Goal: Information Seeking & Learning: Learn about a topic

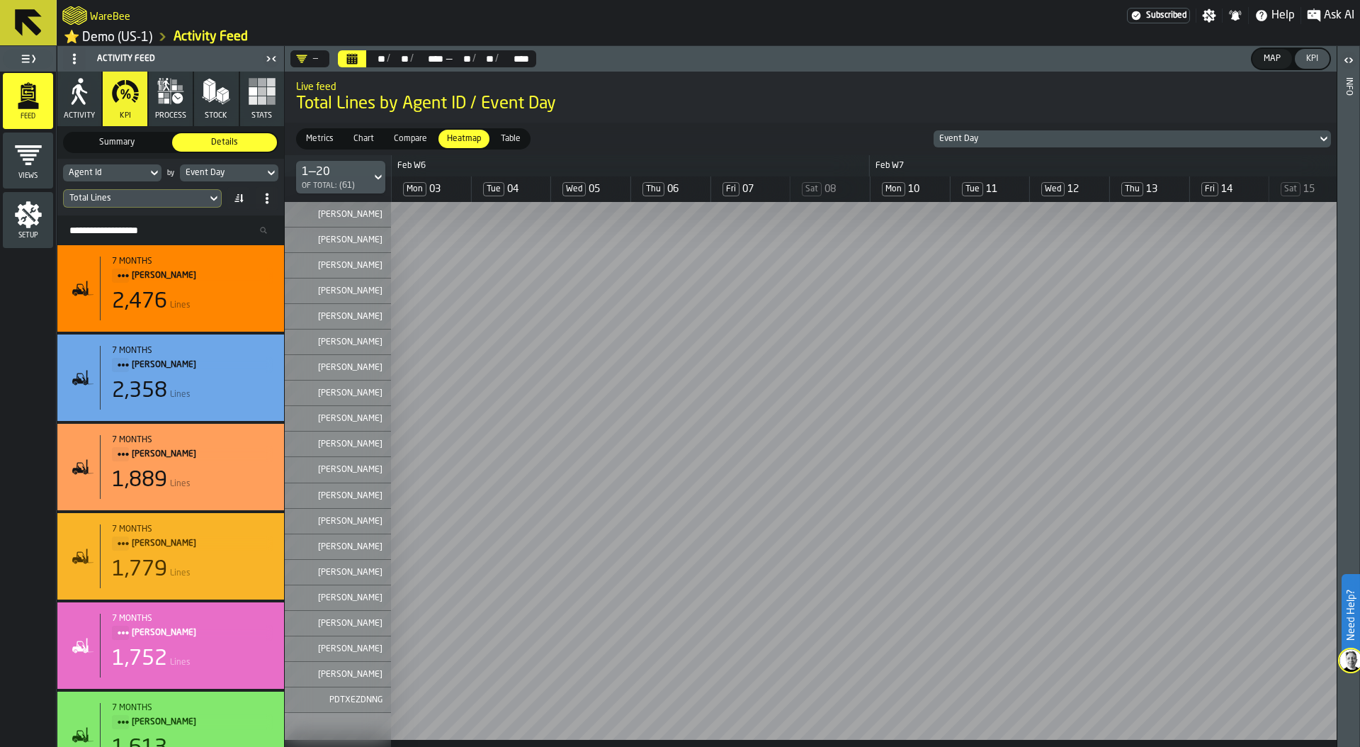
click at [266, 96] on icon "button" at bounding box center [262, 91] width 28 height 28
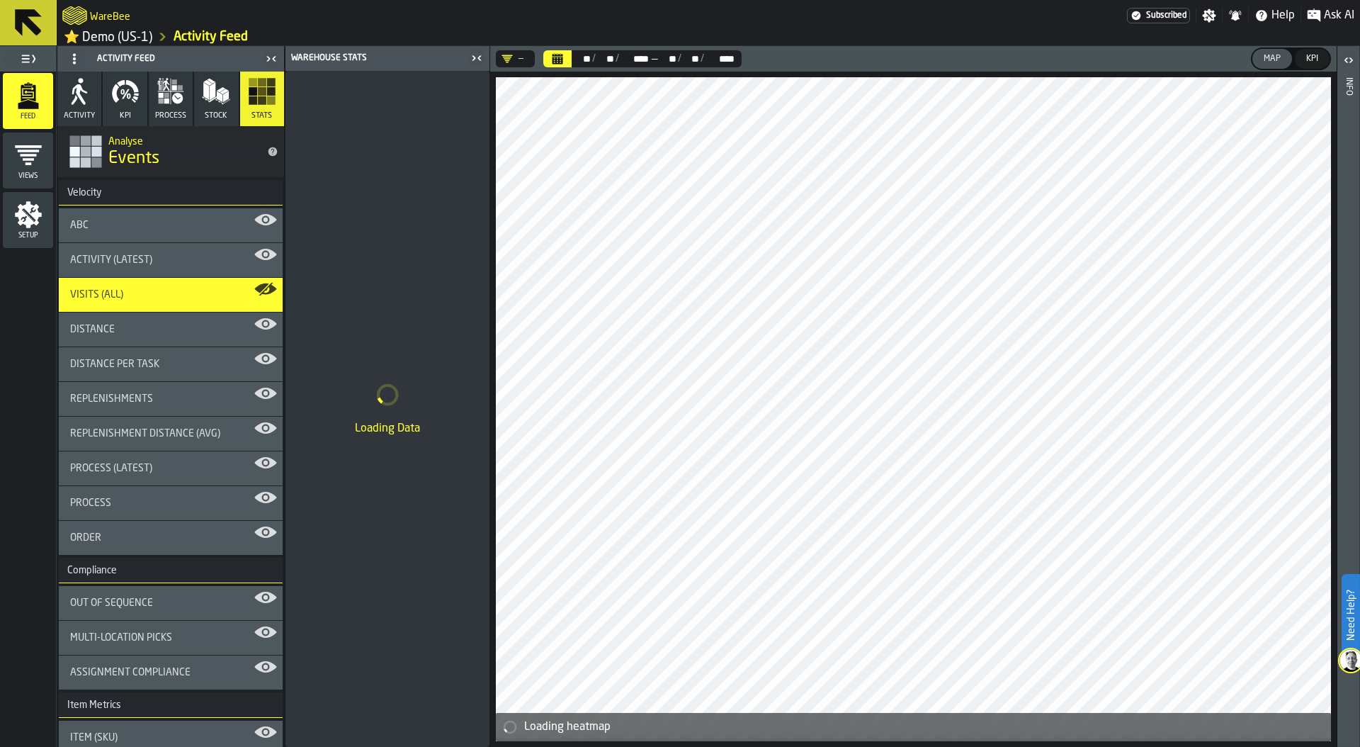
click at [553, 64] on icon "Calendar" at bounding box center [558, 60] width 11 height 7
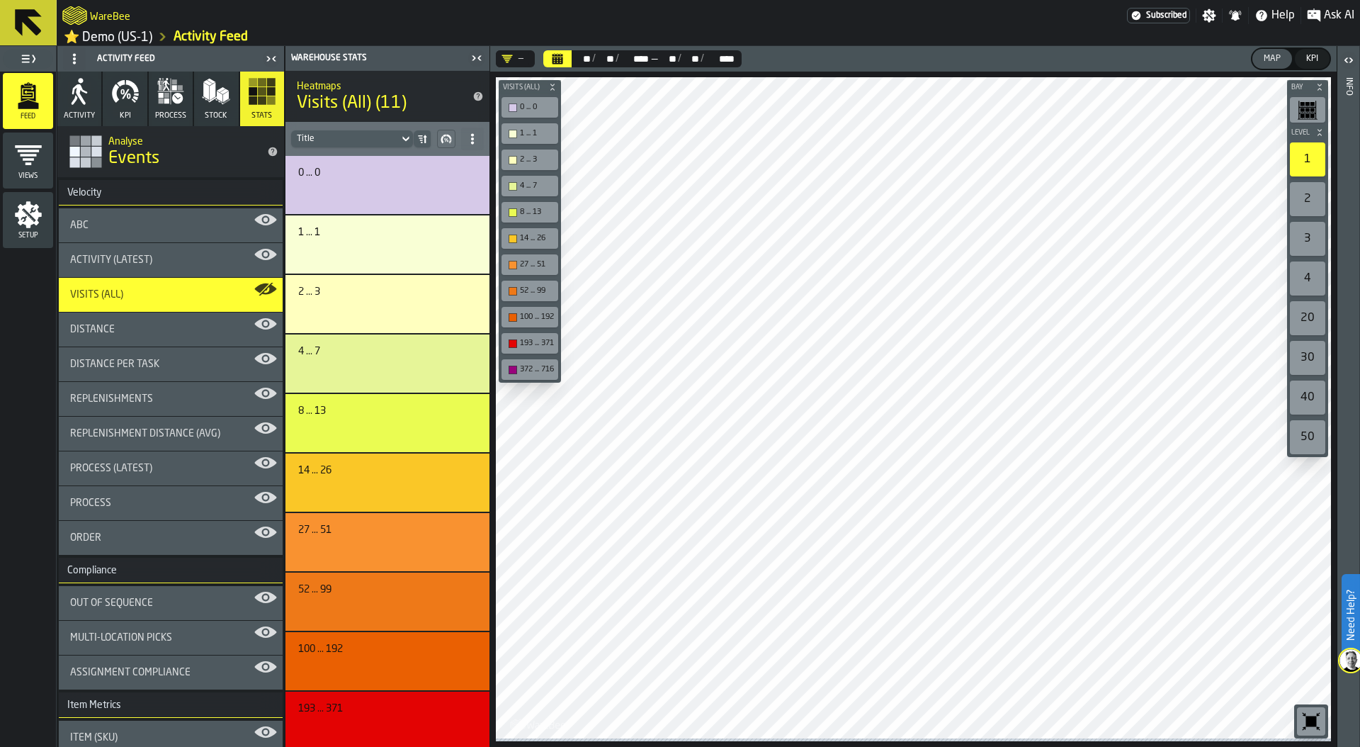
click at [912, 439] on div at bounding box center [913, 407] width 835 height 661
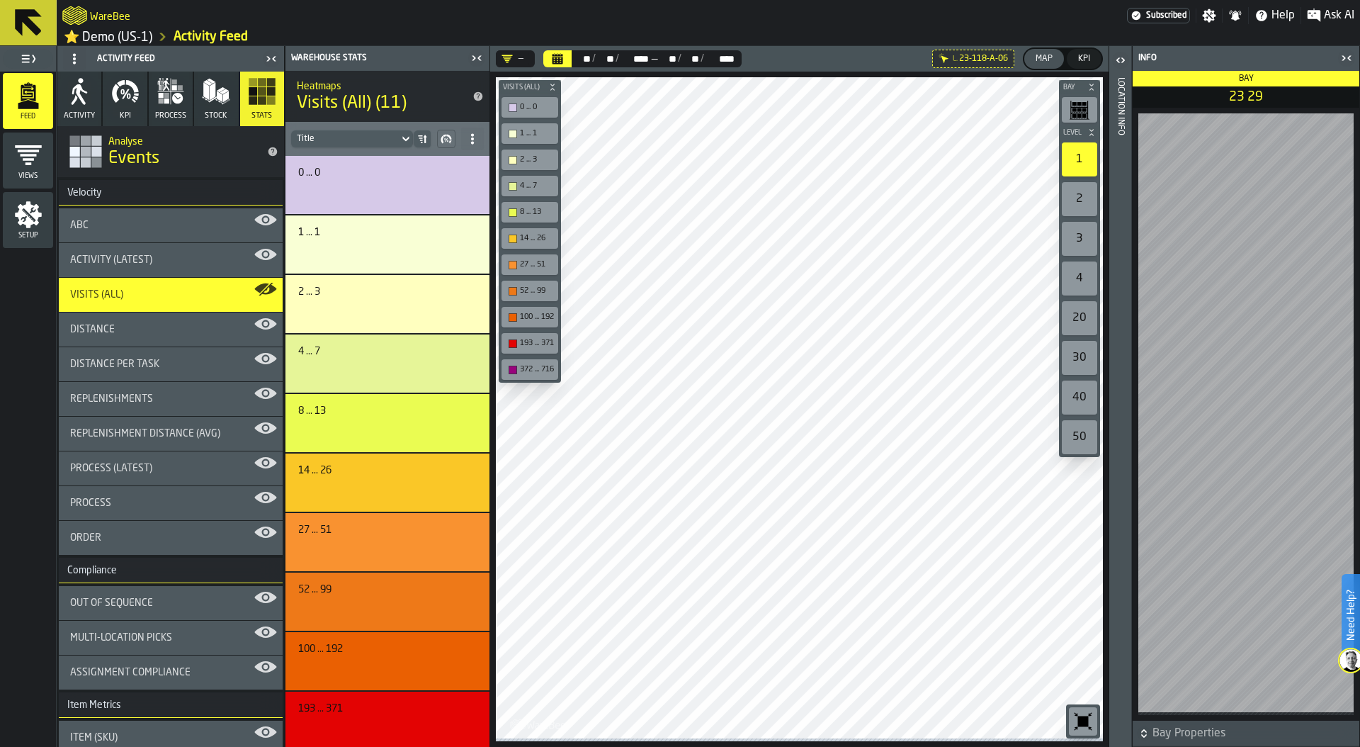
click at [0, 0] on icon at bounding box center [0, 0] width 0 height 0
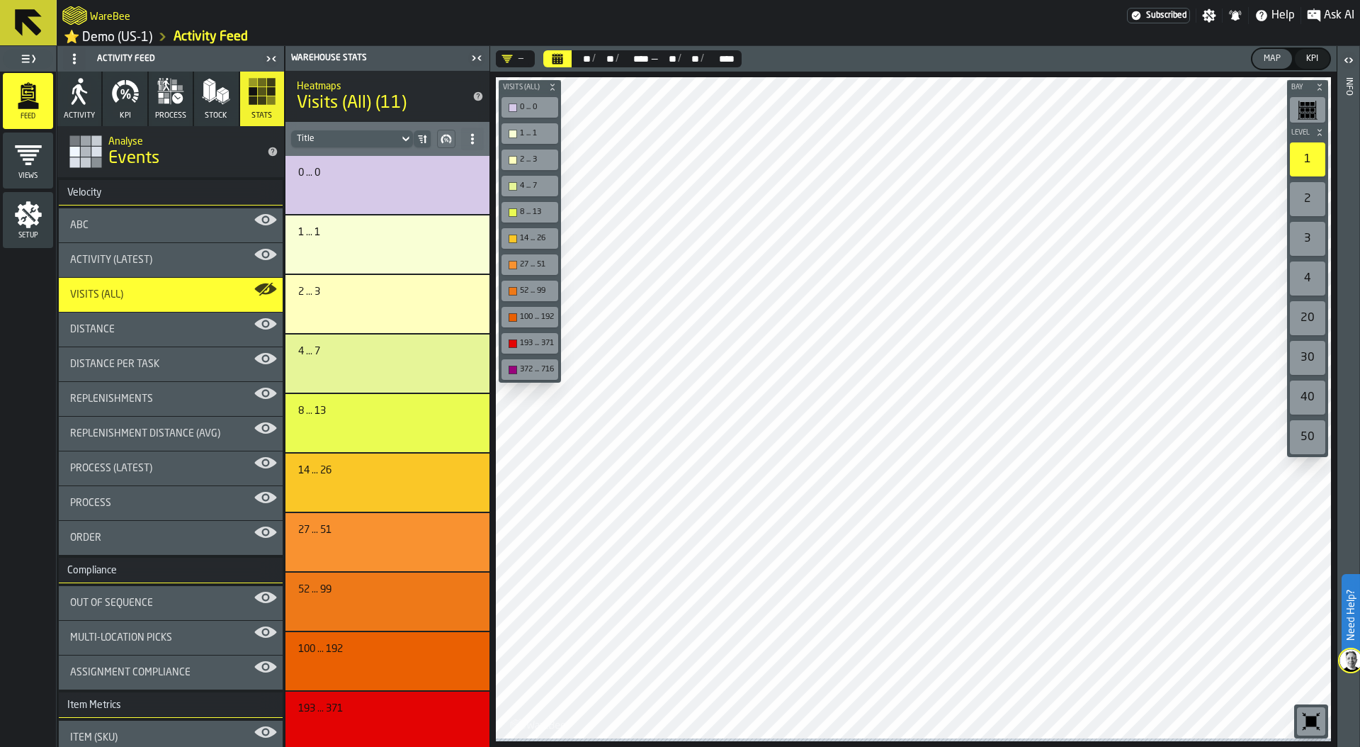
click at [1318, 717] on icon "button-toolbar-undefined" at bounding box center [1311, 721] width 23 height 23
click at [157, 231] on div "ABC" at bounding box center [170, 225] width 201 height 11
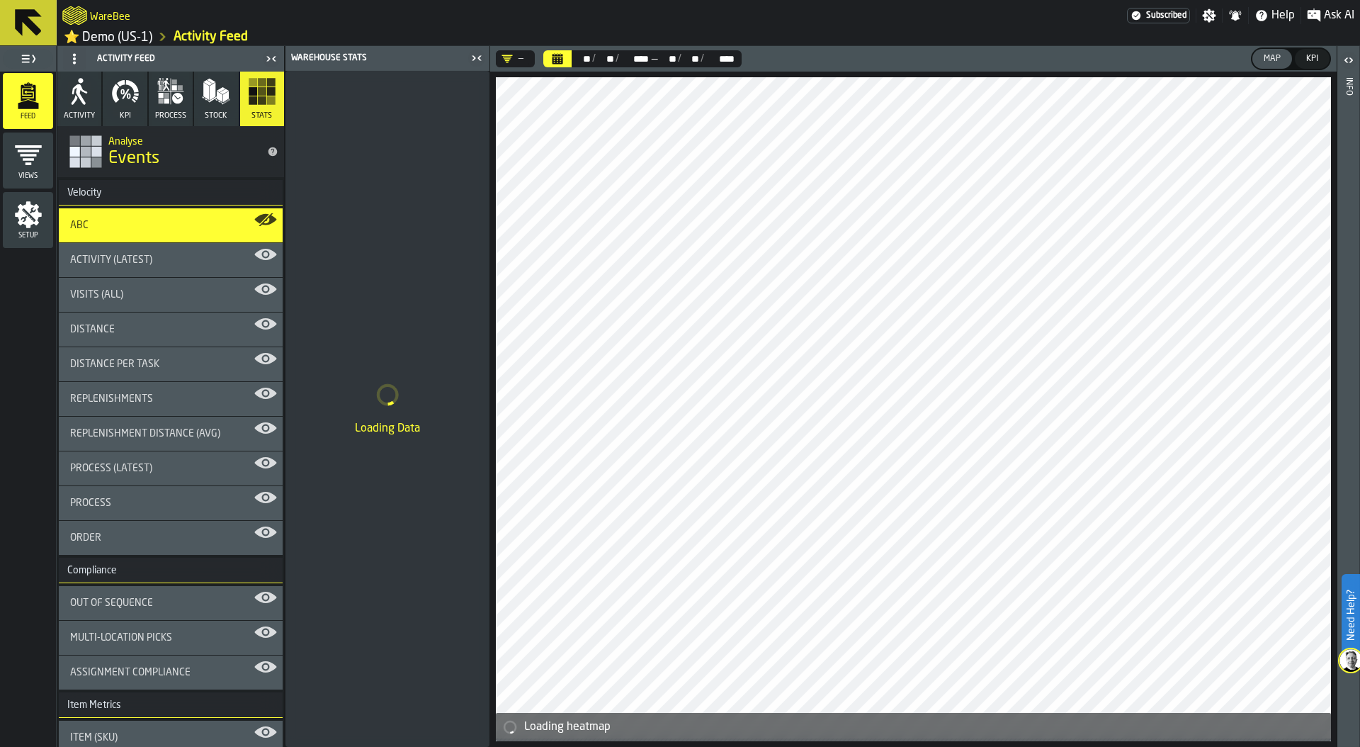
click at [820, 529] on div at bounding box center [913, 407] width 835 height 661
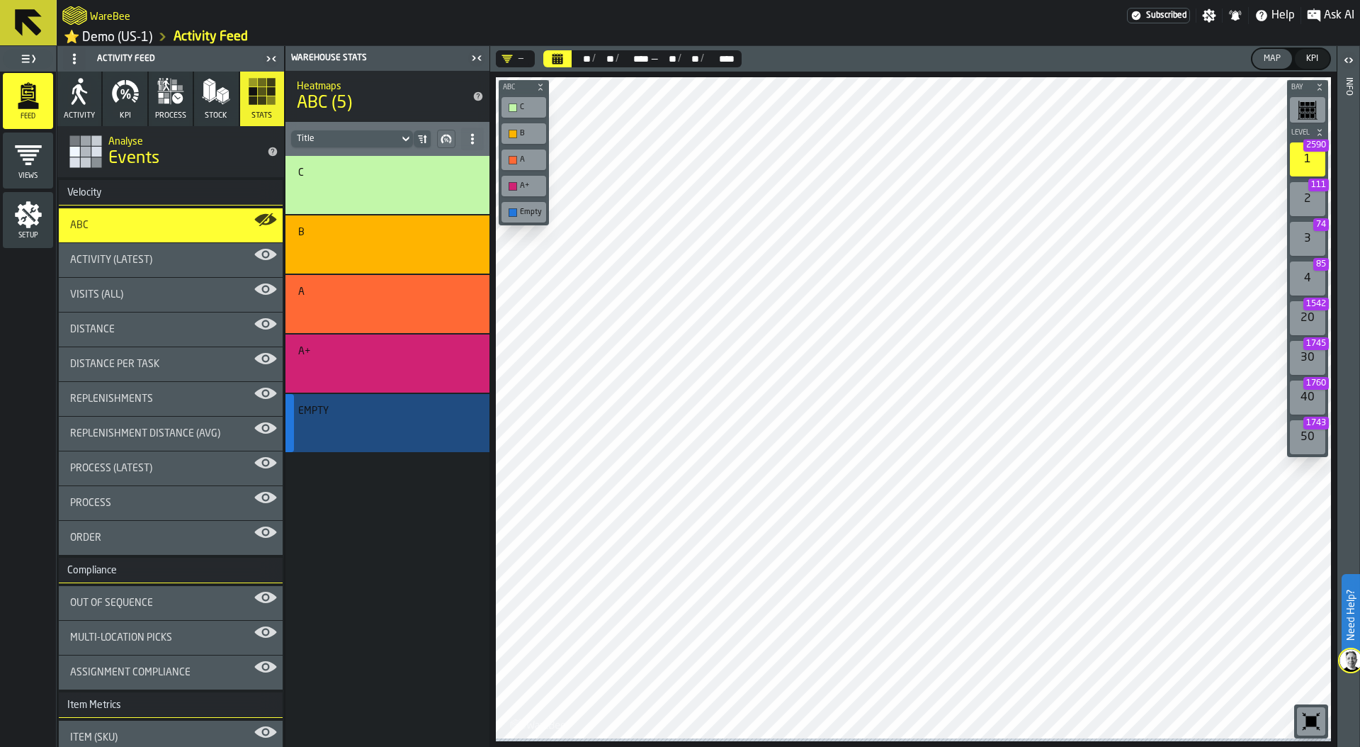
click at [447, 410] on div "Empty" at bounding box center [385, 410] width 174 height 11
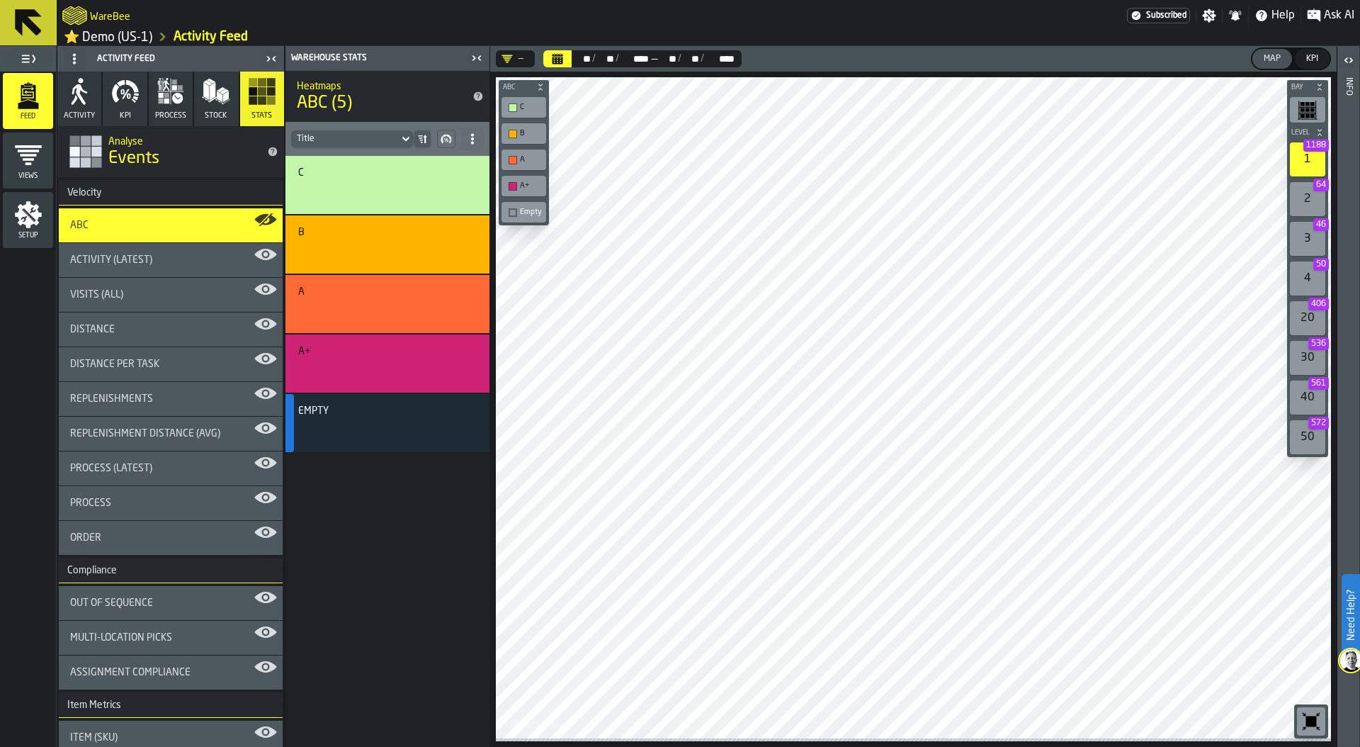
scroll to position [23, 0]
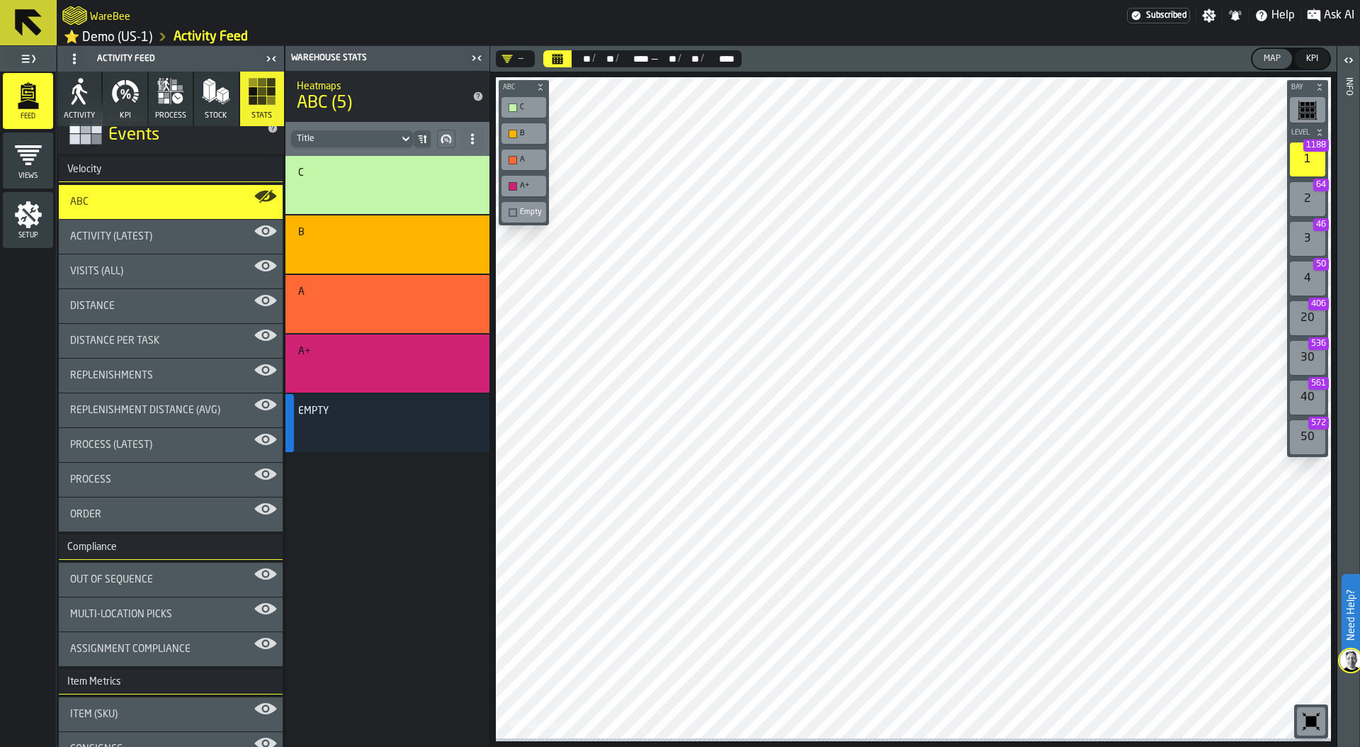
click at [185, 247] on div "Activity (Latest)" at bounding box center [171, 237] width 224 height 34
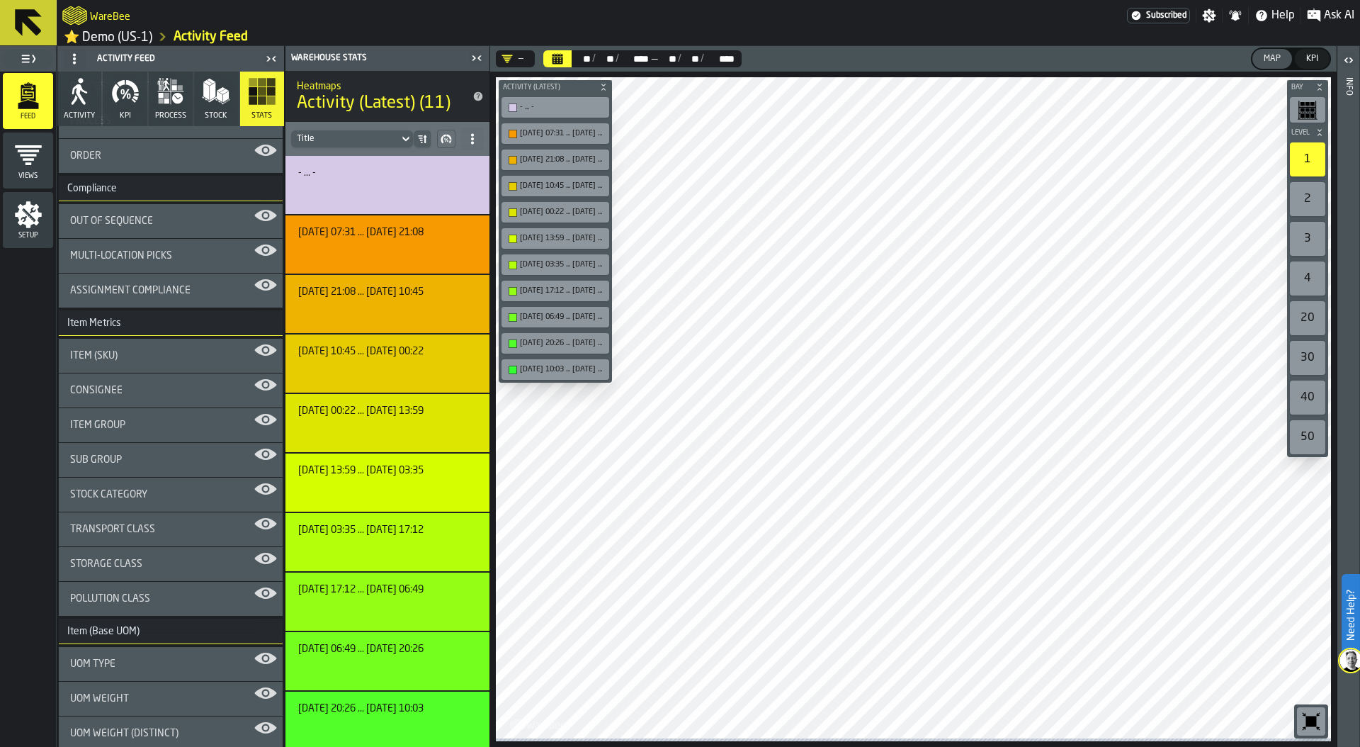
scroll to position [384, 0]
click at [167, 225] on div "Out of Sequence" at bounding box center [170, 218] width 201 height 11
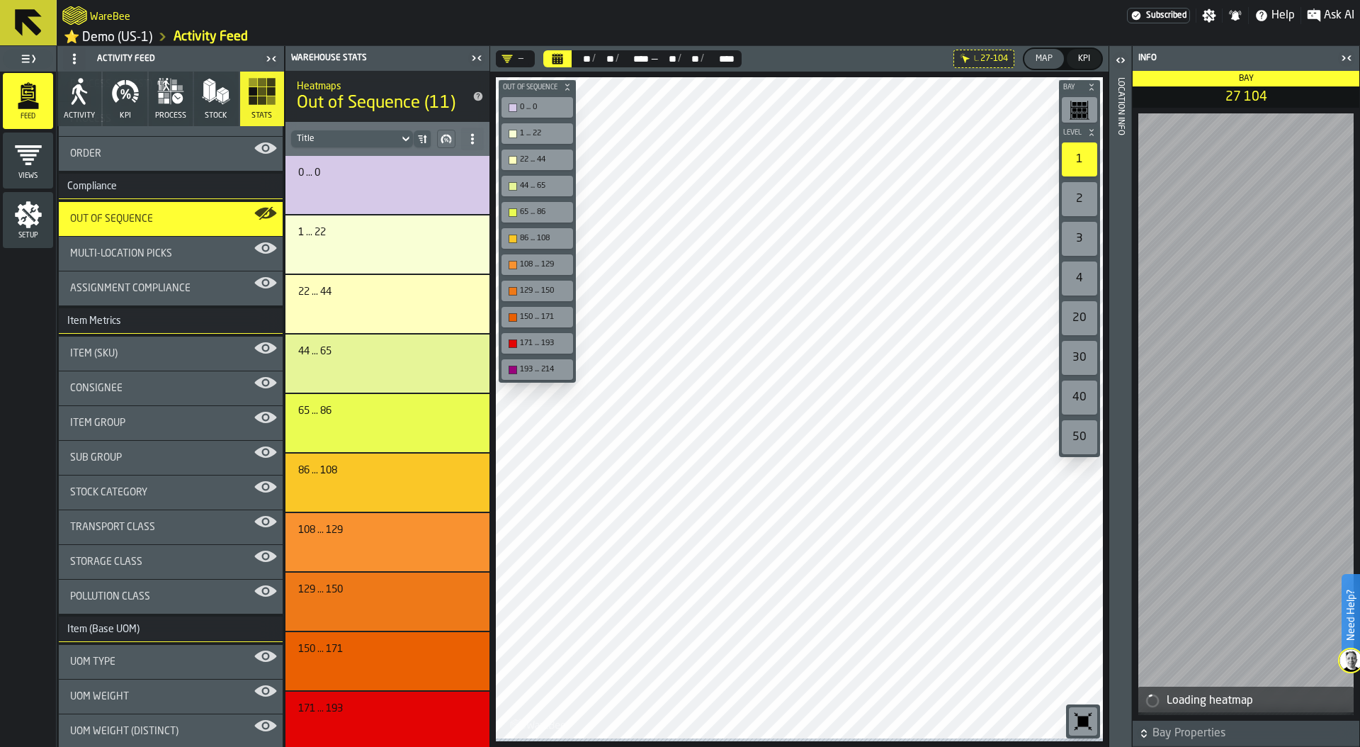
click at [1124, 261] on div "Location Info" at bounding box center [1121, 408] width 10 height 669
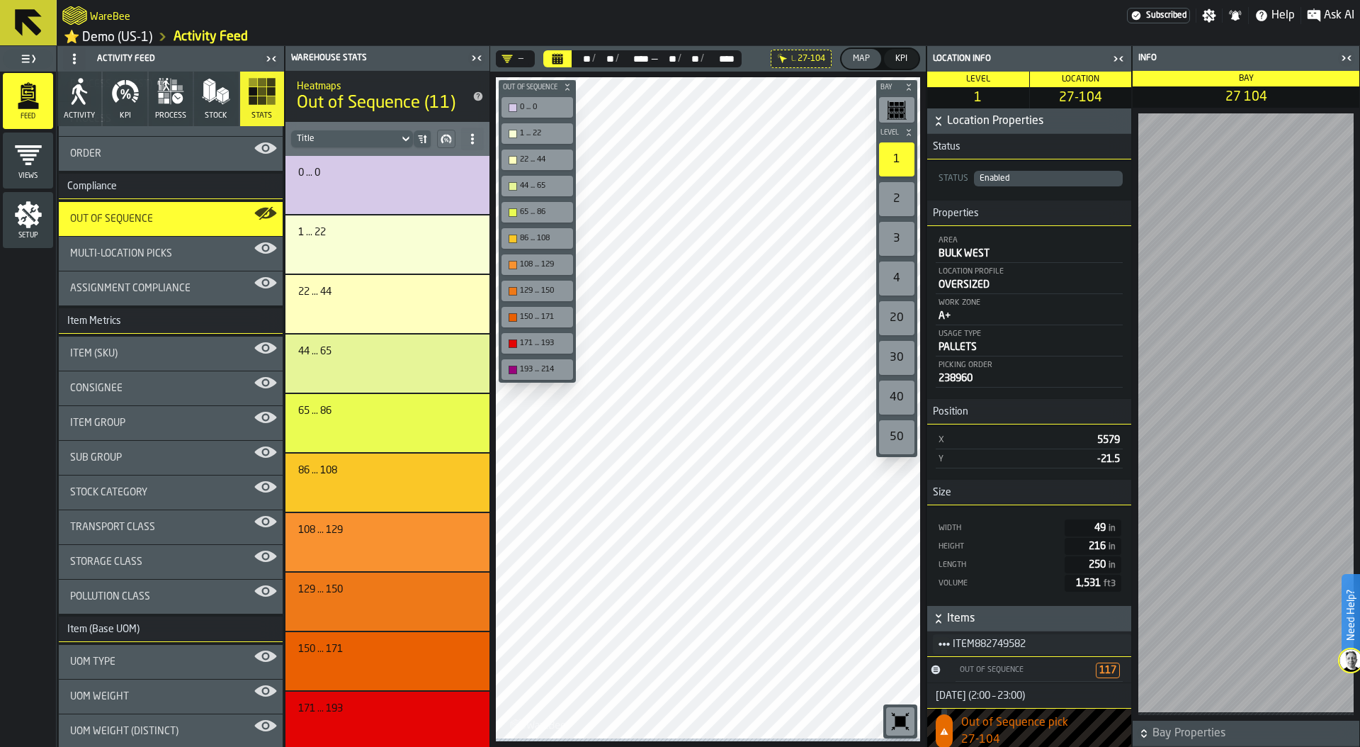
click at [1117, 61] on icon "button-toggle-Close me" at bounding box center [1116, 58] width 4 height 5
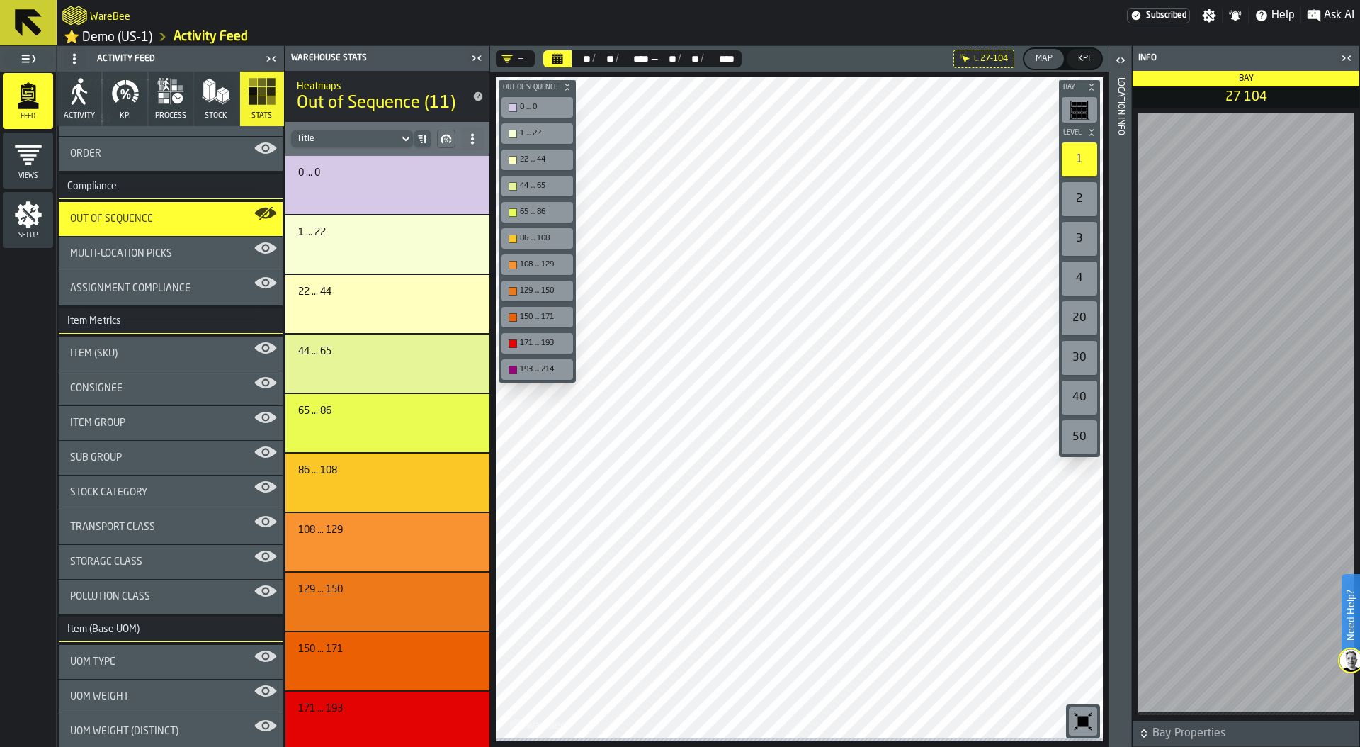
click at [1346, 61] on icon "button-toggle-Close me" at bounding box center [1346, 58] width 17 height 17
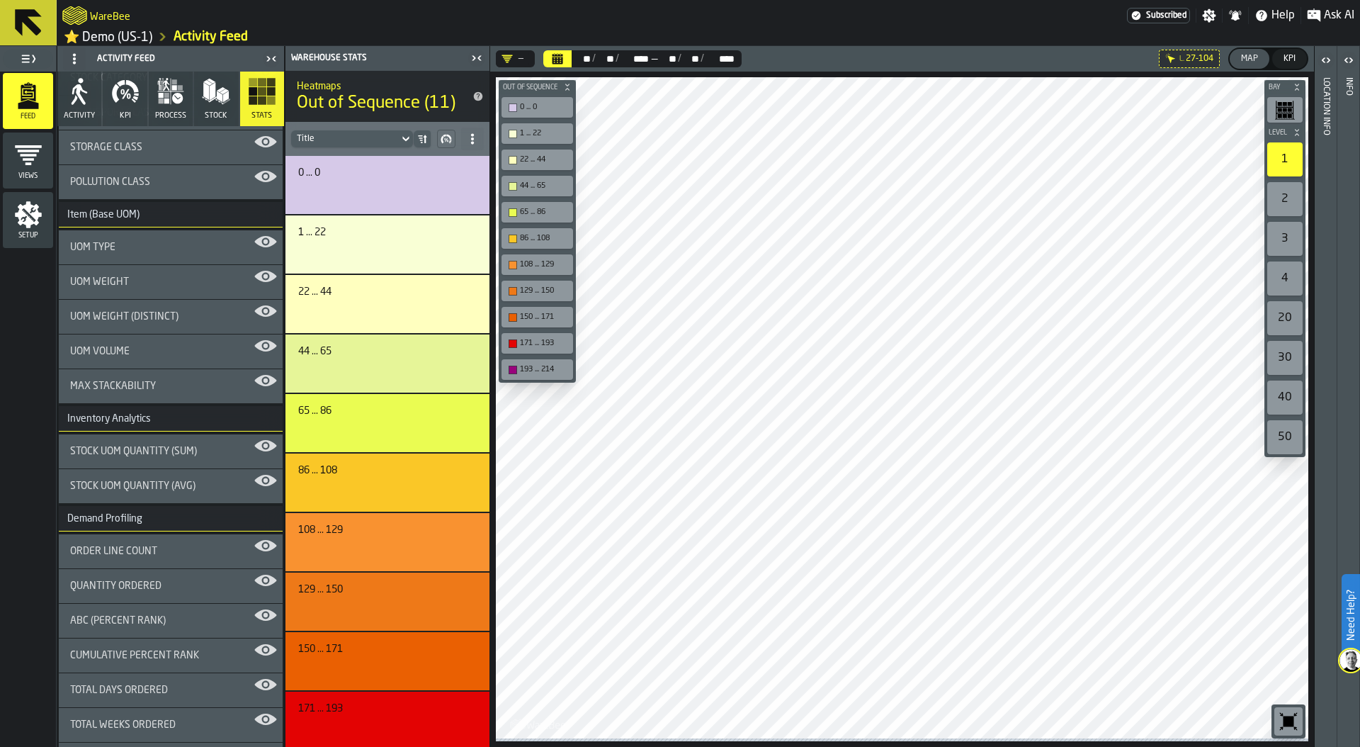
scroll to position [849, 0]
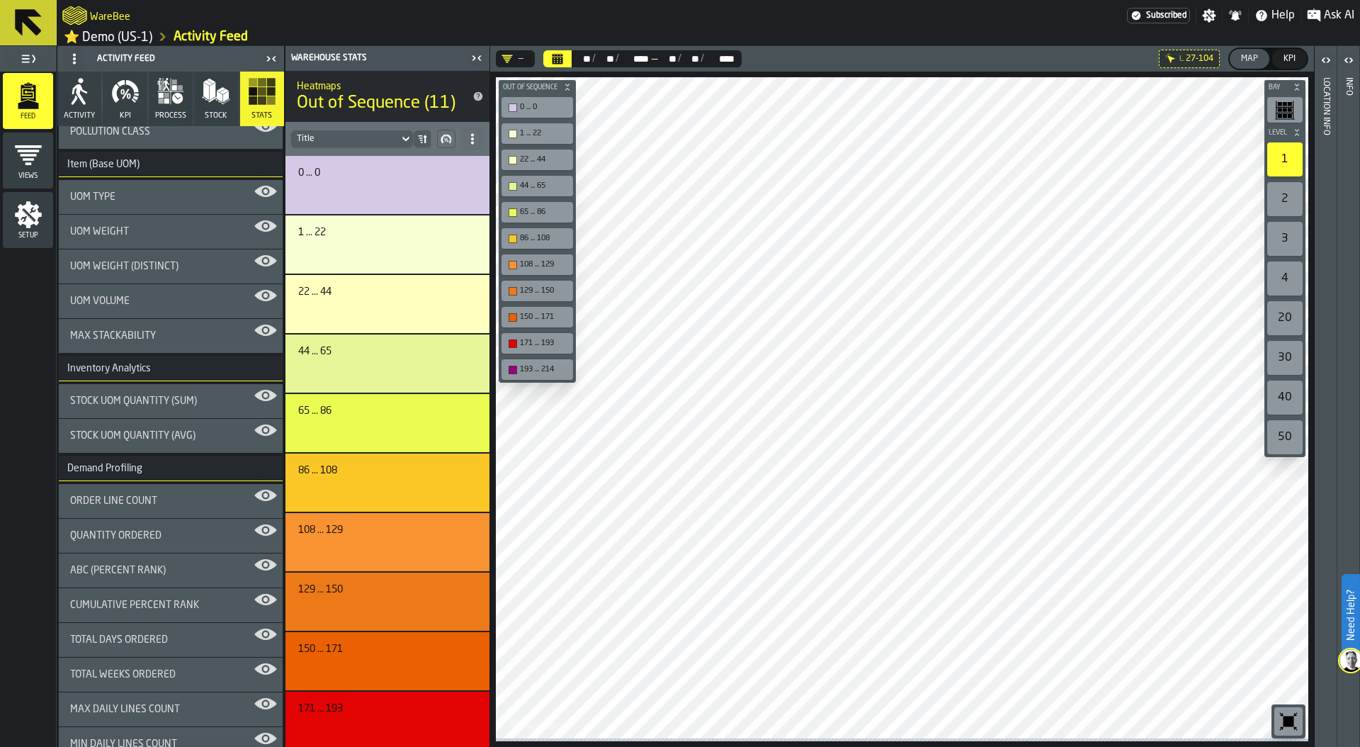
click at [170, 233] on div "UOM Weight" at bounding box center [170, 231] width 201 height 11
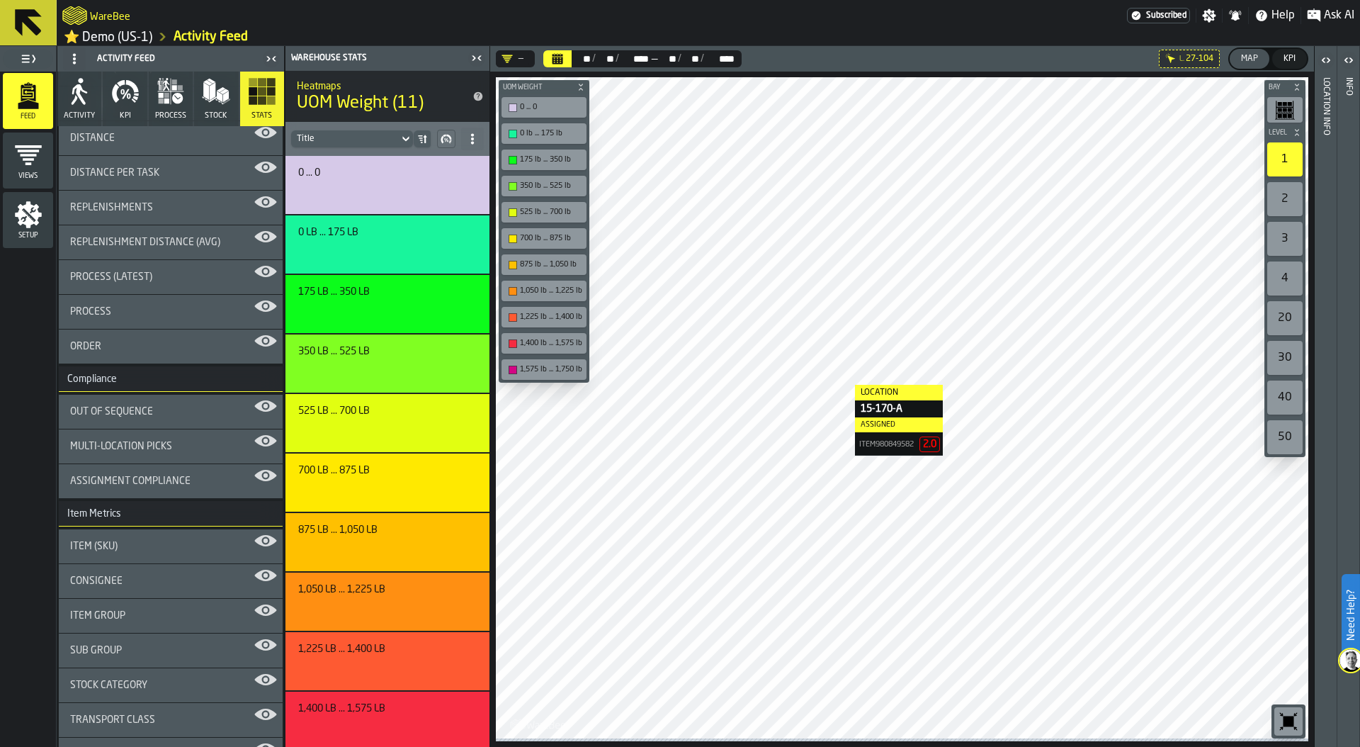
scroll to position [222, 0]
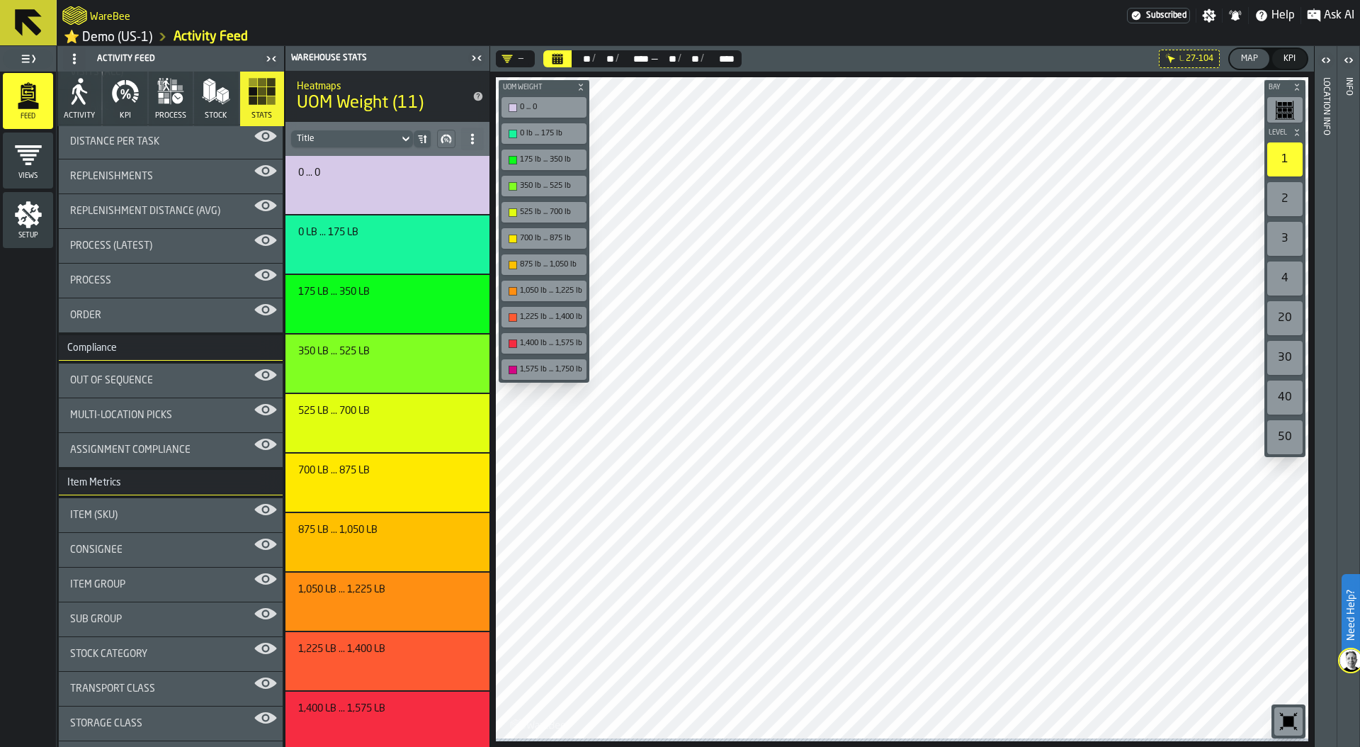
click at [164, 413] on span "Multi-Location Picks" at bounding box center [121, 414] width 102 height 11
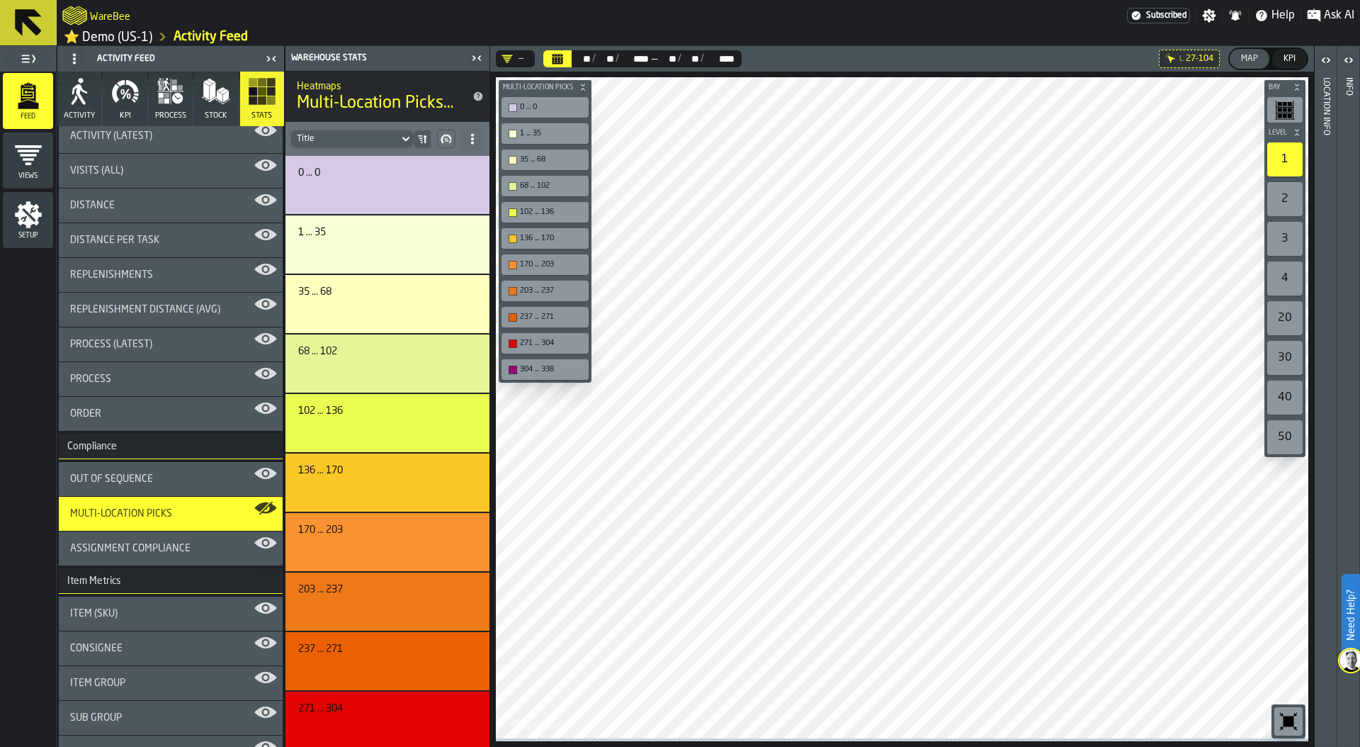
scroll to position [0, 0]
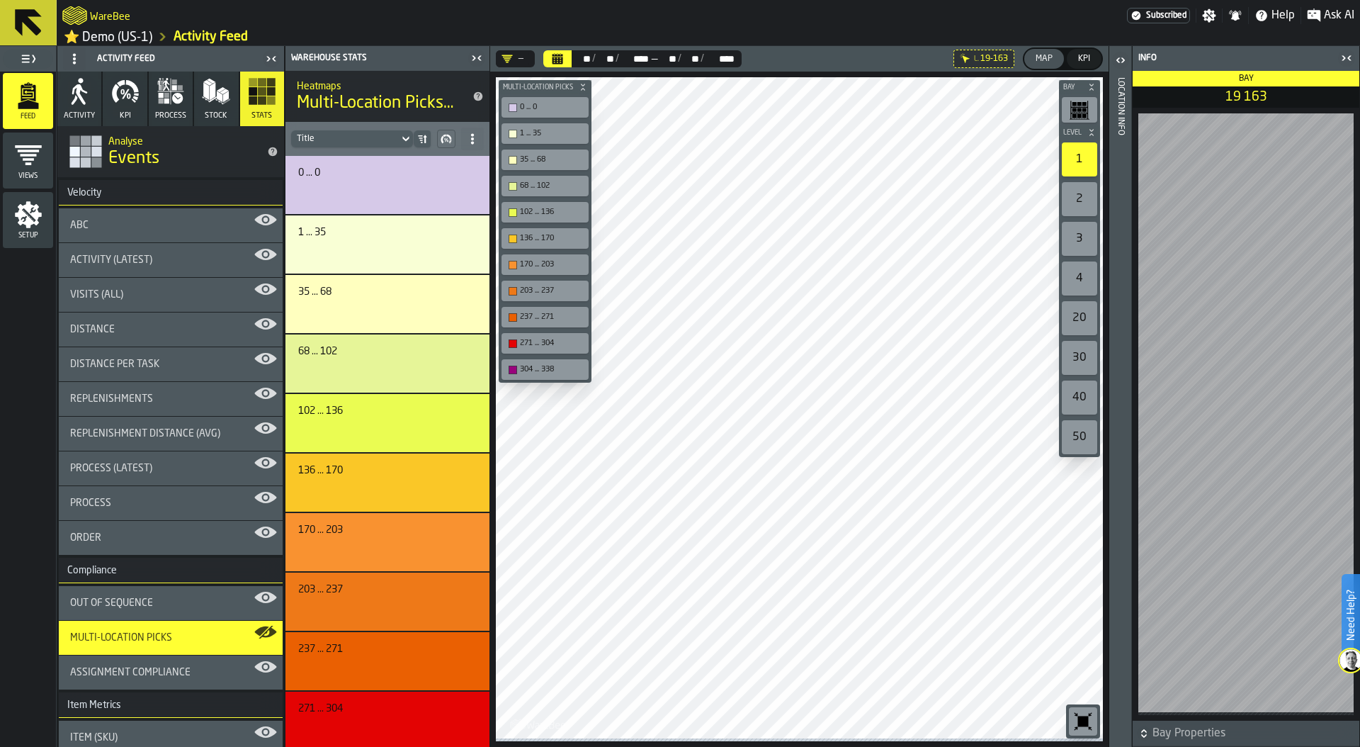
click at [1116, 303] on div "Location Info" at bounding box center [1121, 408] width 10 height 669
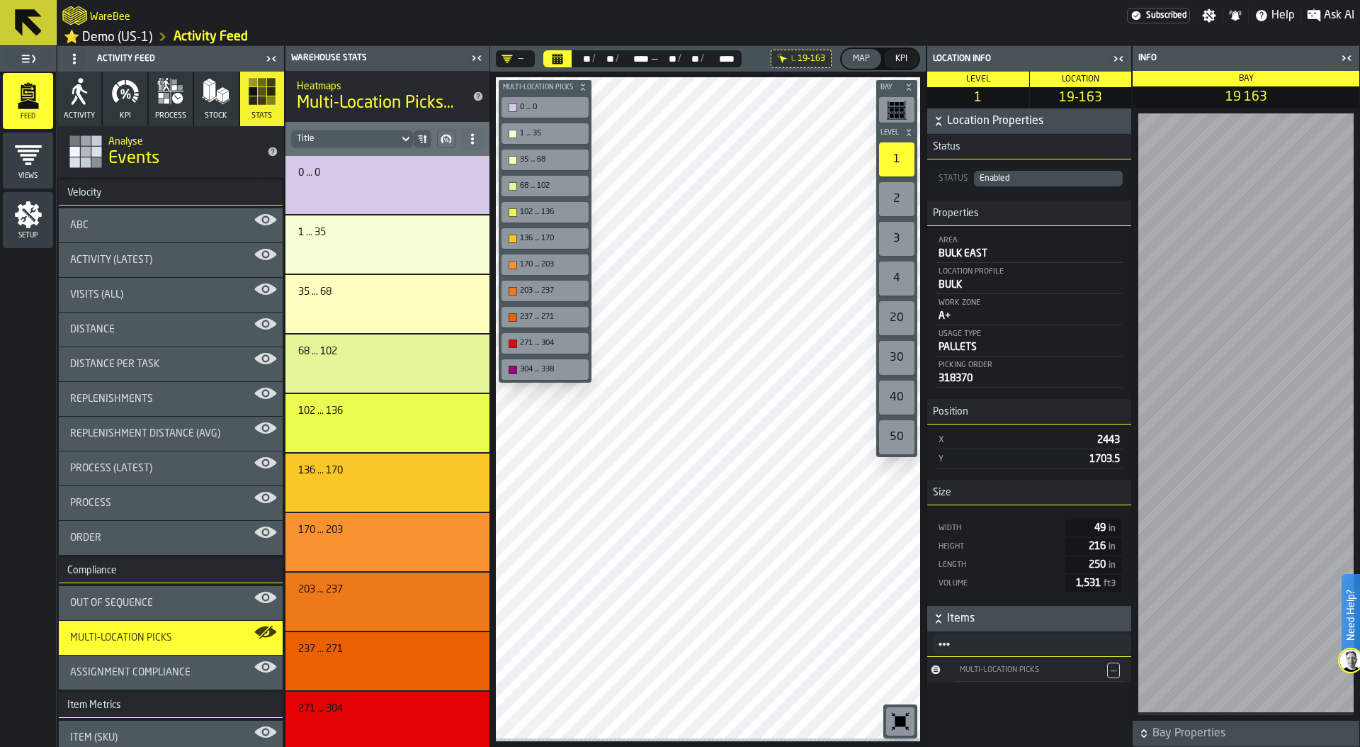
click at [0, 0] on icon at bounding box center [0, 0] width 0 height 0
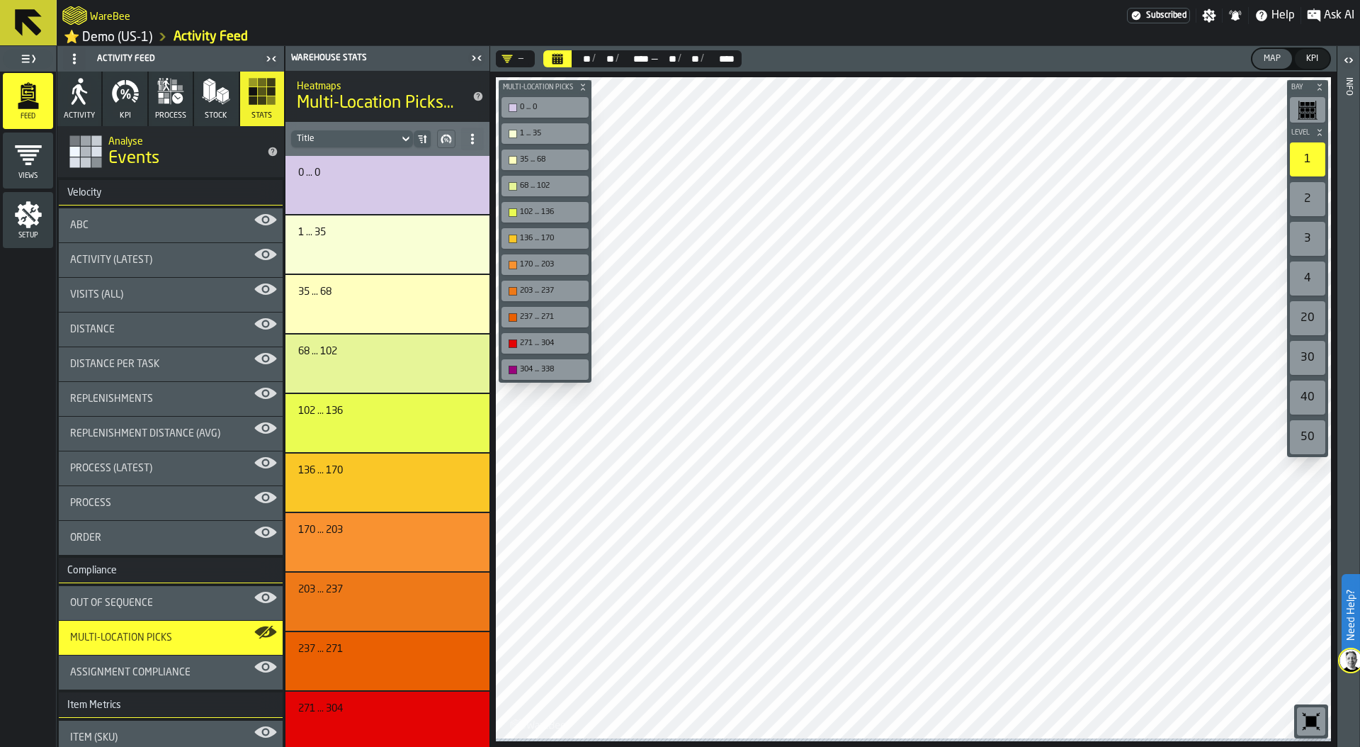
click at [1303, 715] on icon "button-toolbar-undefined" at bounding box center [1304, 715] width 4 height 4
click at [162, 113] on span "process" at bounding box center [170, 115] width 31 height 9
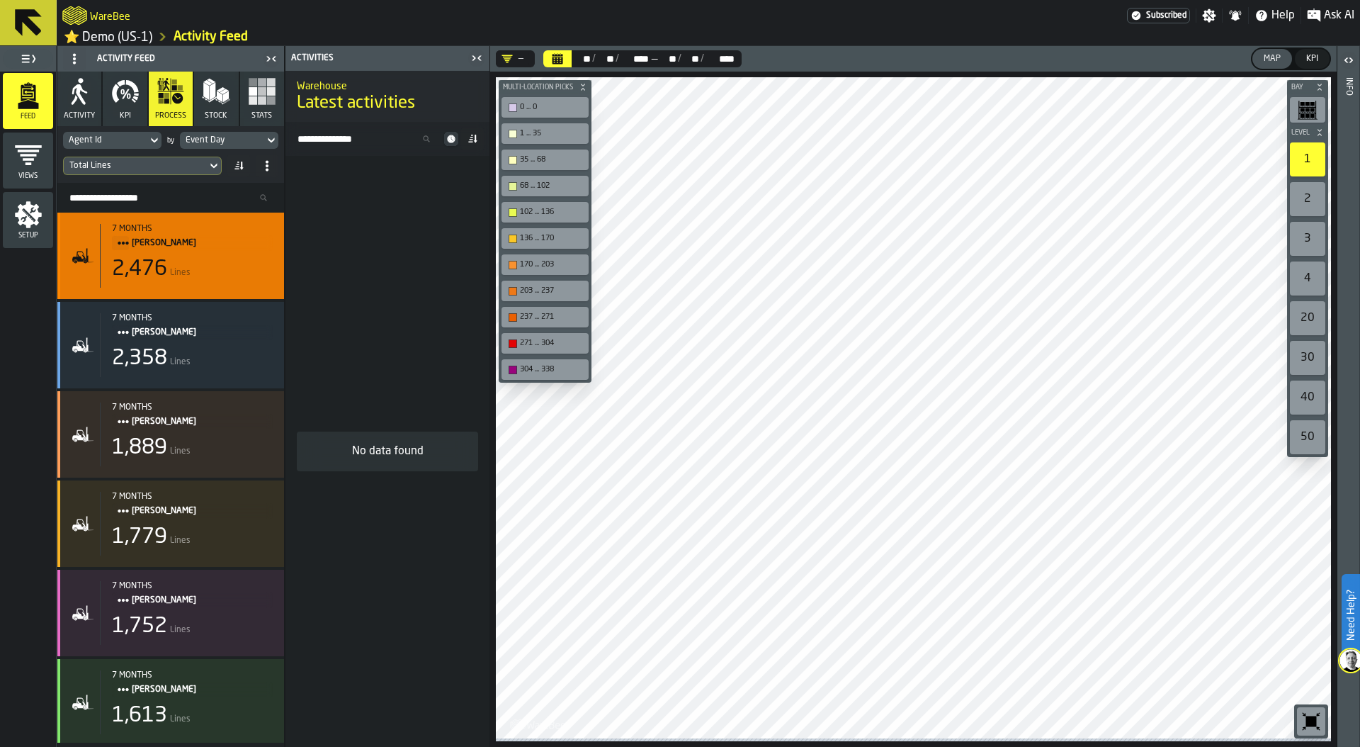
click at [184, 262] on div "2,476 Lines" at bounding box center [192, 269] width 161 height 26
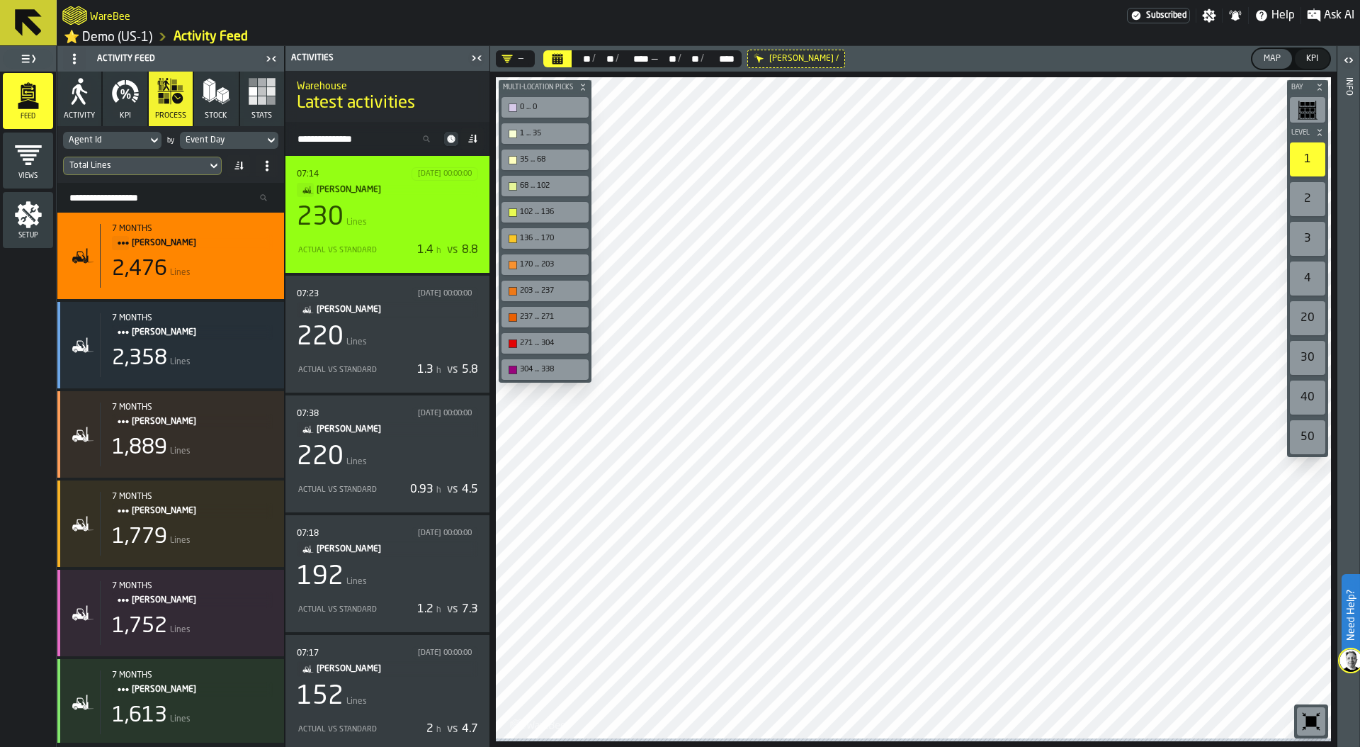
click at [383, 224] on div "230 Lines" at bounding box center [387, 217] width 181 height 28
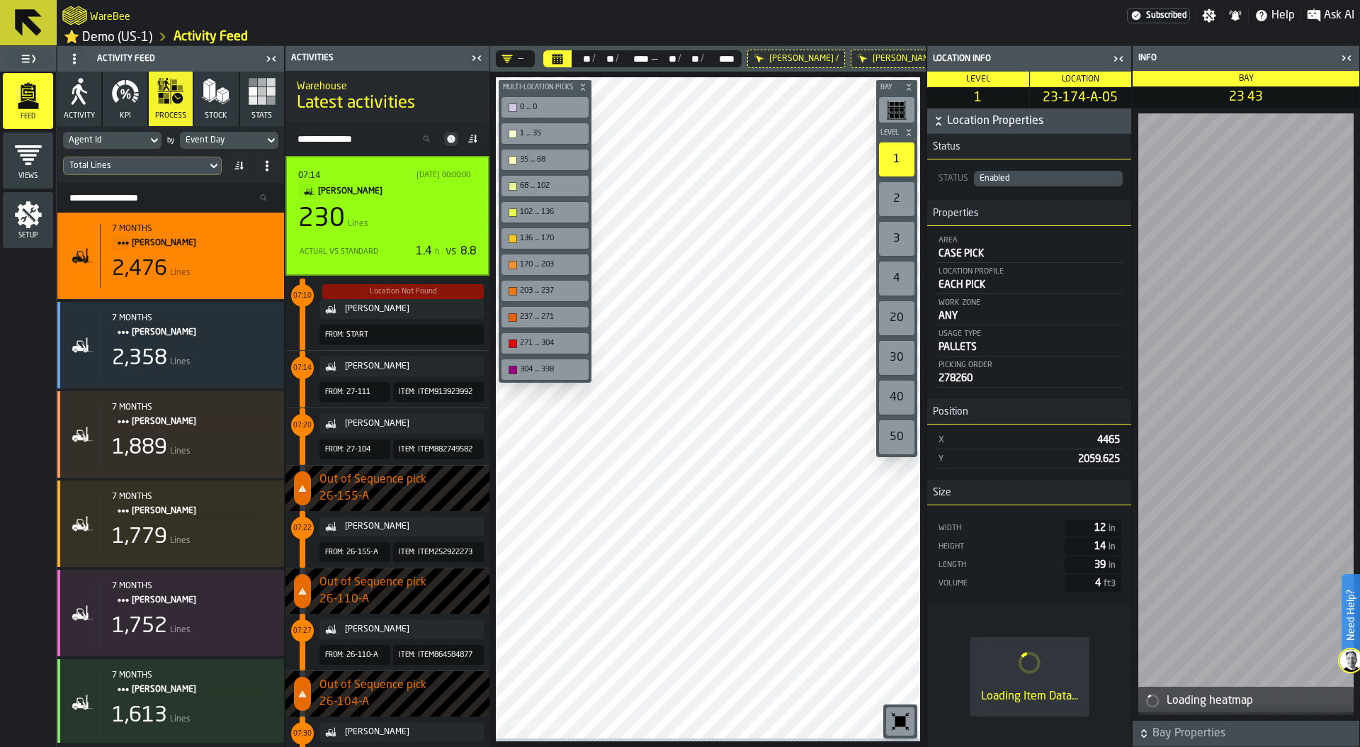
click at [305, 366] on span "07:14" at bounding box center [302, 368] width 18 height 10
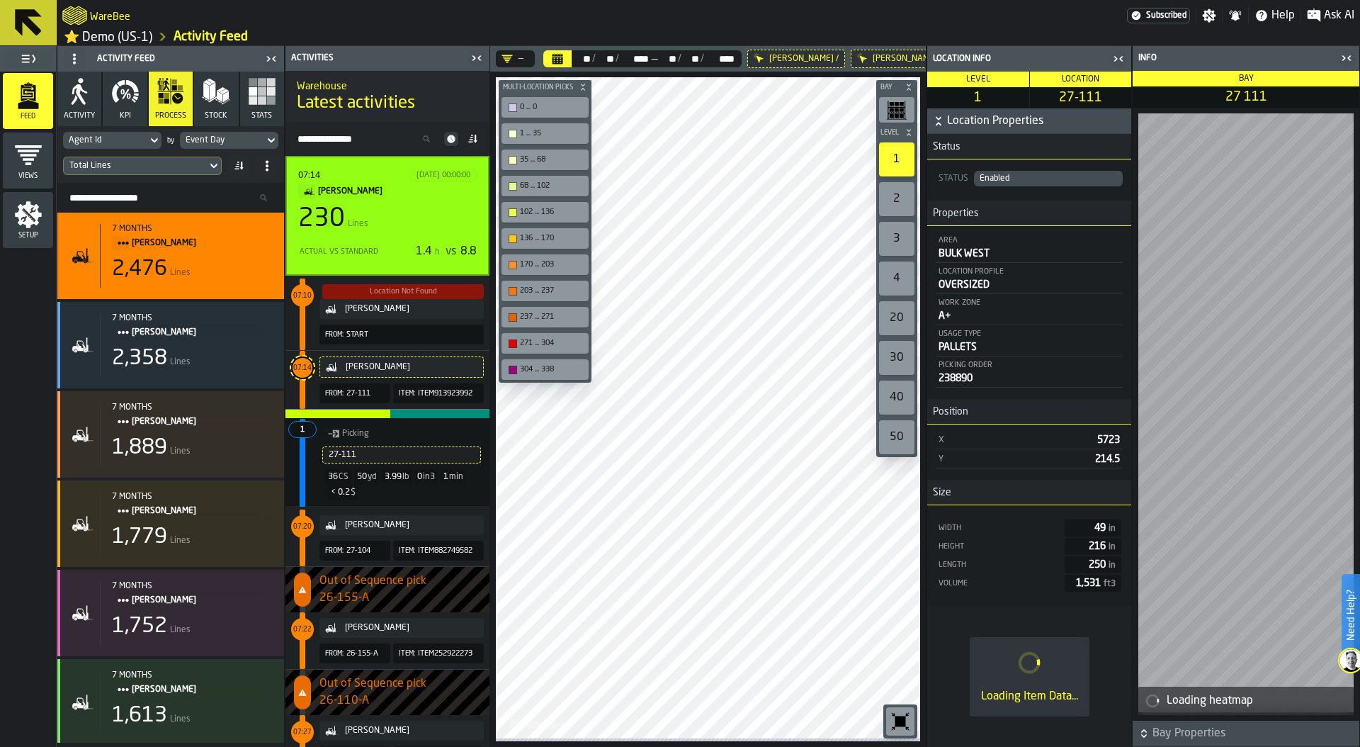
click at [303, 530] on span "07:20" at bounding box center [302, 527] width 18 height 6
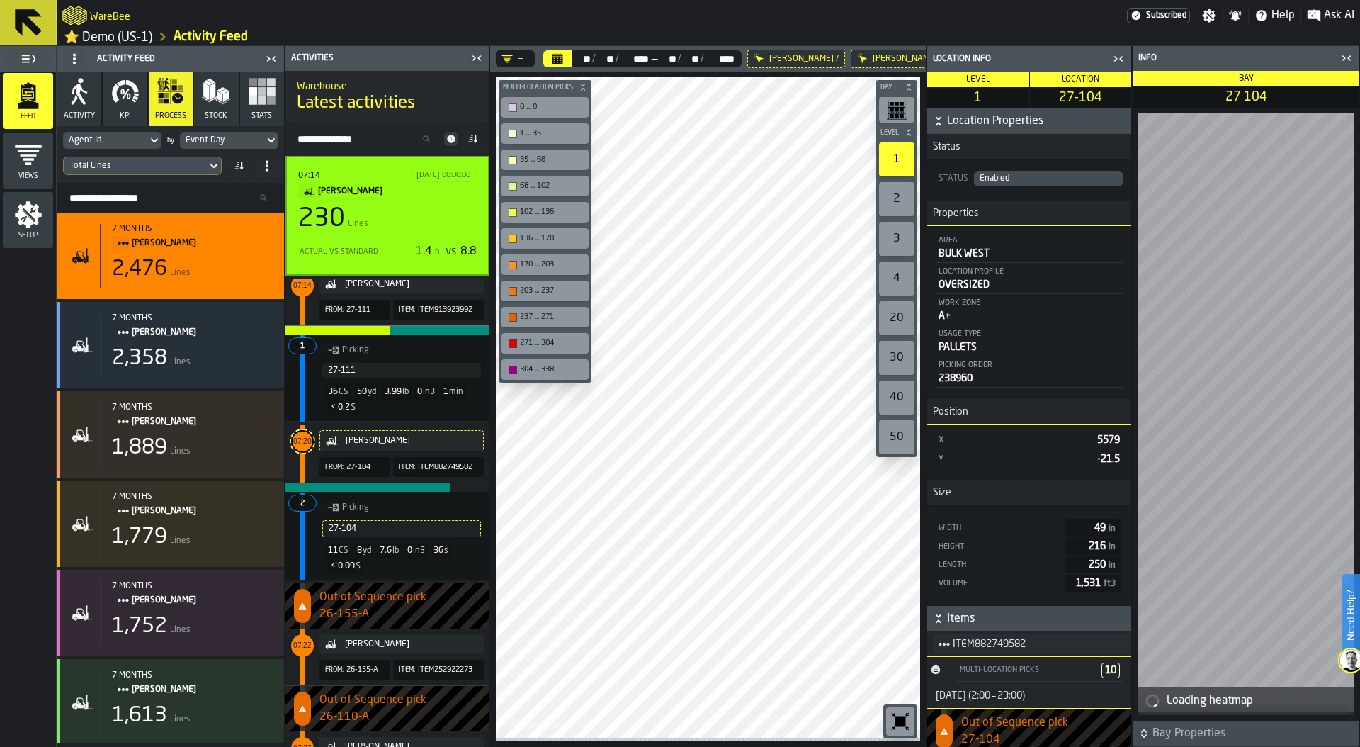
scroll to position [189, 0]
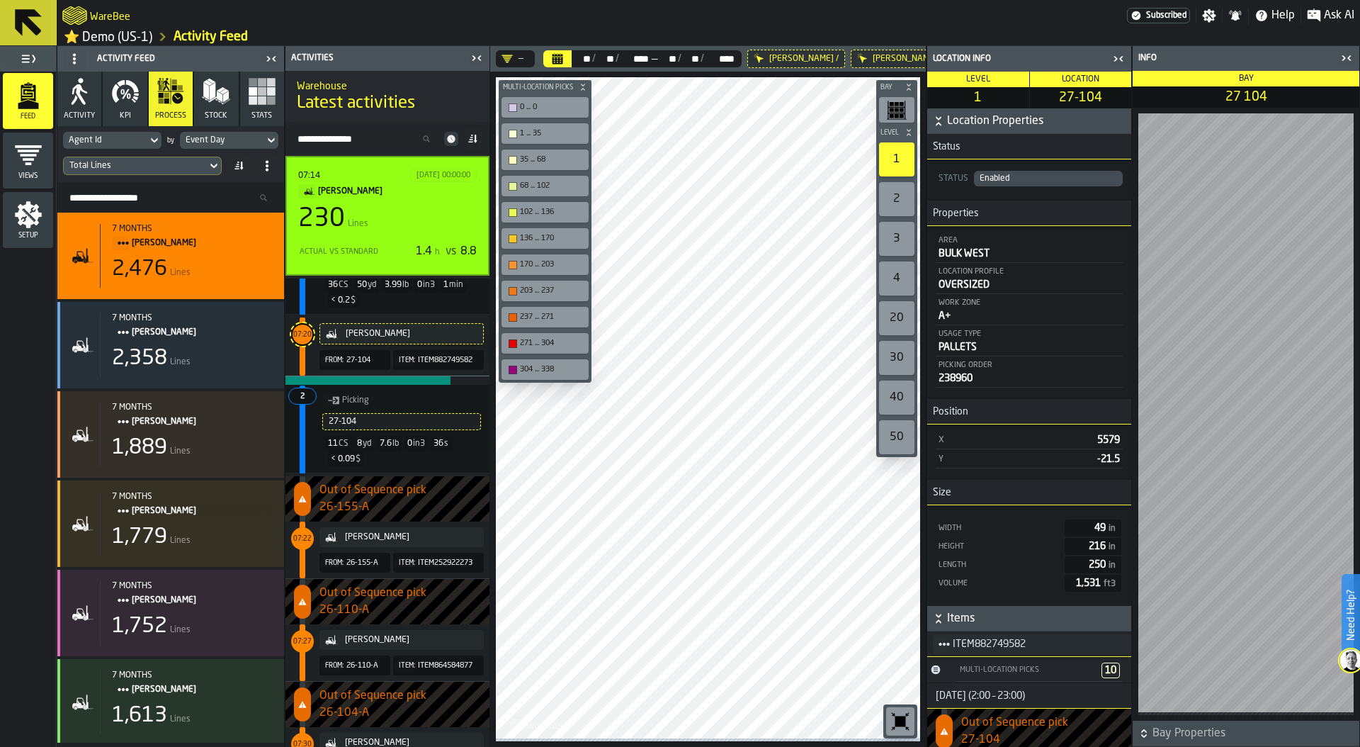
click at [299, 542] on span "07:22" at bounding box center [302, 539] width 18 height 6
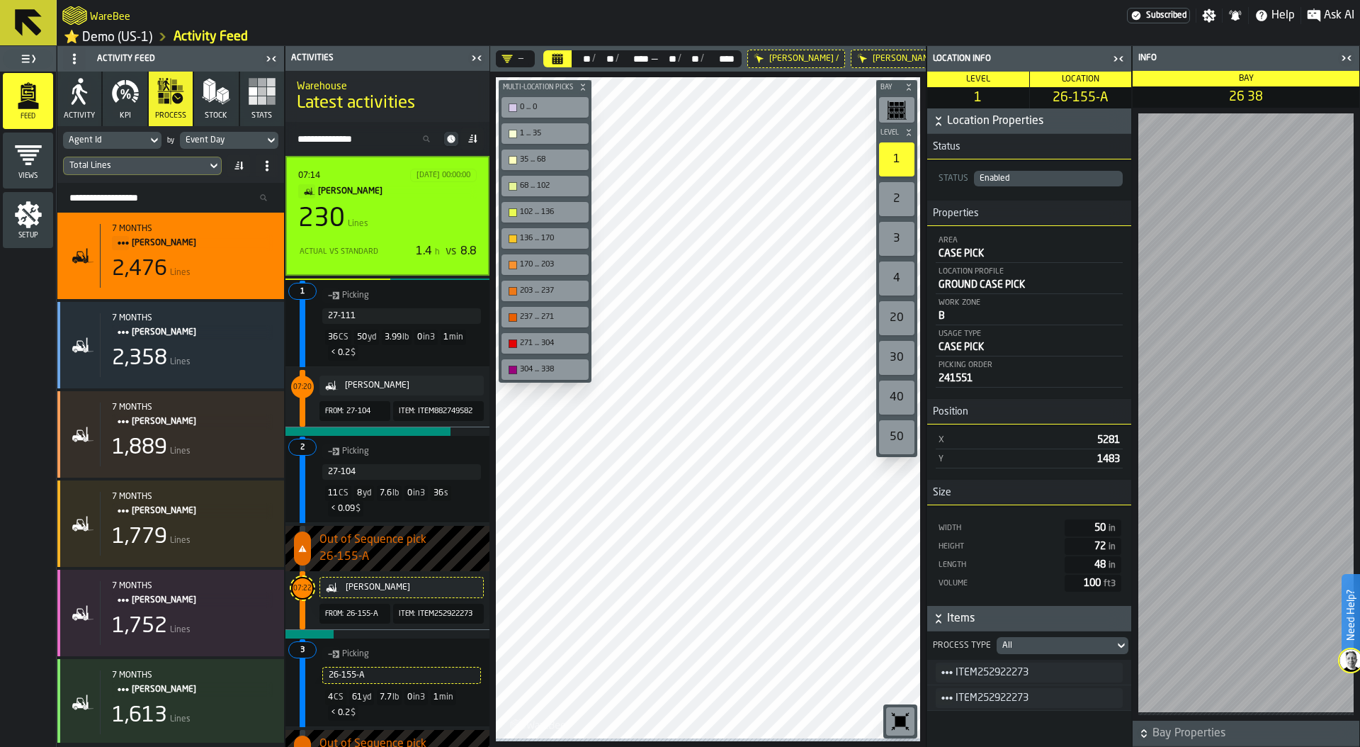
scroll to position [3, 0]
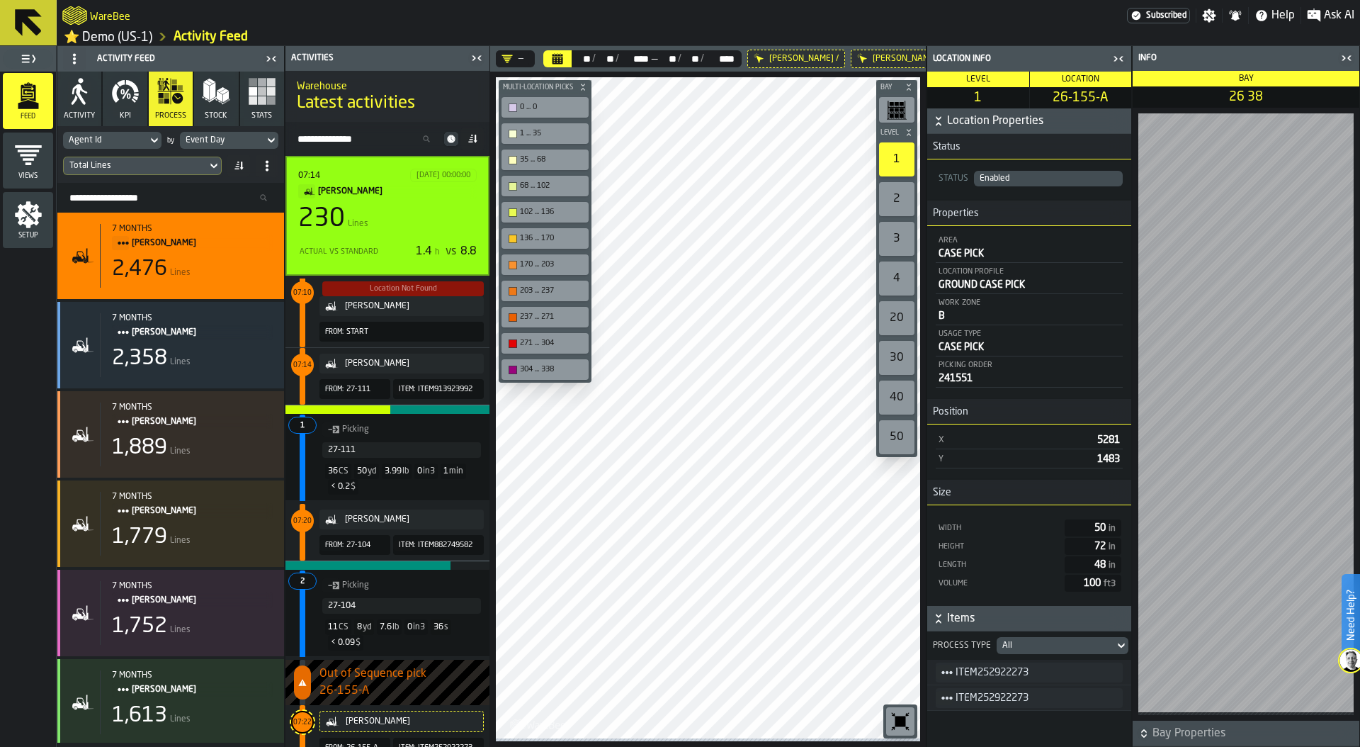
click at [1125, 62] on icon "button-toggle-Close me" at bounding box center [1118, 58] width 17 height 17
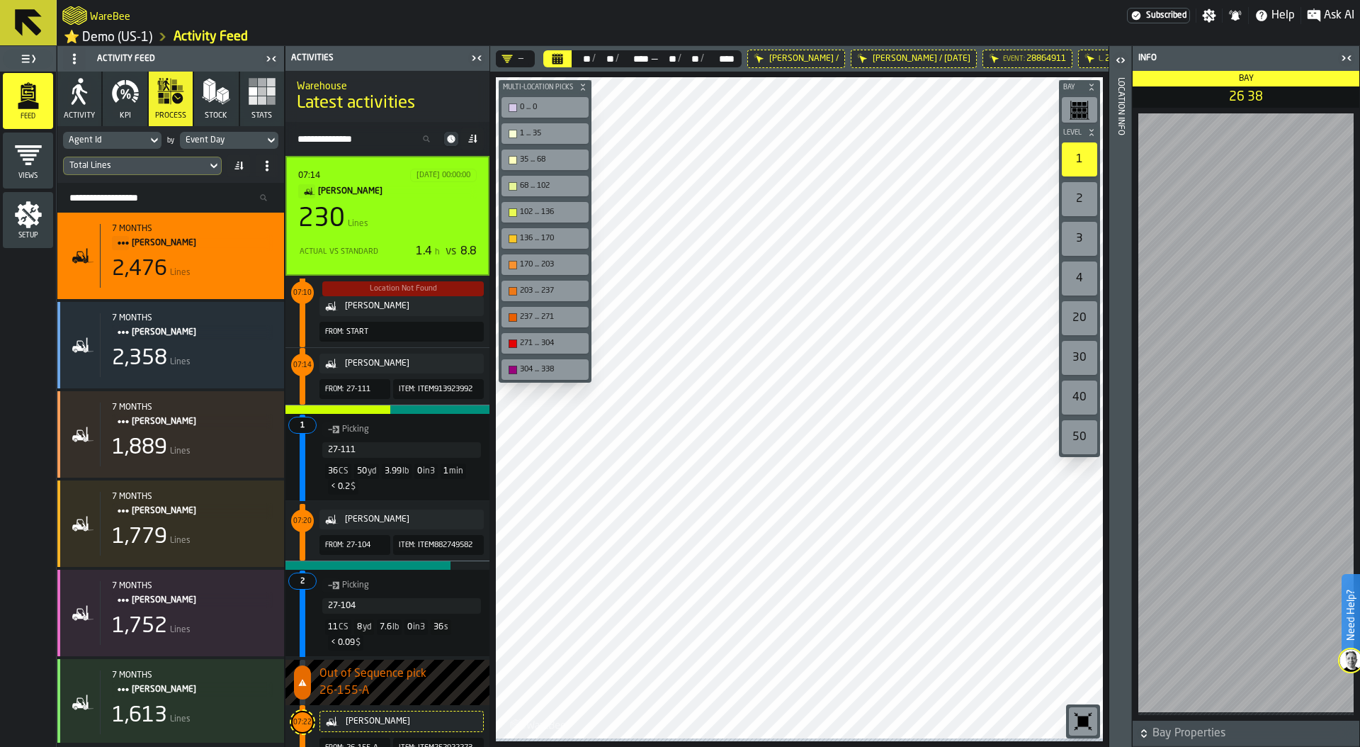
click at [1352, 61] on icon "button-toggle-Close me" at bounding box center [1346, 58] width 17 height 17
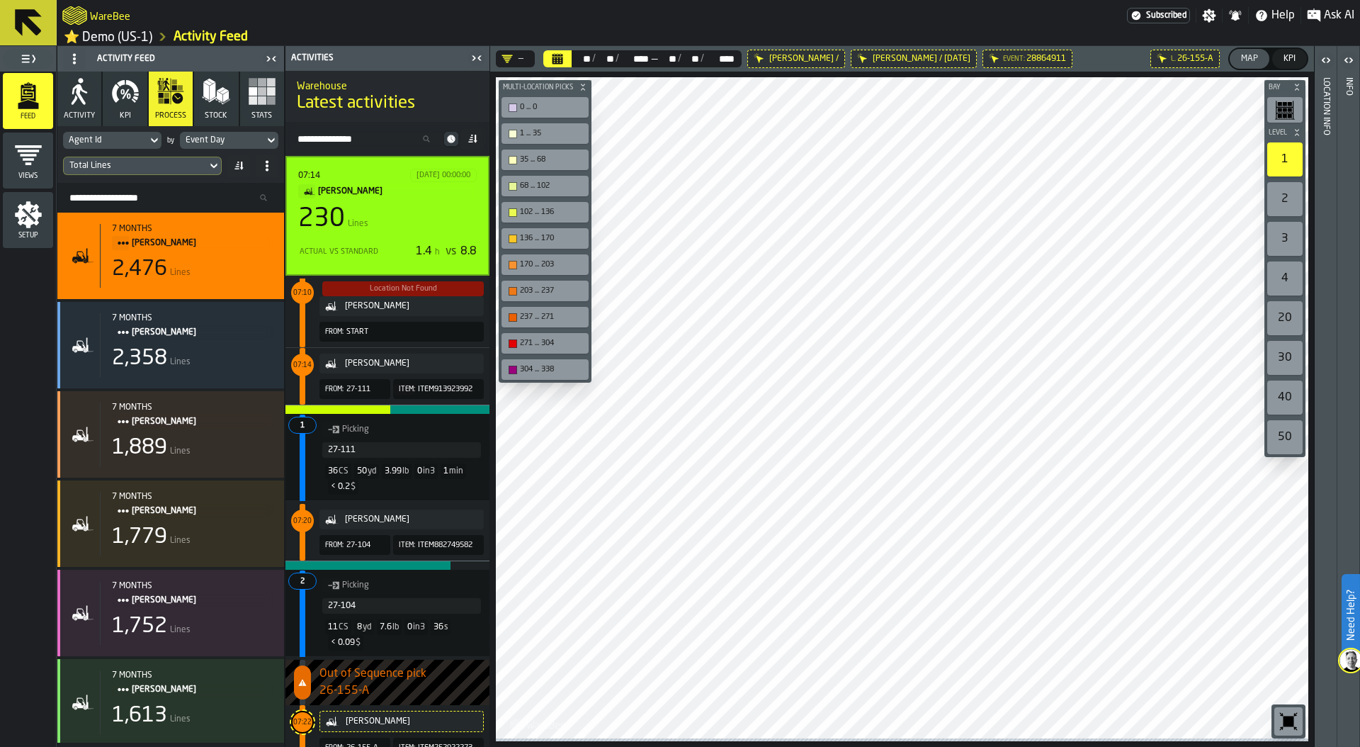
click at [123, 99] on icon "button" at bounding box center [125, 94] width 7 height 10
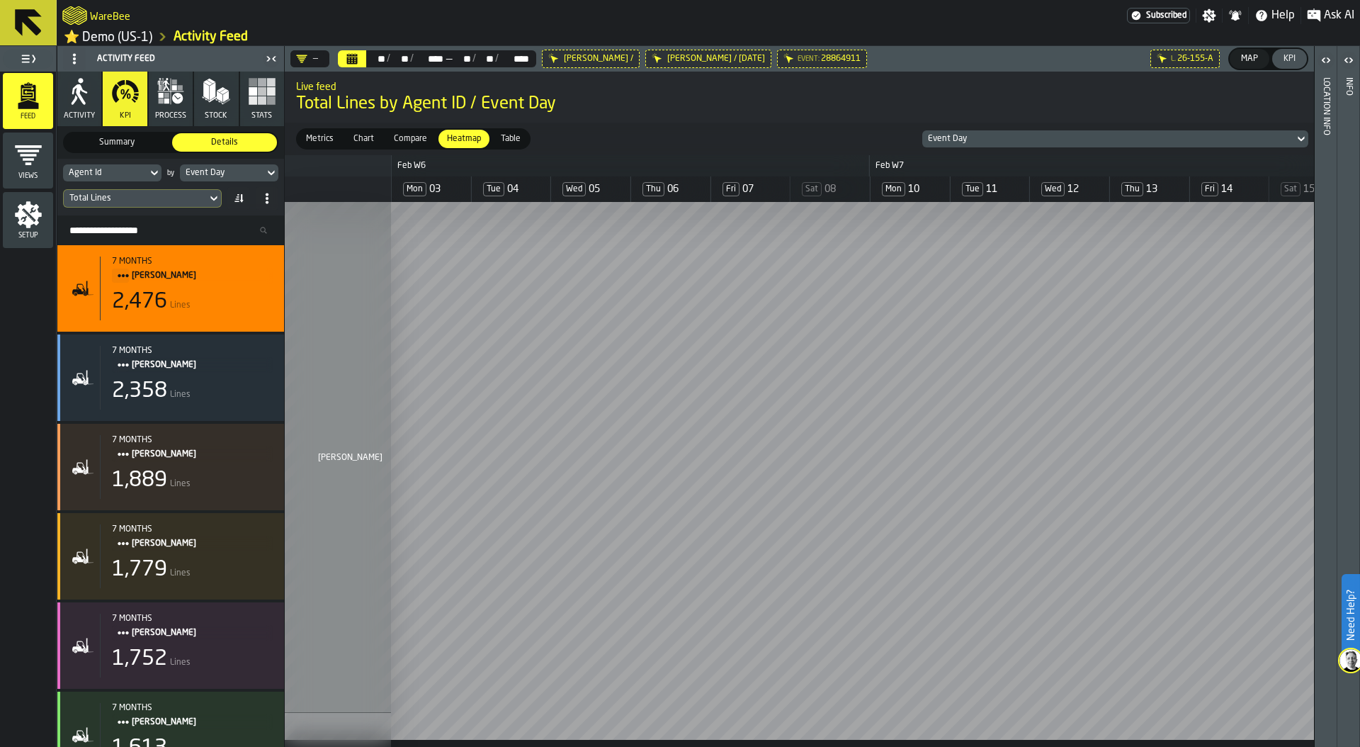
click at [0, 0] on icon at bounding box center [0, 0] width 0 height 0
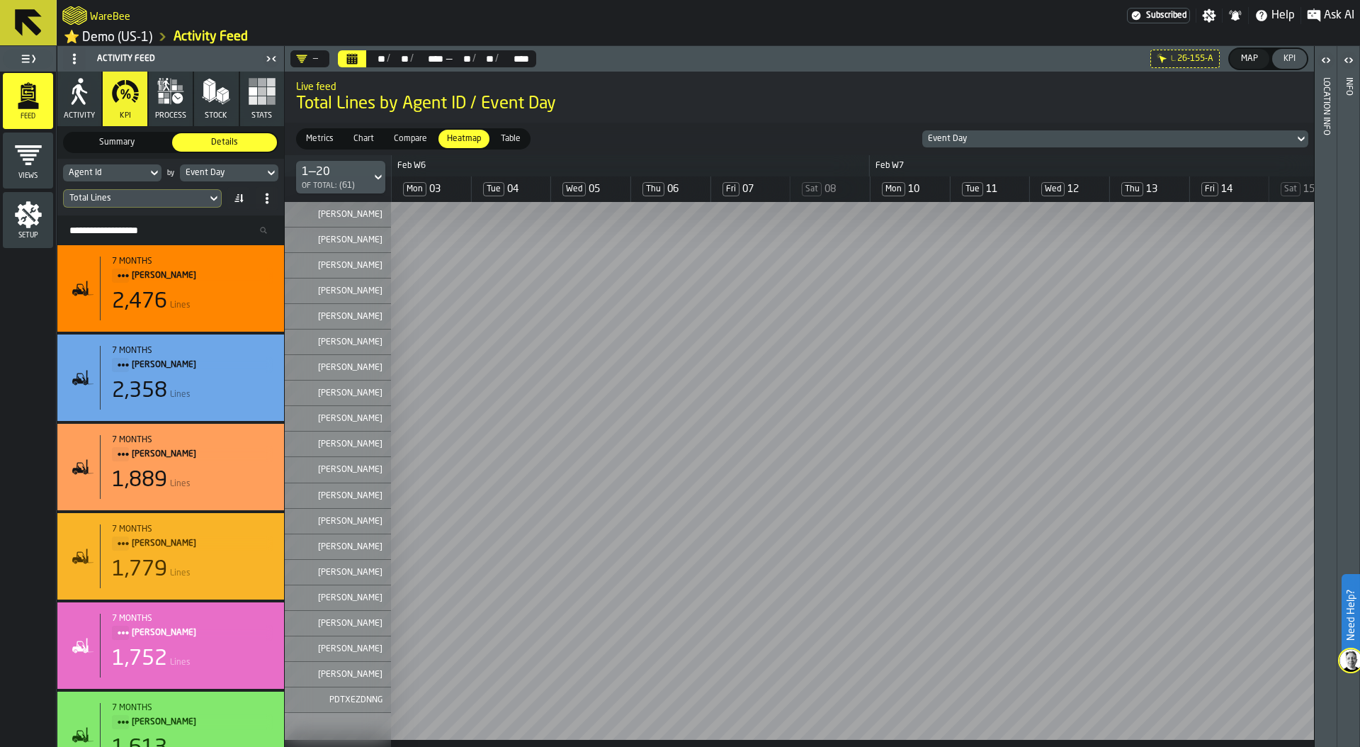
click at [1122, 141] on div "Event Day" at bounding box center [1108, 139] width 361 height 10
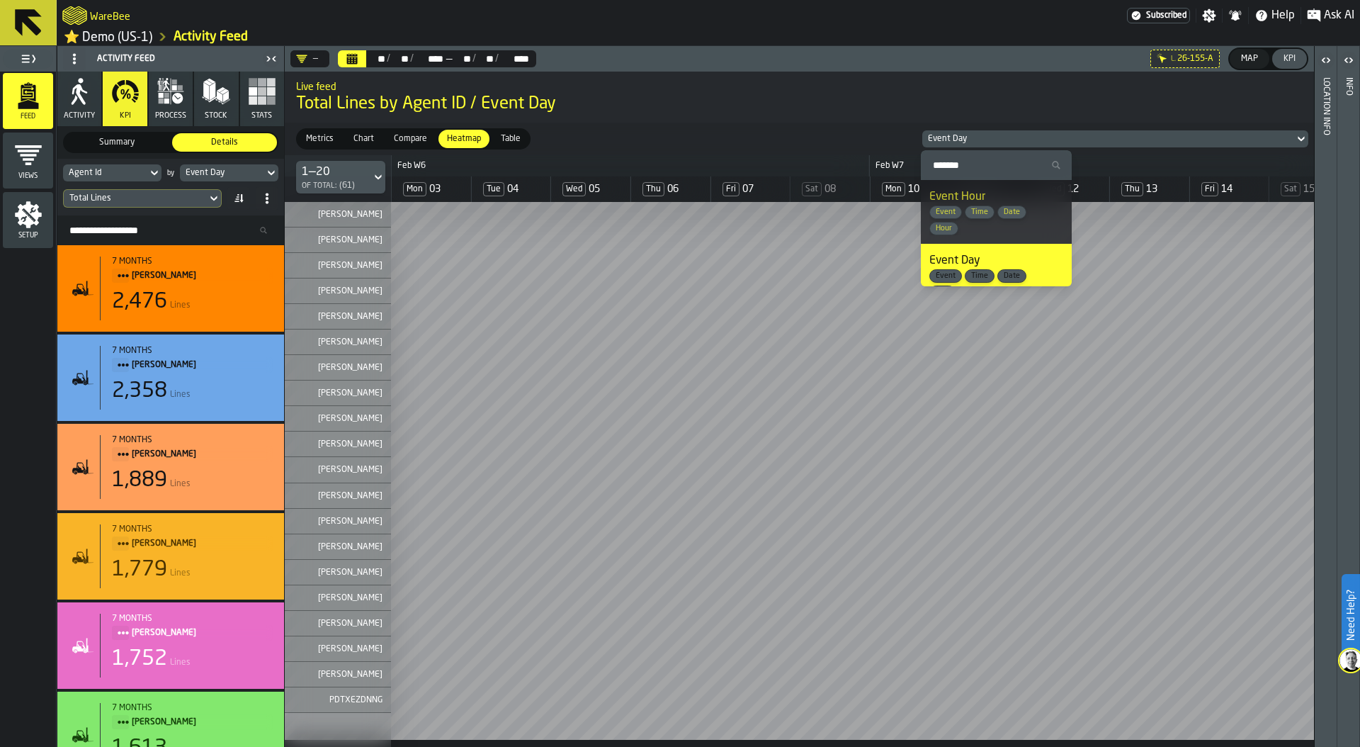
click at [1061, 186] on li "Event Hour Event Time Date Hour" at bounding box center [996, 212] width 151 height 64
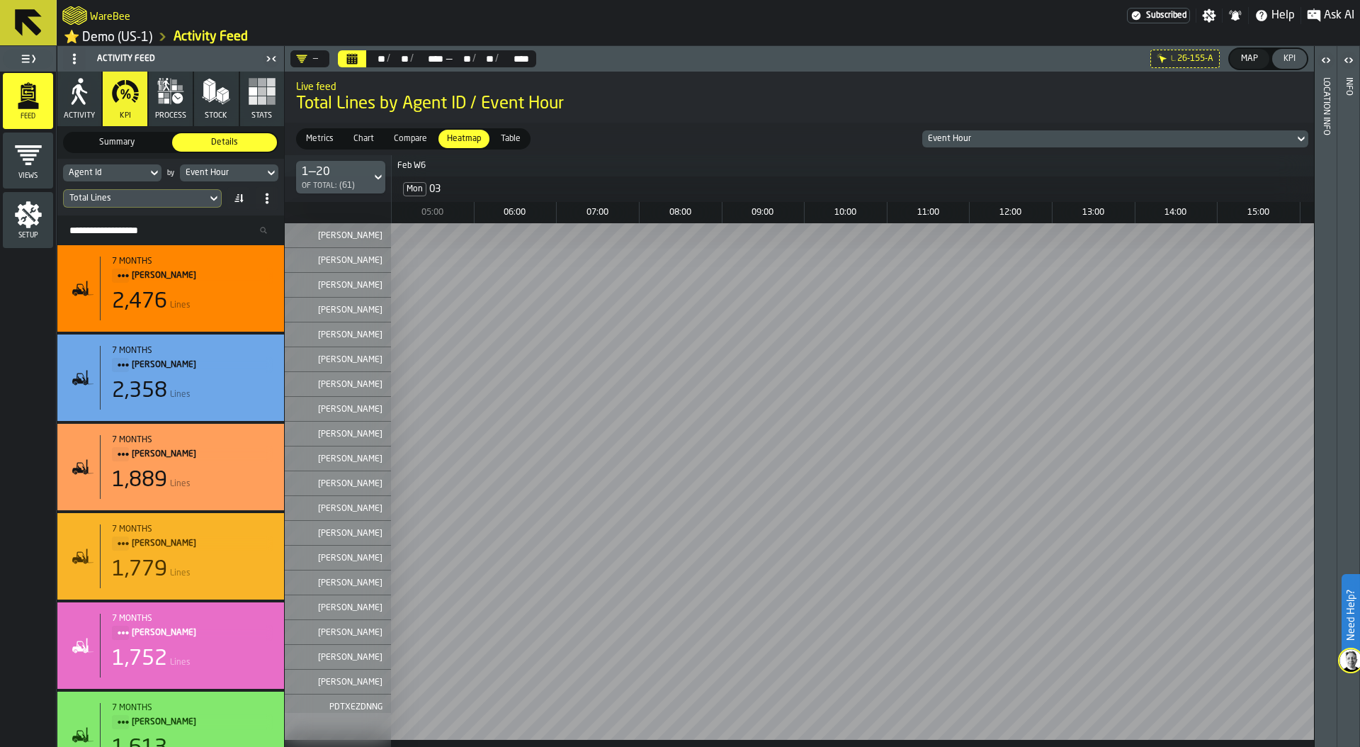
click at [129, 174] on div "Agent Id" at bounding box center [105, 173] width 73 height 10
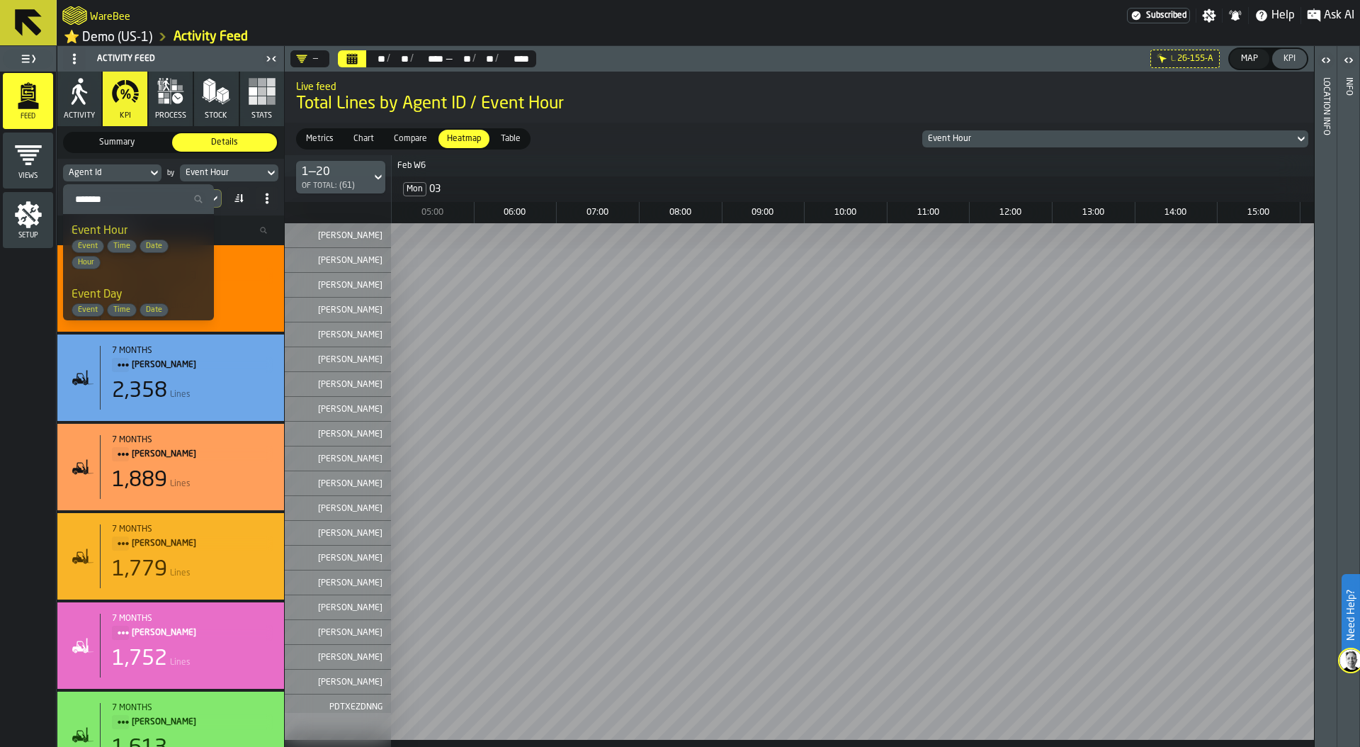
click at [224, 178] on div "Event Hour" at bounding box center [222, 173] width 73 height 10
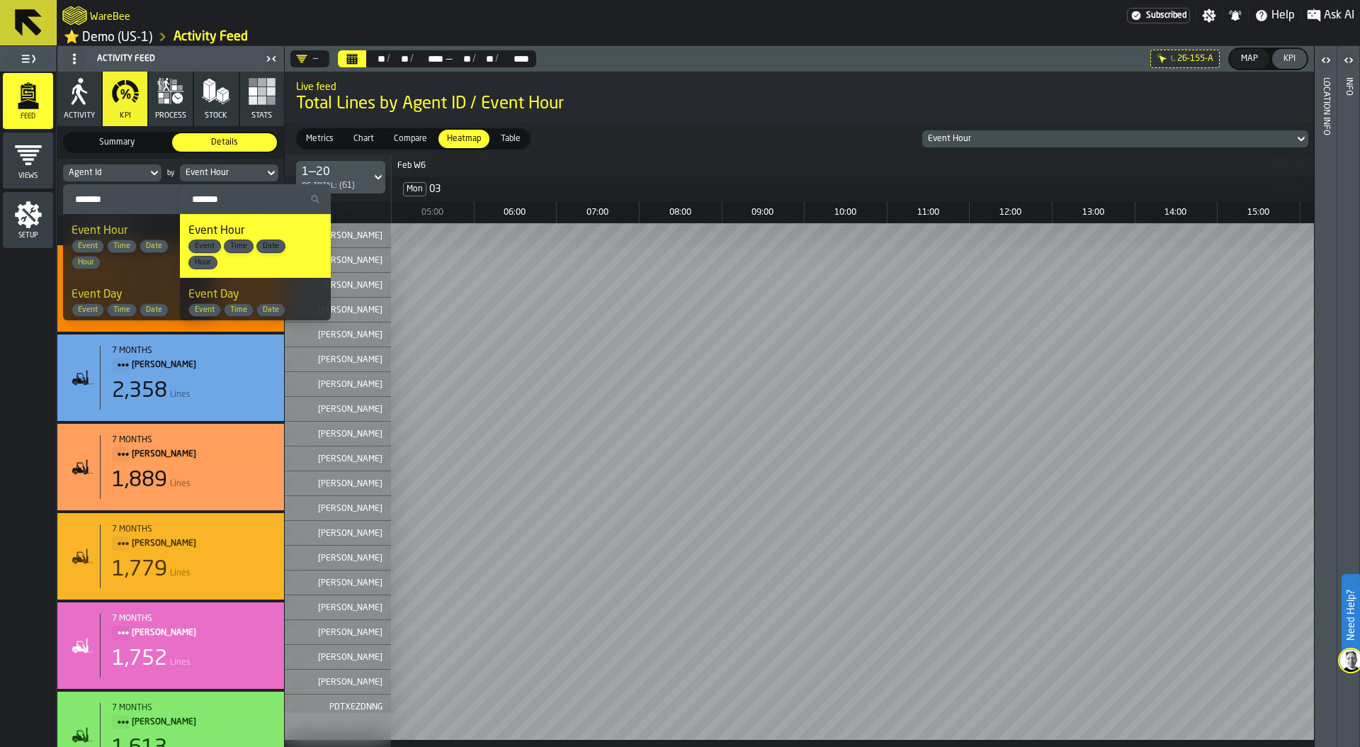
click at [256, 299] on div "Event Day Event Time Date Day" at bounding box center [255, 309] width 134 height 47
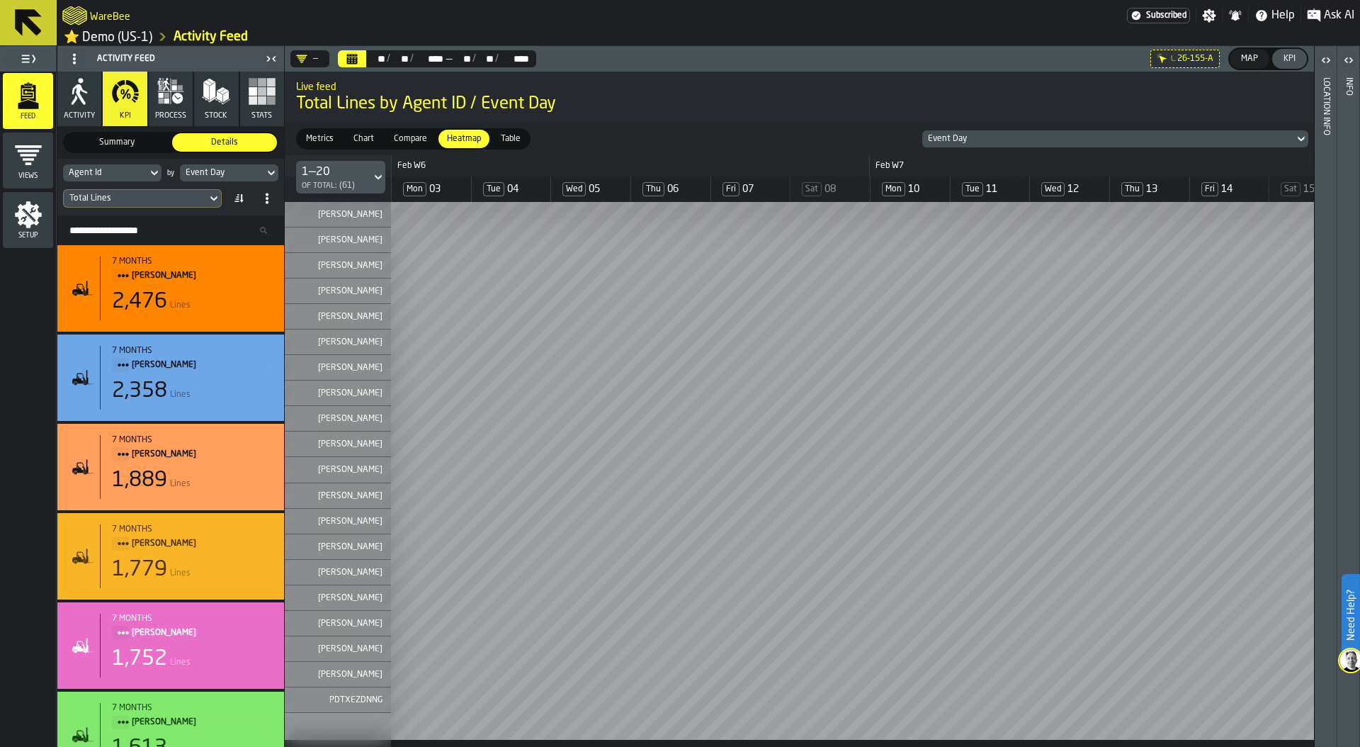
click at [130, 200] on div "Total Lines" at bounding box center [135, 198] width 132 height 10
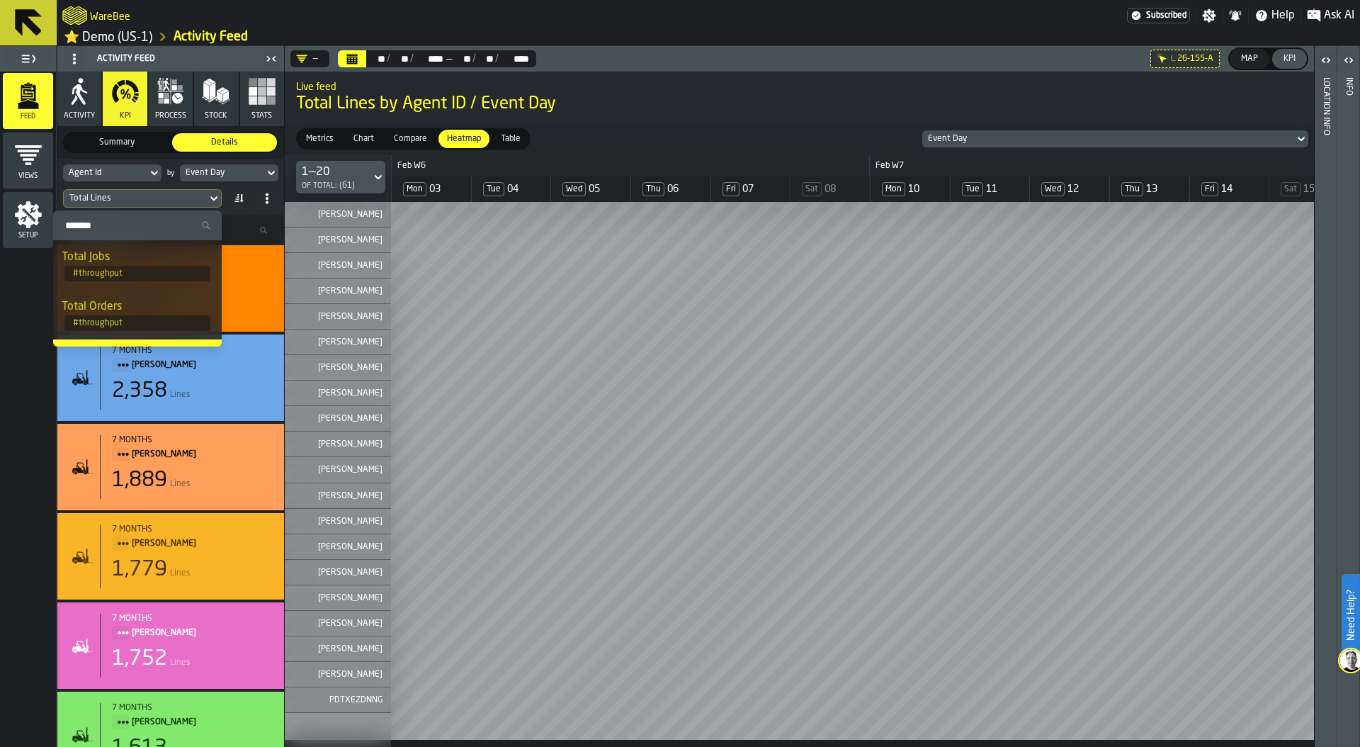
click at [123, 230] on input "Search" at bounding box center [137, 225] width 157 height 18
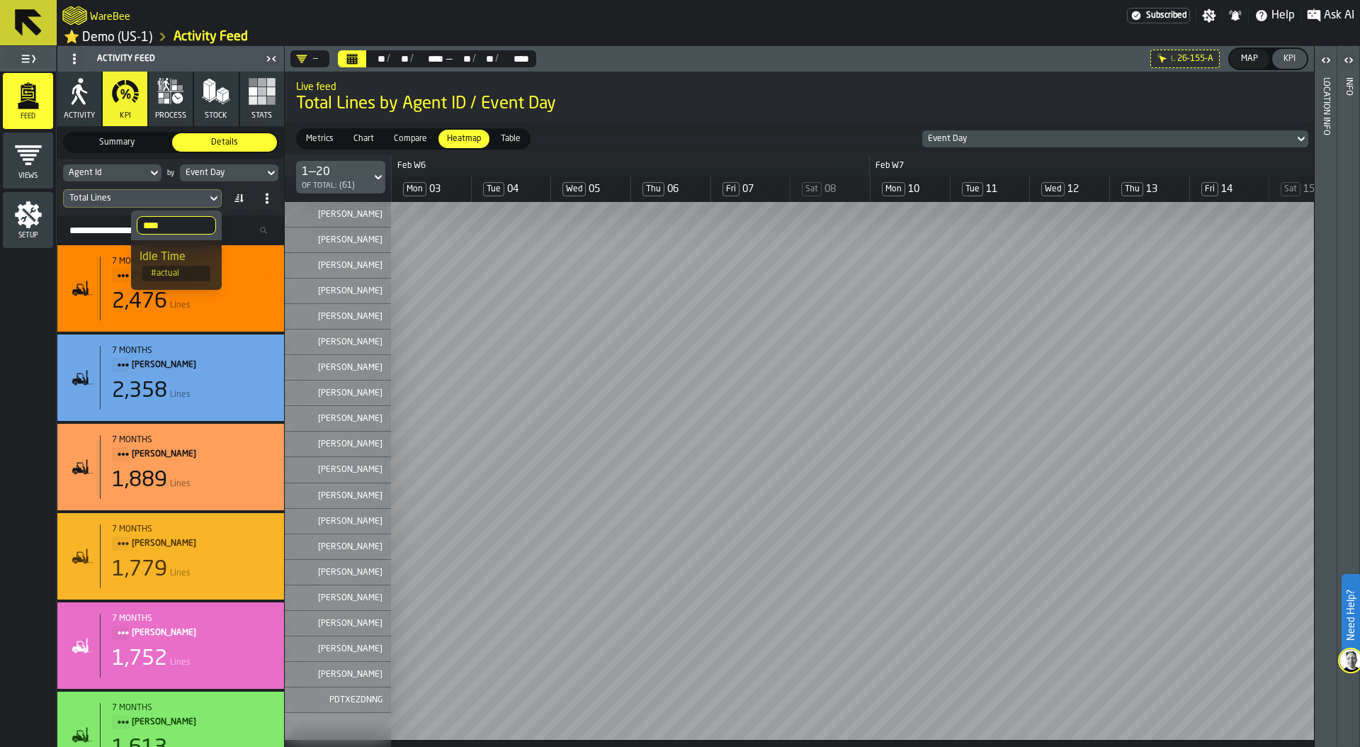
type input "****"
click at [168, 259] on div "Idle Time" at bounding box center [177, 257] width 74 height 17
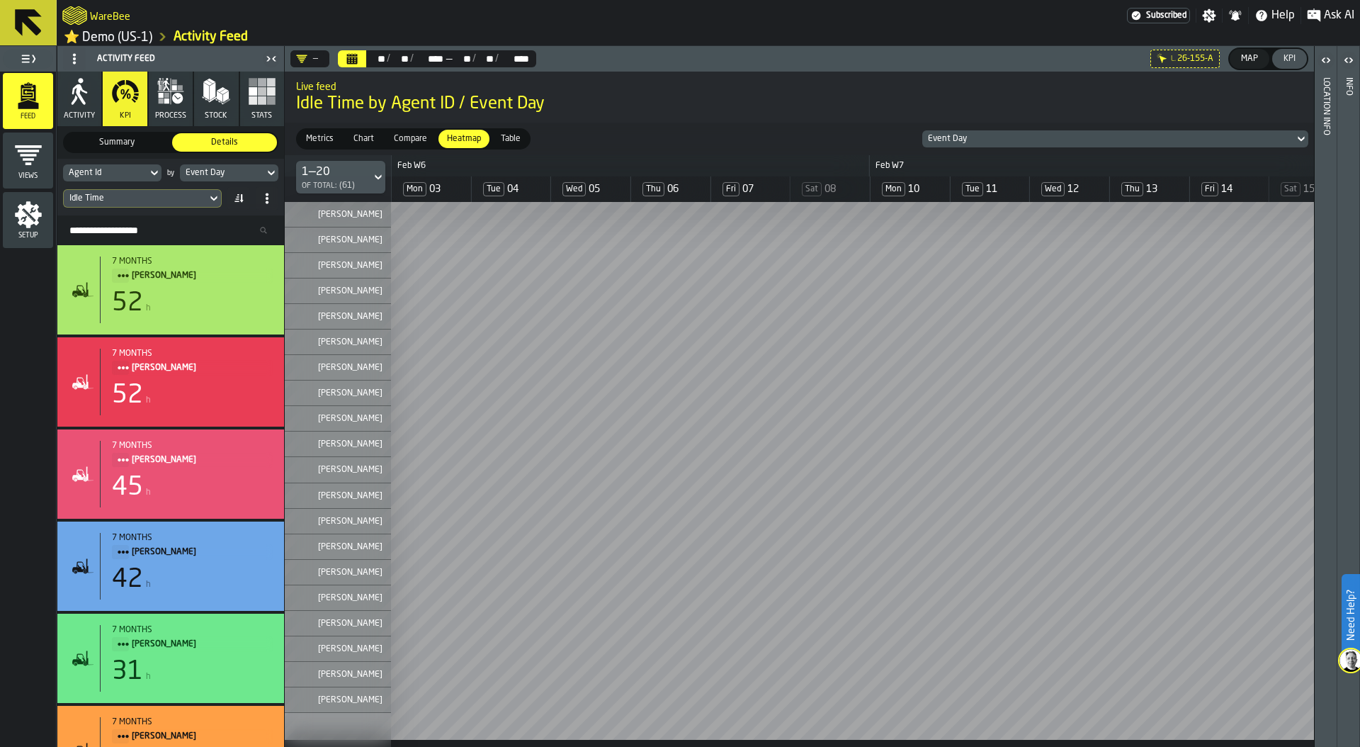
click at [0, 0] on icon at bounding box center [0, 0] width 0 height 0
click at [1248, 59] on div "Map" at bounding box center [1250, 59] width 28 height 10
click at [1258, 57] on div "Map" at bounding box center [1250, 59] width 28 height 10
click at [136, 174] on div "Agent Id" at bounding box center [105, 173] width 73 height 10
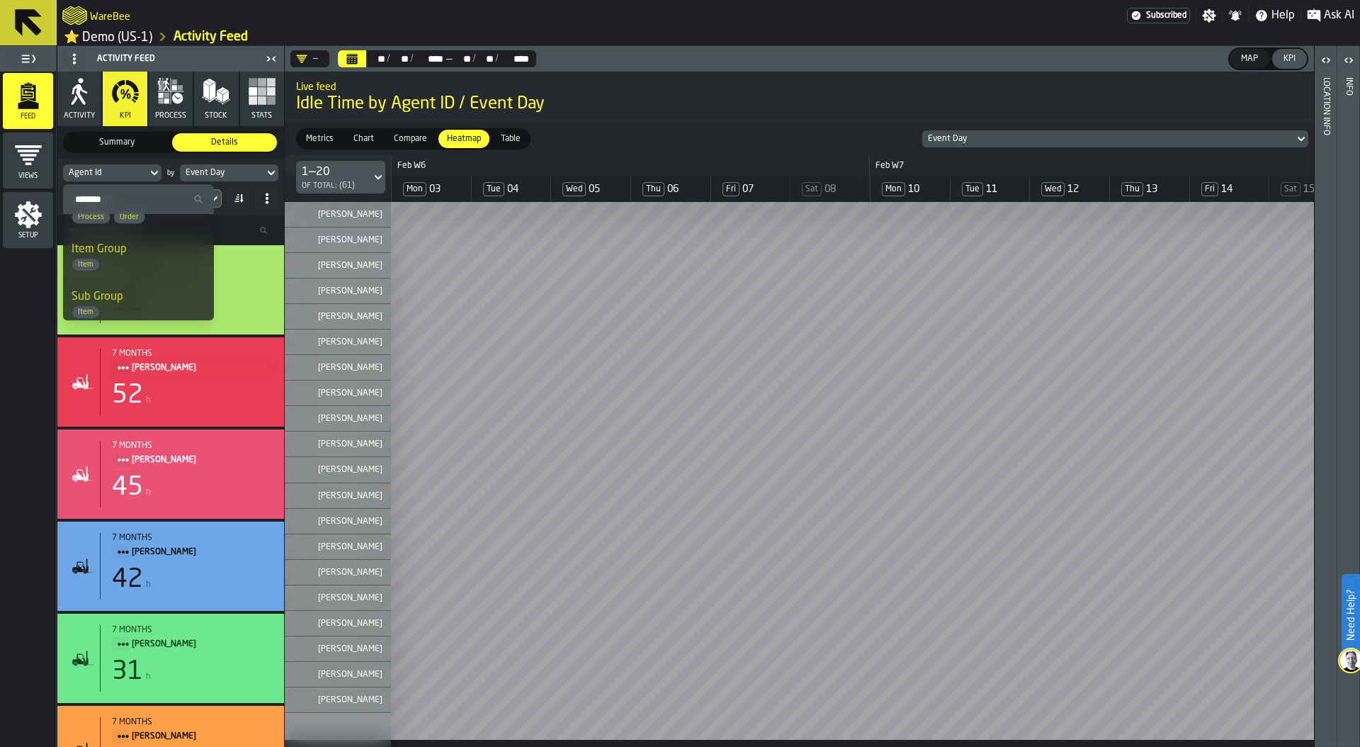
scroll to position [792, 0]
click at [131, 250] on div "Item Group Item" at bounding box center [139, 257] width 134 height 30
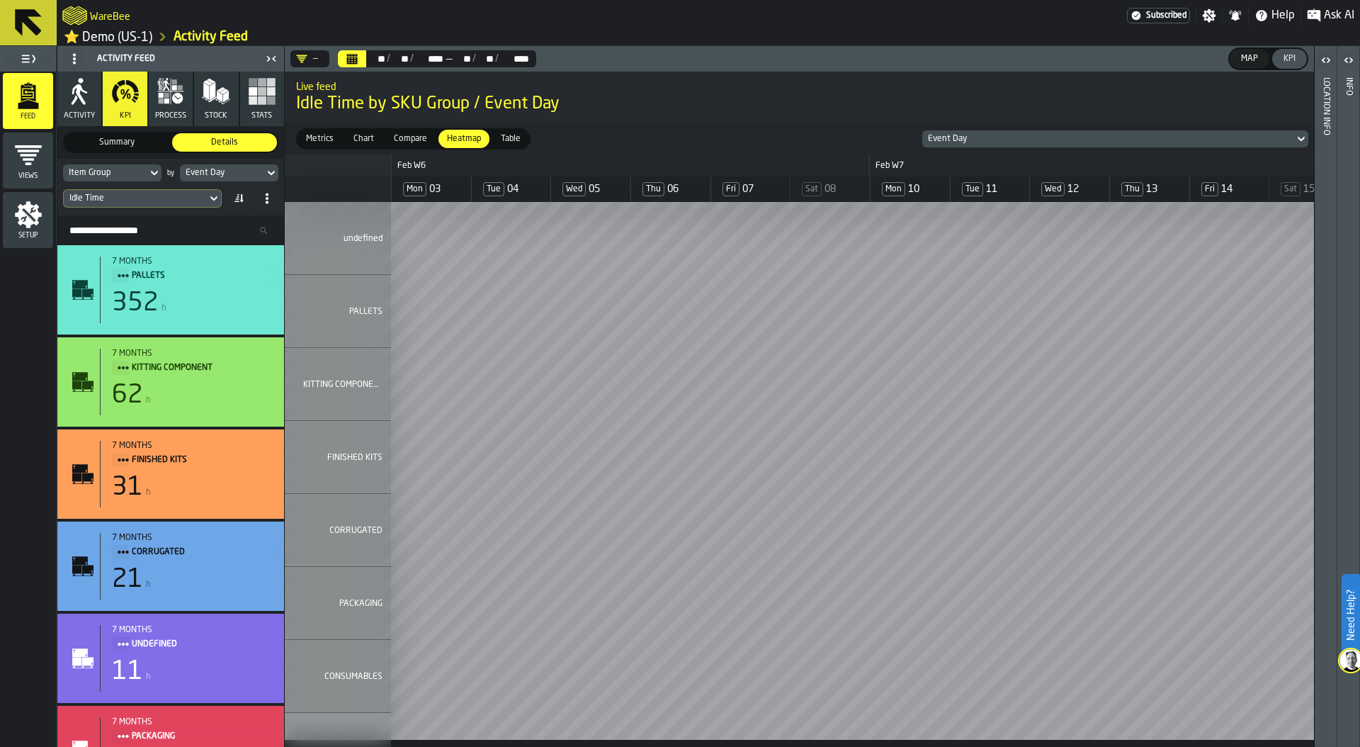
click at [1335, 12] on span "Ask AI" at bounding box center [1339, 15] width 30 height 17
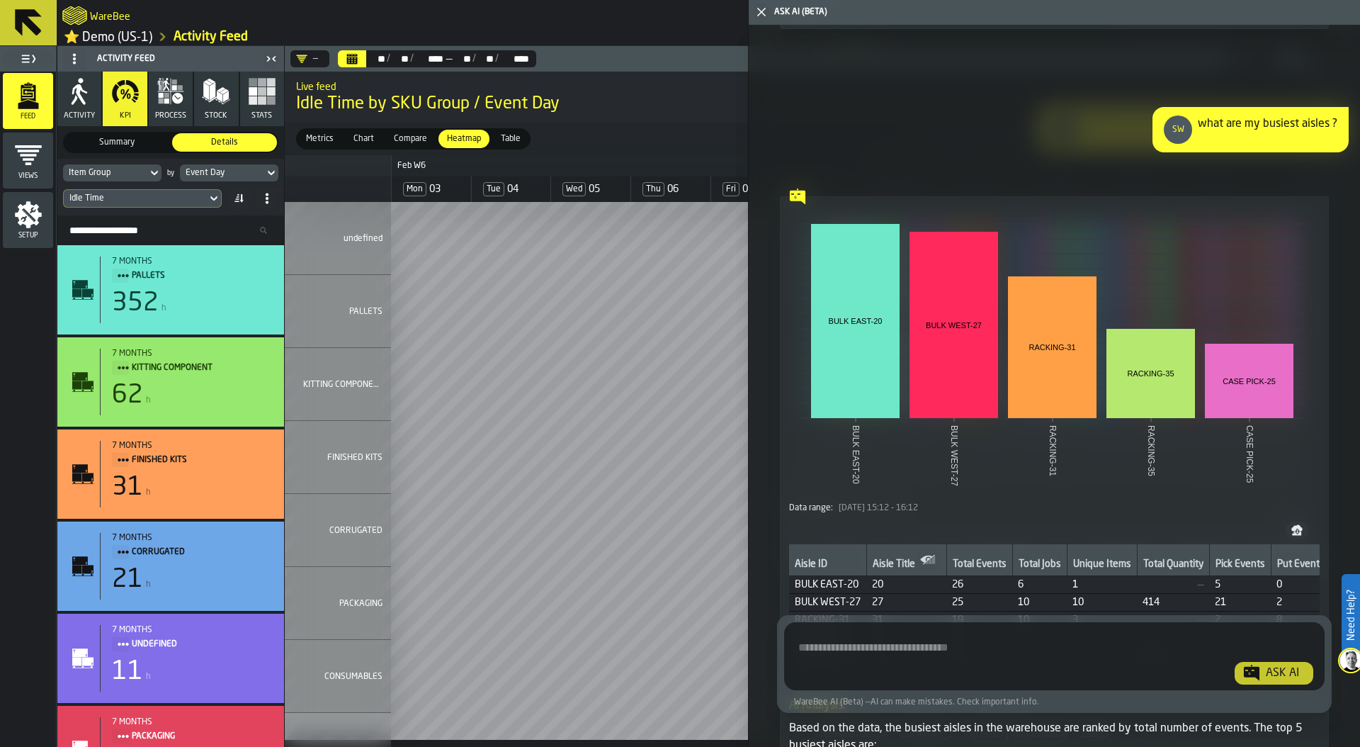
scroll to position [2720, 0]
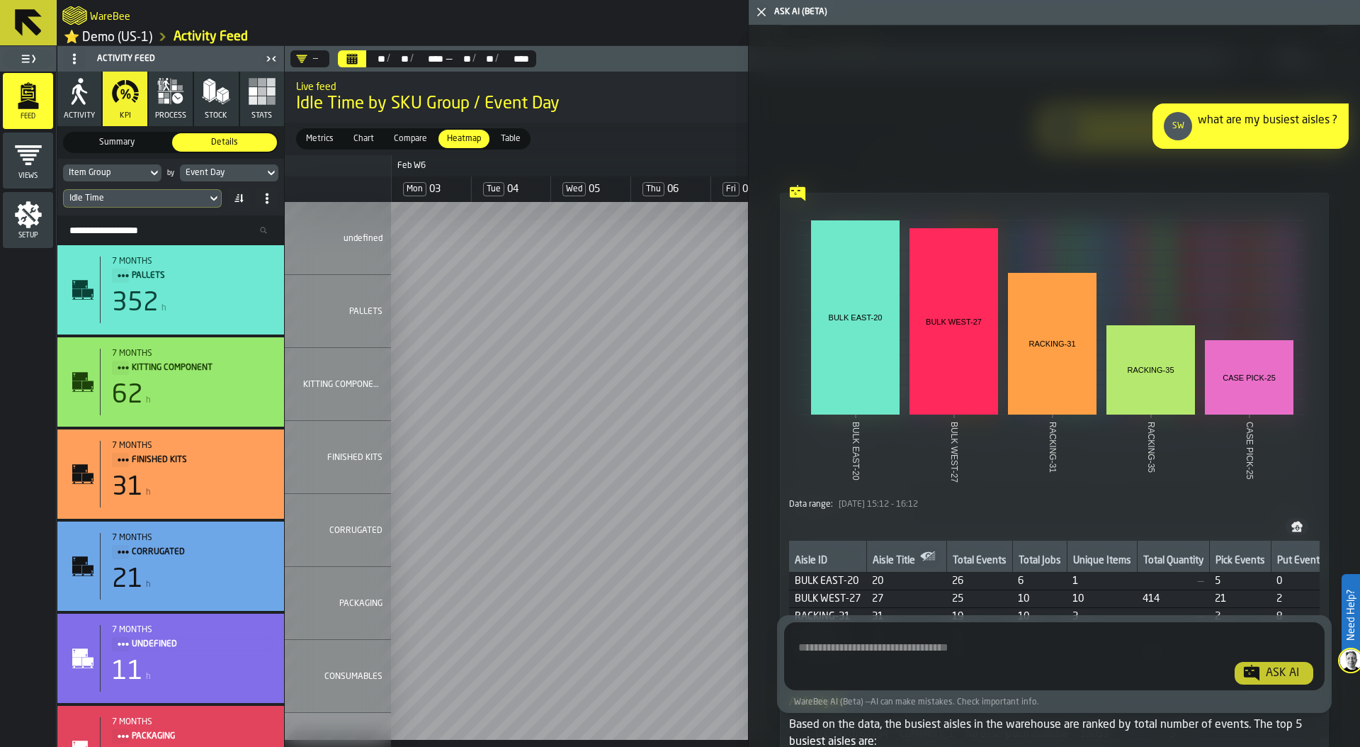
click at [900, 648] on textarea "Ask AI about the warehouse Activity" at bounding box center [1054, 658] width 529 height 51
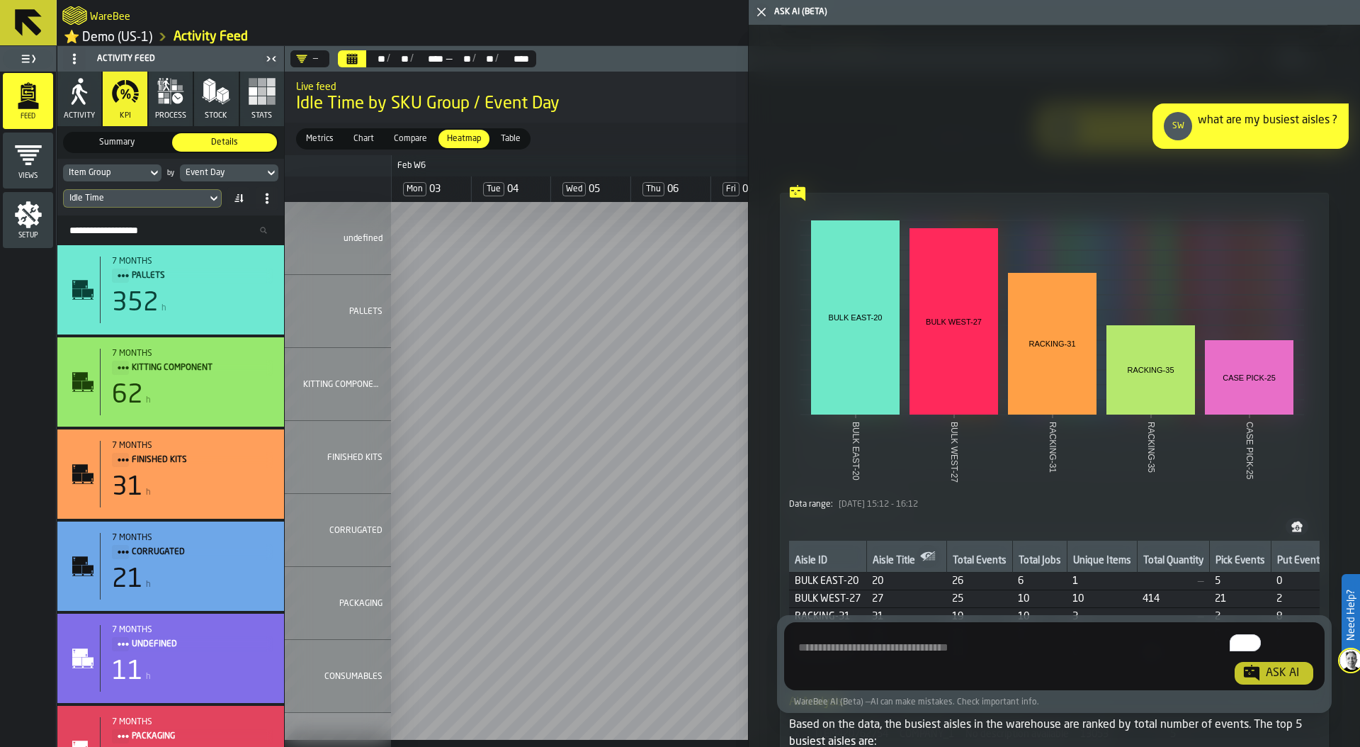
click at [759, 10] on polygon "button-toggle-Close me" at bounding box center [761, 12] width 9 height 9
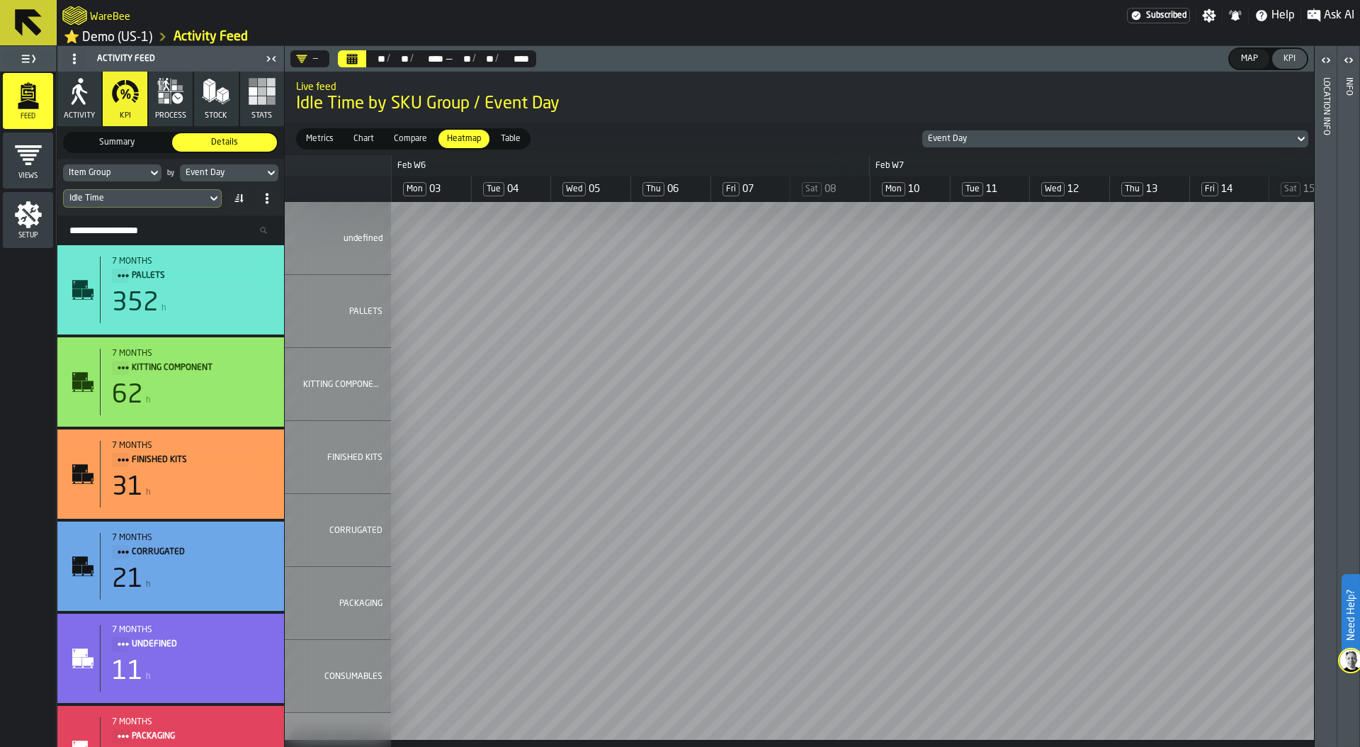
click at [1328, 16] on span "Ask AI" at bounding box center [1339, 15] width 30 height 17
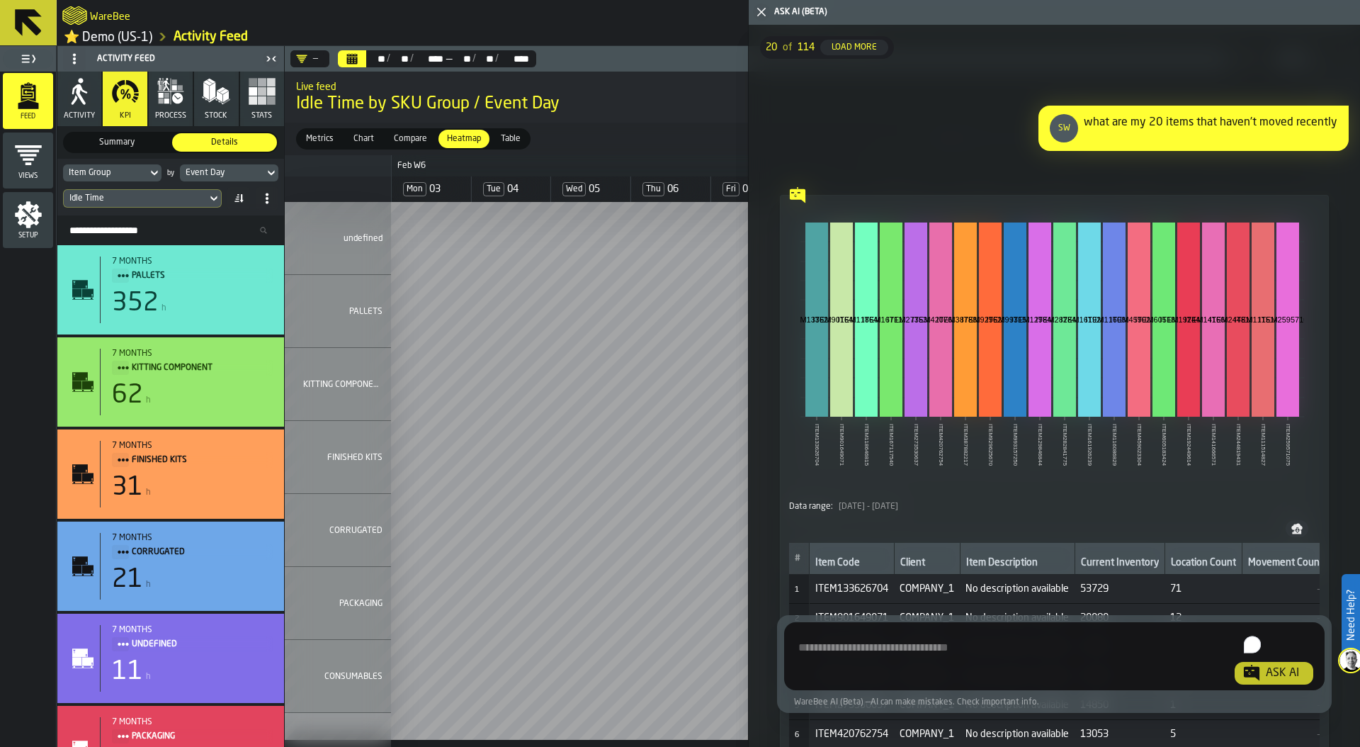
click at [893, 649] on textarea "To enrich screen reader interactions, please activate Accessibility in Grammarl…" at bounding box center [1054, 658] width 529 height 51
type textarea "**********"
click at [1281, 672] on div "Ask AI" at bounding box center [1282, 673] width 45 height 17
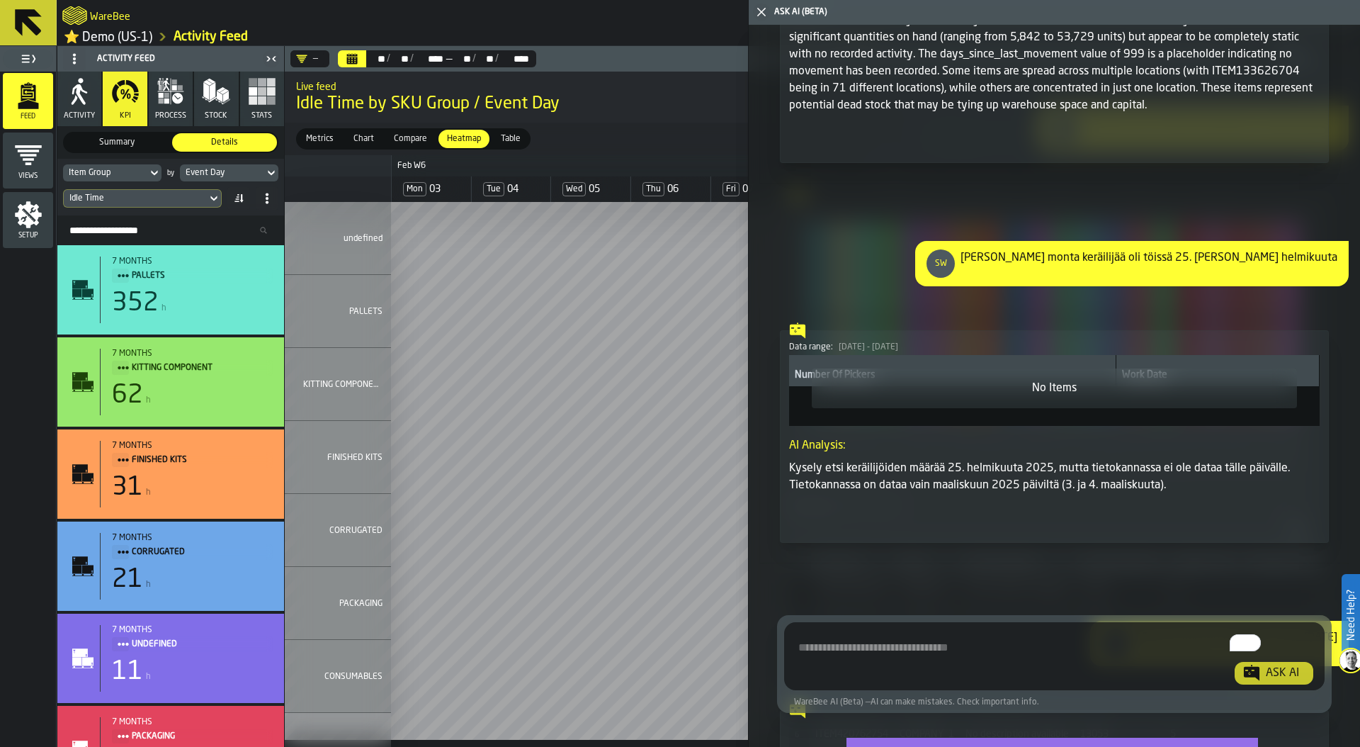
scroll to position [853, 0]
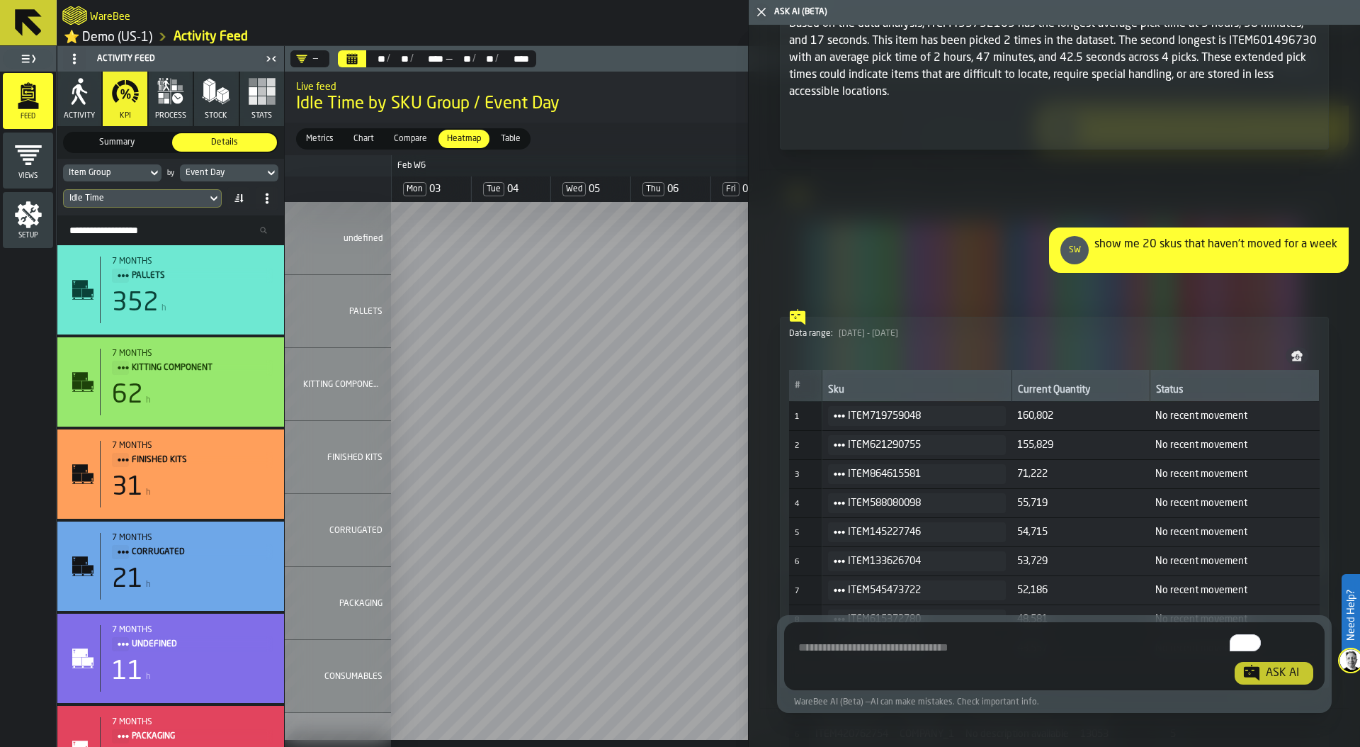
scroll to position [17024, 0]
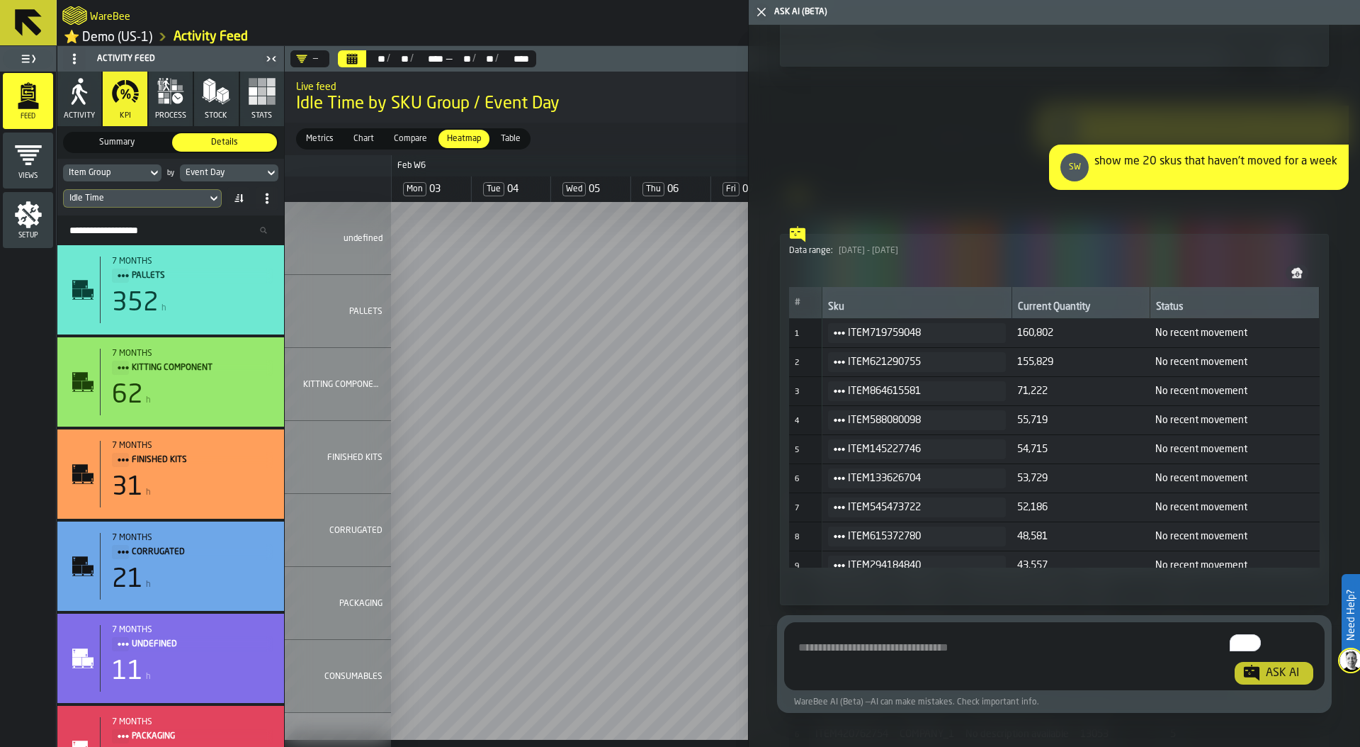
click at [850, 577] on span "Show Analysis" at bounding box center [839, 582] width 55 height 10
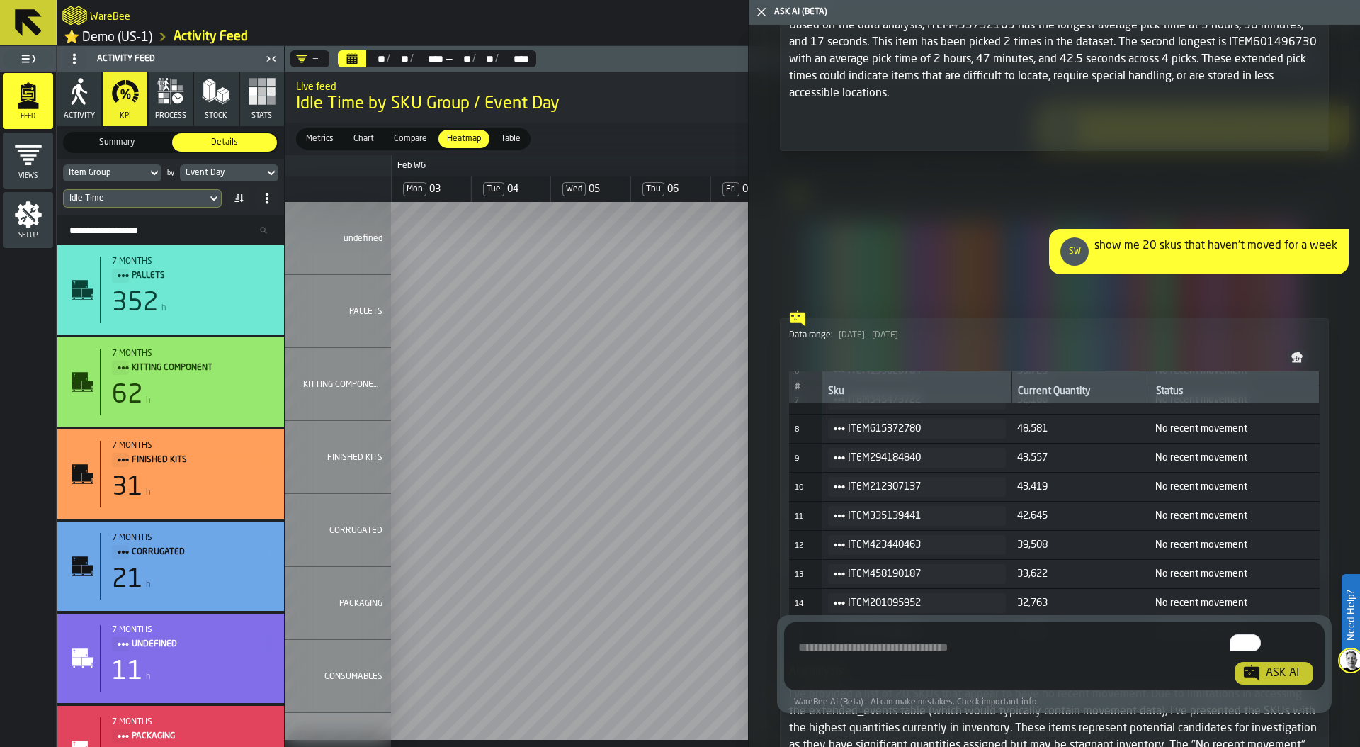
scroll to position [16927, 0]
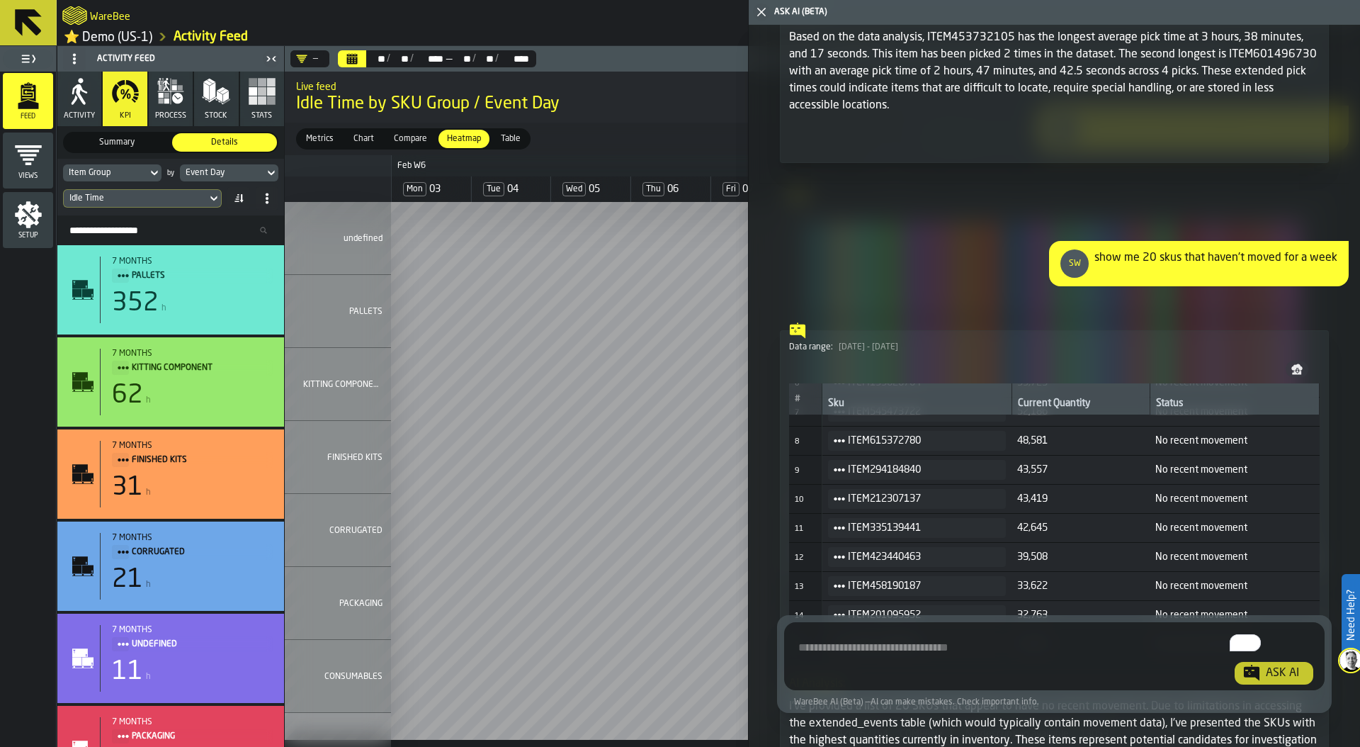
click at [762, 16] on icon "button-toggle-Close me" at bounding box center [761, 12] width 17 height 17
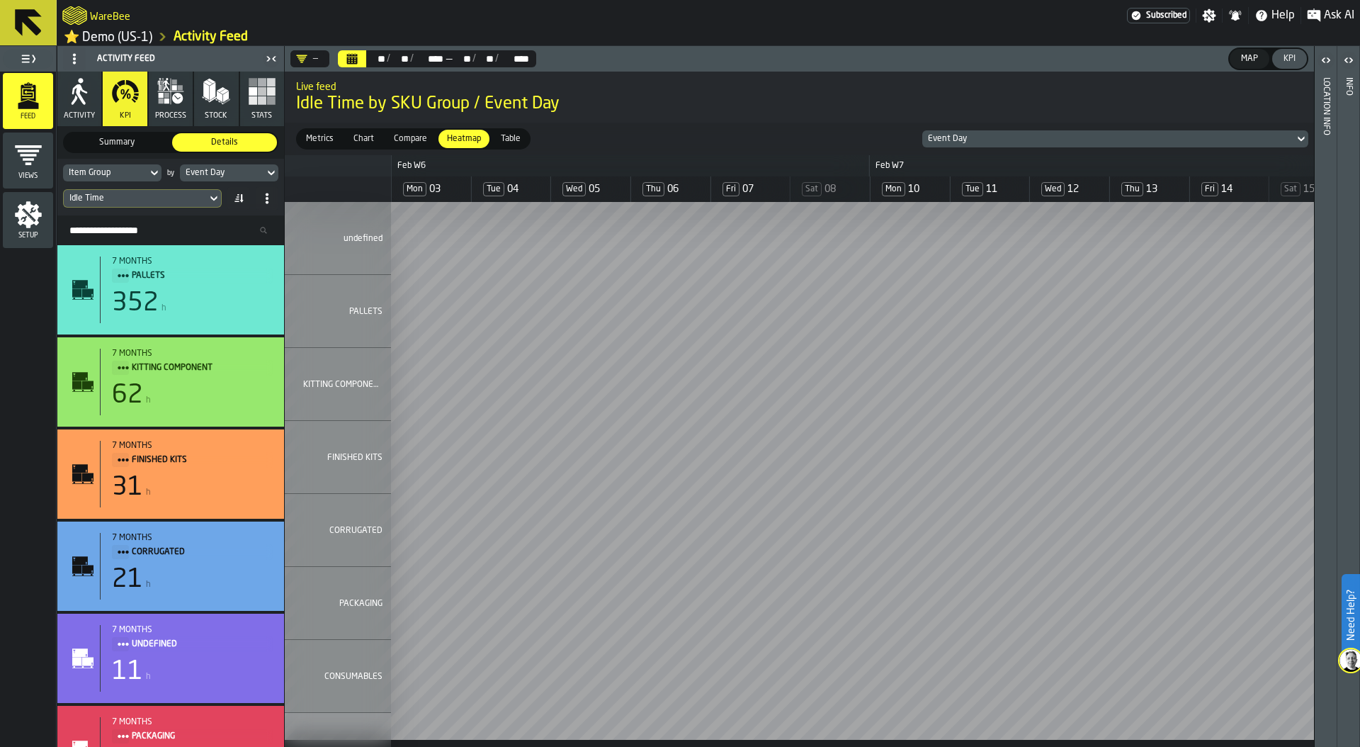
click at [75, 106] on icon "button" at bounding box center [79, 91] width 28 height 28
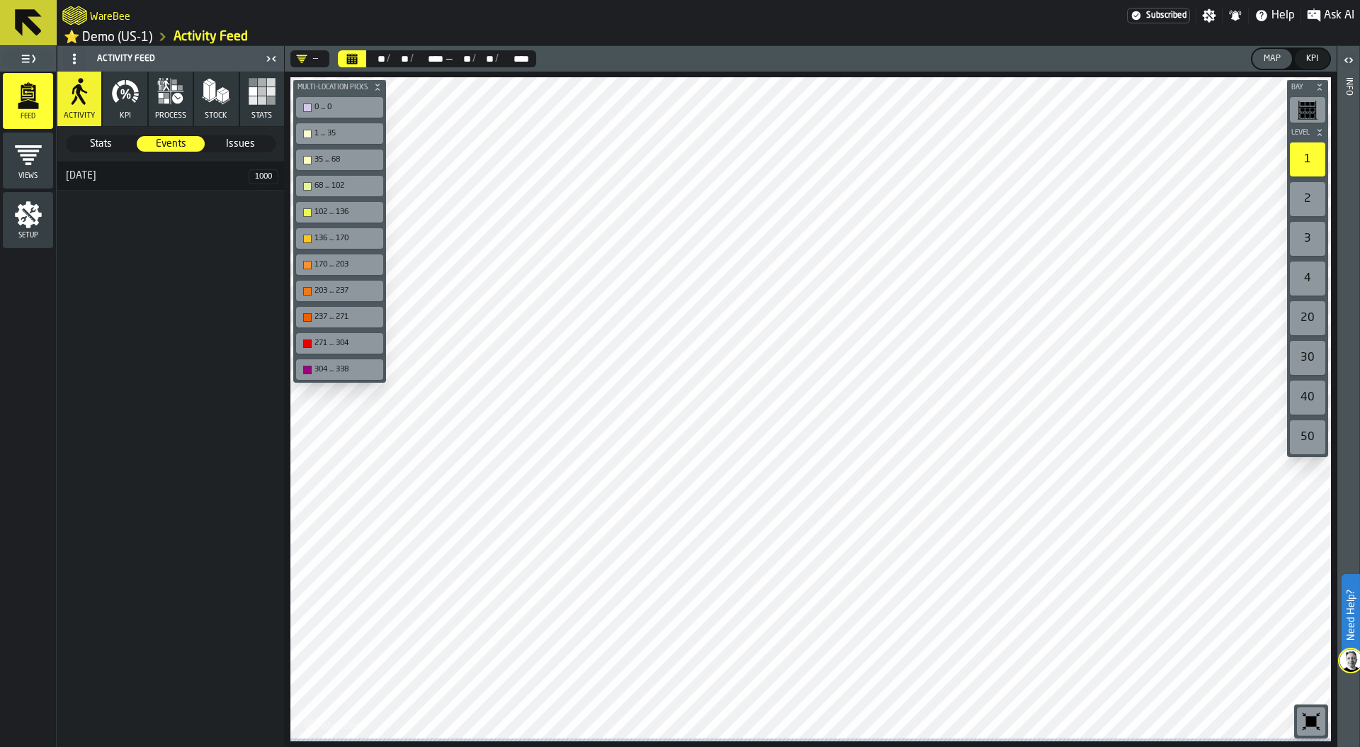
click at [77, 172] on div "[DATE]" at bounding box center [152, 175] width 191 height 11
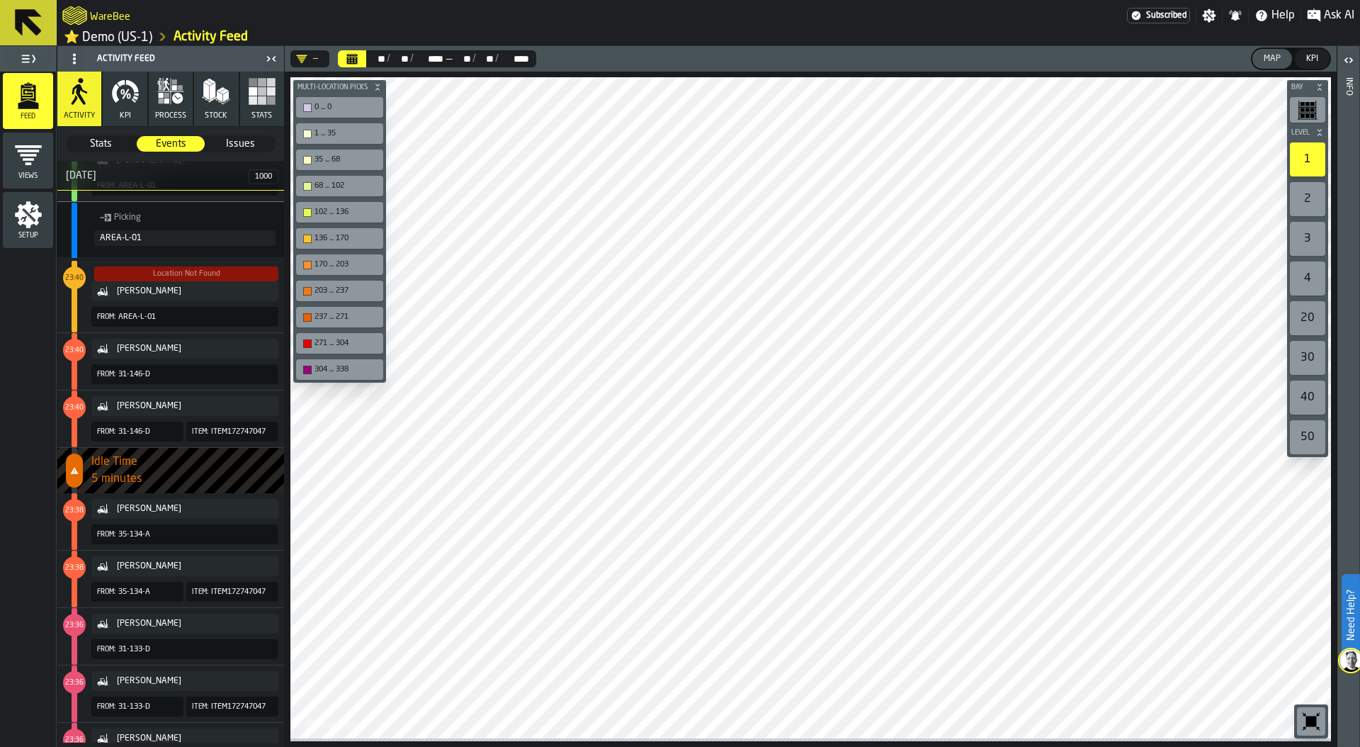
scroll to position [63, 0]
click at [30, 215] on icon "menu Setup" at bounding box center [28, 214] width 28 height 28
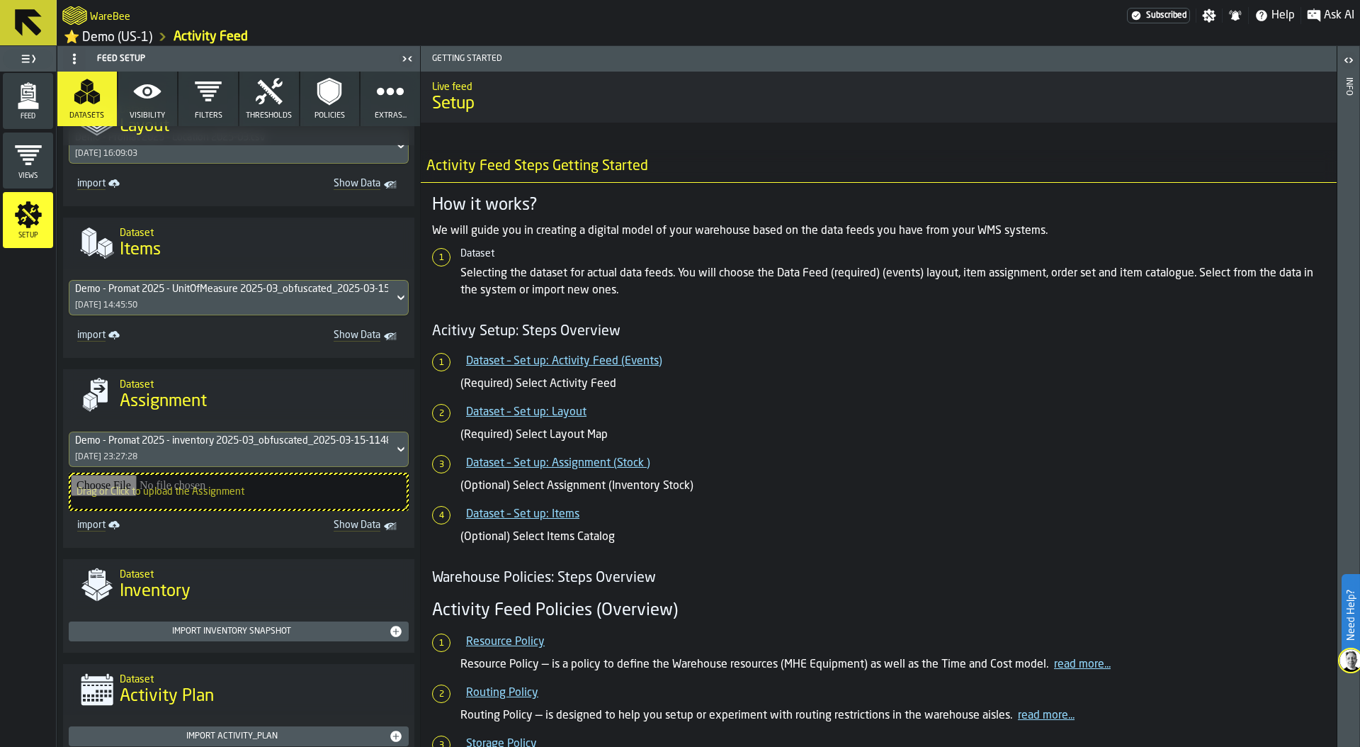
scroll to position [315, 0]
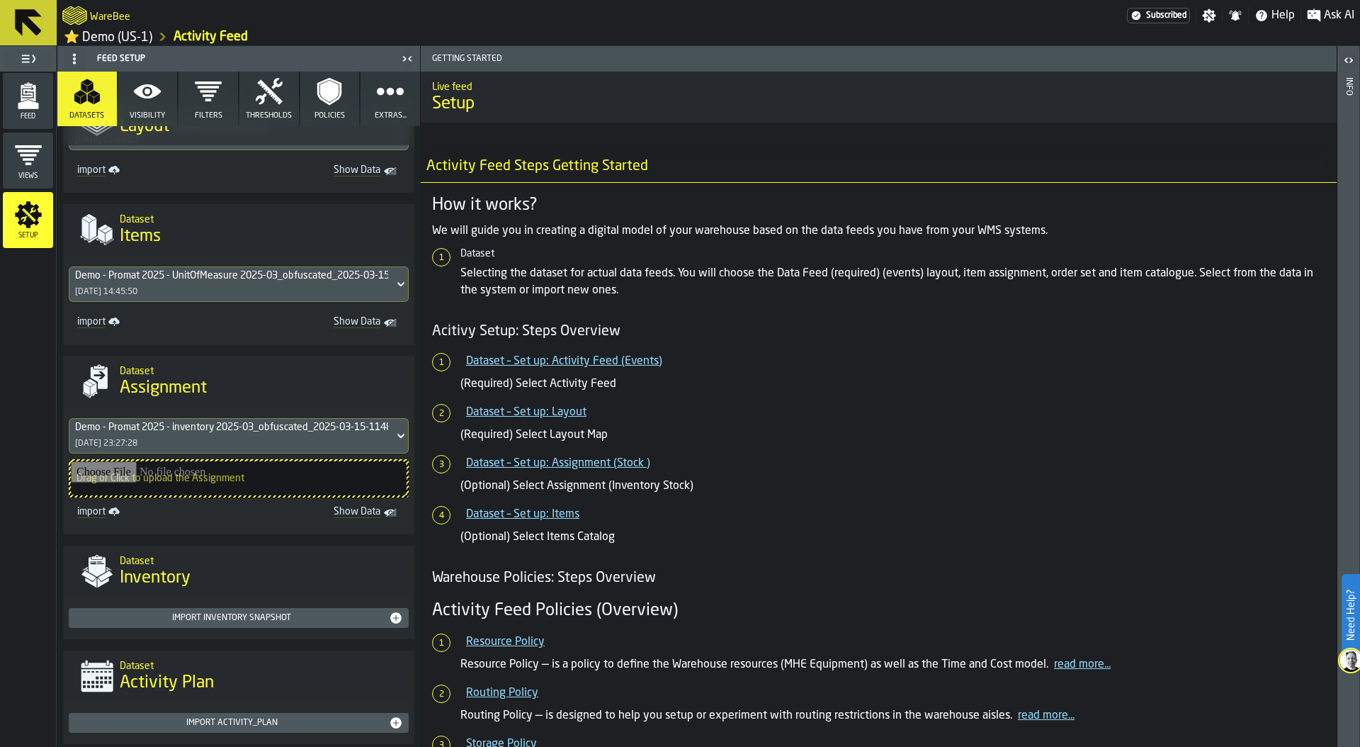
click at [339, 516] on span "Show Data" at bounding box center [315, 513] width 130 height 14
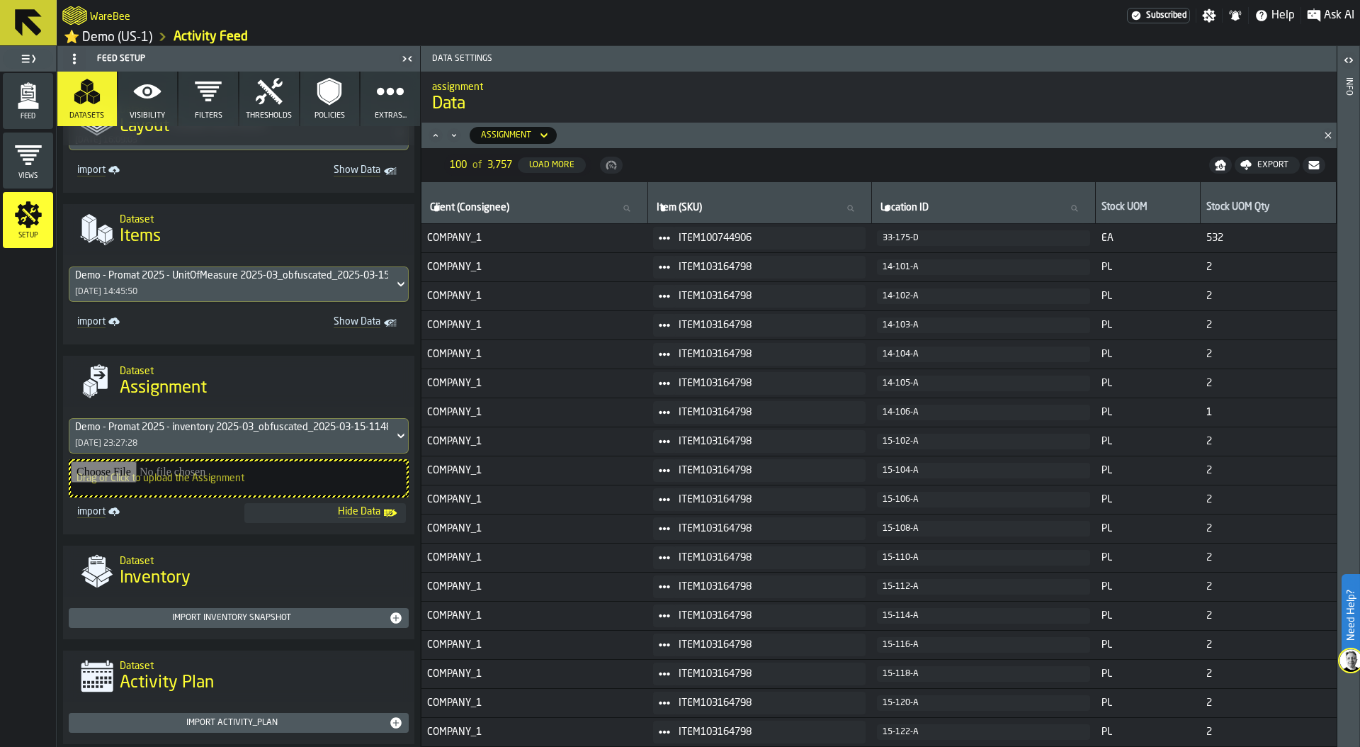
click at [36, 114] on div "Feed" at bounding box center [28, 100] width 50 height 39
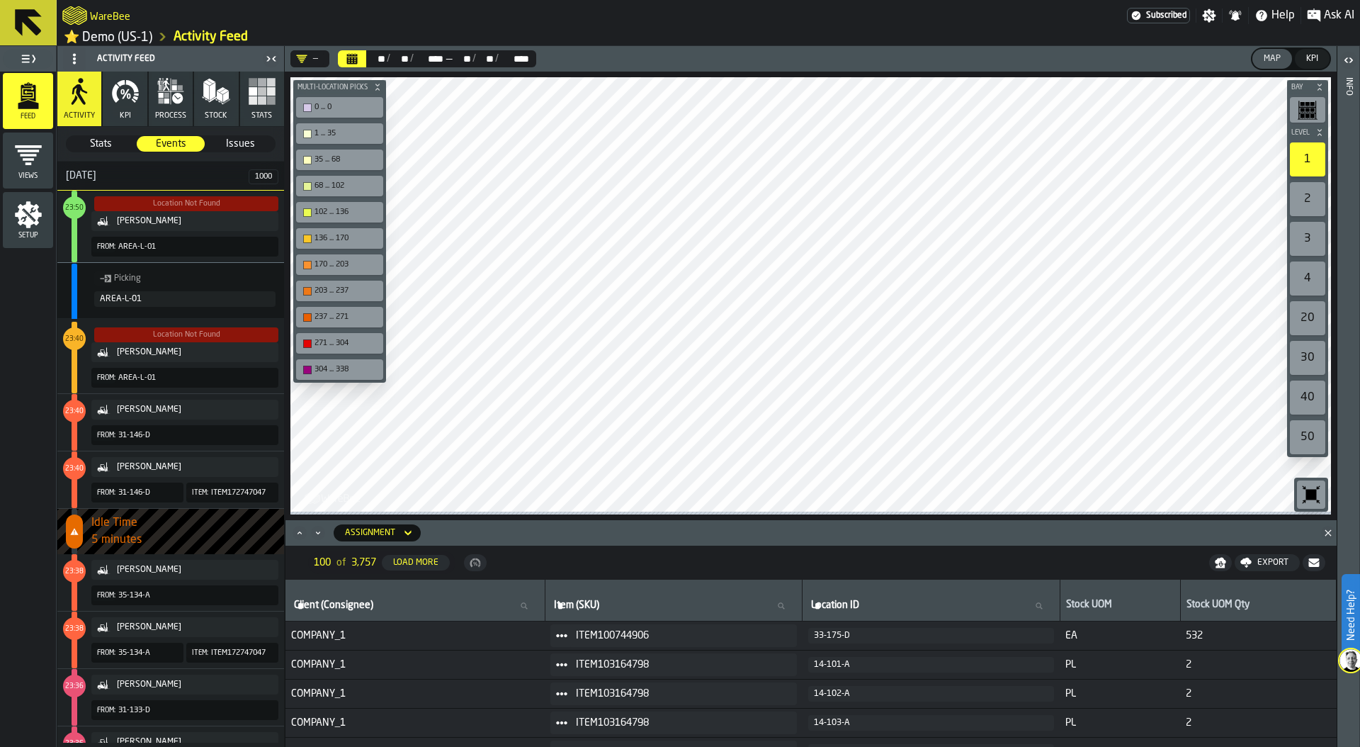
click at [1330, 16] on span "Ask AI" at bounding box center [1339, 15] width 30 height 17
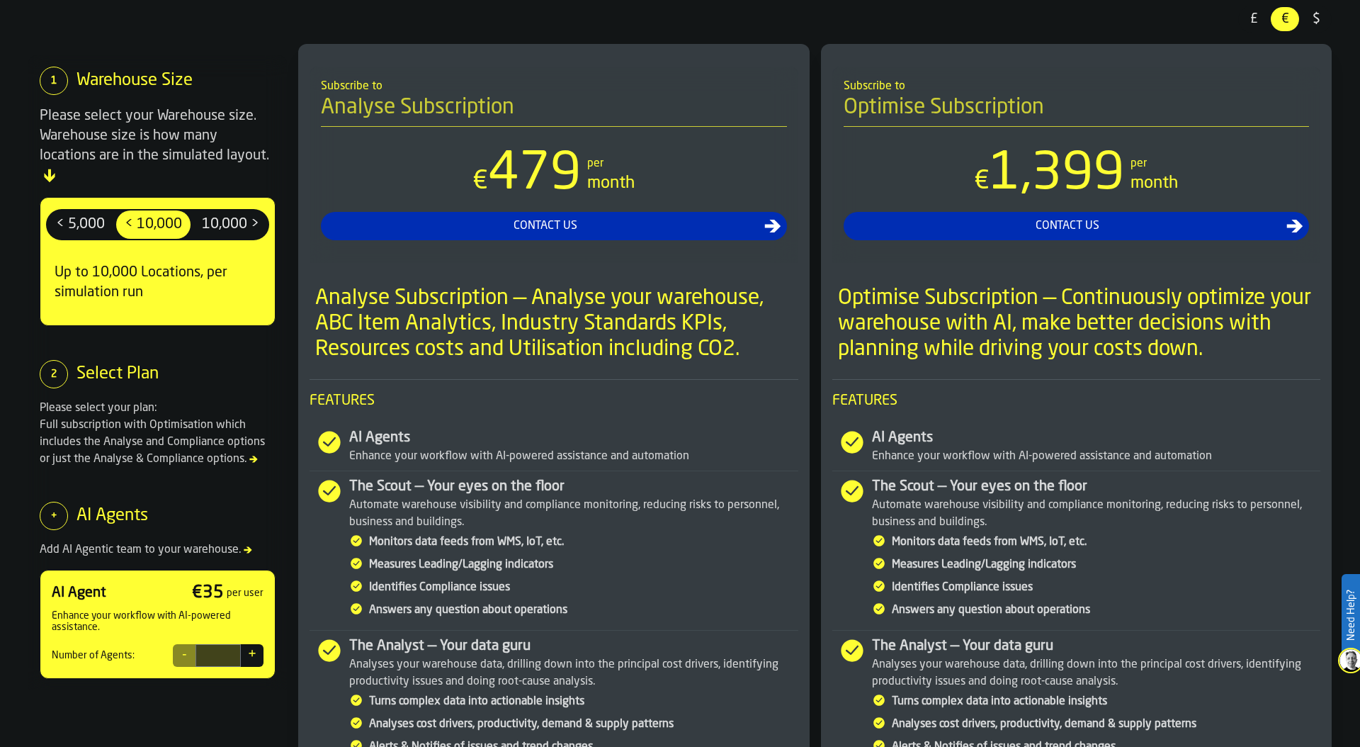
click at [1318, 18] on span "$" at bounding box center [1316, 19] width 23 height 18
click at [74, 213] on span "< 5,000" at bounding box center [80, 224] width 60 height 23
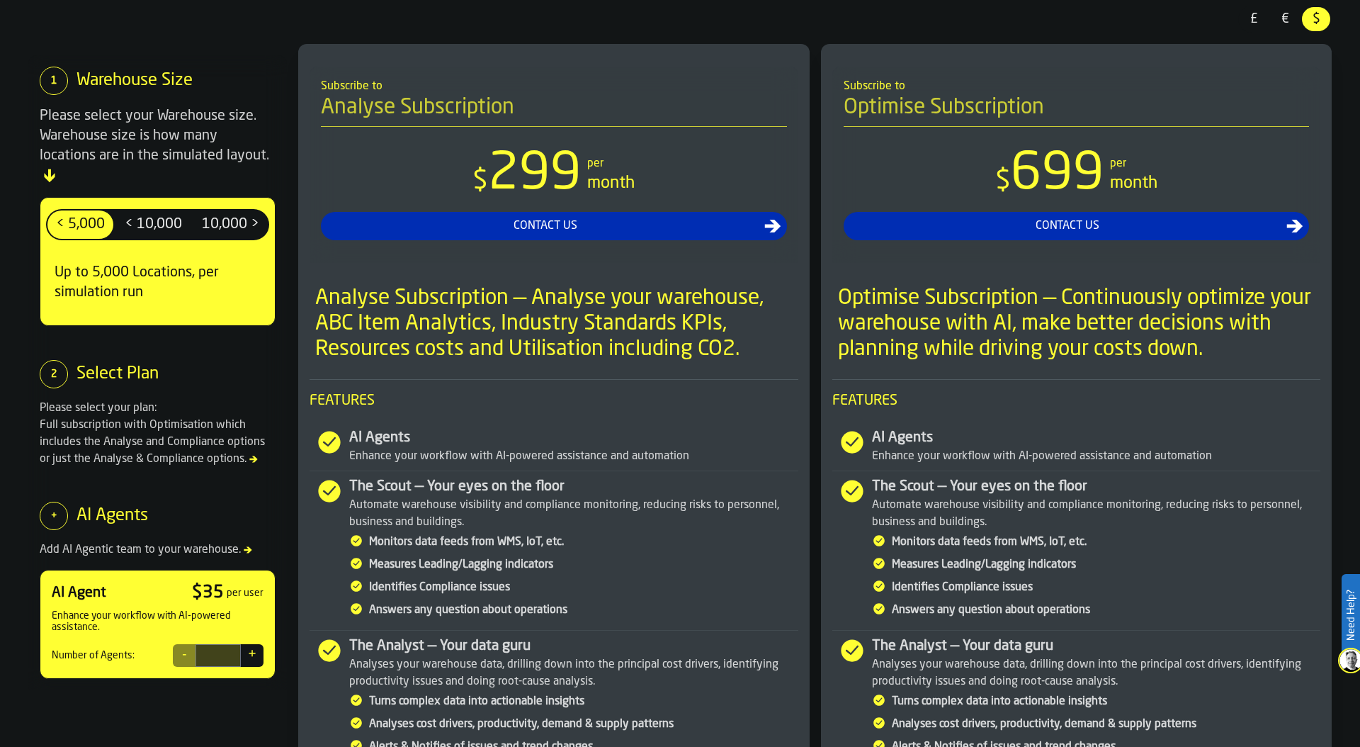
click at [1054, 364] on div "Optimise Subscription — Continuously optimize your warehouse with AI, make bett…" at bounding box center [1076, 324] width 489 height 88
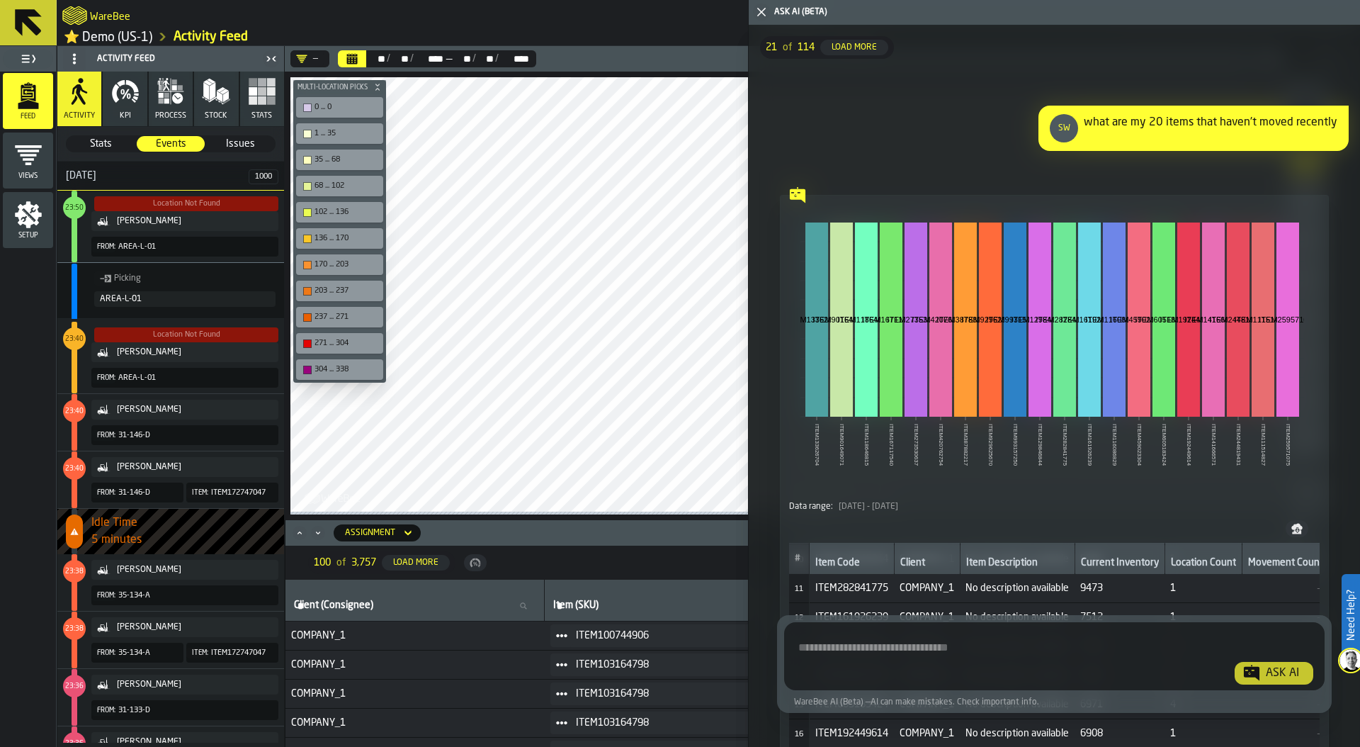
scroll to position [310, 0]
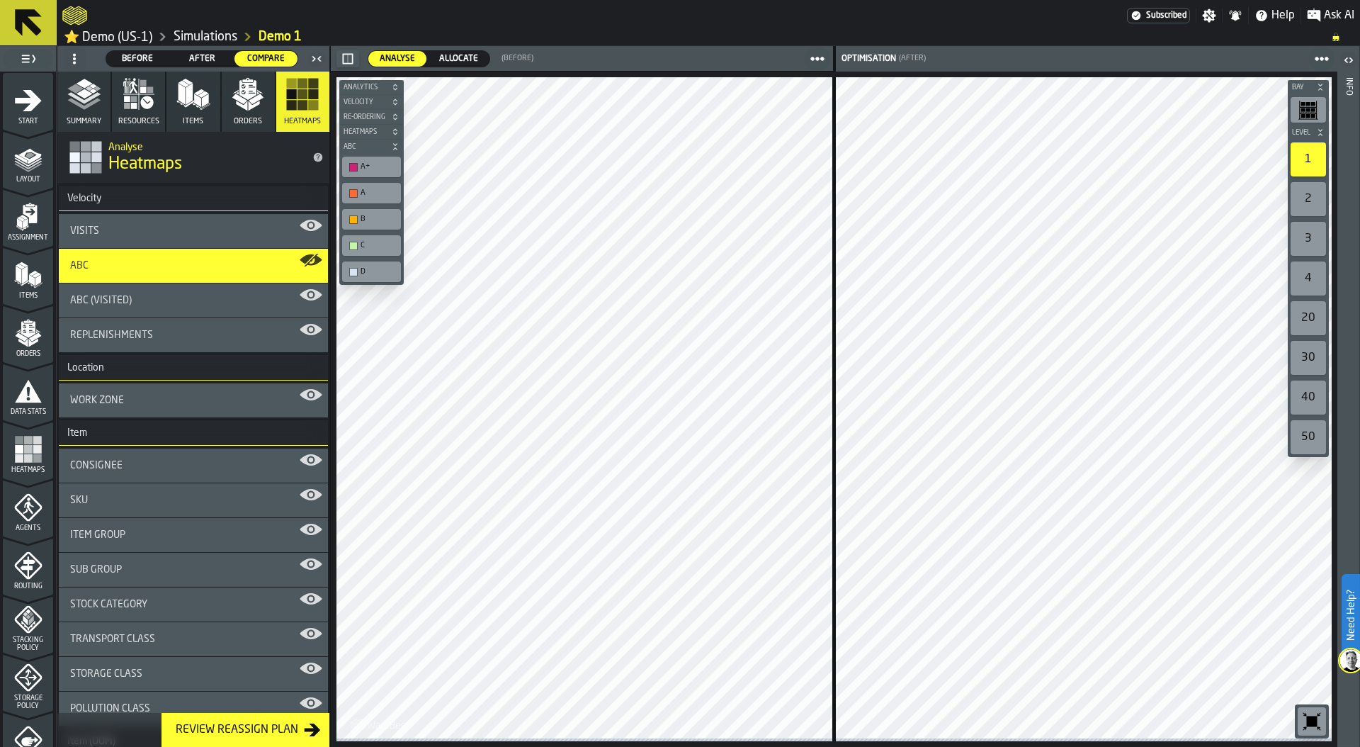
scroll to position [371, 0]
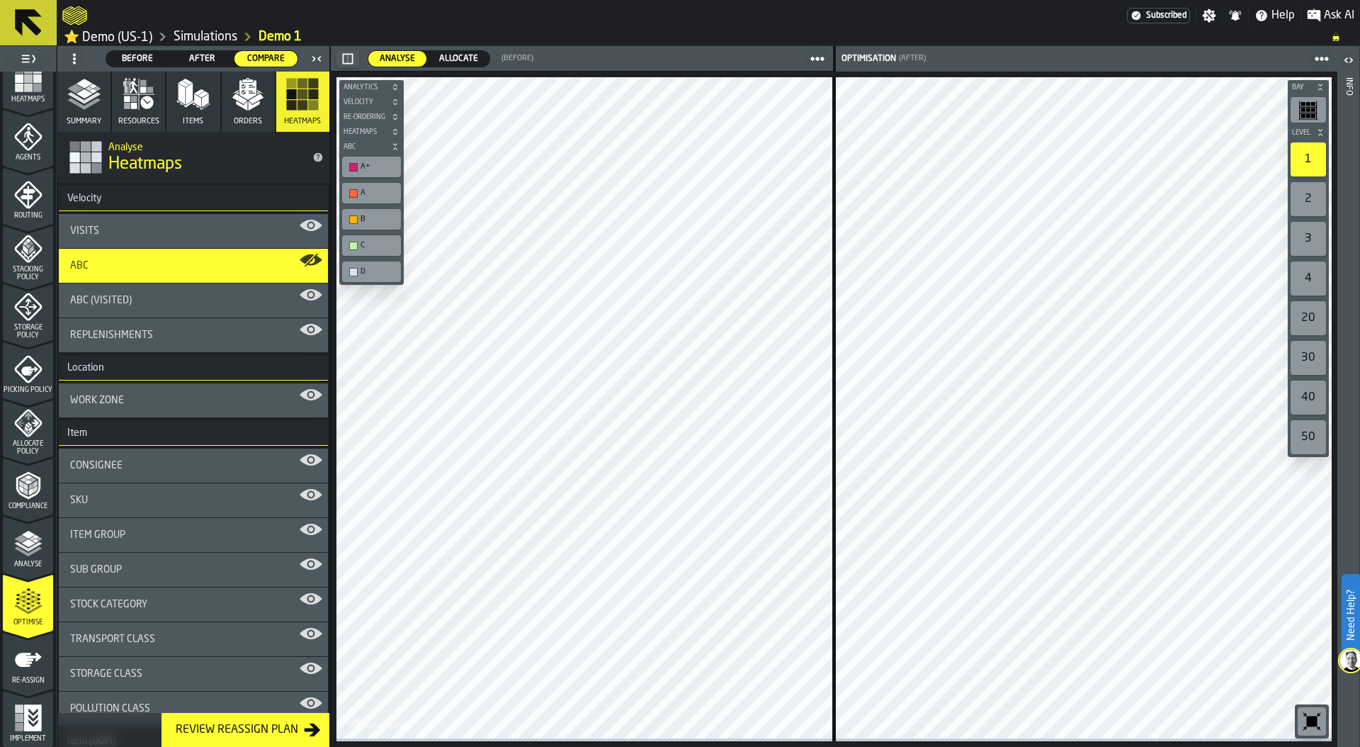
click at [200, 36] on link "Simulations" at bounding box center [206, 37] width 64 height 16
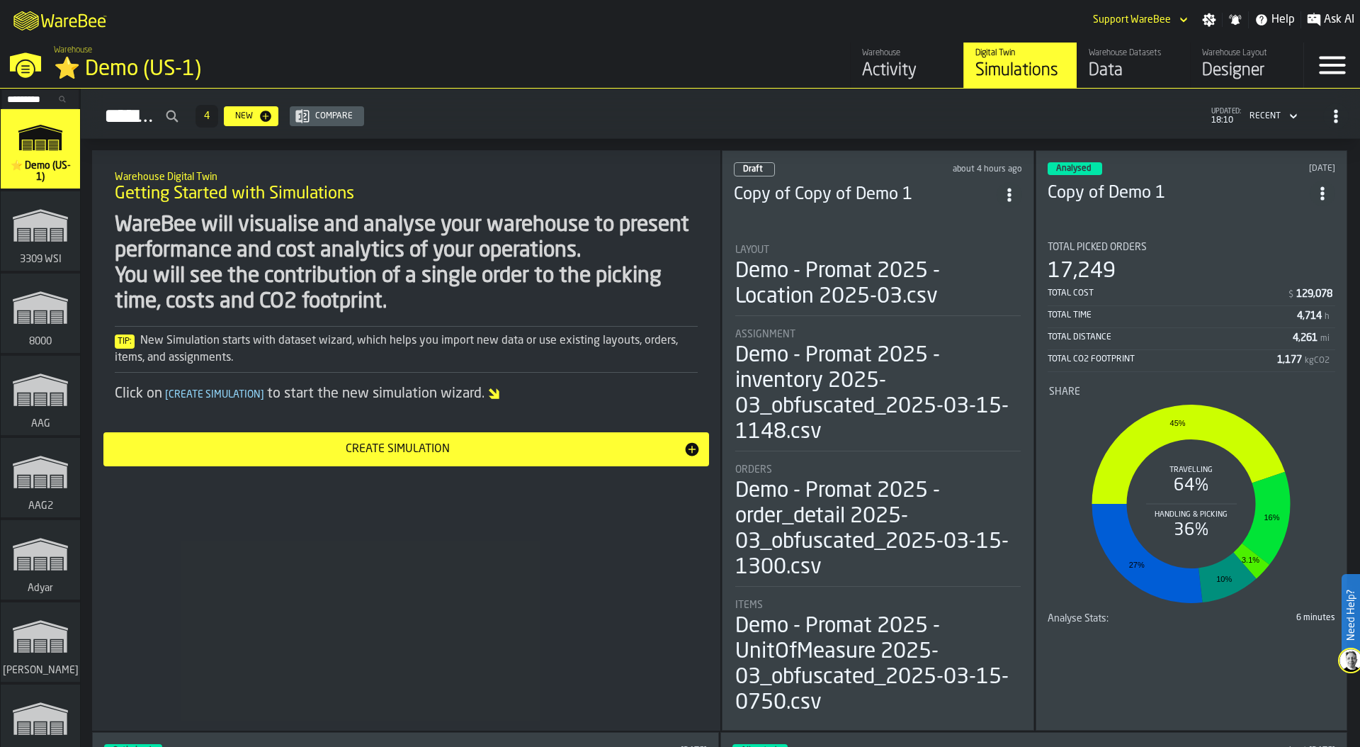
click at [909, 65] on div "Activity" at bounding box center [907, 71] width 90 height 23
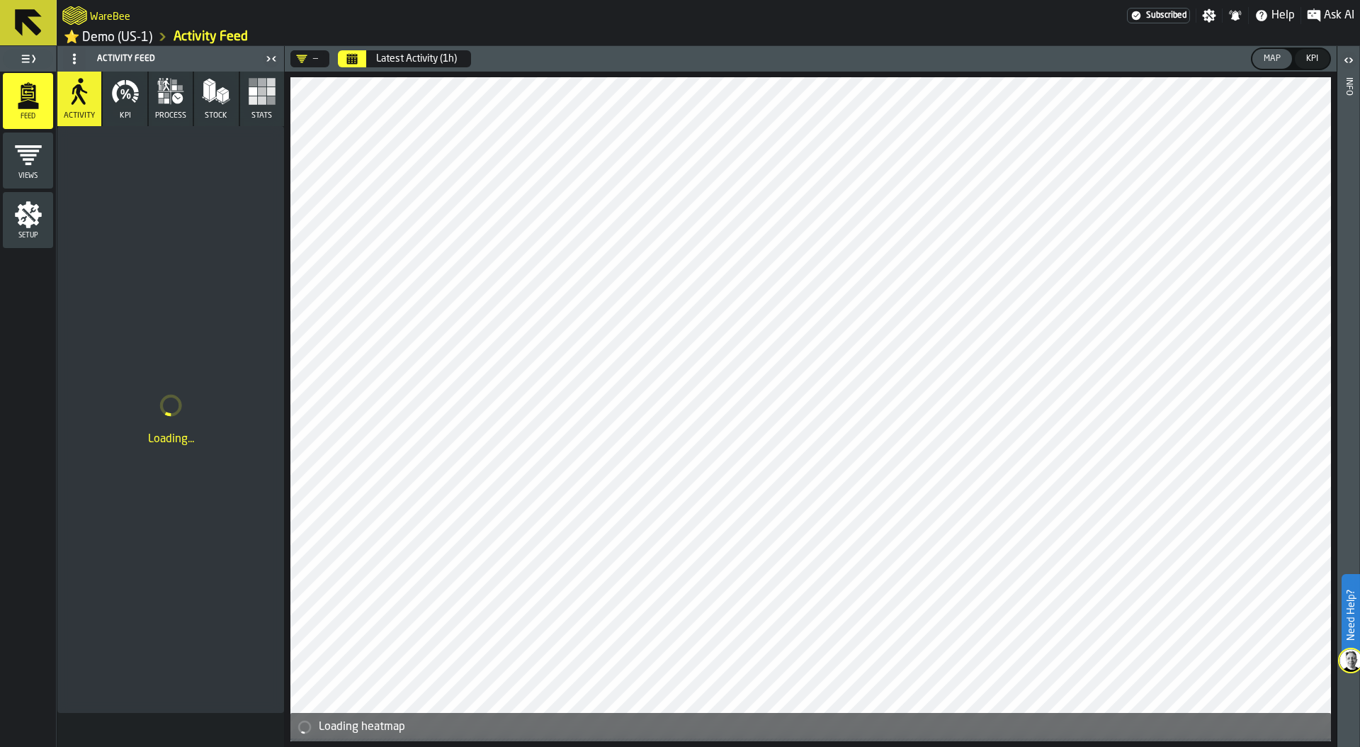
click at [357, 57] on icon "Calendar" at bounding box center [352, 56] width 11 height 2
click at [269, 113] on button "Stats" at bounding box center [262, 99] width 44 height 55
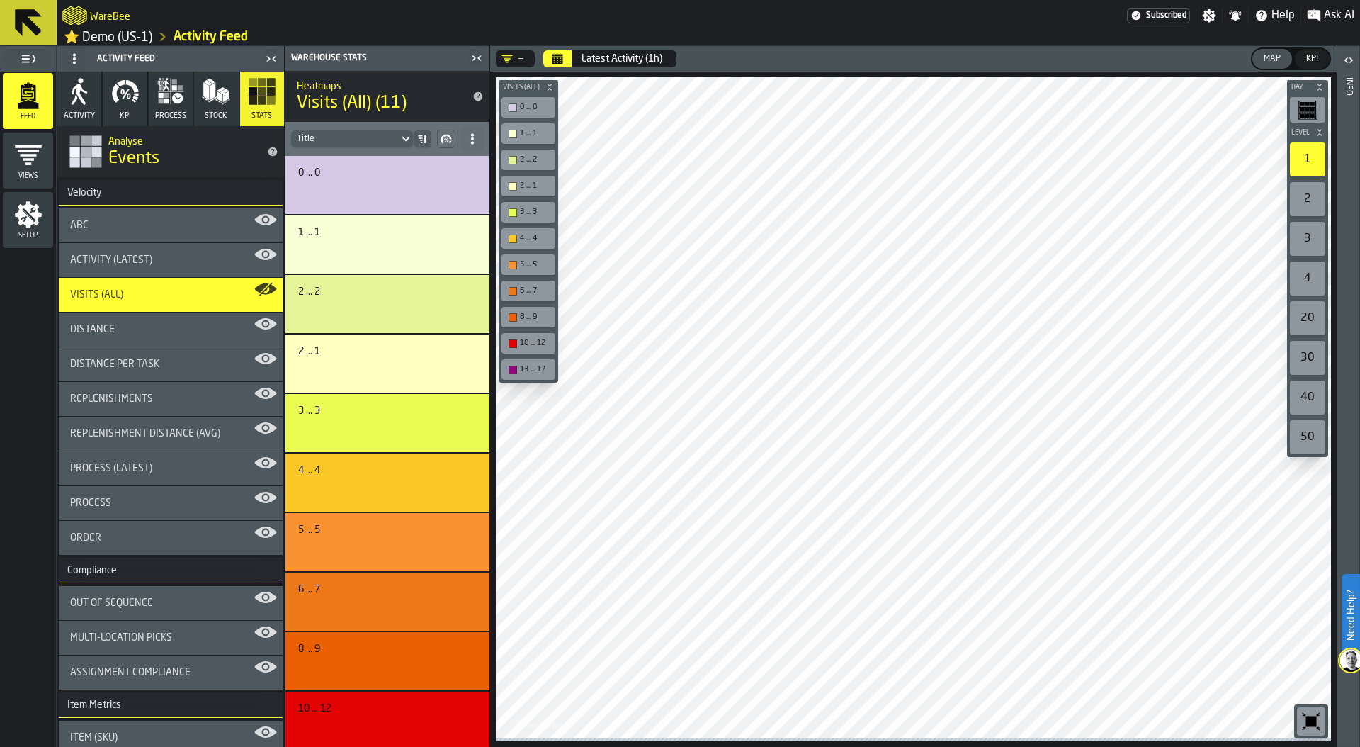
click at [553, 63] on icon "Calendar" at bounding box center [557, 58] width 11 height 11
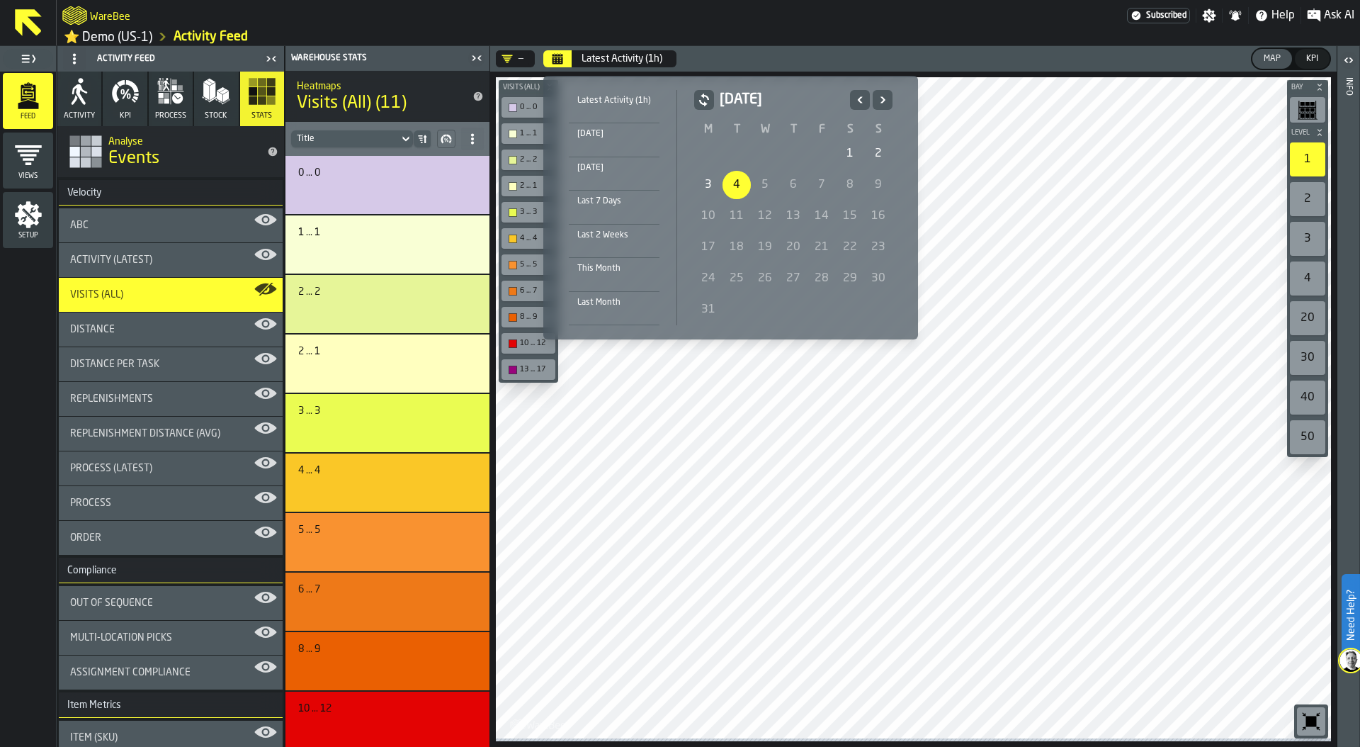
click at [860, 98] on icon "Previous" at bounding box center [860, 99] width 14 height 17
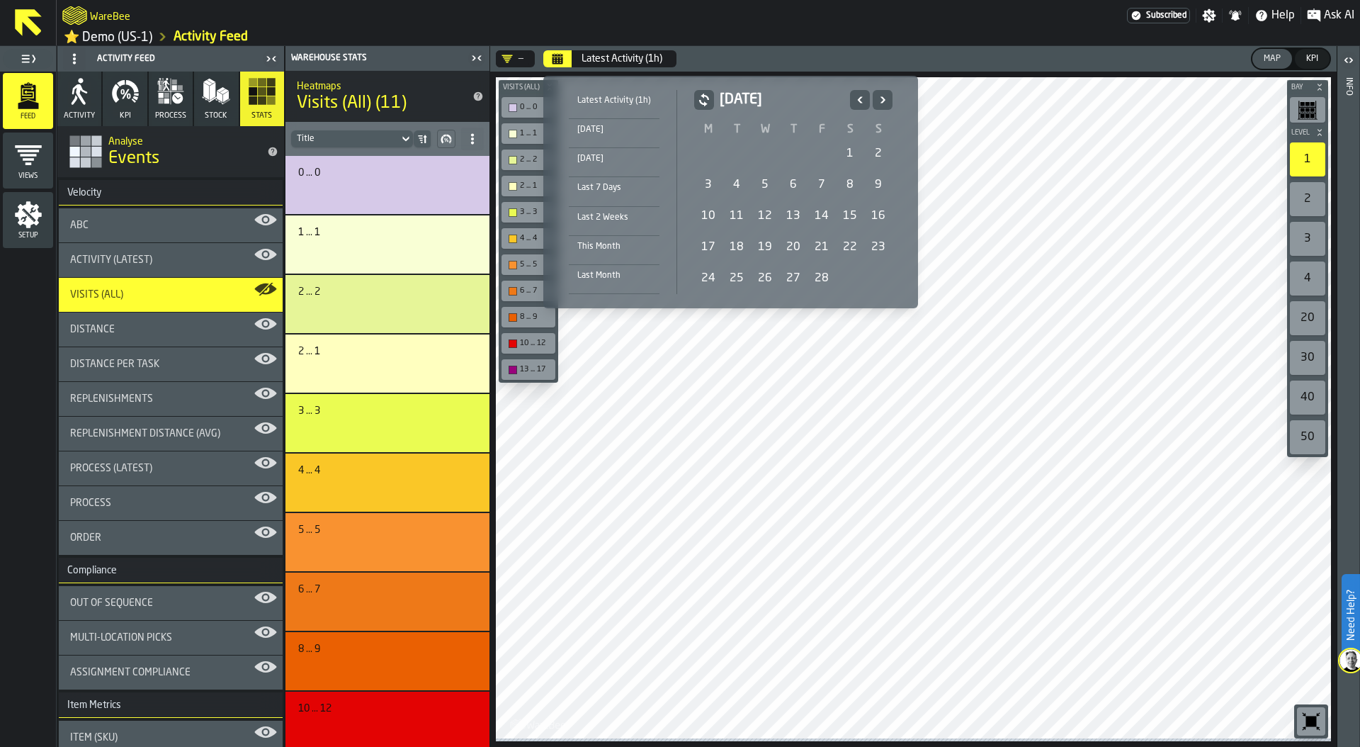
click at [849, 153] on div "1" at bounding box center [850, 154] width 28 height 28
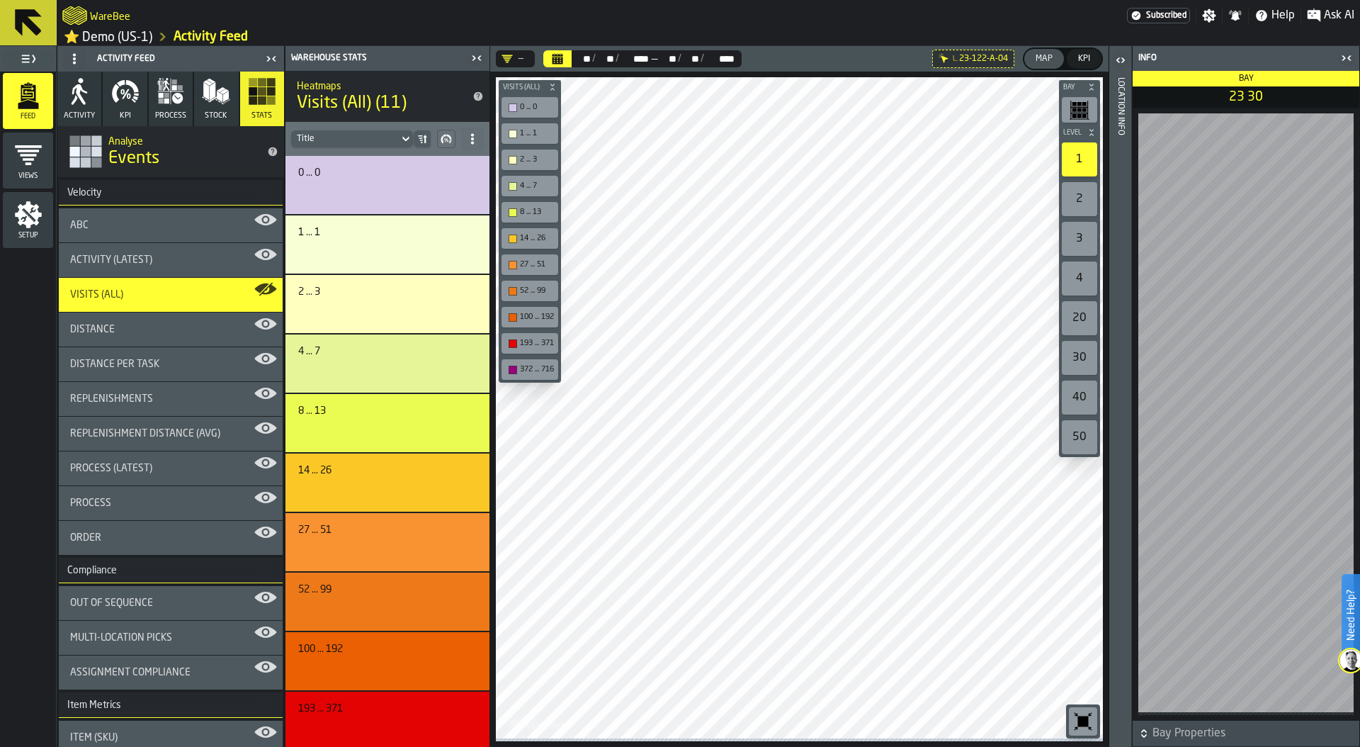
click at [130, 234] on div "ABC" at bounding box center [171, 225] width 224 height 34
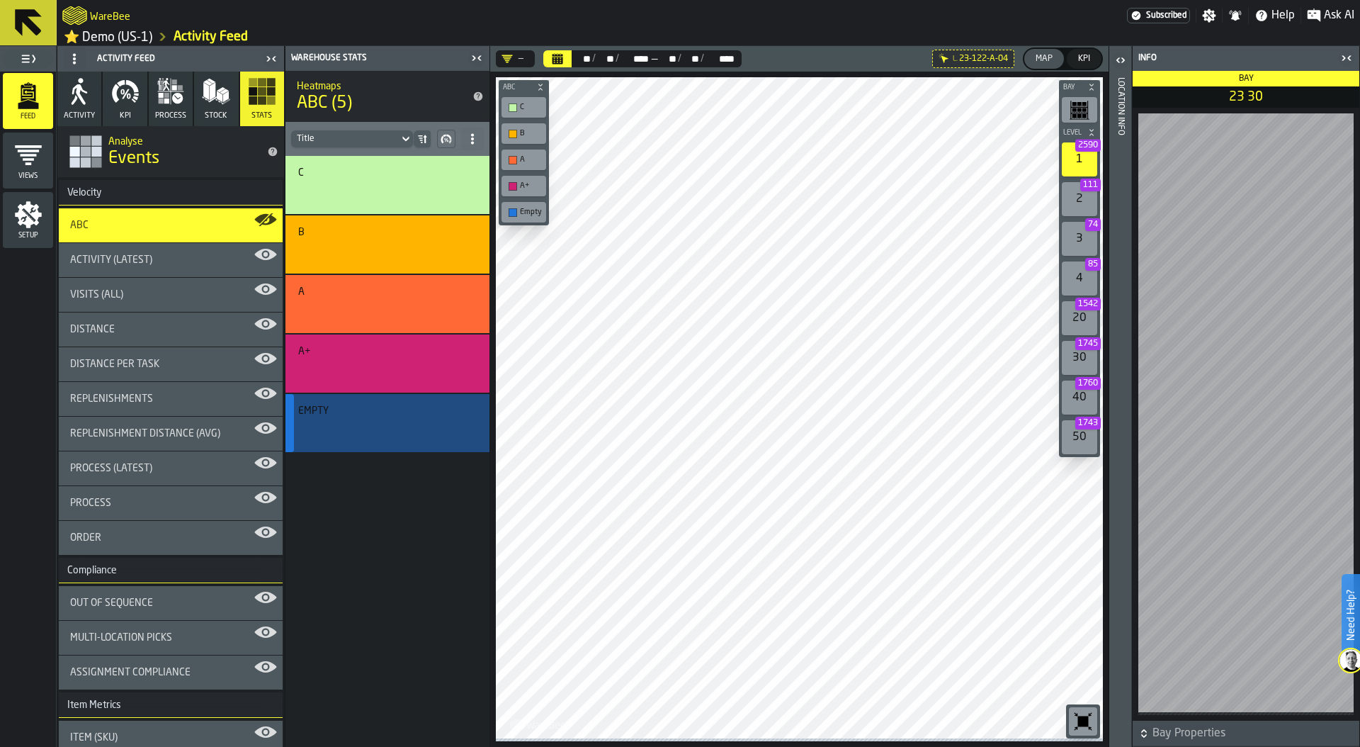
click at [403, 419] on button "button-" at bounding box center [385, 429] width 174 height 24
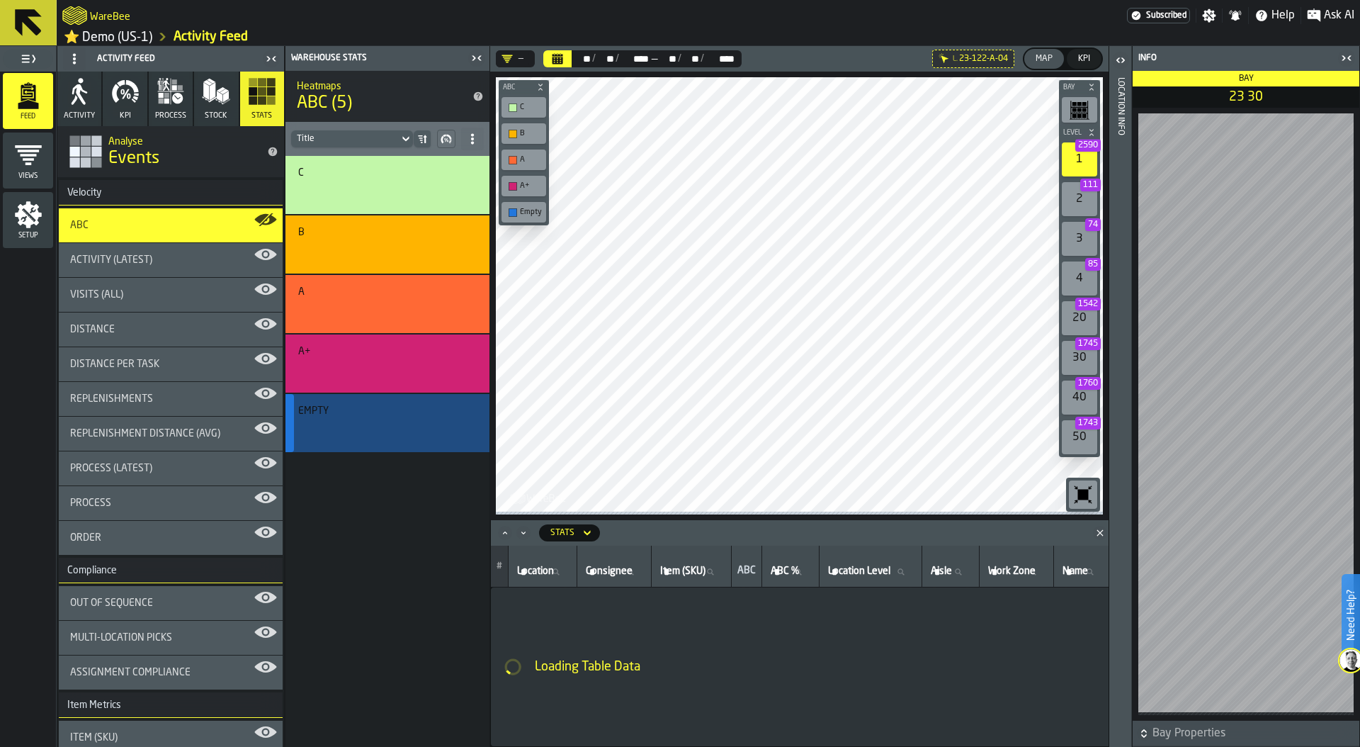
click at [422, 417] on div "Empty" at bounding box center [385, 410] width 174 height 11
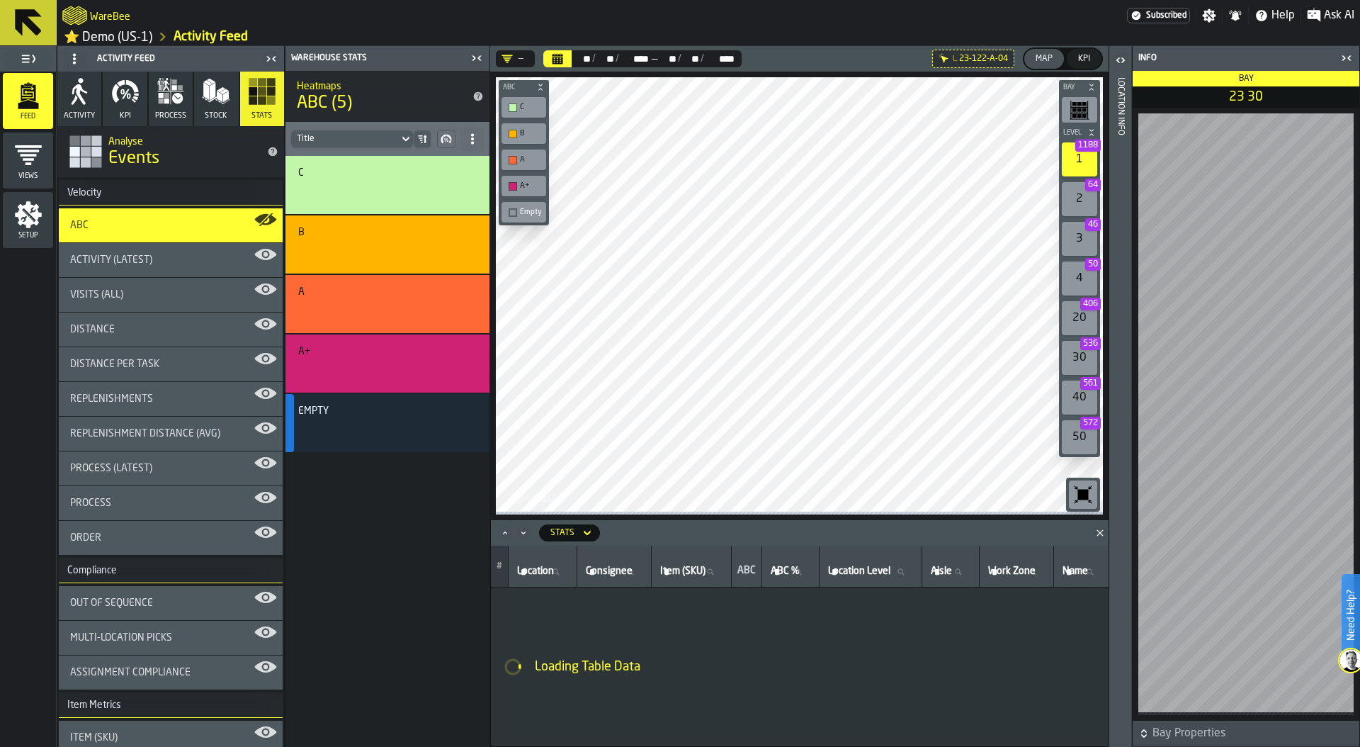
click at [1100, 531] on icon "Close" at bounding box center [1100, 533] width 14 height 14
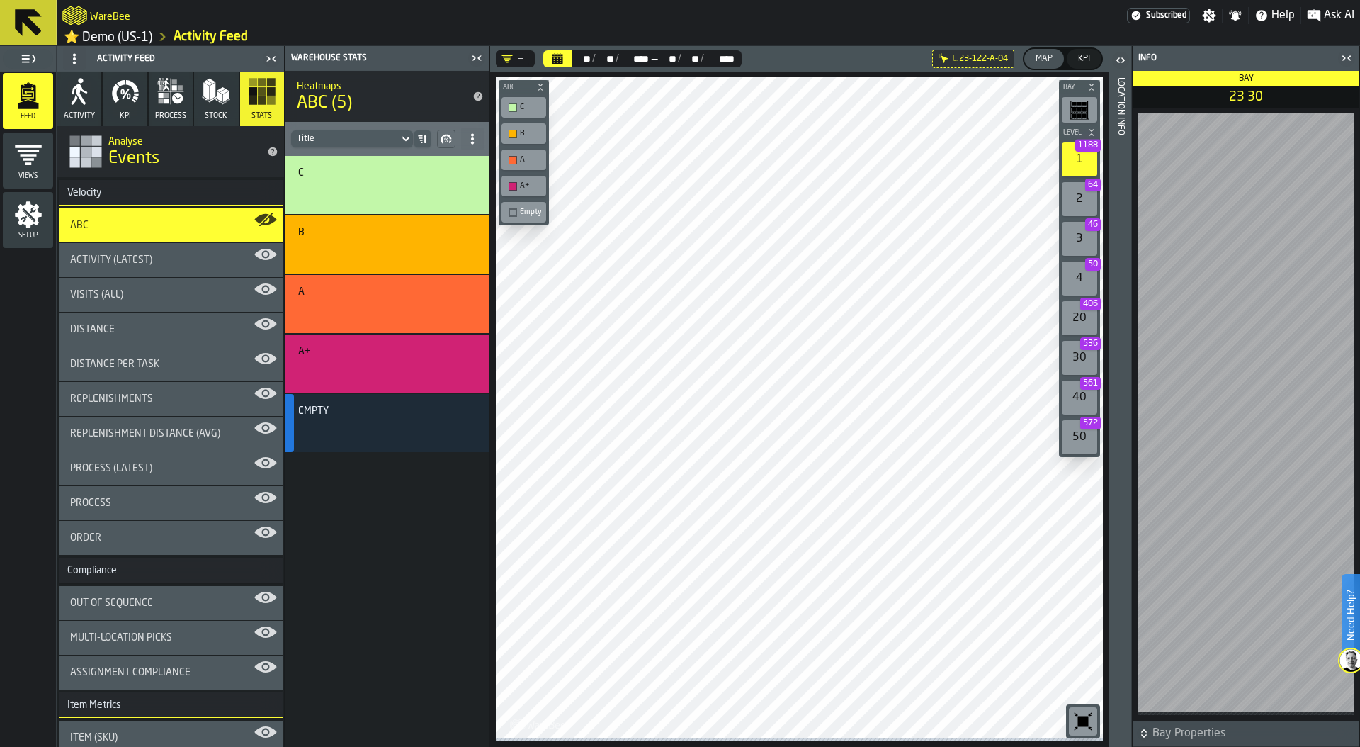
click at [1348, 60] on icon "button-toggle-Close me" at bounding box center [1350, 57] width 4 height 5
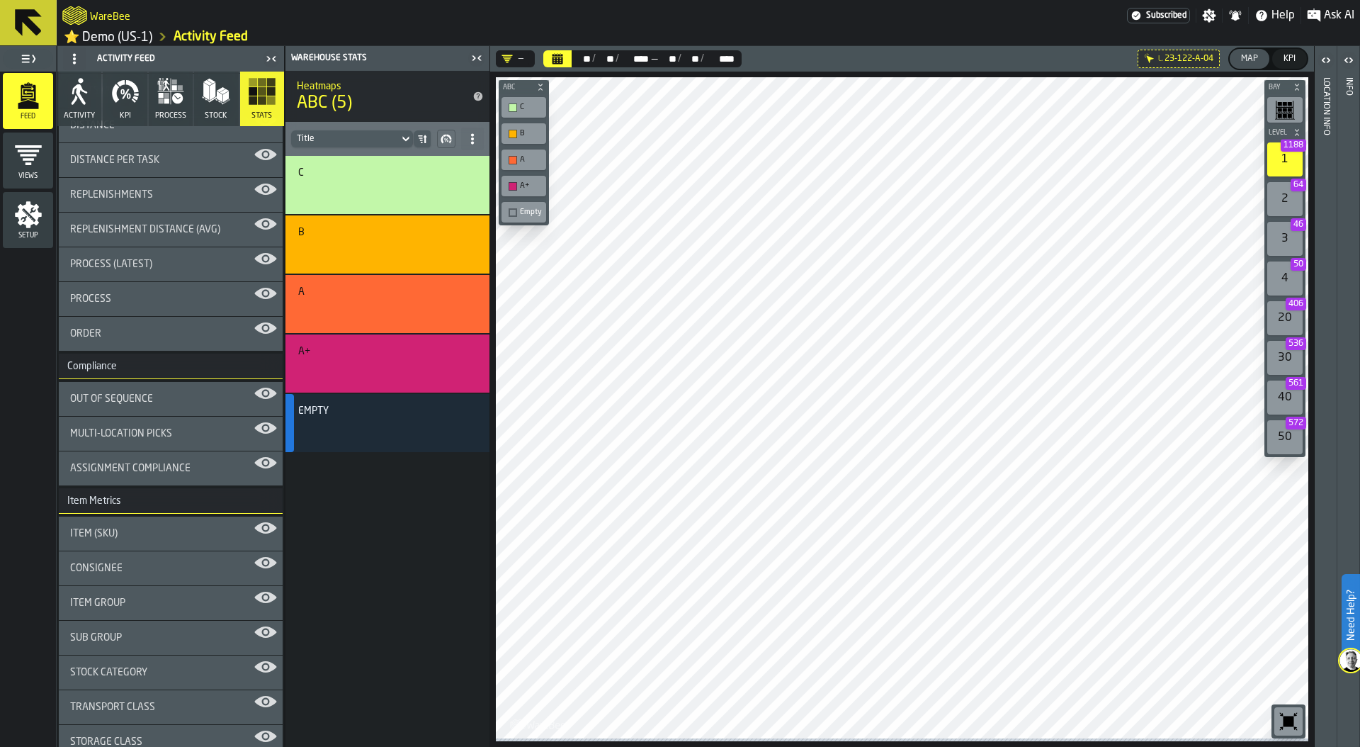
scroll to position [240, 0]
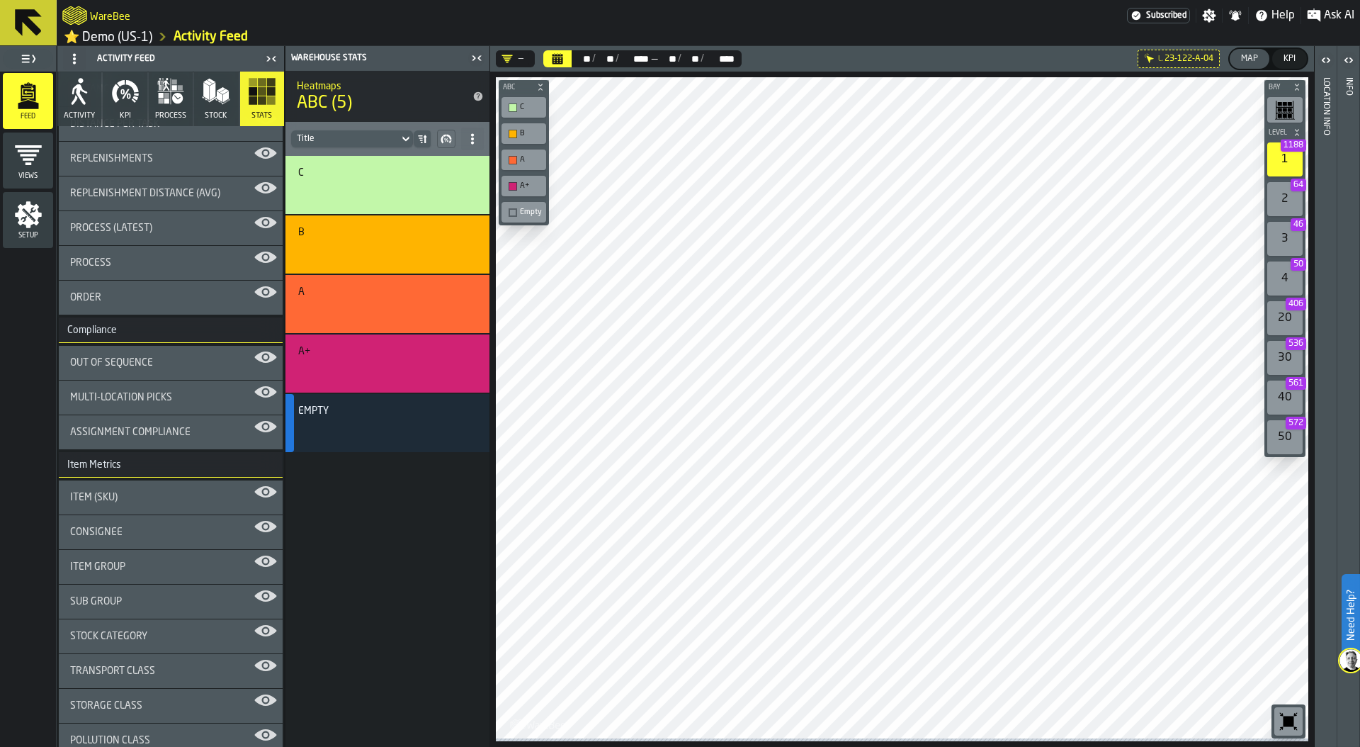
click at [179, 436] on span "Assignment Compliance" at bounding box center [130, 431] width 120 height 11
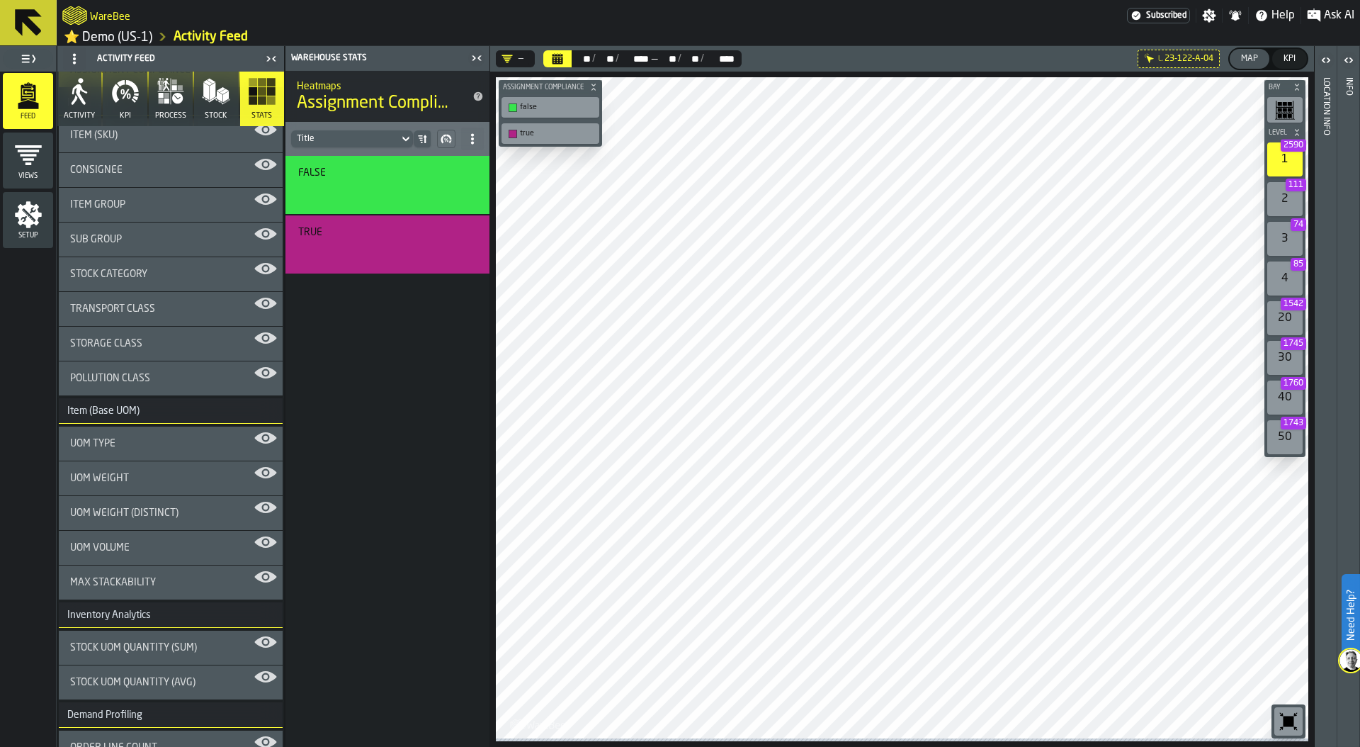
scroll to position [661, 0]
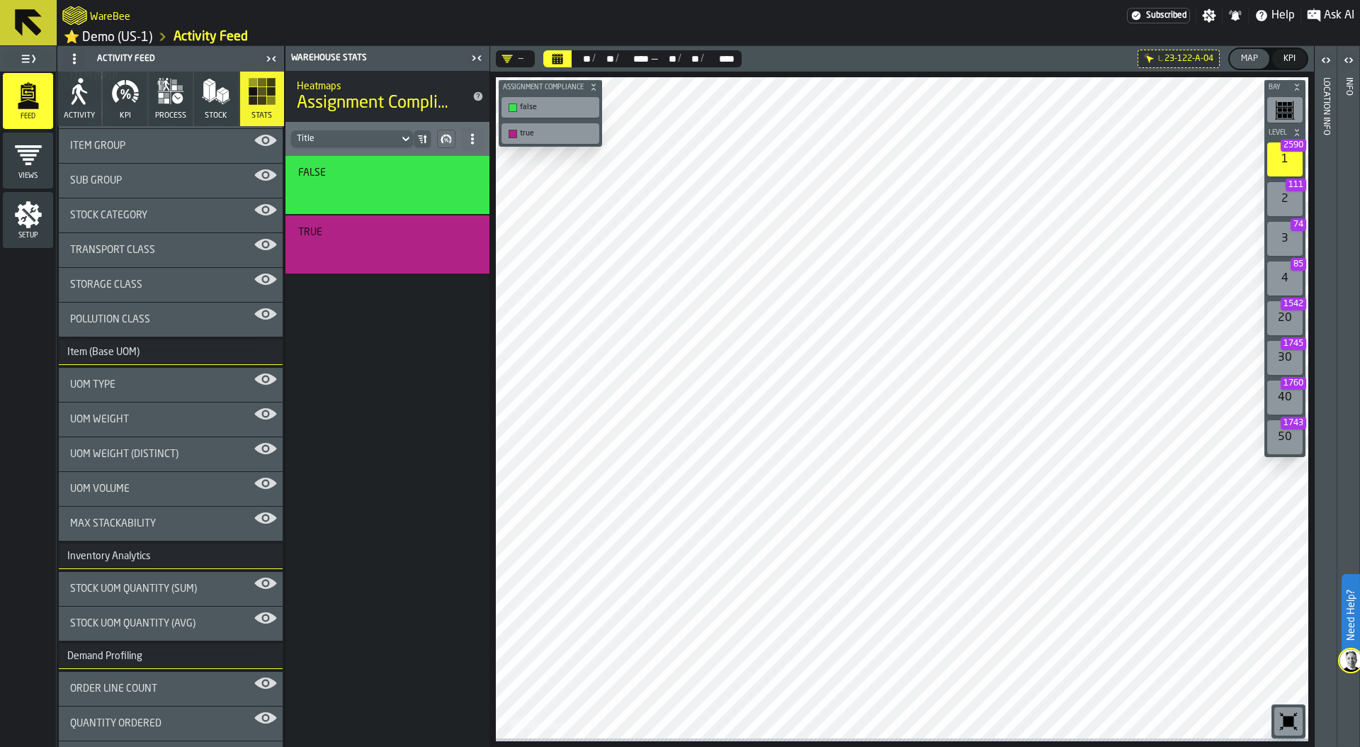
click at [203, 421] on div "UOM Weight" at bounding box center [170, 419] width 201 height 11
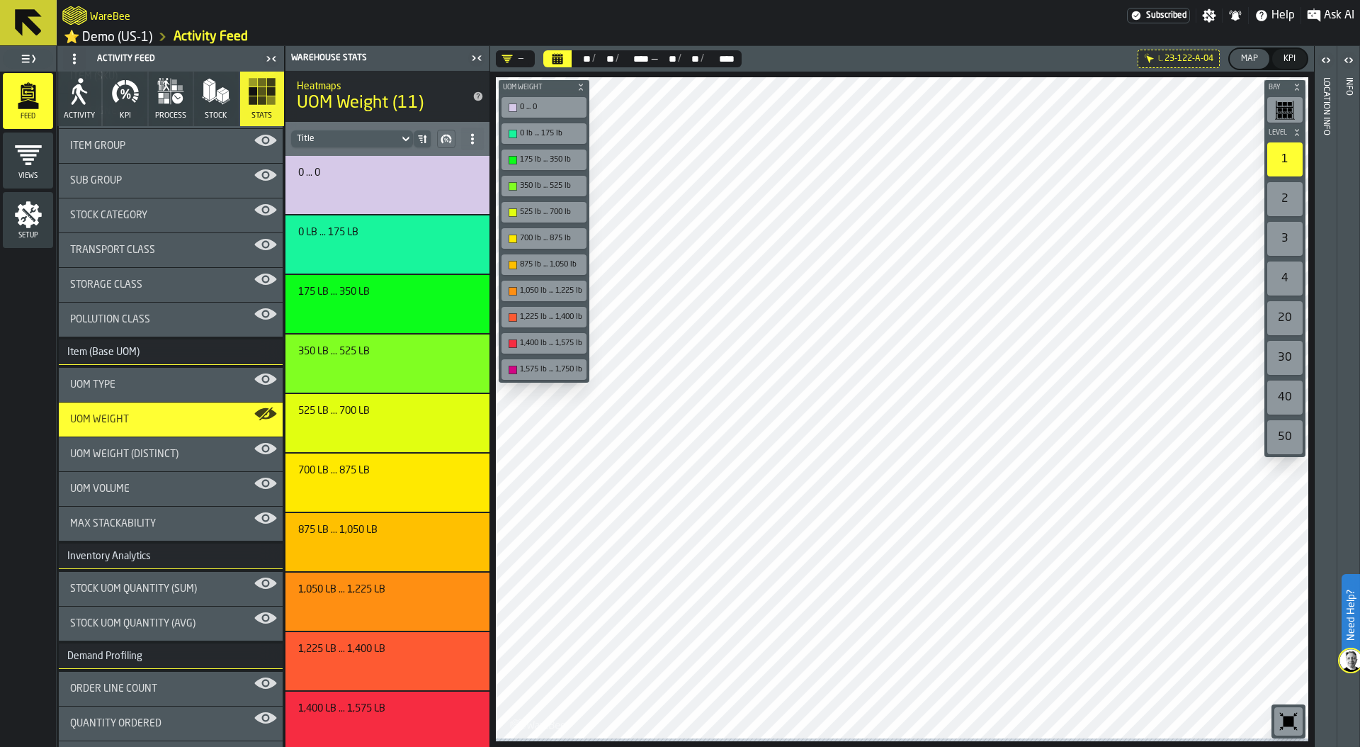
click at [129, 108] on button "KPI" at bounding box center [125, 99] width 44 height 55
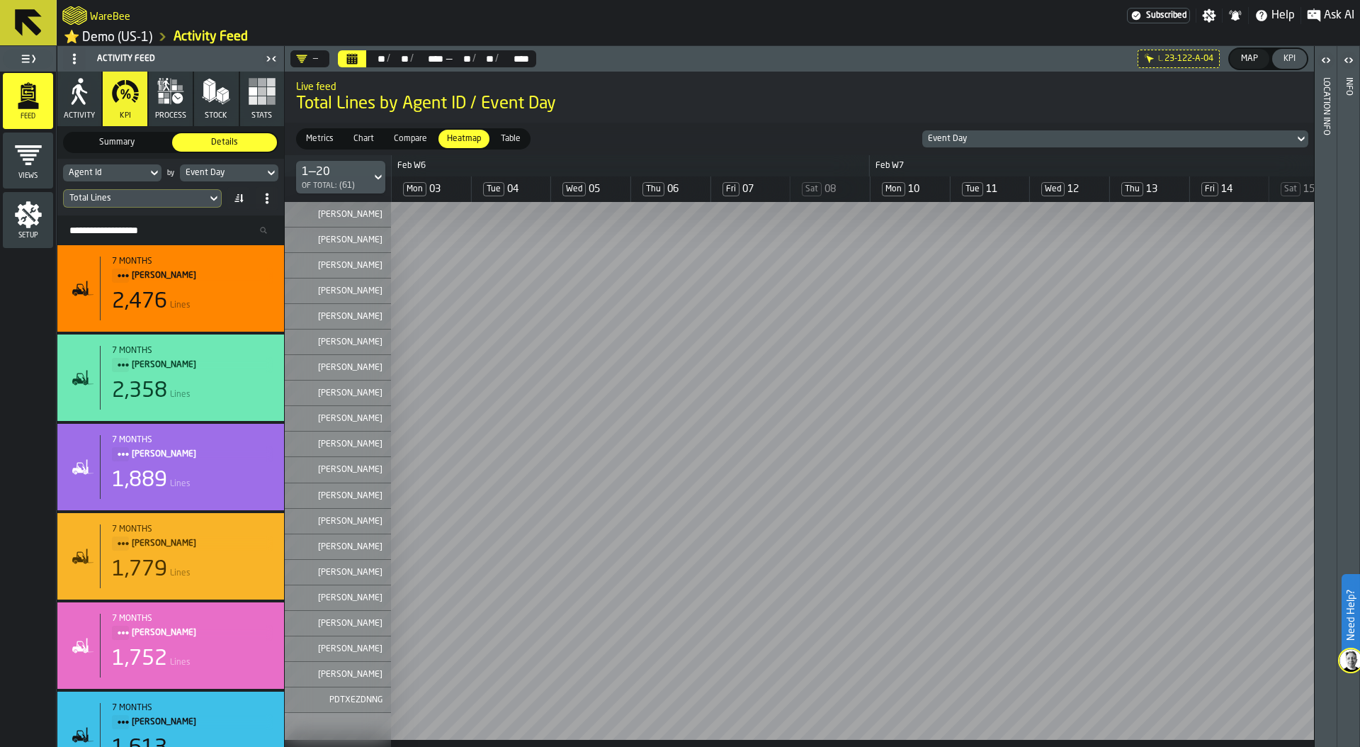
click at [245, 174] on div "Event Day" at bounding box center [222, 173] width 73 height 10
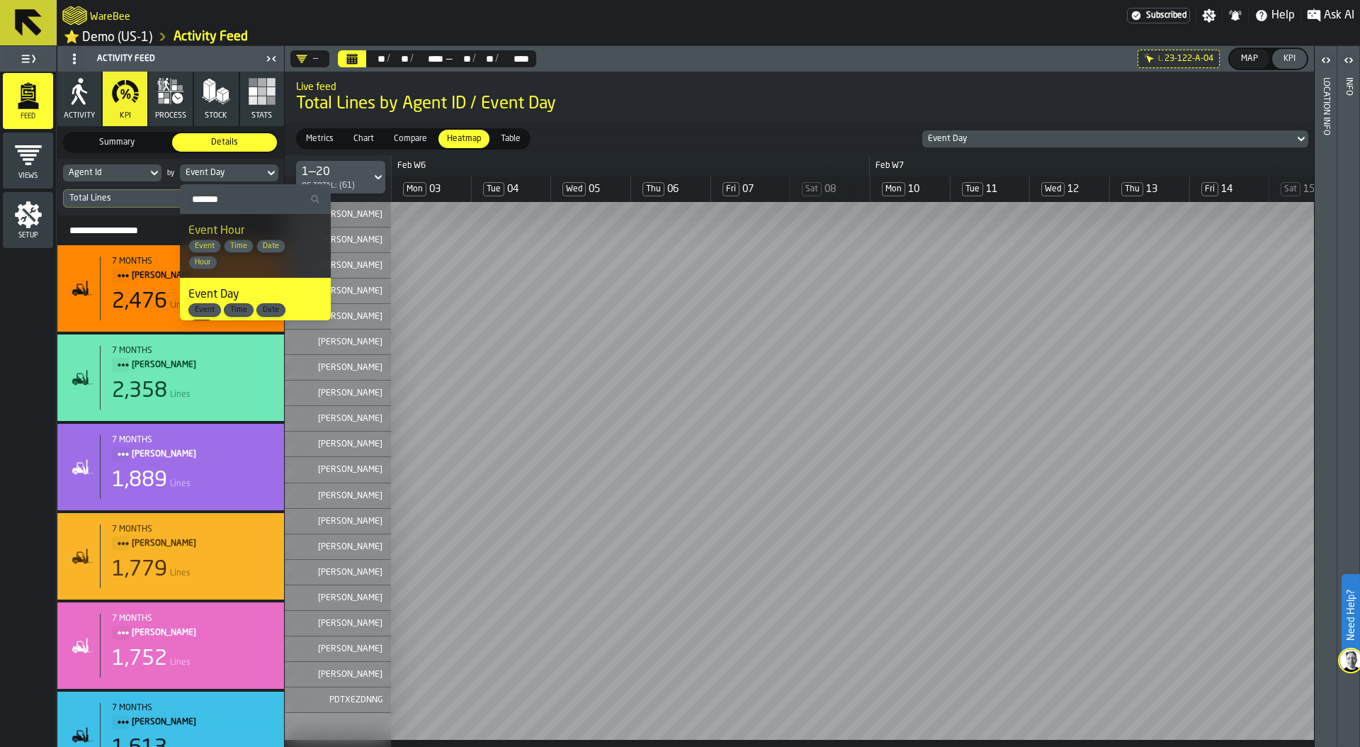
click at [246, 253] on span "Event Time Date Hour" at bounding box center [244, 254] width 113 height 30
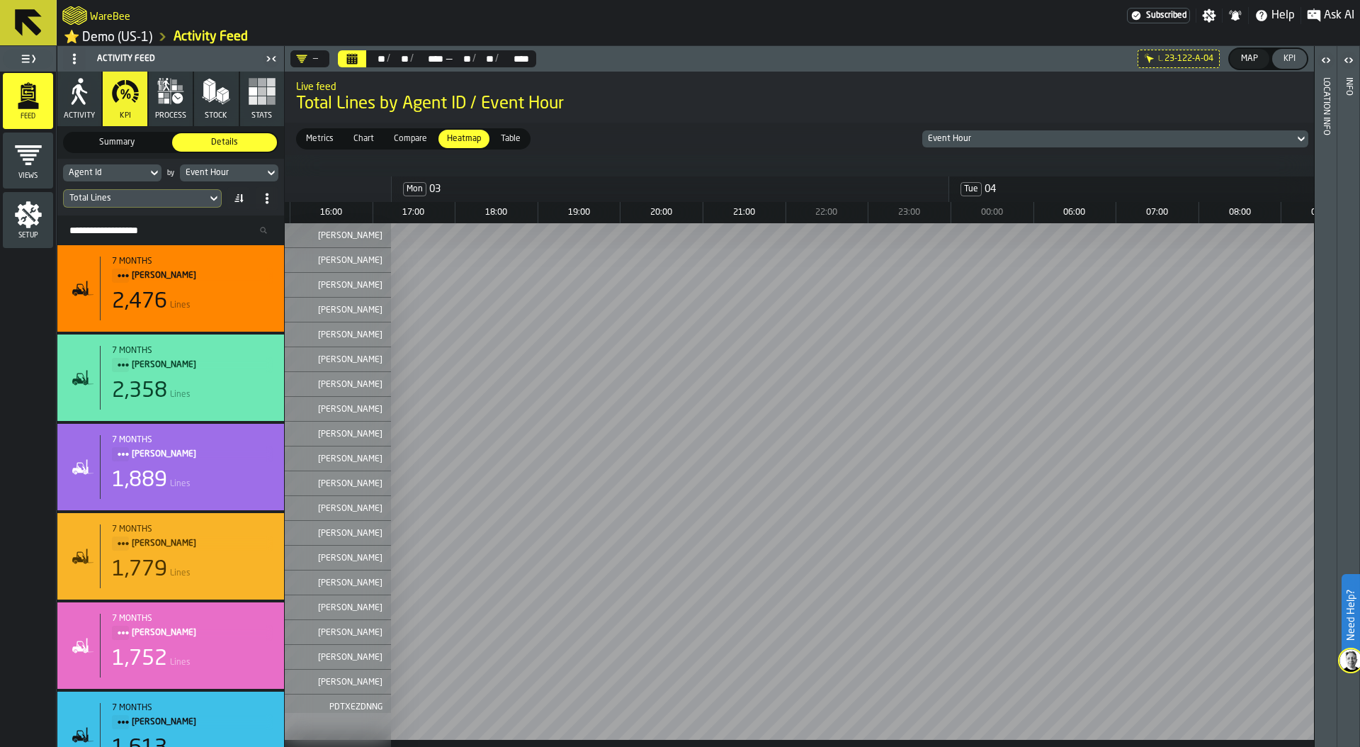
scroll to position [0, 1012]
click at [108, 203] on div "Total Lines" at bounding box center [135, 198] width 132 height 10
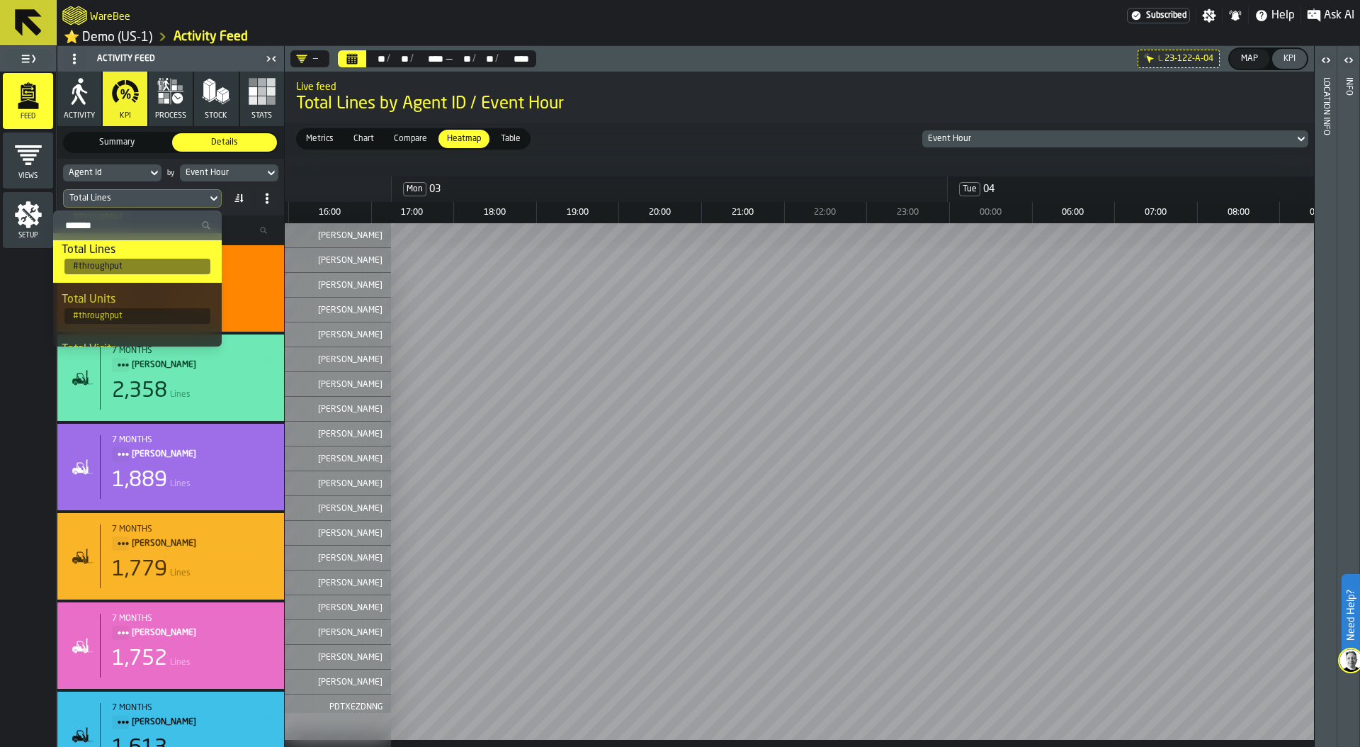
scroll to position [107, 0]
click at [128, 301] on div "Total Units" at bounding box center [138, 298] width 152 height 17
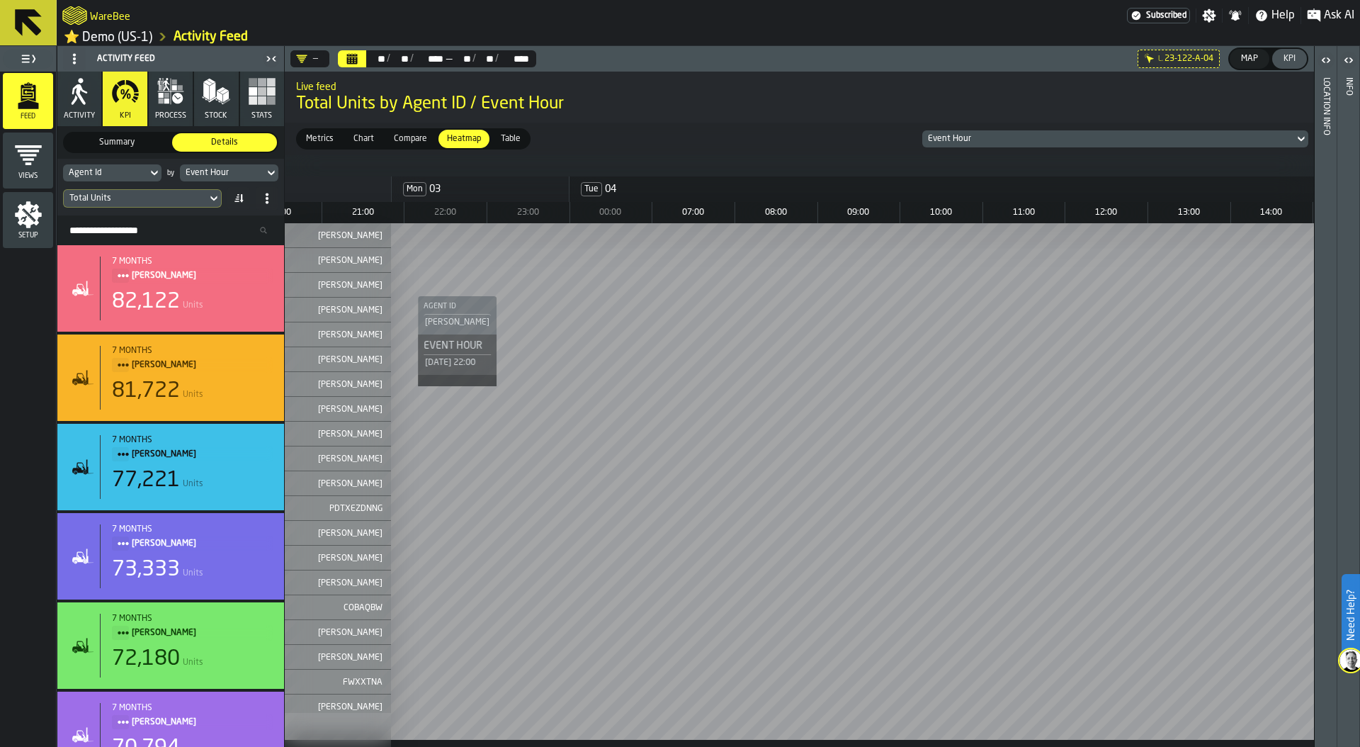
scroll to position [0, 1084]
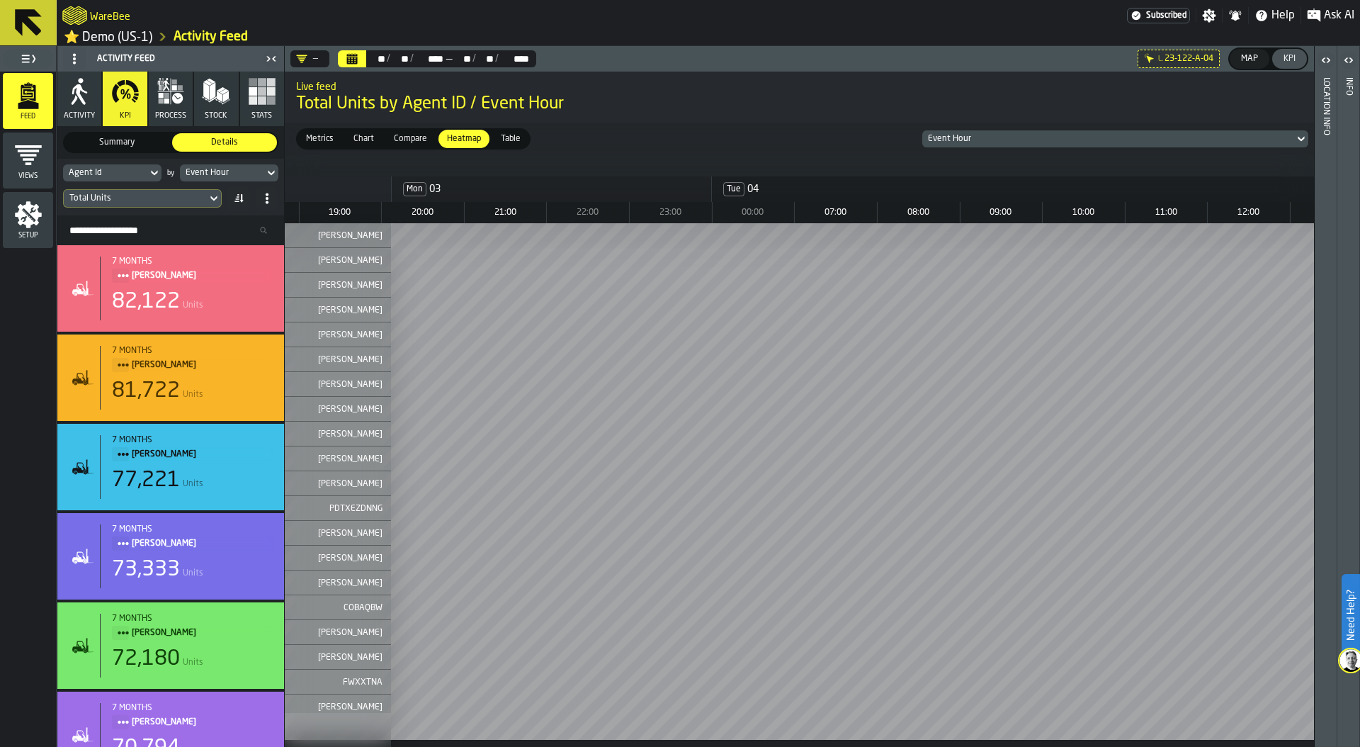
click at [179, 198] on div "Total Units" at bounding box center [135, 198] width 132 height 10
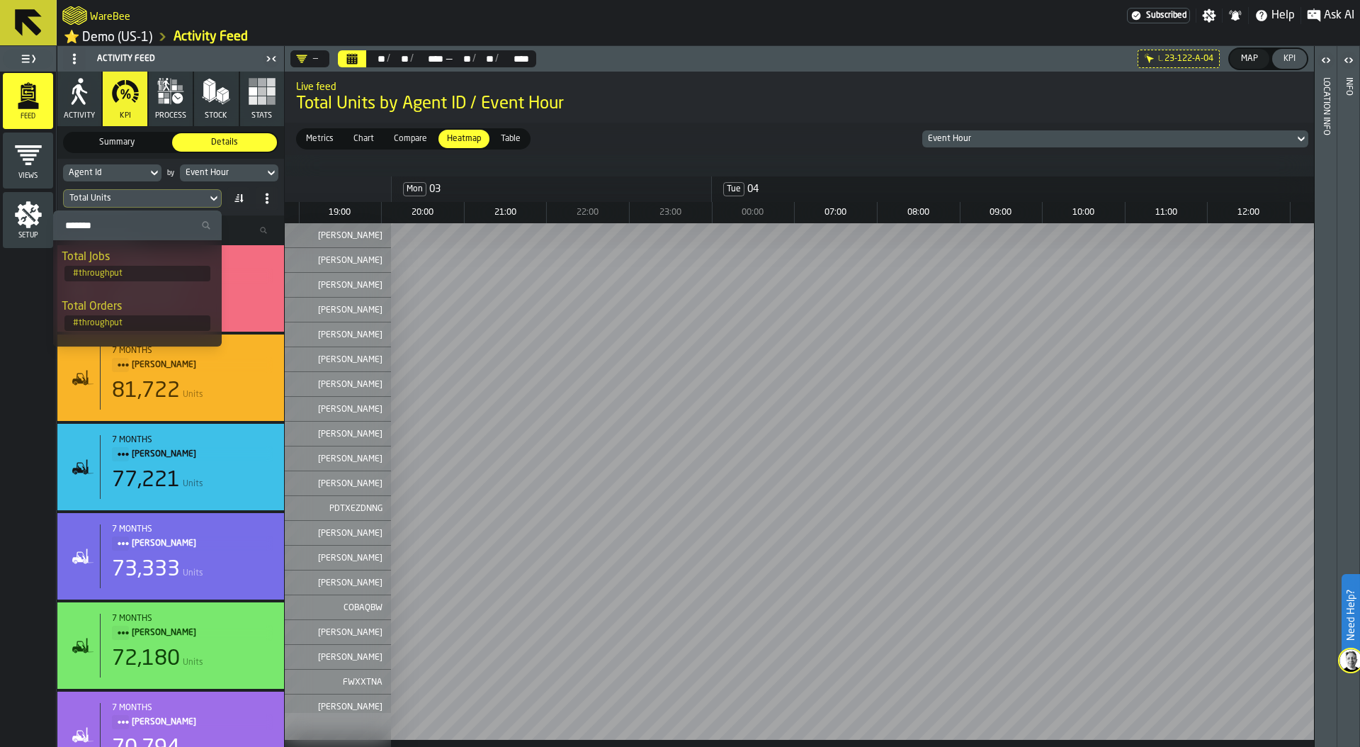
click at [205, 178] on div "Event Hour" at bounding box center [222, 173] width 73 height 10
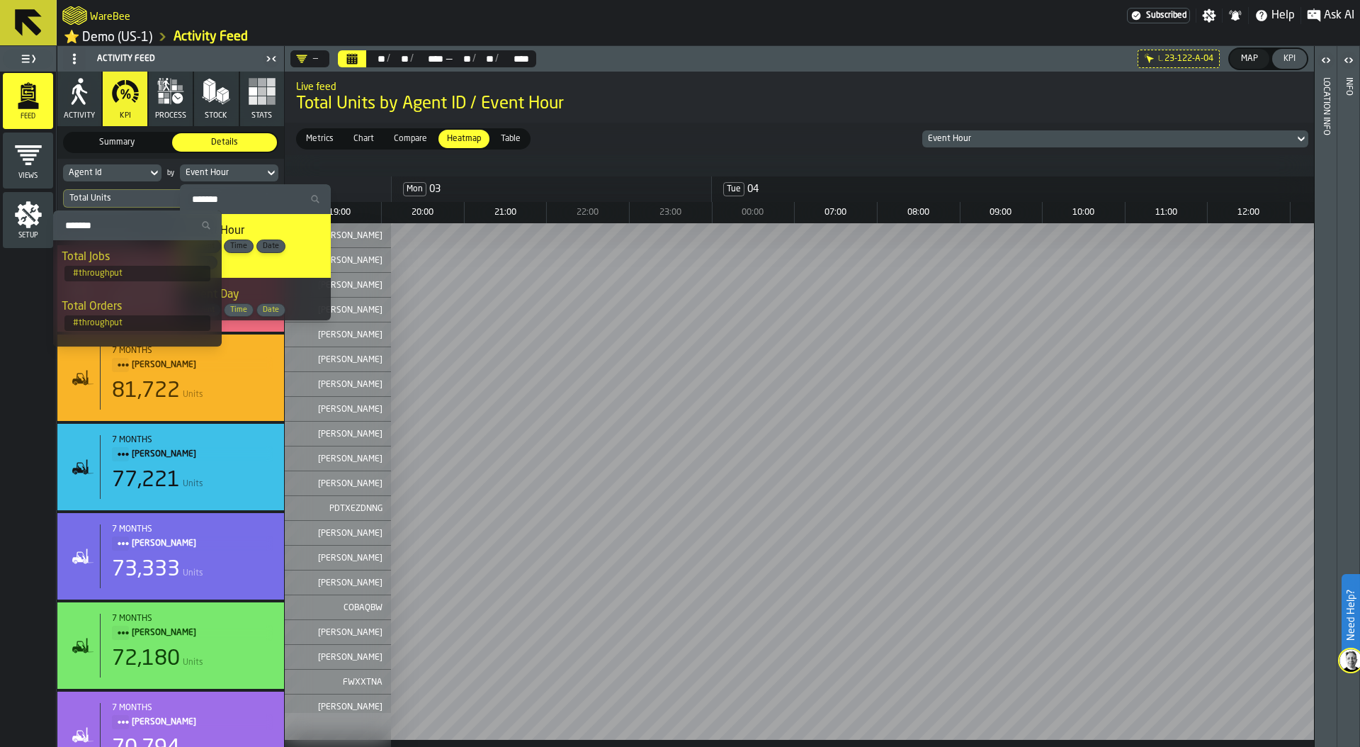
click at [285, 312] on span "Event Time Date Day" at bounding box center [244, 318] width 113 height 30
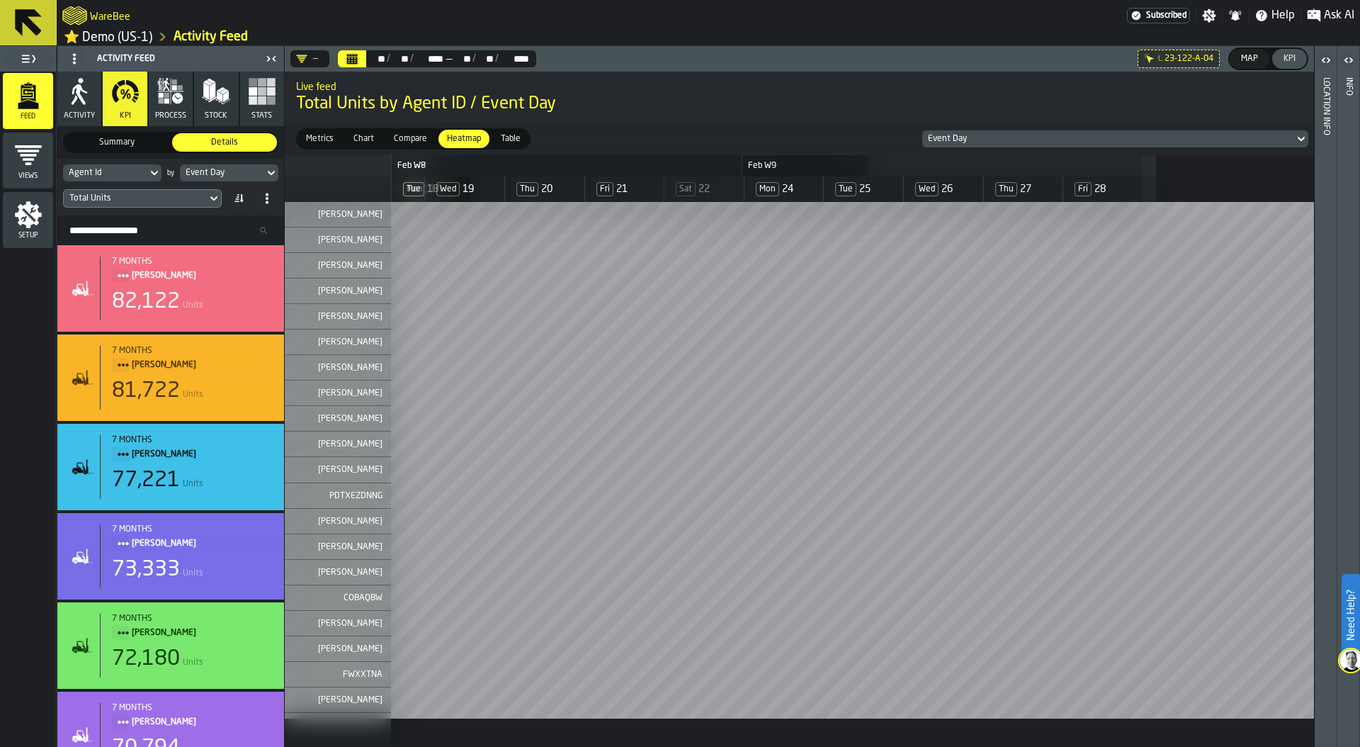
scroll to position [0, 926]
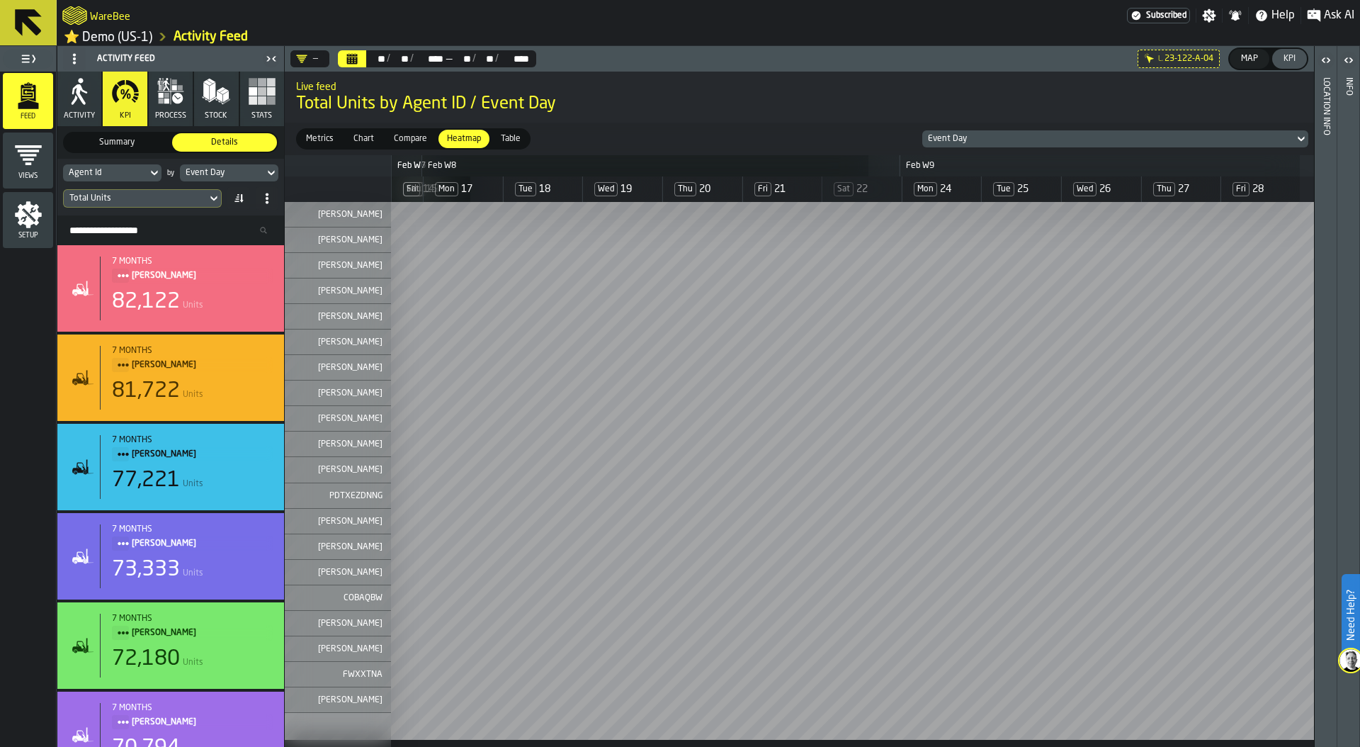
click at [157, 203] on div "Total Units" at bounding box center [135, 198] width 132 height 10
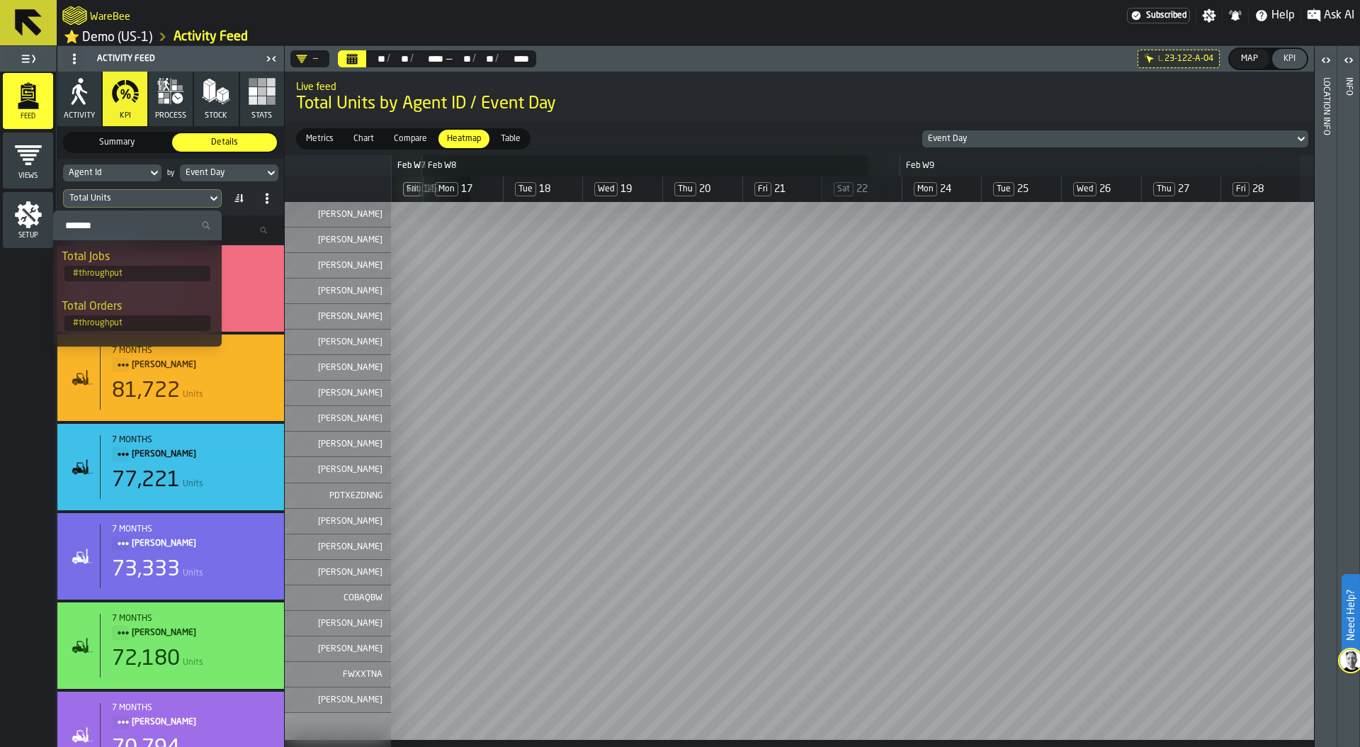
click at [142, 220] on input "Search" at bounding box center [137, 225] width 157 height 18
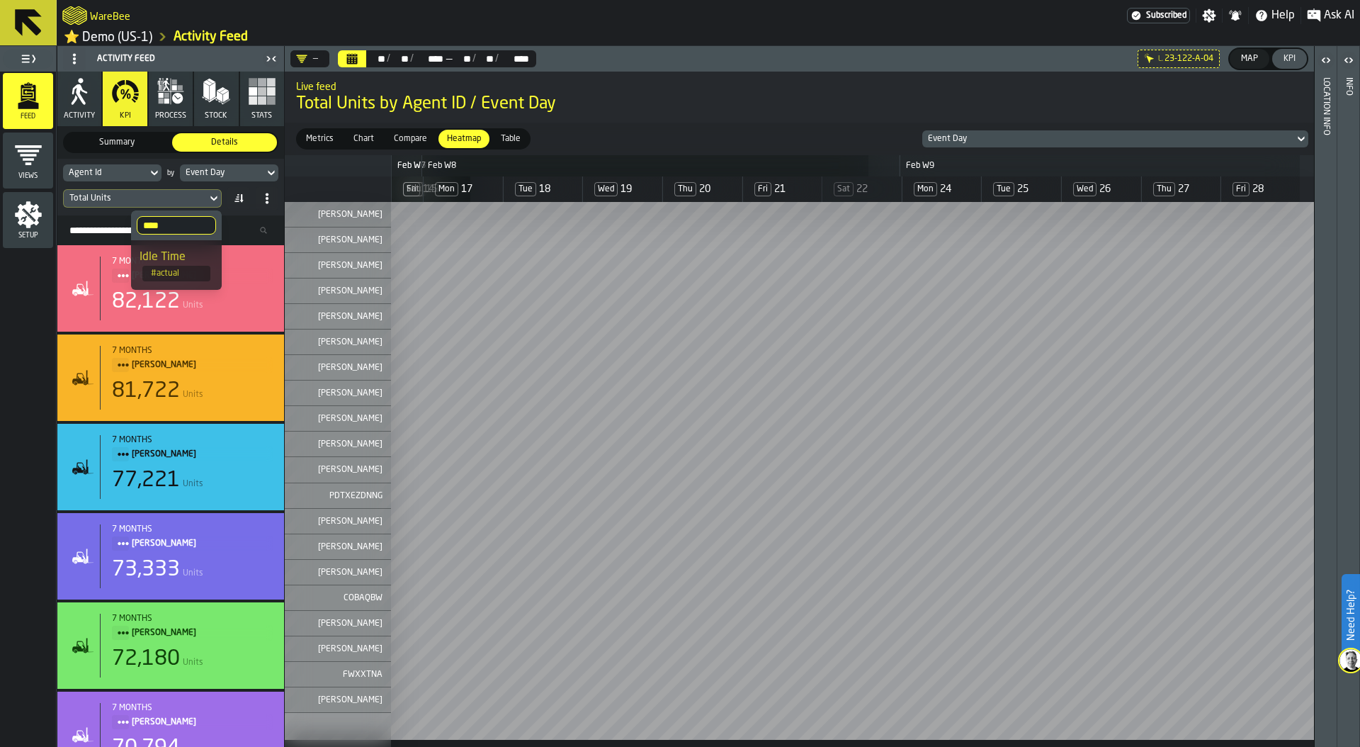
type input "****"
click at [179, 262] on div "Idle Time" at bounding box center [177, 257] width 74 height 17
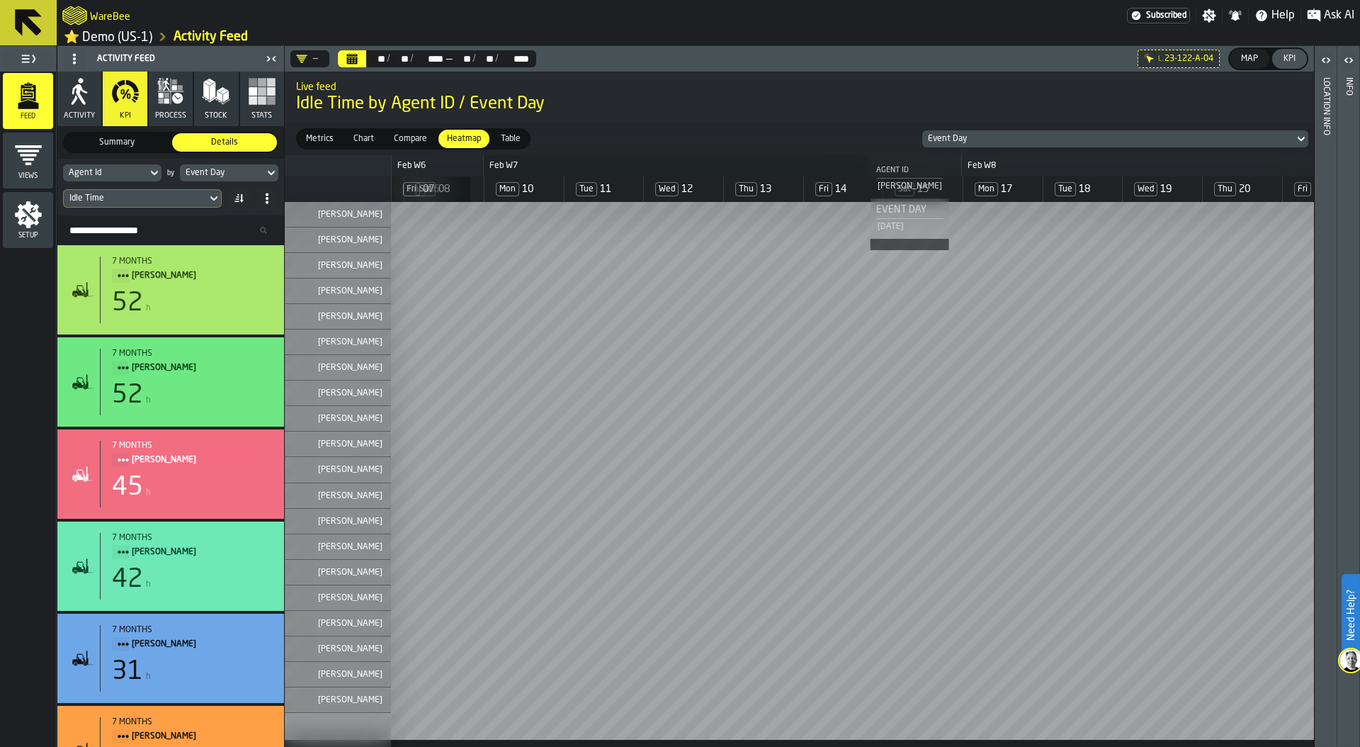
scroll to position [0, 375]
click at [117, 171] on div "Agent Id" at bounding box center [105, 173] width 73 height 10
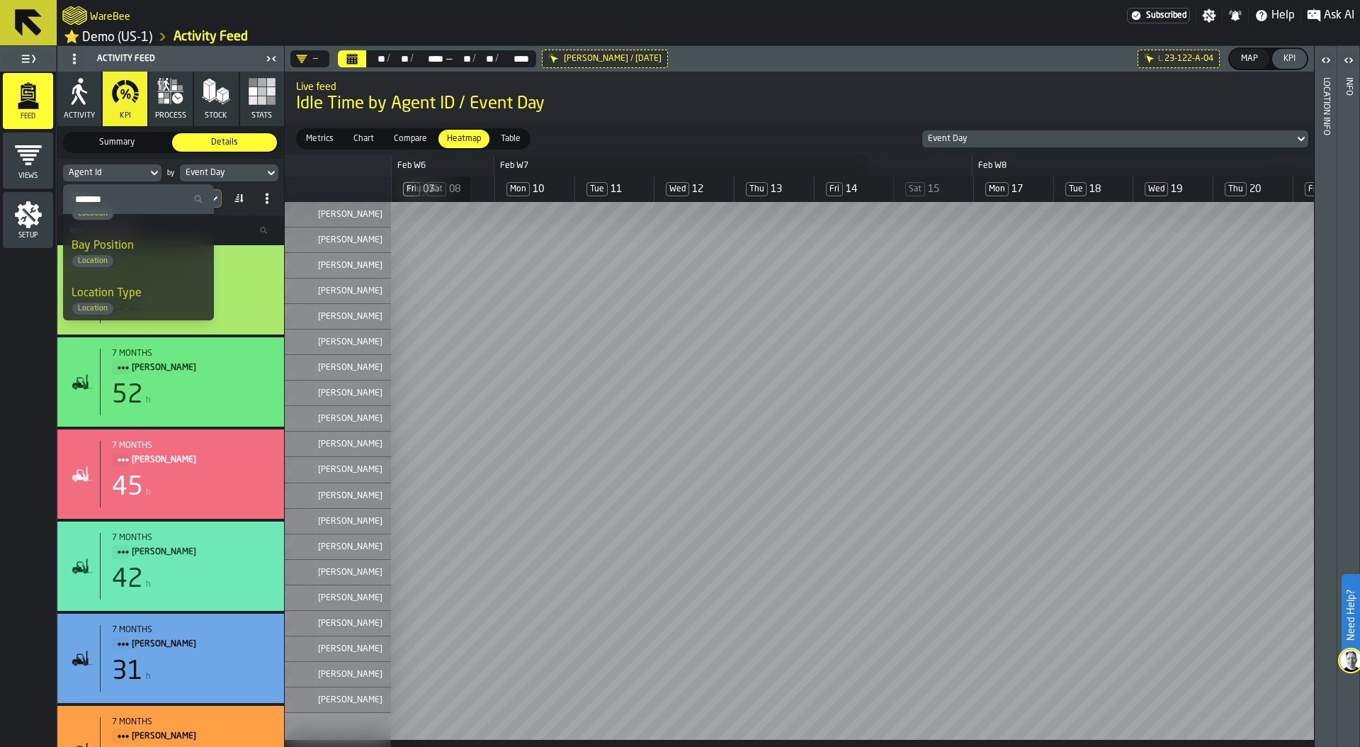
scroll to position [1225, 0]
click at [162, 103] on icon "button" at bounding box center [161, 100] width 5 height 5
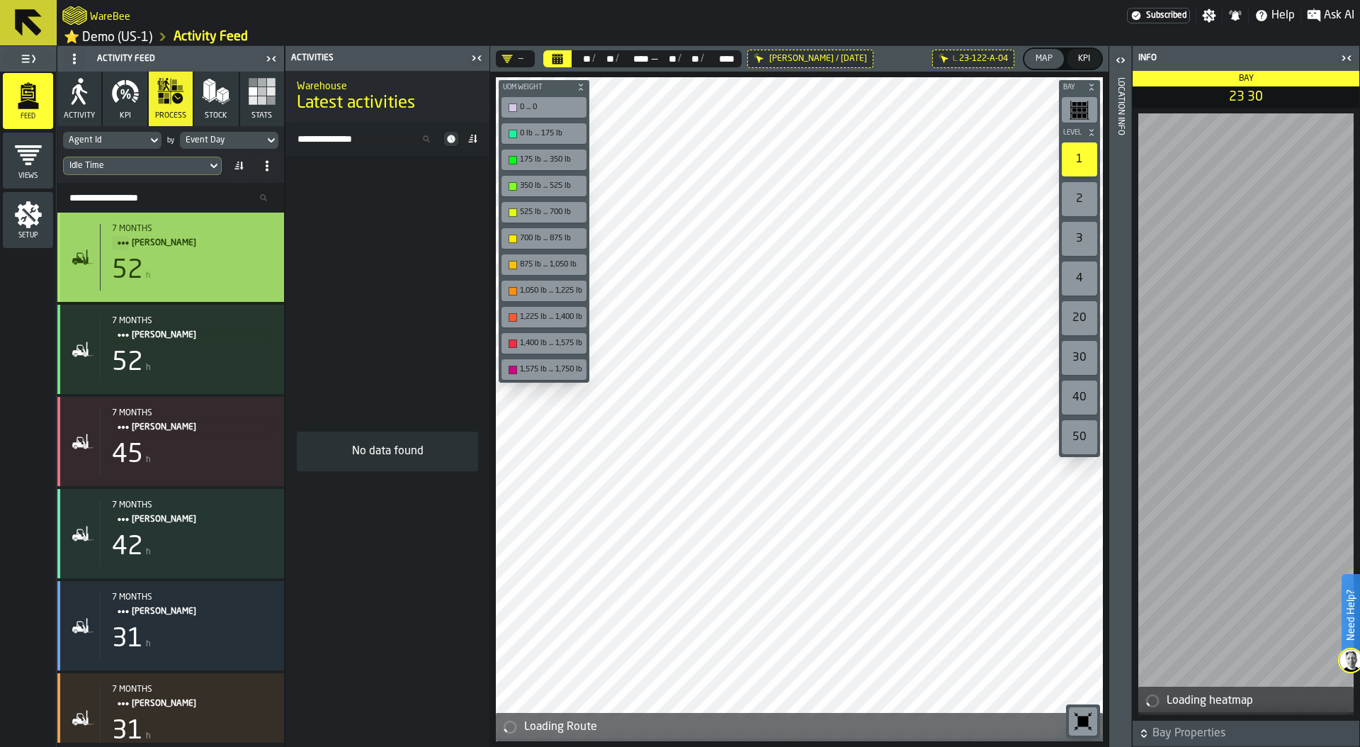
click at [189, 250] on span "[PERSON_NAME]" at bounding box center [197, 243] width 130 height 16
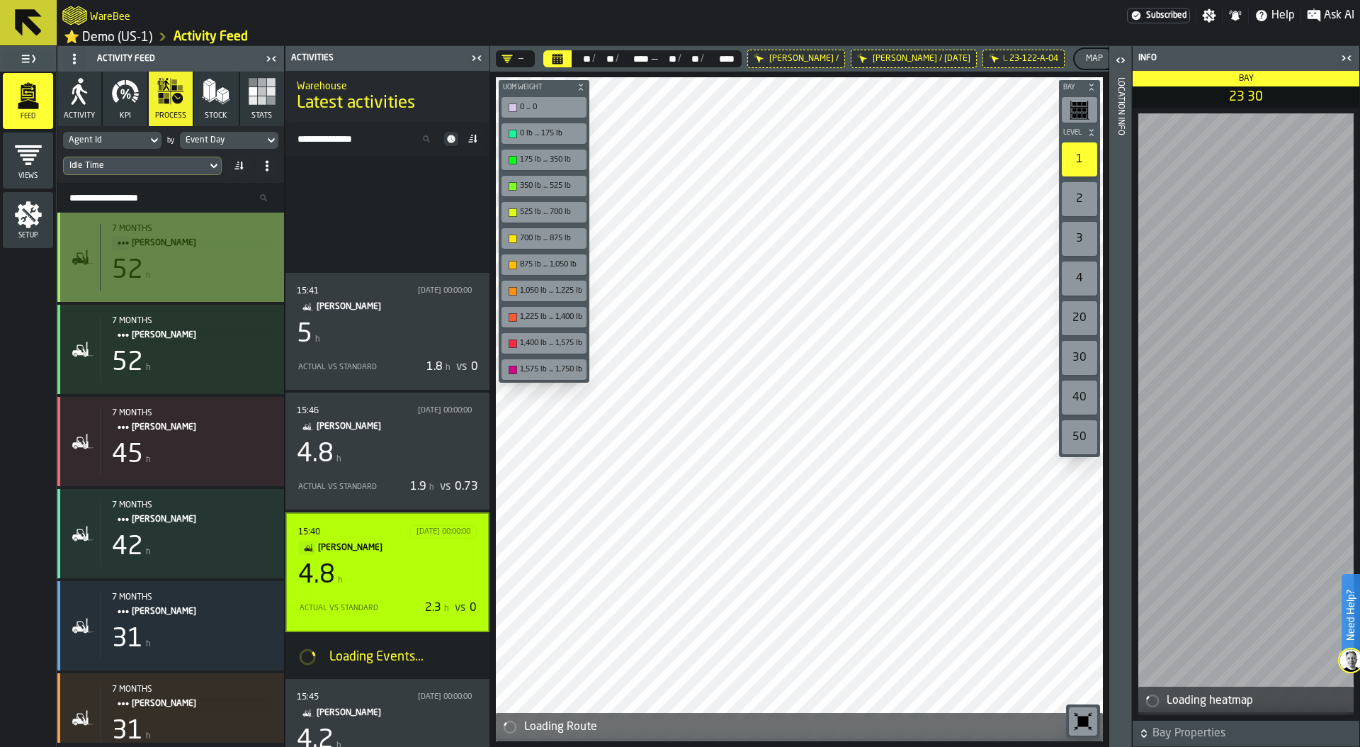
scroll to position [140, 0]
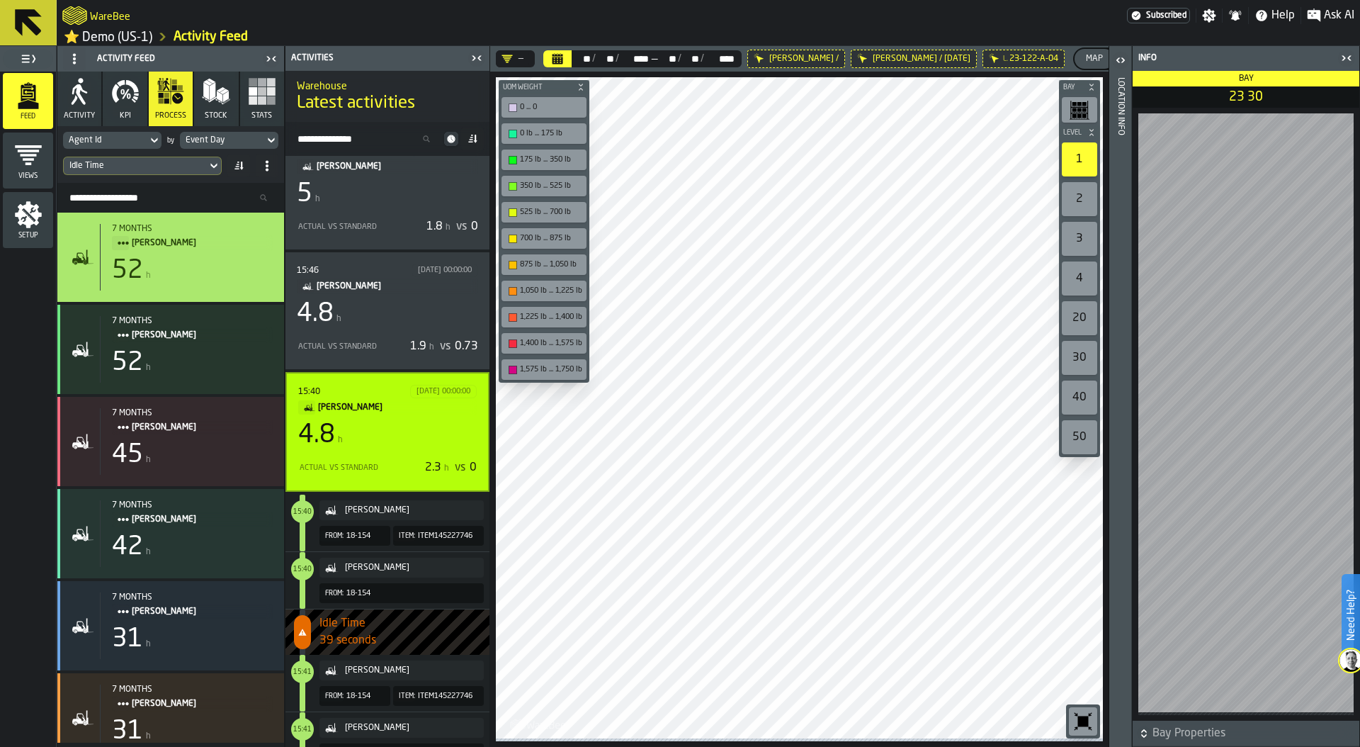
click at [0, 0] on icon at bounding box center [0, 0] width 0 height 0
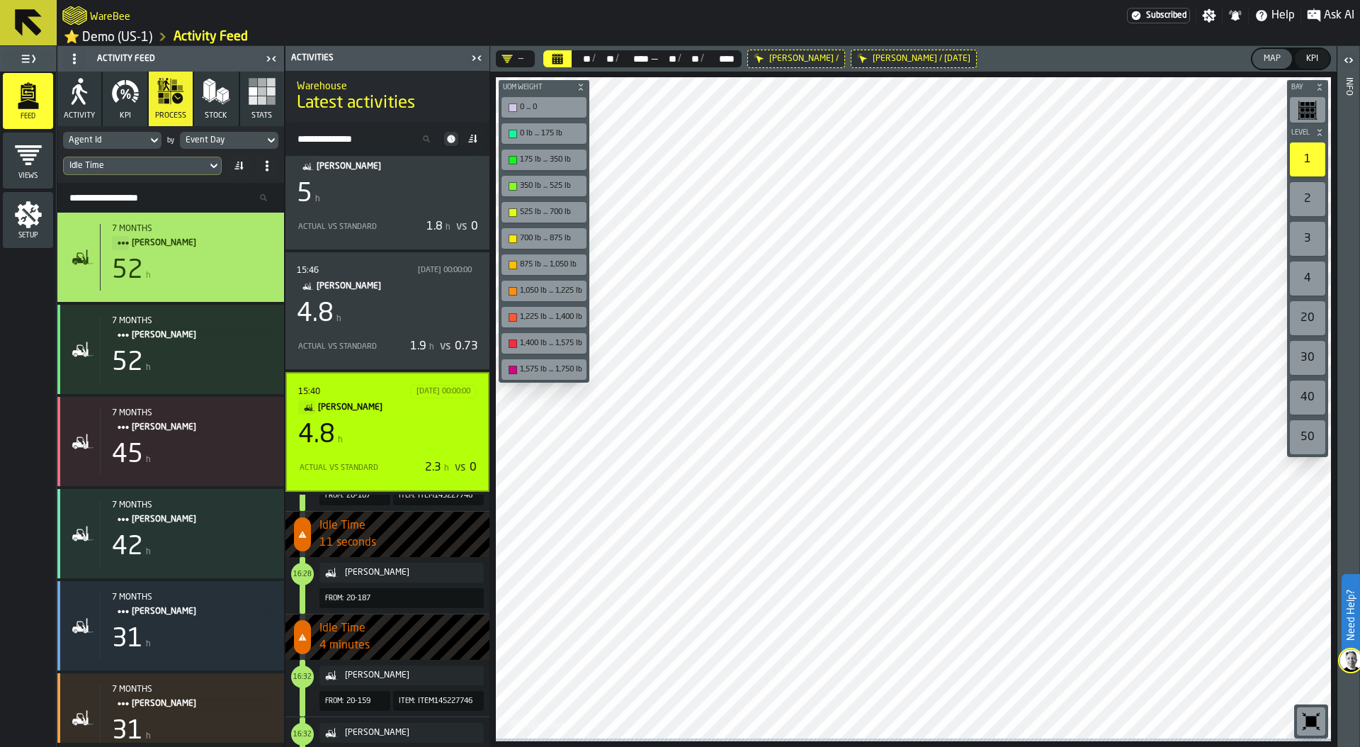
scroll to position [1894, 0]
click at [298, 572] on span "16:28" at bounding box center [302, 575] width 18 height 10
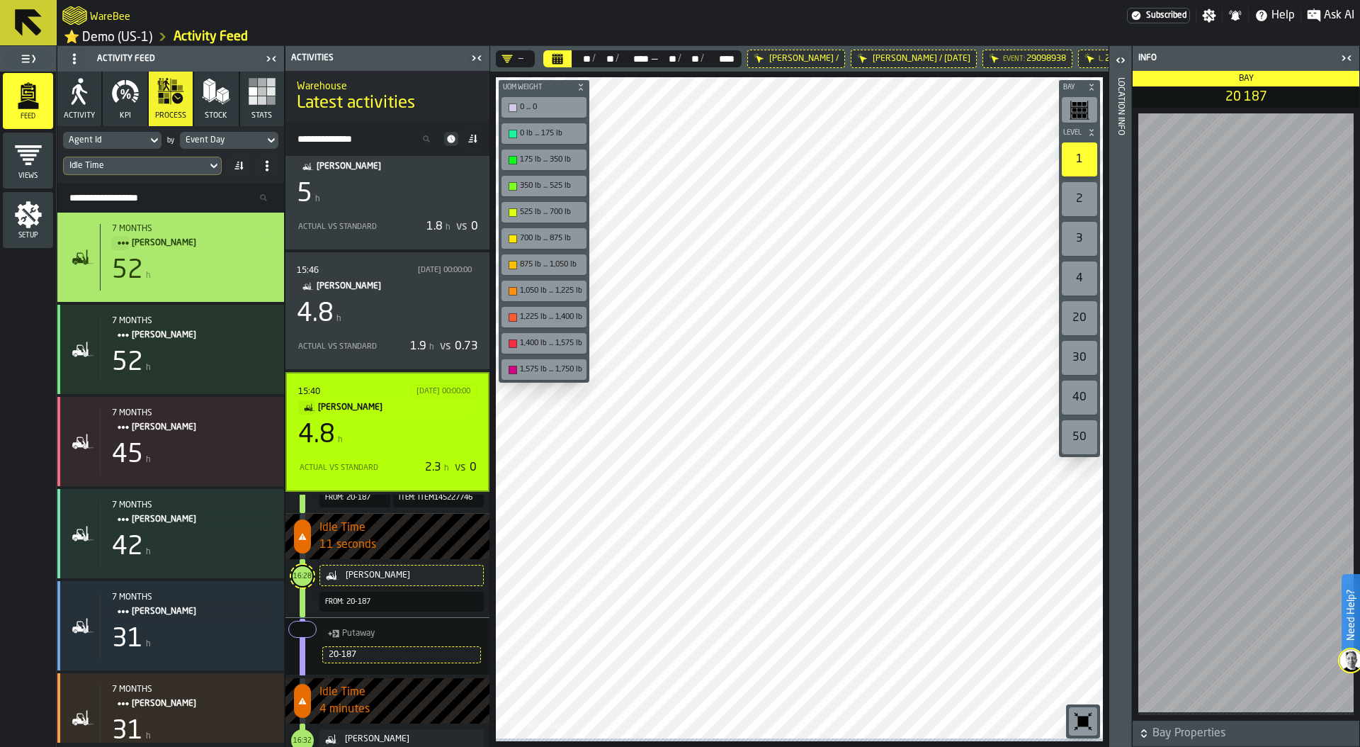
click at [0, 0] on icon at bounding box center [0, 0] width 0 height 0
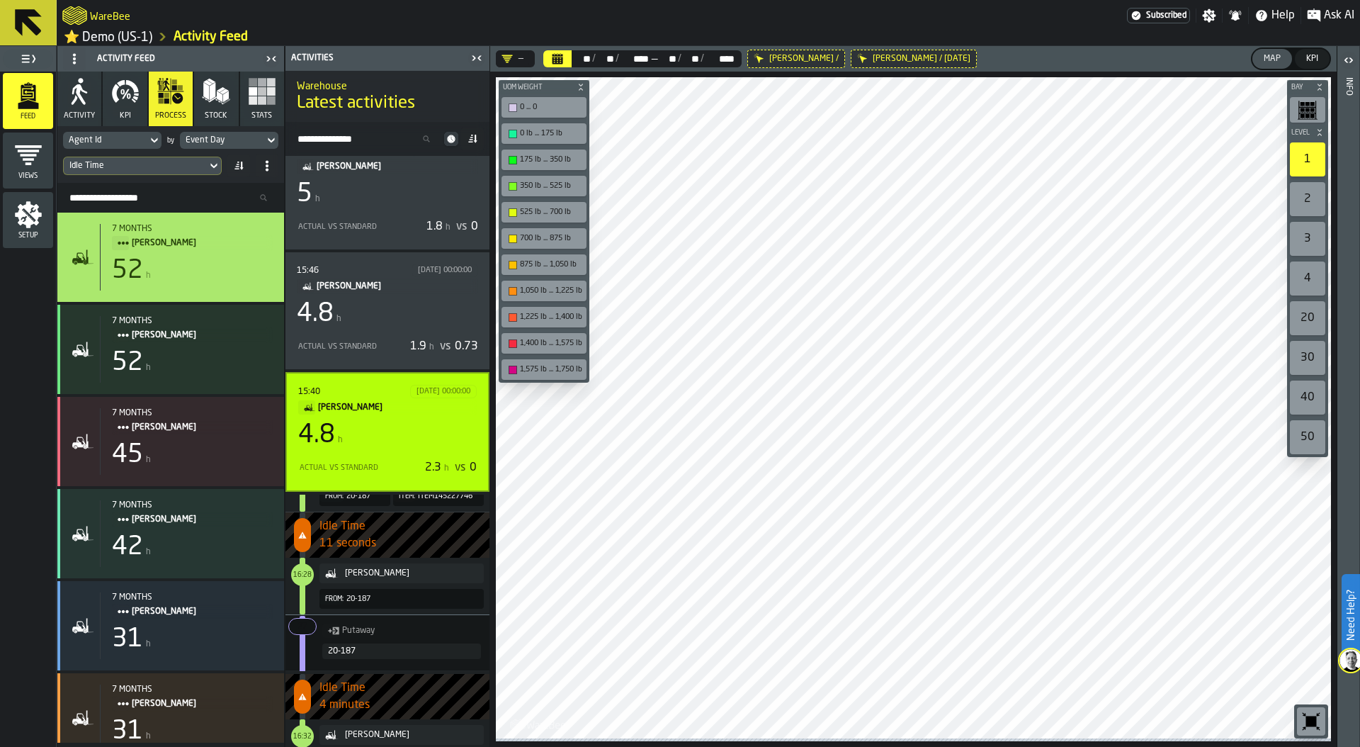
click at [0, 0] on icon at bounding box center [0, 0] width 0 height 0
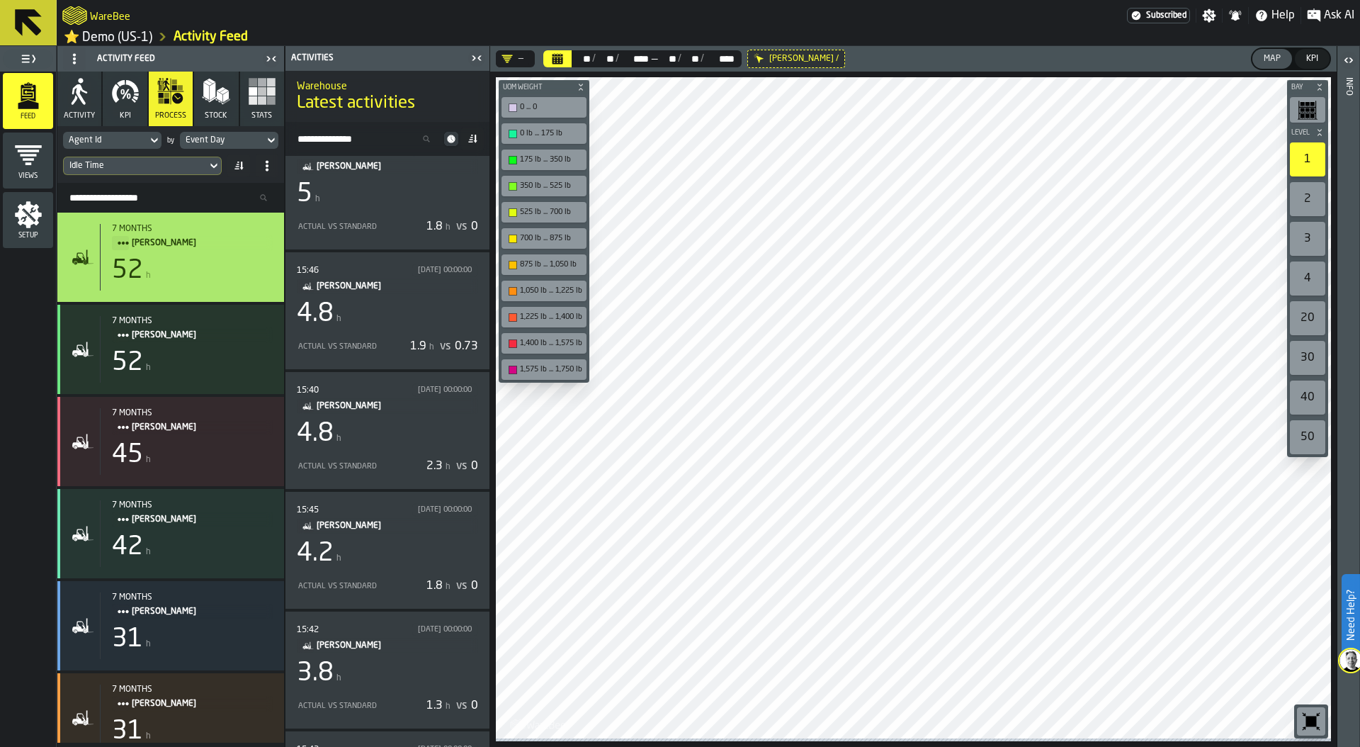
click at [1332, 14] on span "Ask AI" at bounding box center [1339, 15] width 30 height 17
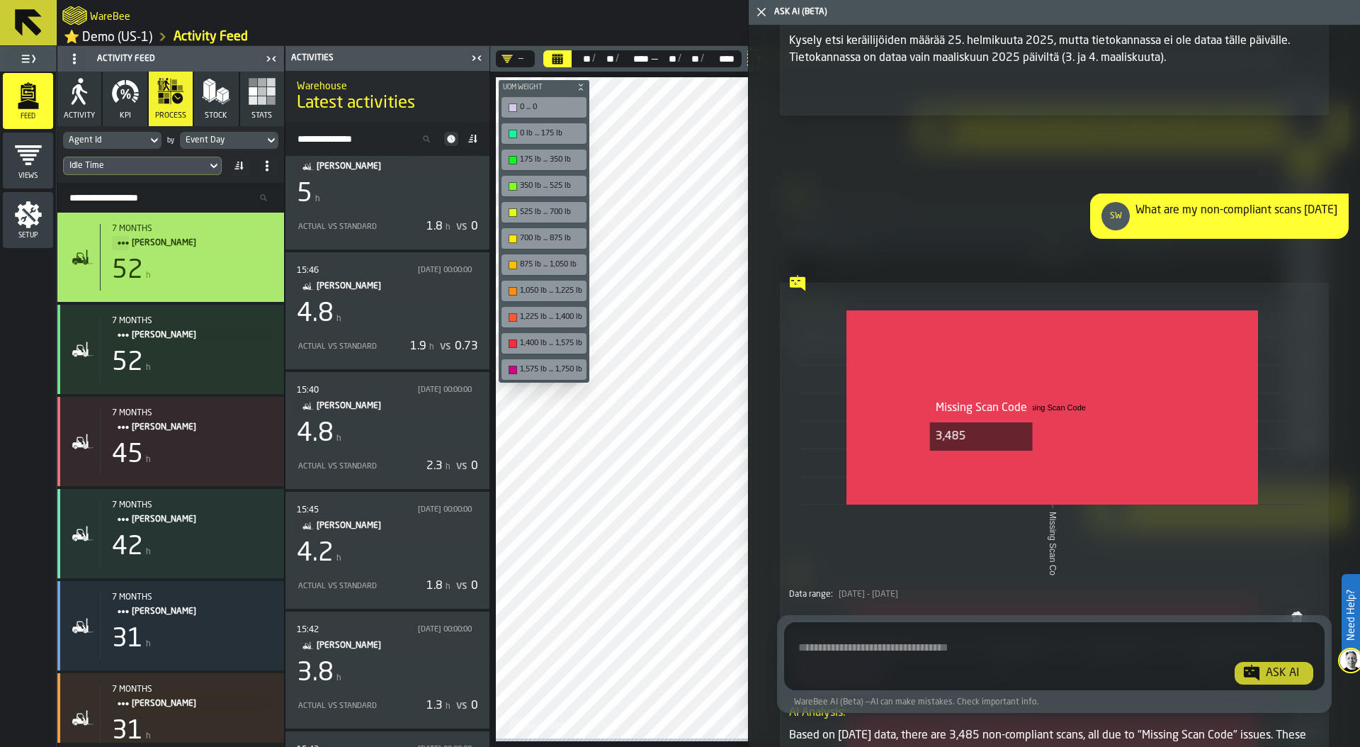
scroll to position [291, 0]
click at [852, 649] on textarea "Ask AI about the warehouse Activity" at bounding box center [1054, 658] width 529 height 51
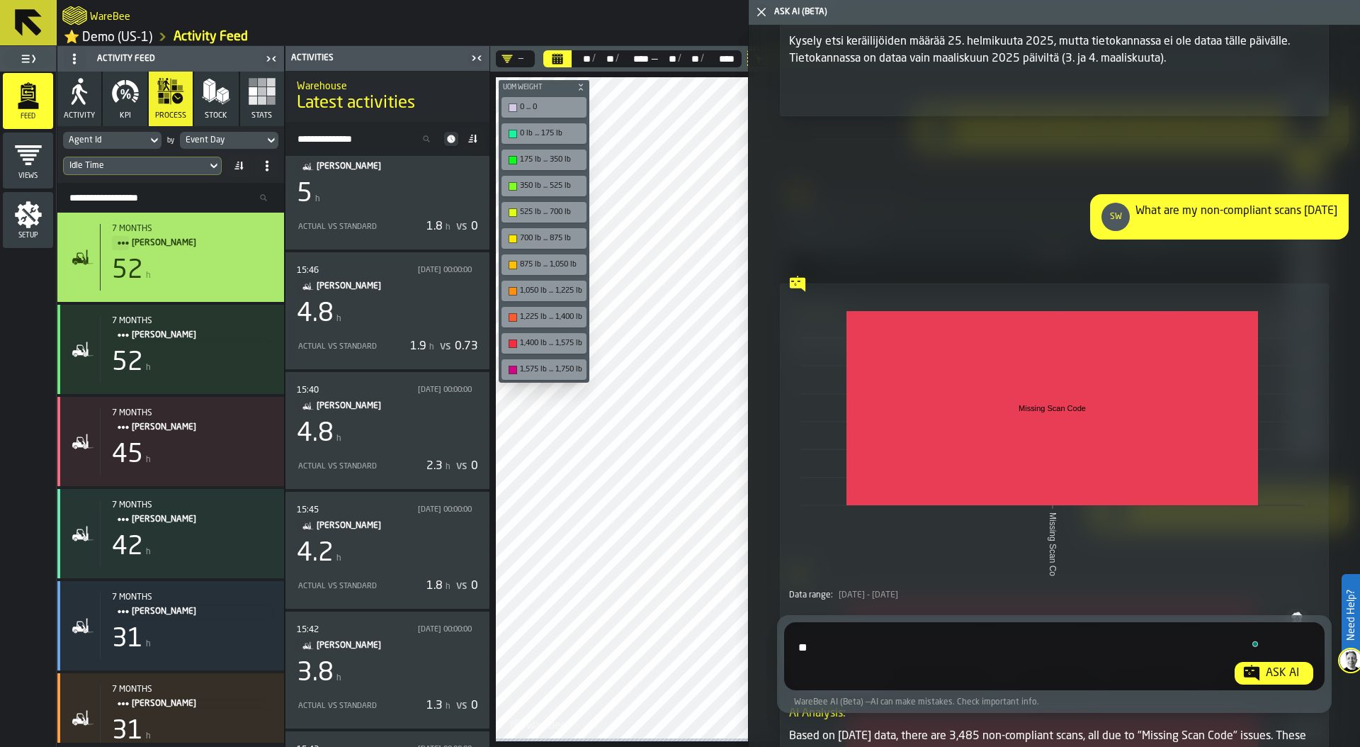
type textarea "*"
type textarea "**********"
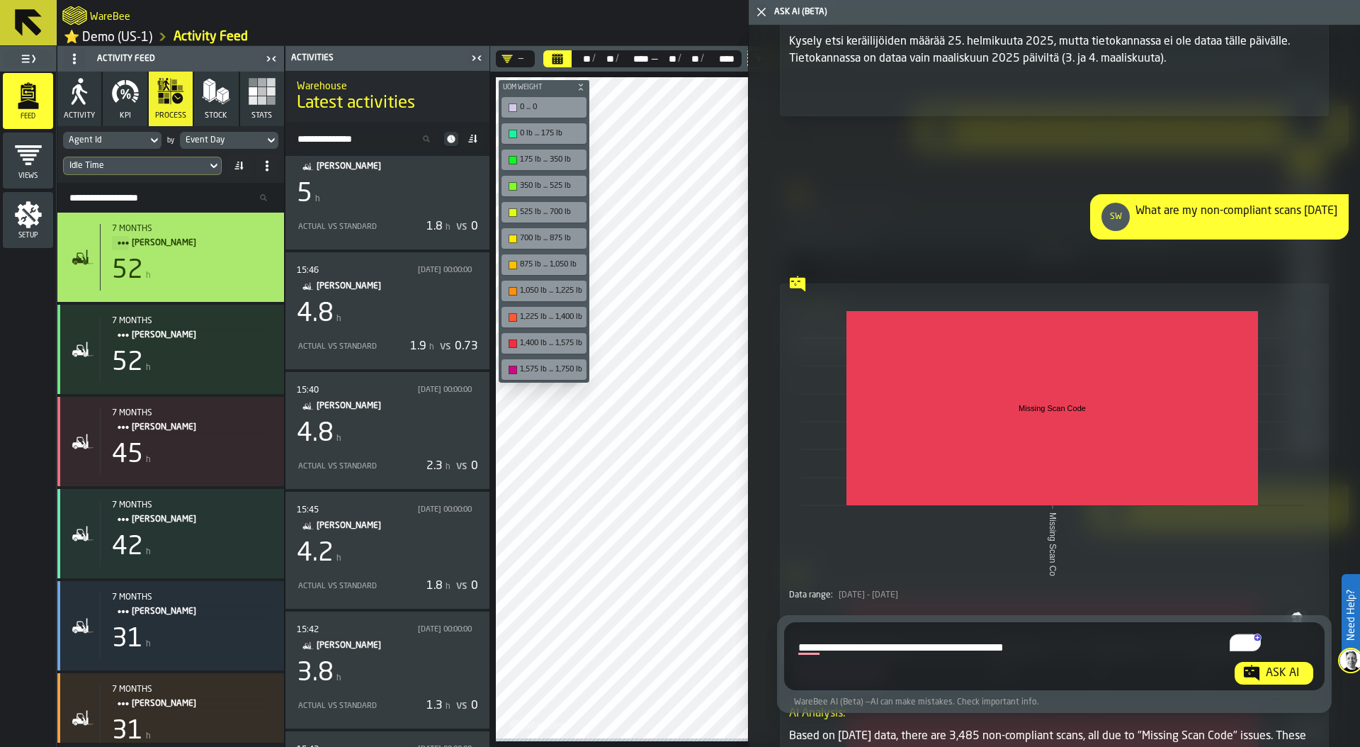
click at [1278, 671] on div "Ask AI" at bounding box center [1282, 673] width 45 height 17
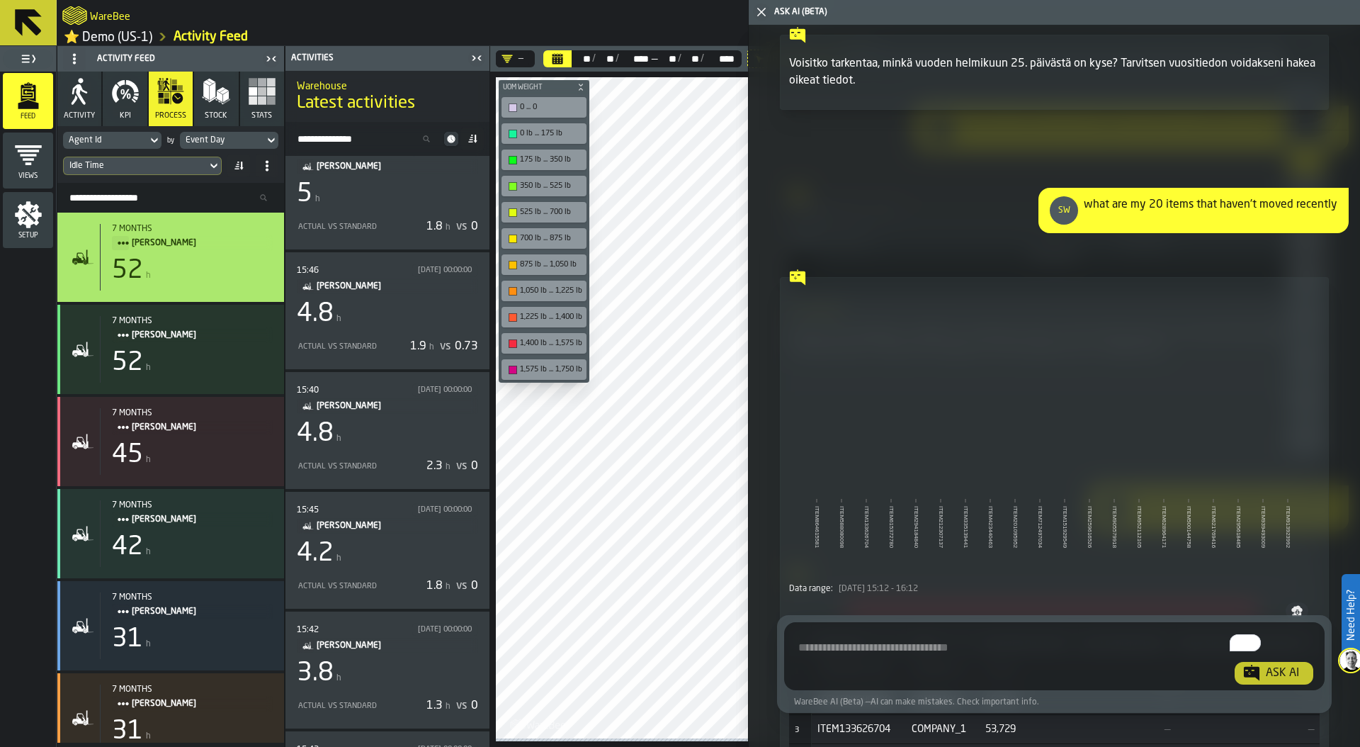
scroll to position [4913, 0]
click at [1261, 240] on span "Hide Chart" at bounding box center [1256, 243] width 40 height 10
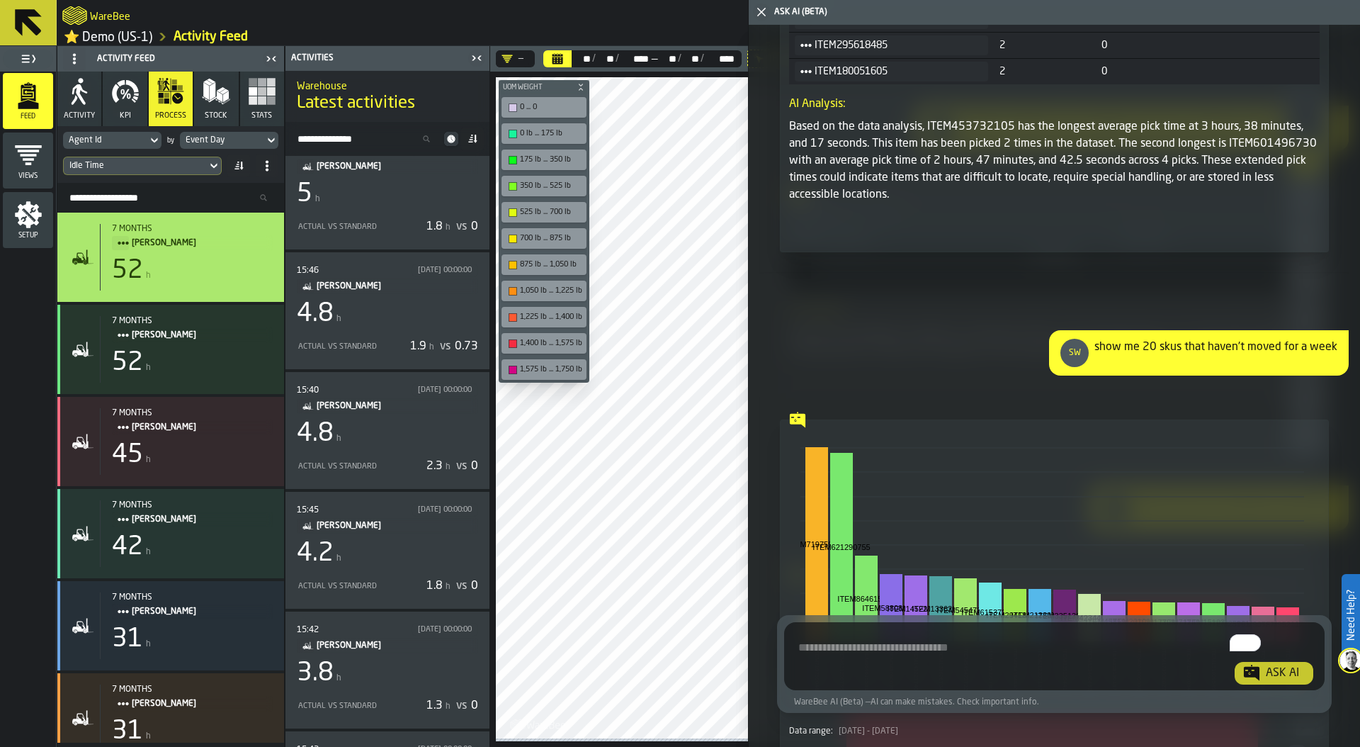
scroll to position [15559, 0]
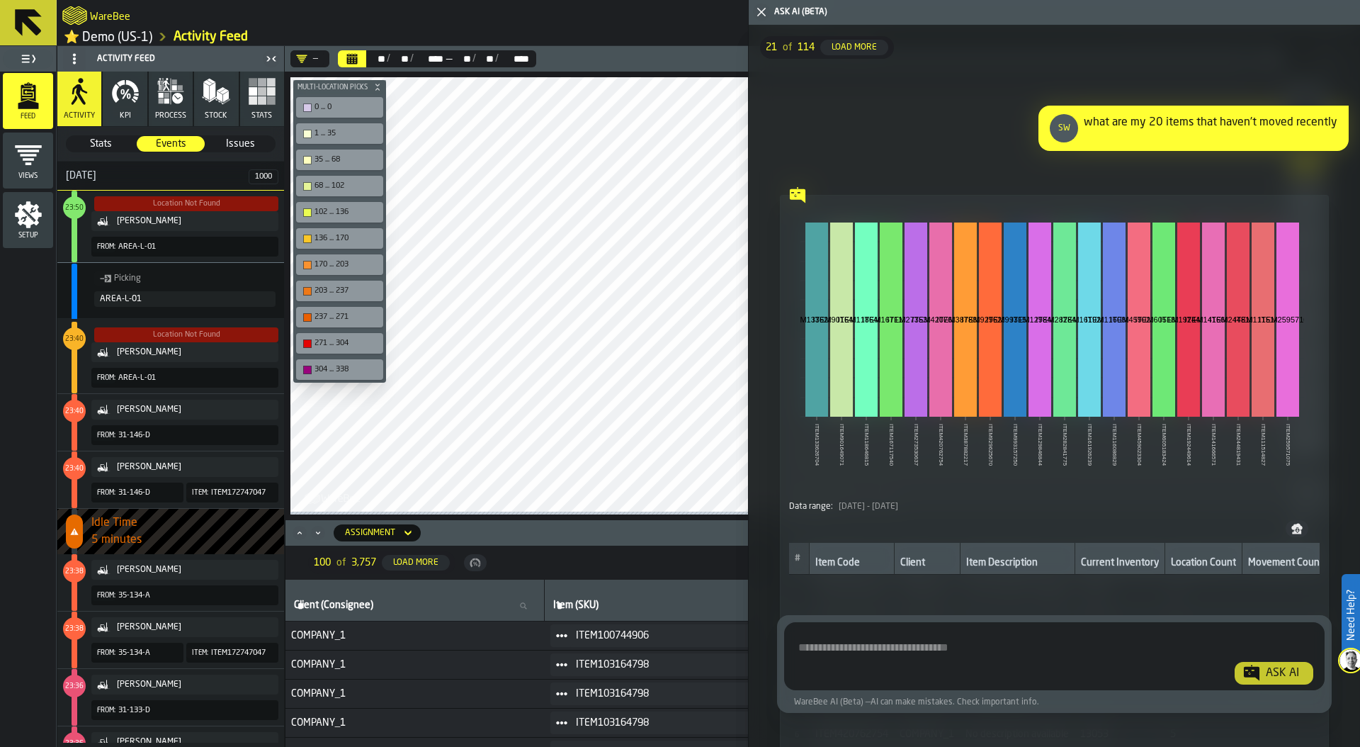
scroll to position [310, 0]
click at [125, 115] on span "KPI" at bounding box center [125, 115] width 11 height 9
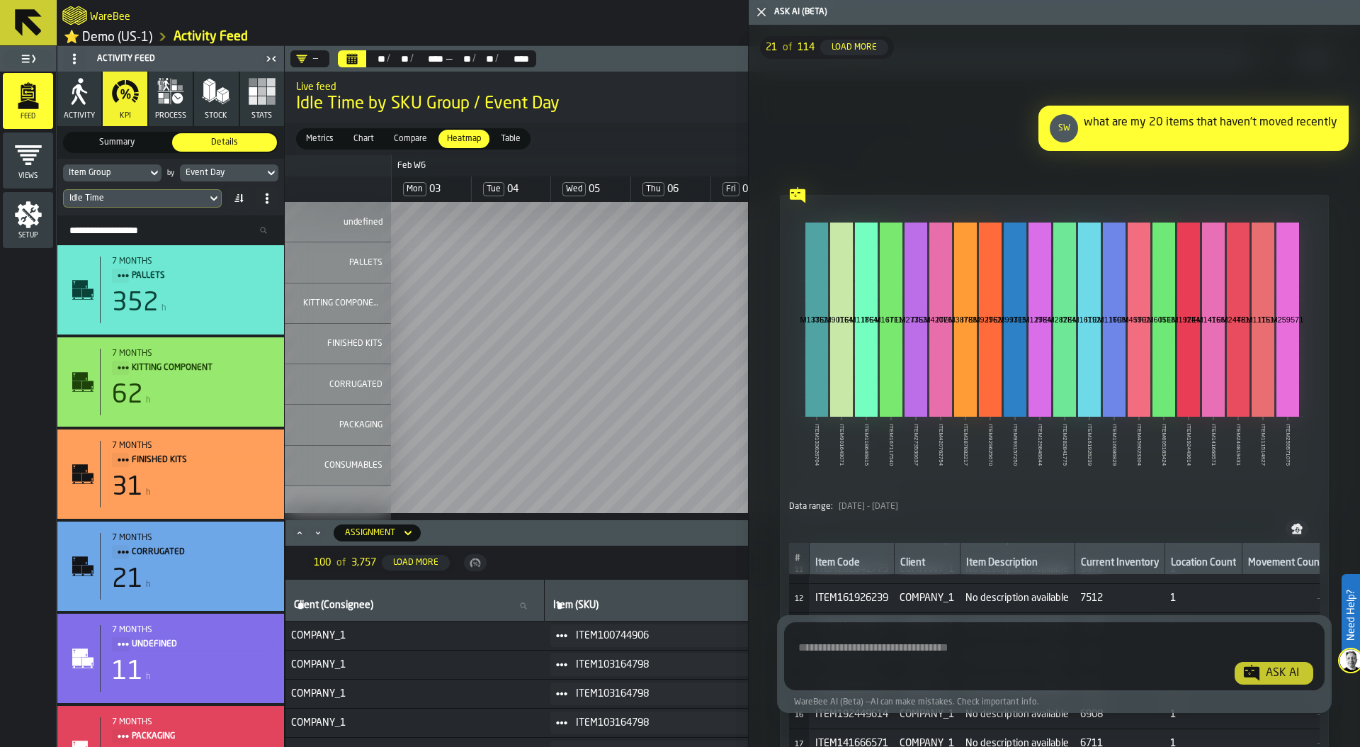
click at [760, 13] on polygon "button-toggle-Close me" at bounding box center [761, 12] width 9 height 9
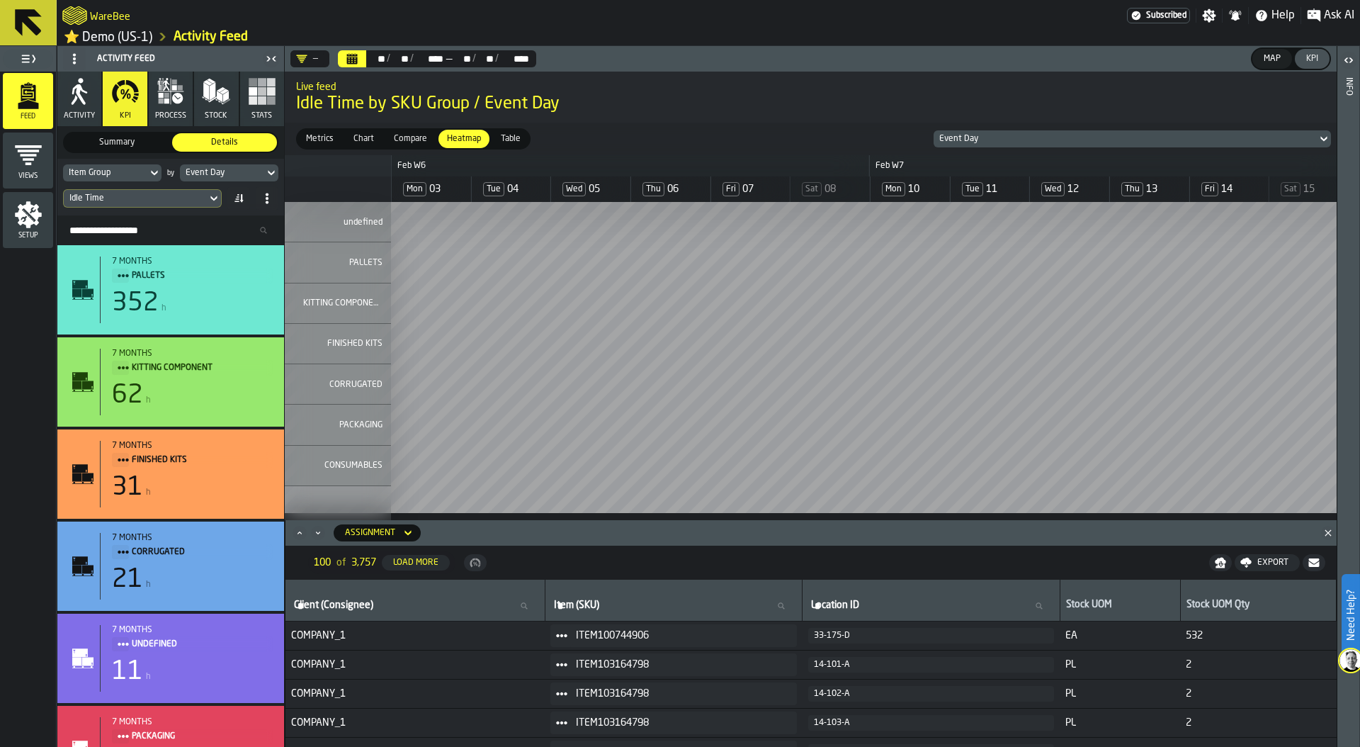
click at [320, 140] on span "Metrics" at bounding box center [319, 138] width 39 height 13
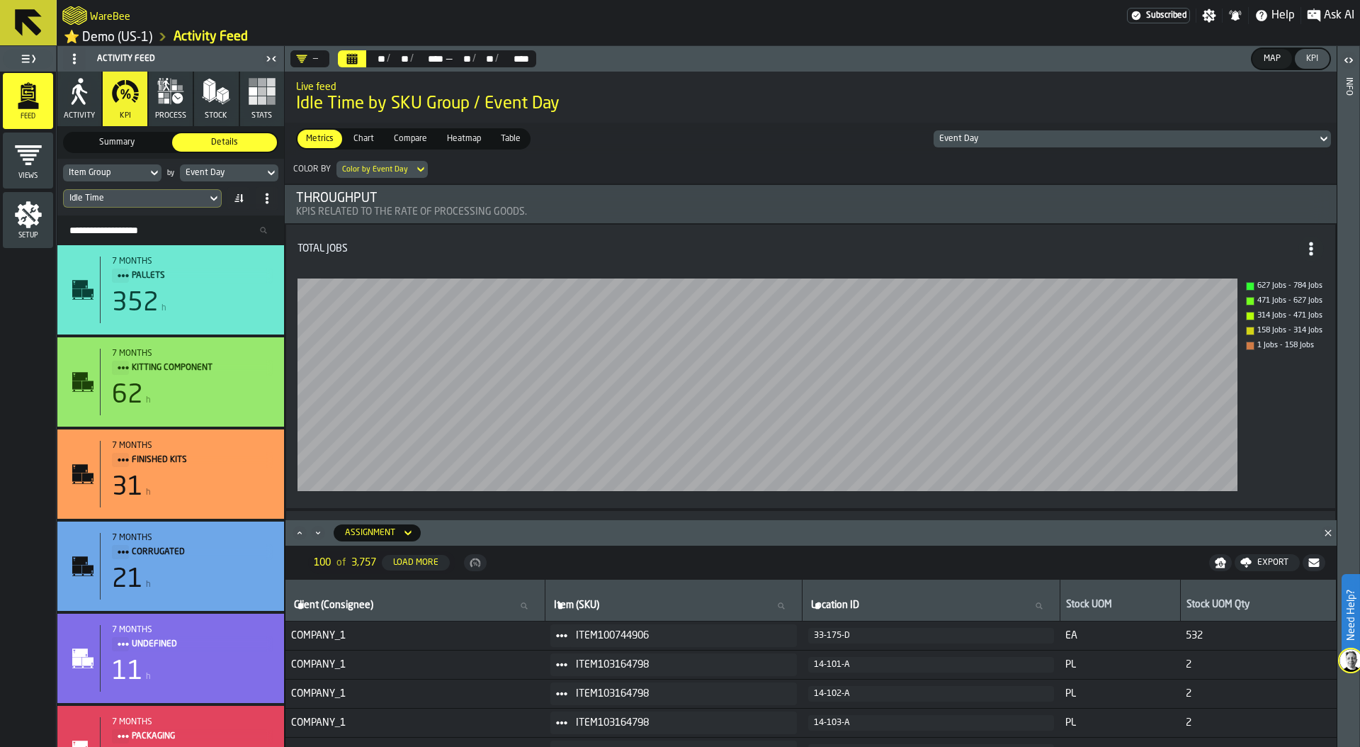
click at [1325, 531] on icon "Close" at bounding box center [1328, 533] width 14 height 14
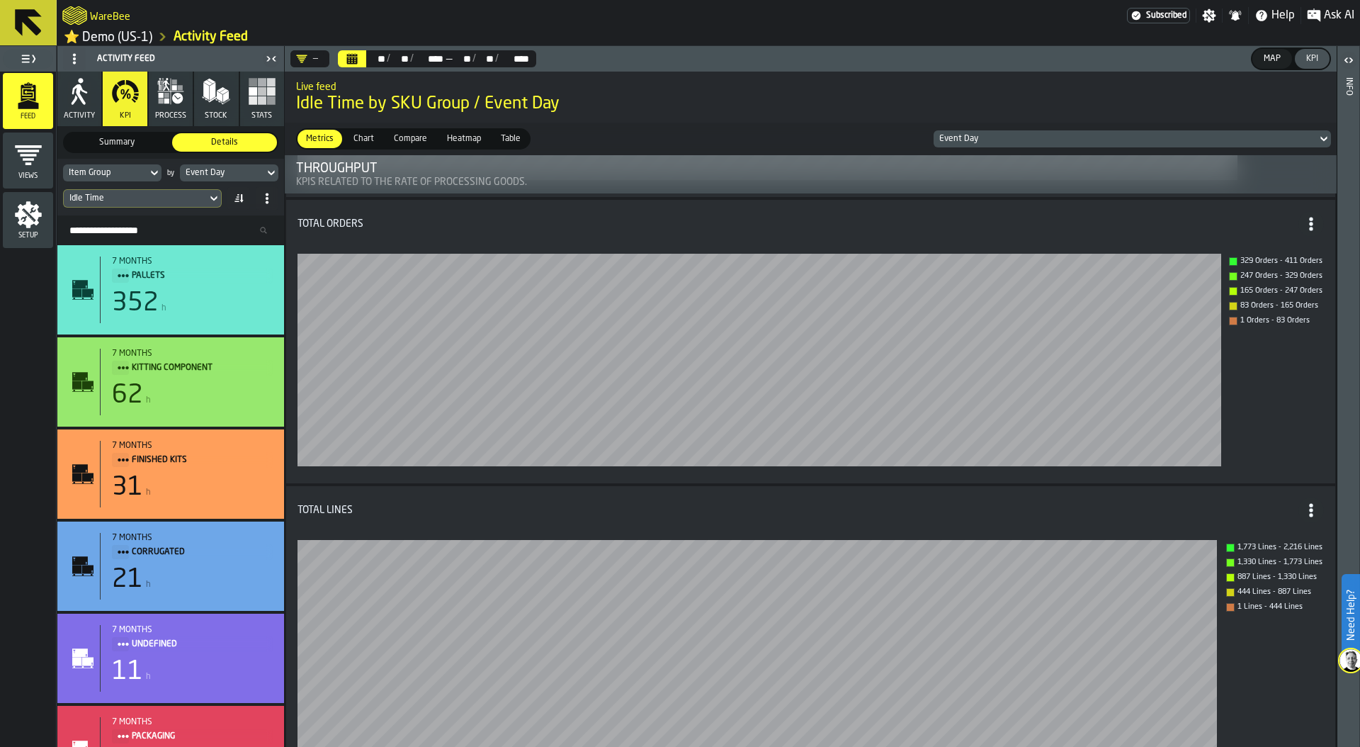
scroll to position [312, 0]
click at [1333, 16] on span "Ask AI" at bounding box center [1339, 15] width 30 height 17
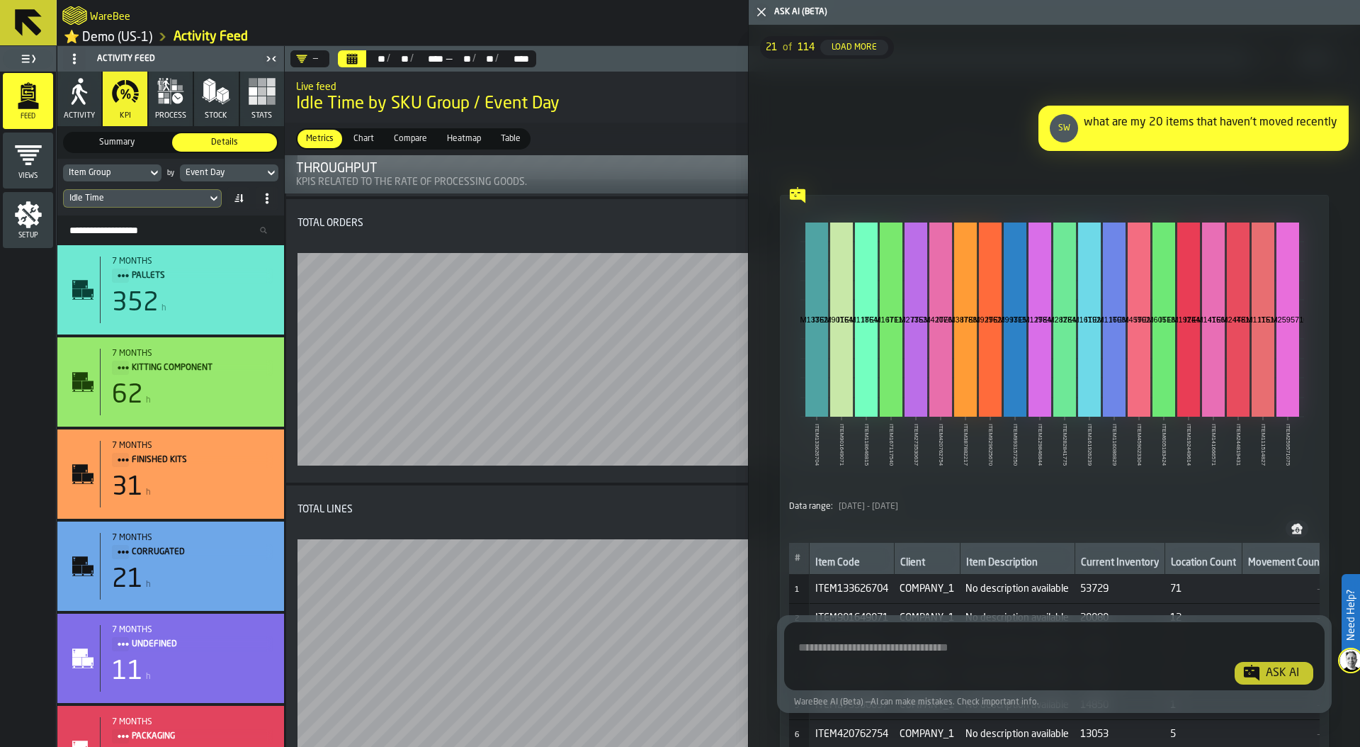
click at [765, 9] on icon "button-toggle-Close me" at bounding box center [761, 12] width 17 height 17
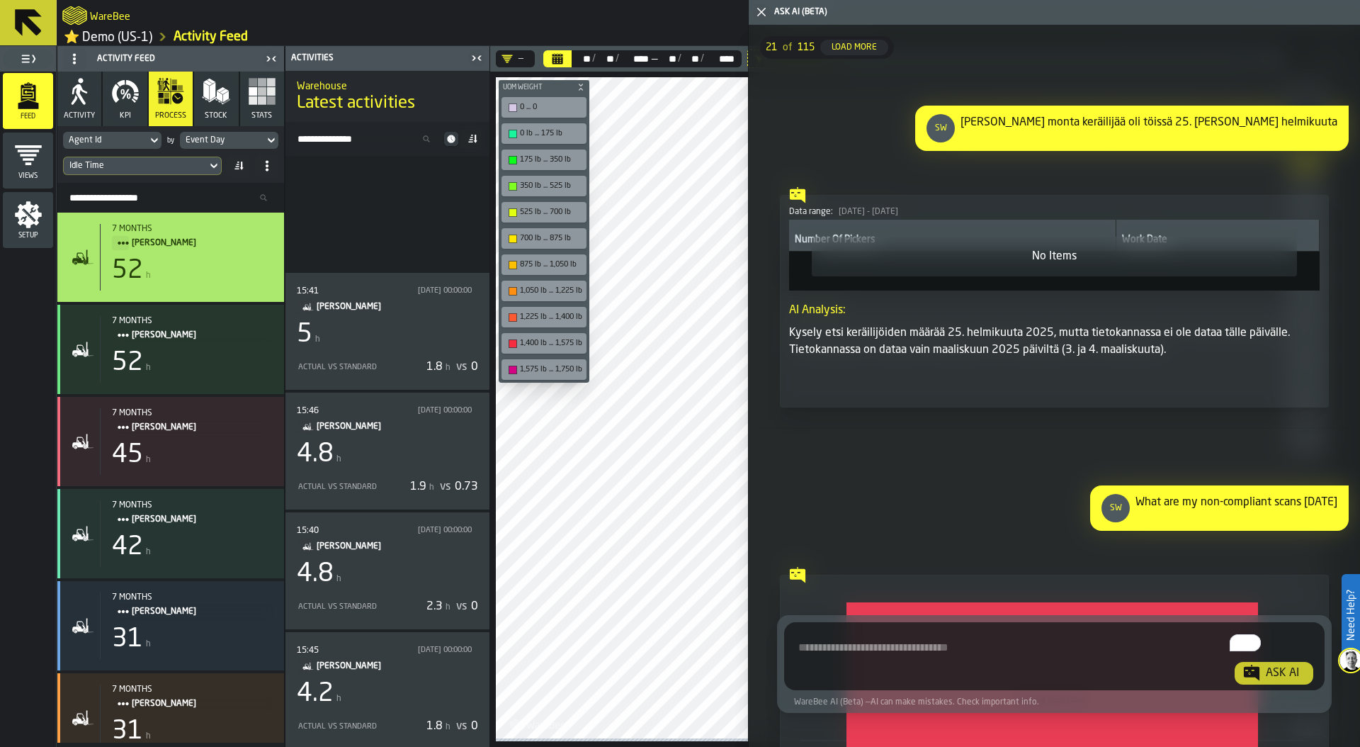
scroll to position [53, 0]
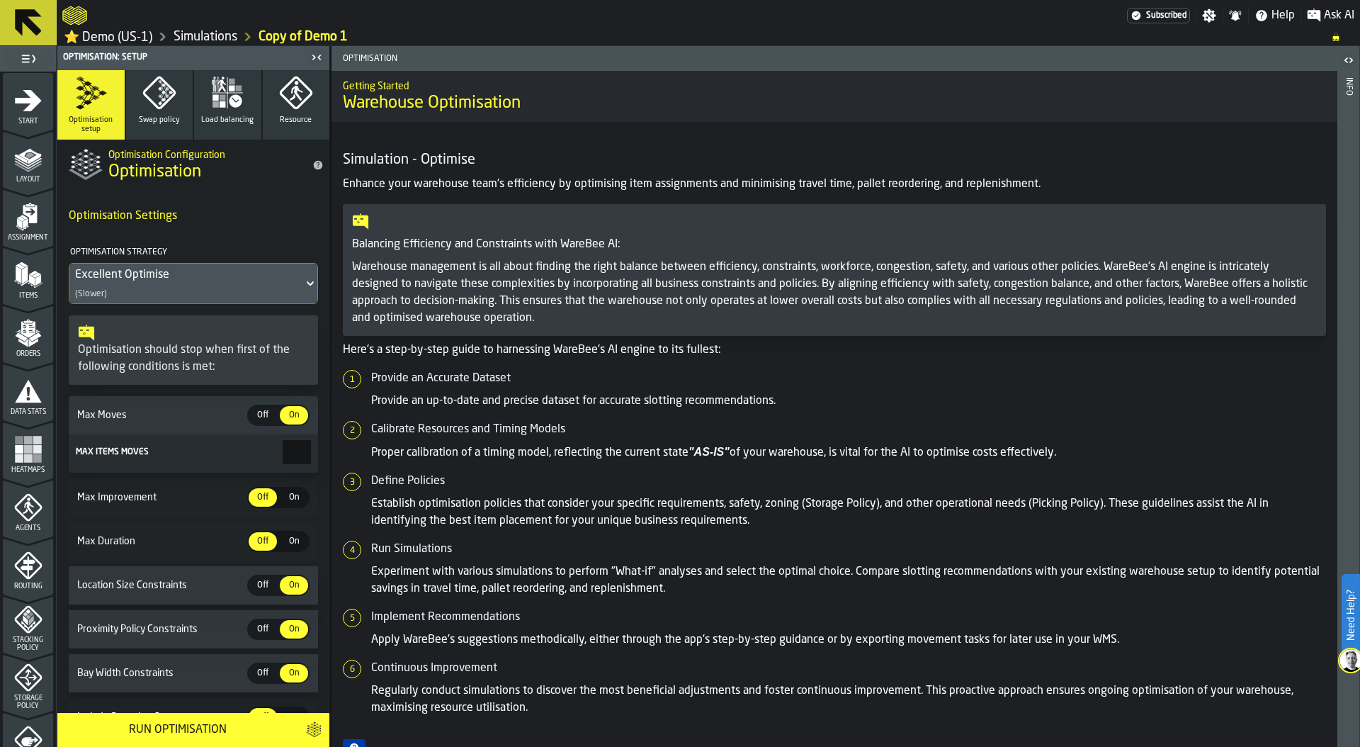
click at [210, 37] on link "Simulations" at bounding box center [206, 37] width 64 height 16
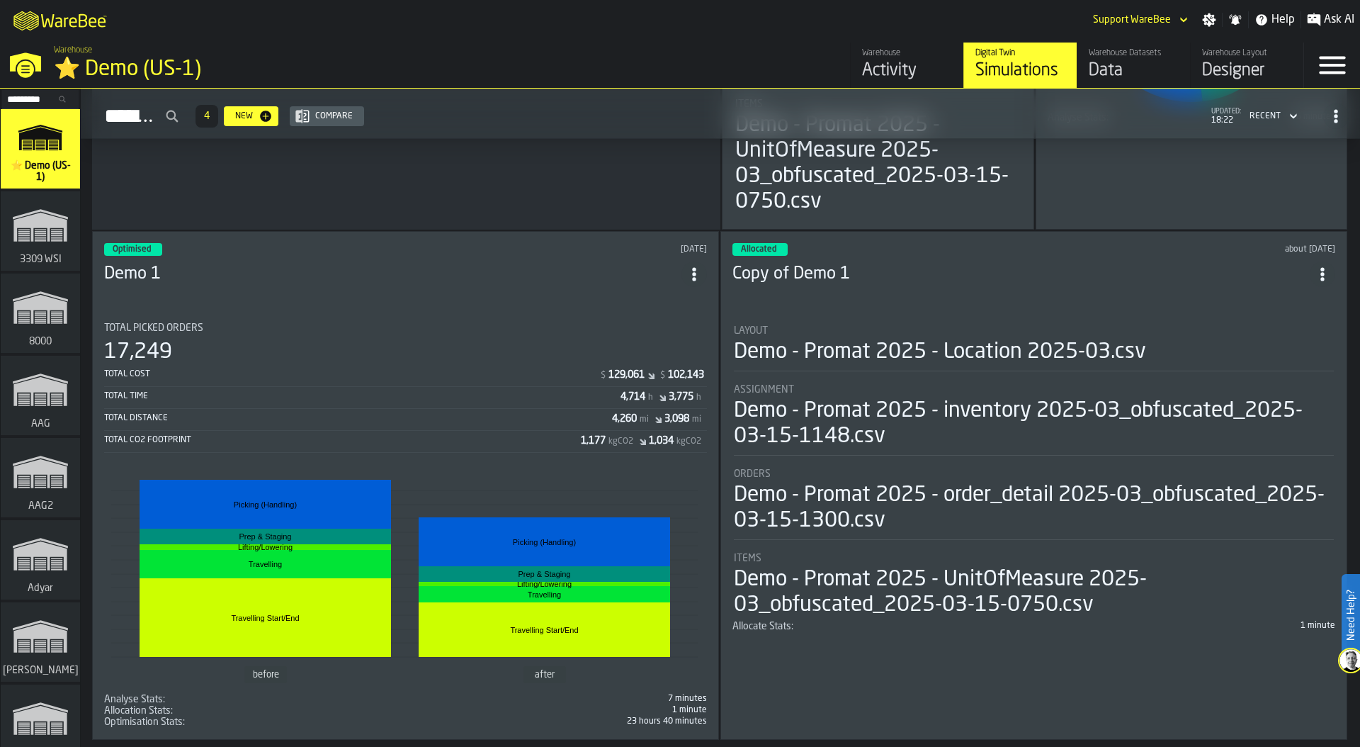
scroll to position [516, 0]
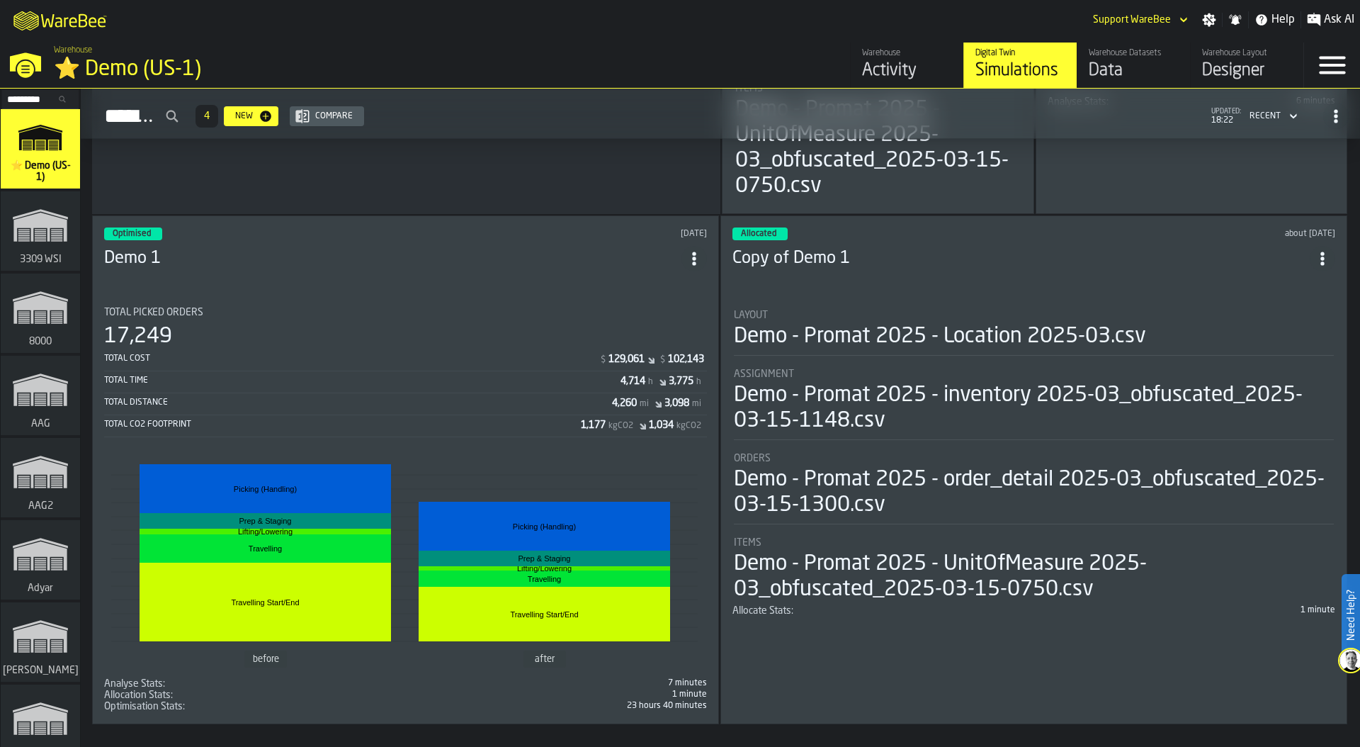
click at [405, 391] on div "Total Cost $ 129,061 $ 102,143 Total Time 4,714 h 3,775 h Total Distance 4,260 …" at bounding box center [405, 393] width 603 height 88
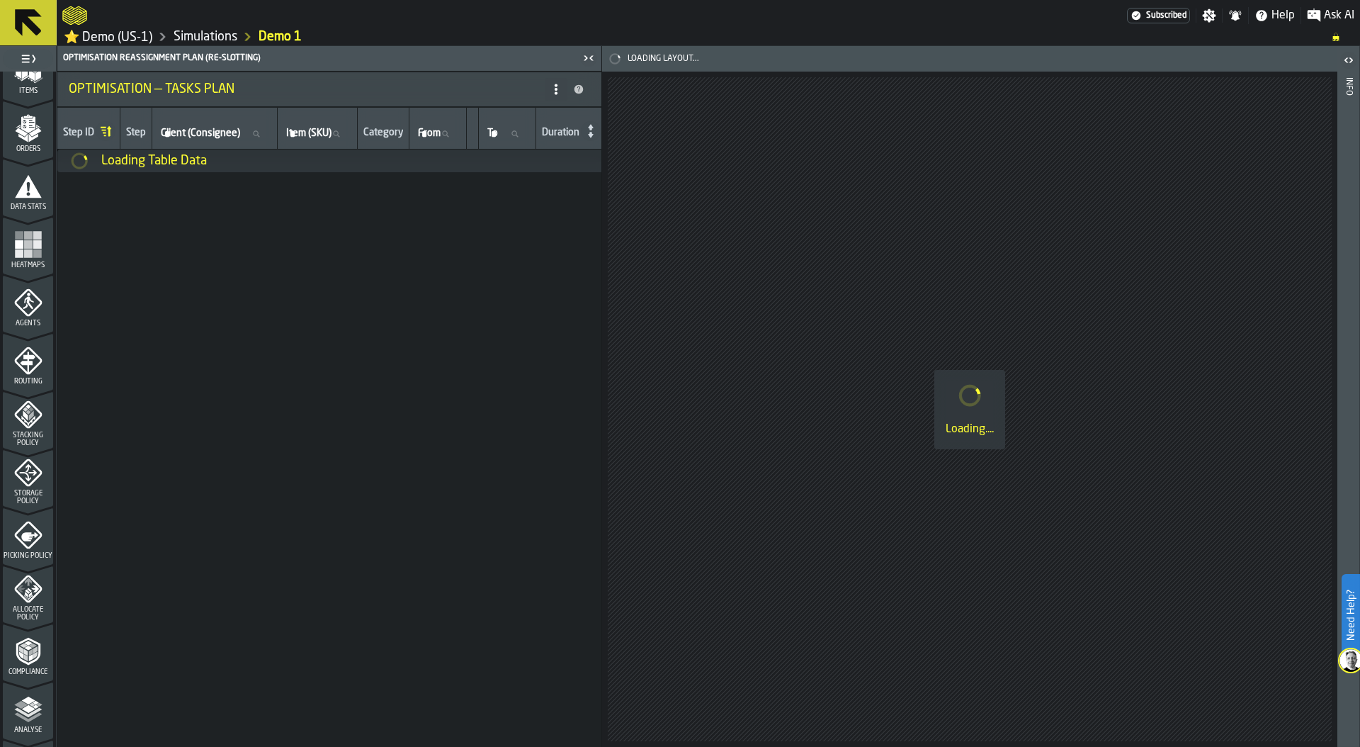
scroll to position [306, 0]
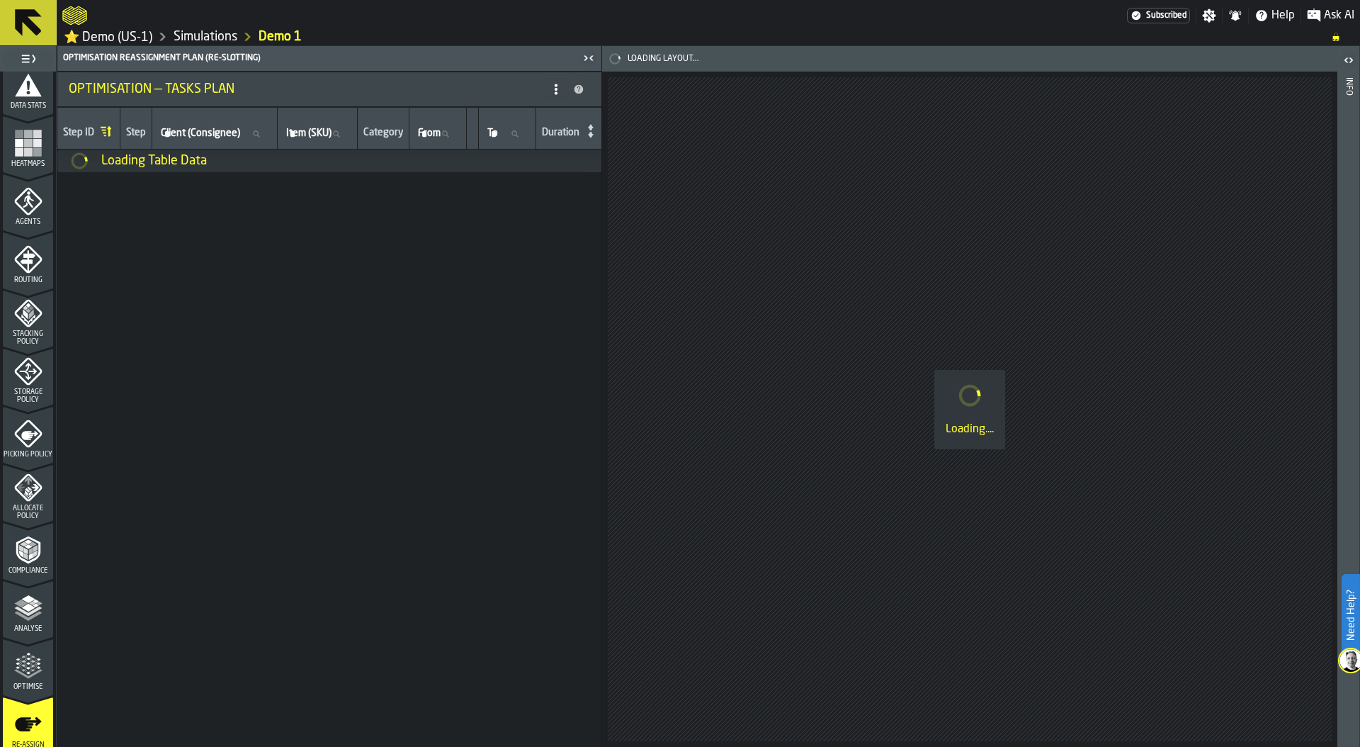
click at [21, 622] on icon "menu Analyse" at bounding box center [28, 608] width 28 height 28
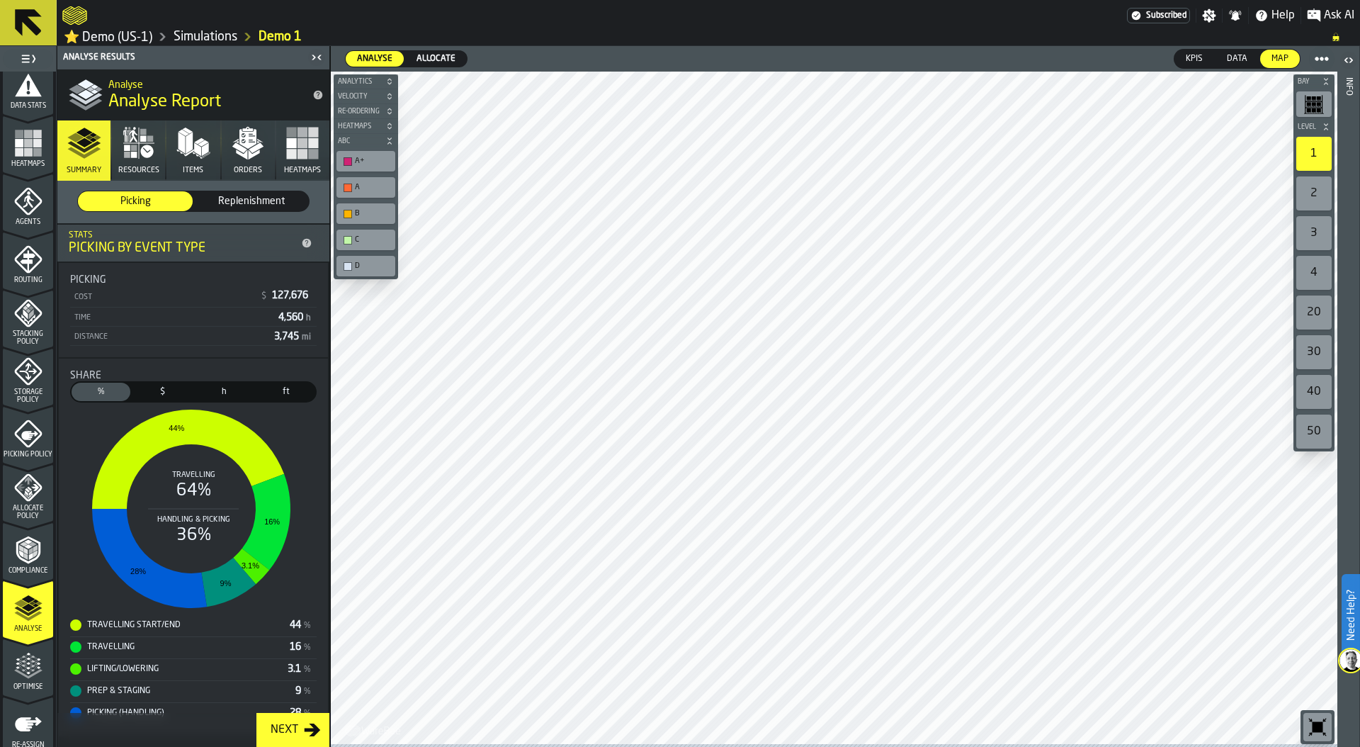
scroll to position [256, 0]
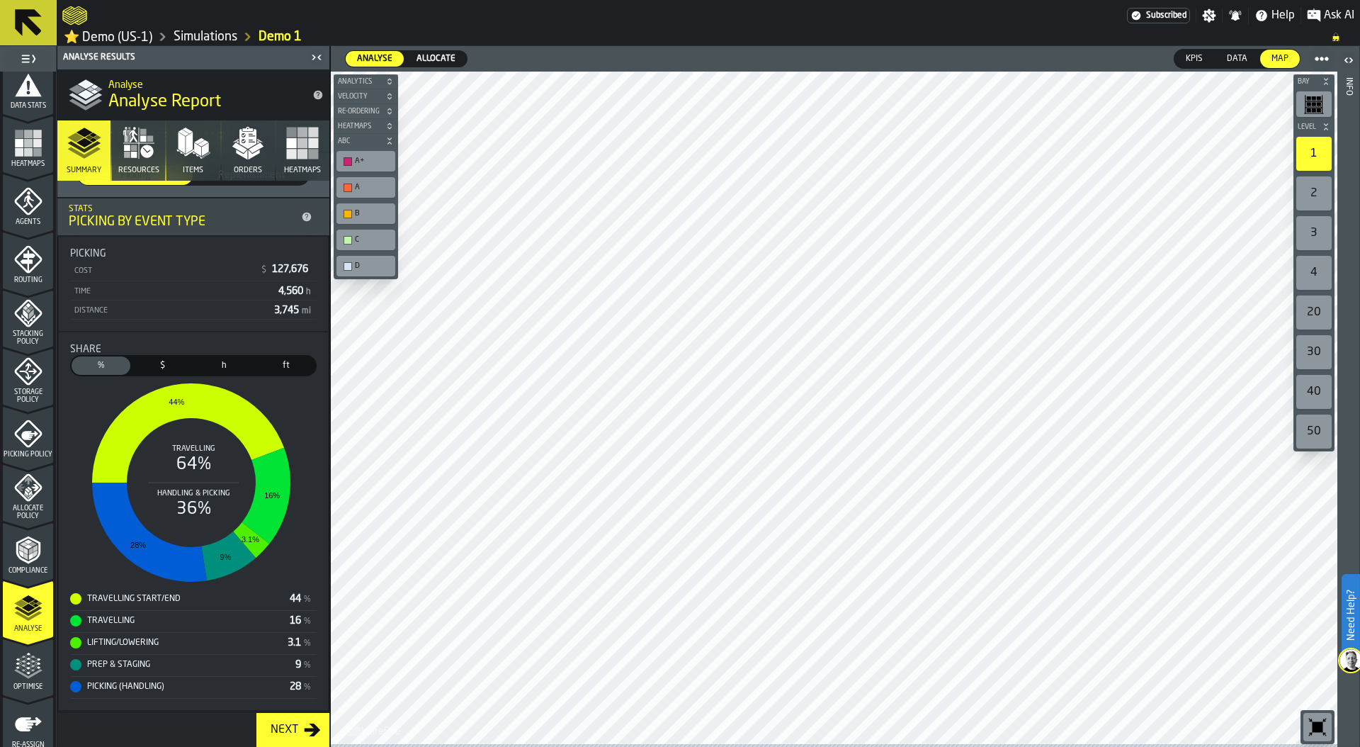
click at [239, 148] on icon "button" at bounding box center [247, 139] width 17 height 20
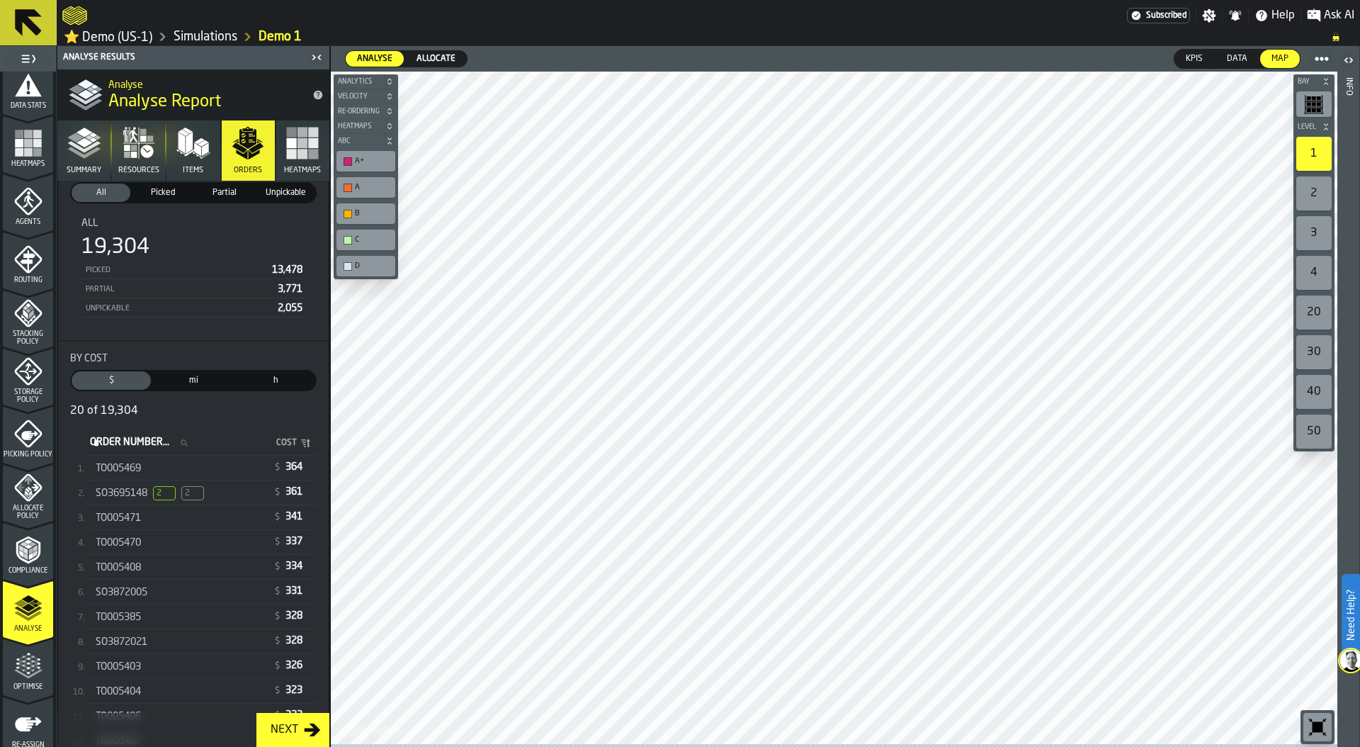
scroll to position [111, 0]
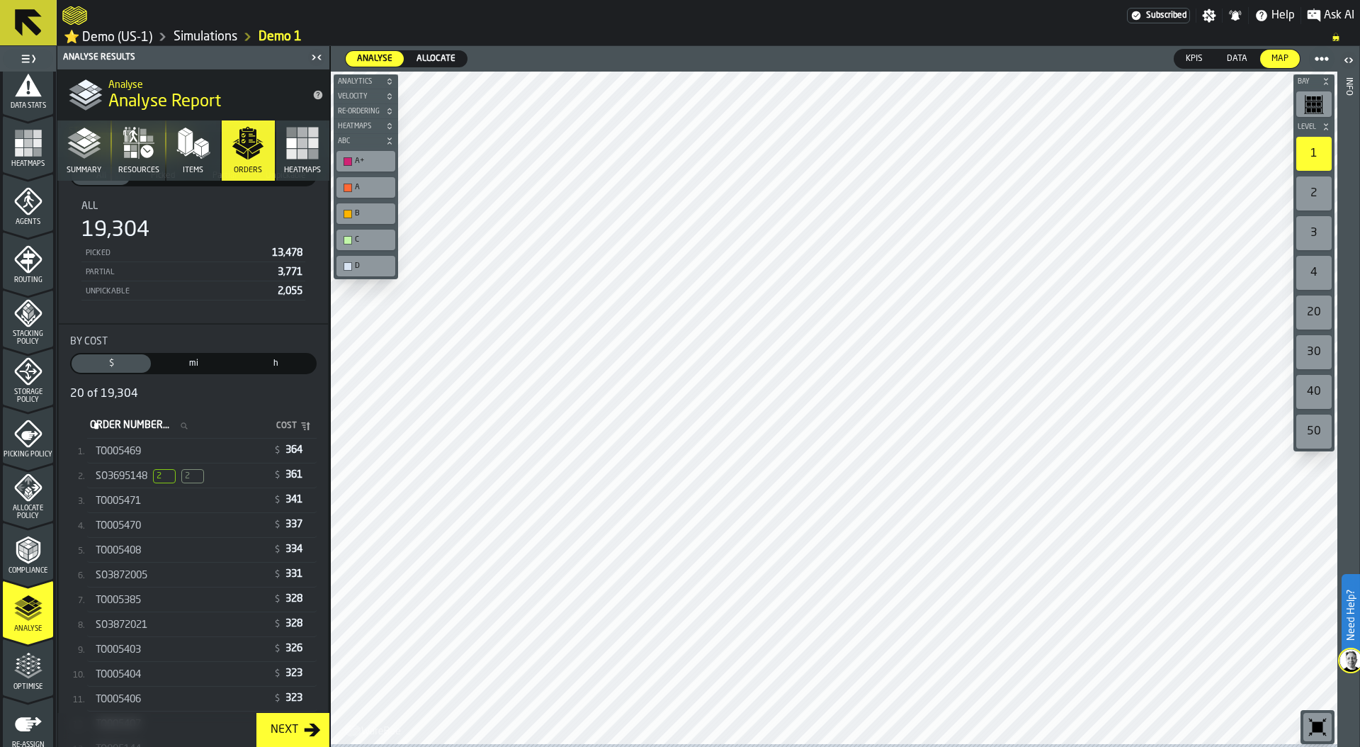
click at [227, 480] on div "SO3695148 2 2" at bounding box center [181, 476] width 171 height 14
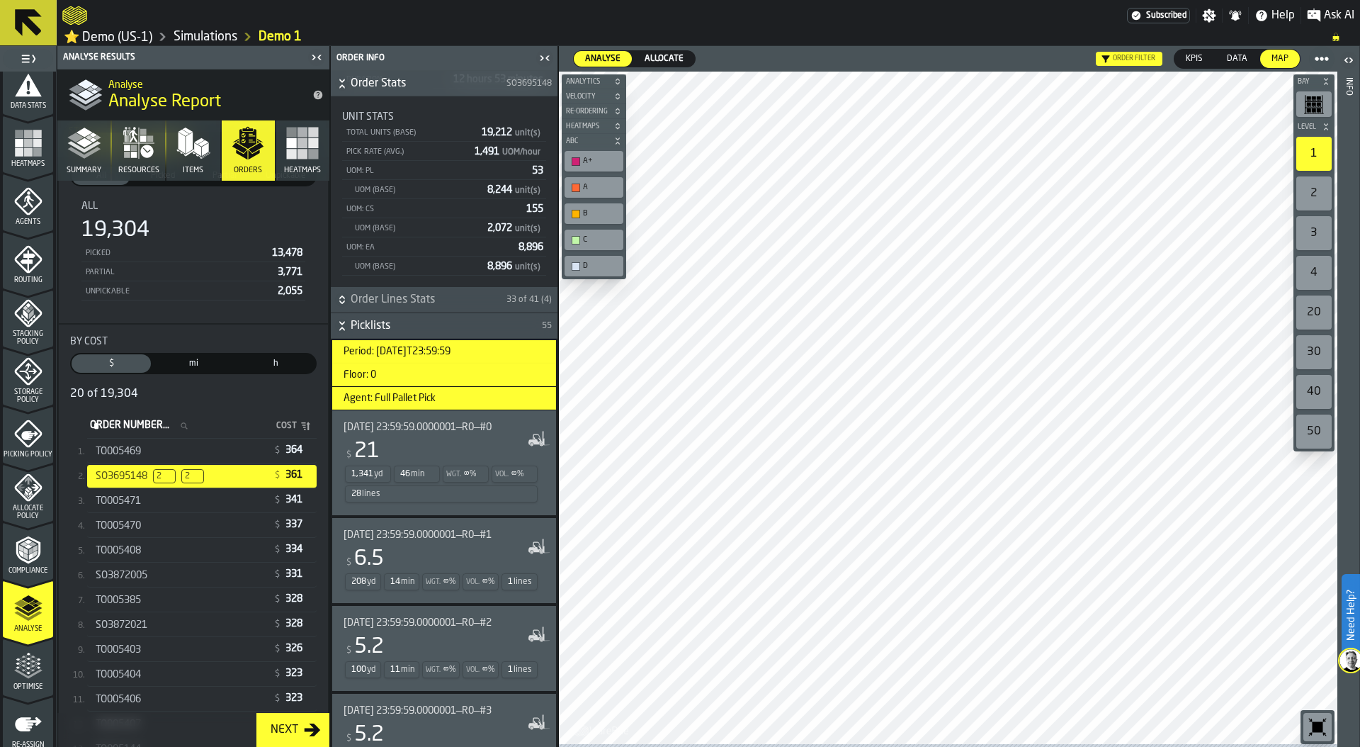
scroll to position [236, 0]
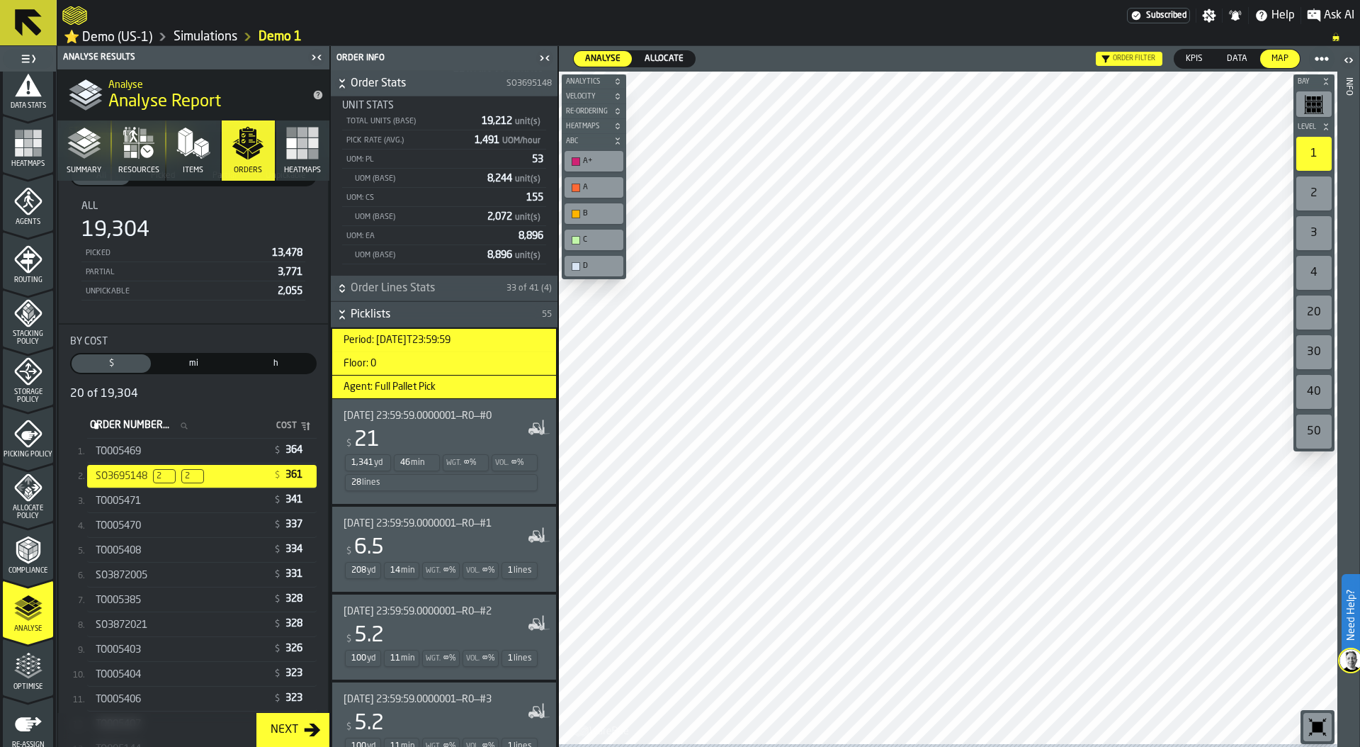
click at [481, 477] on div "28 lines" at bounding box center [441, 482] width 193 height 17
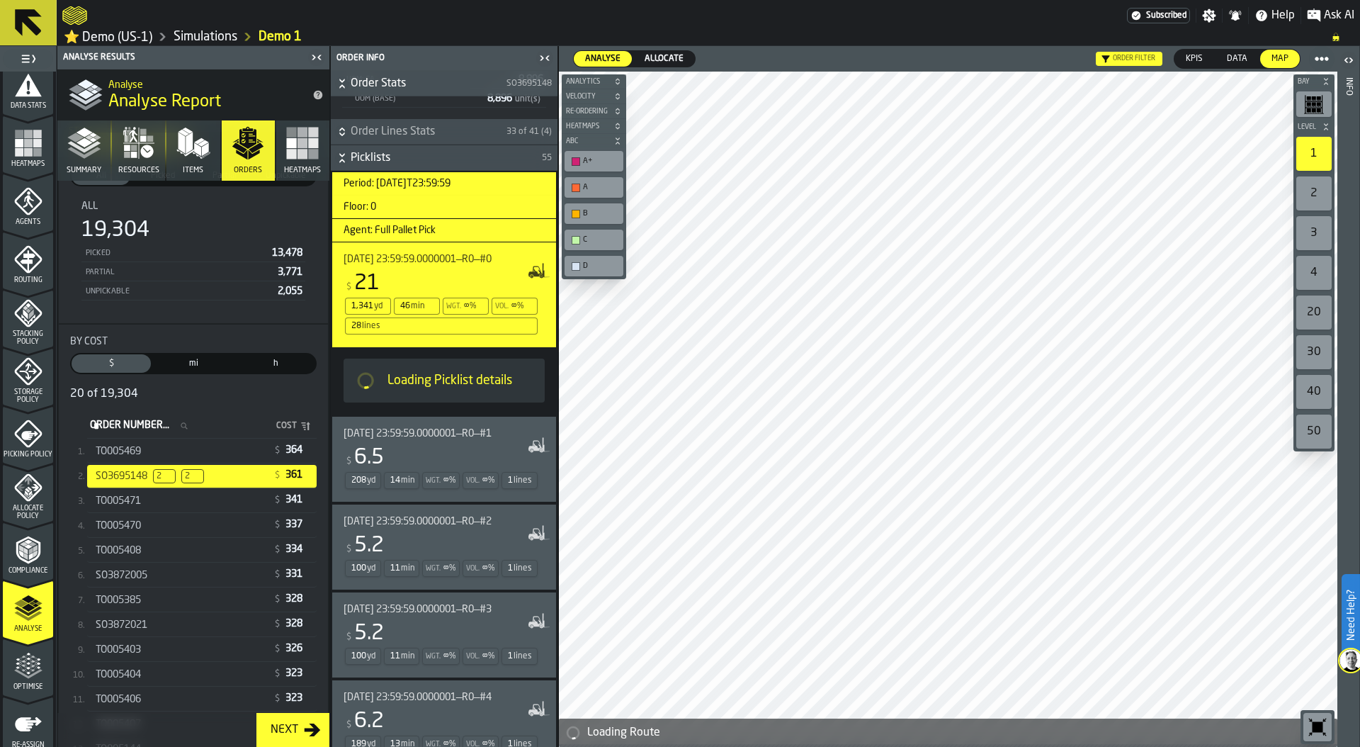
scroll to position [508, 0]
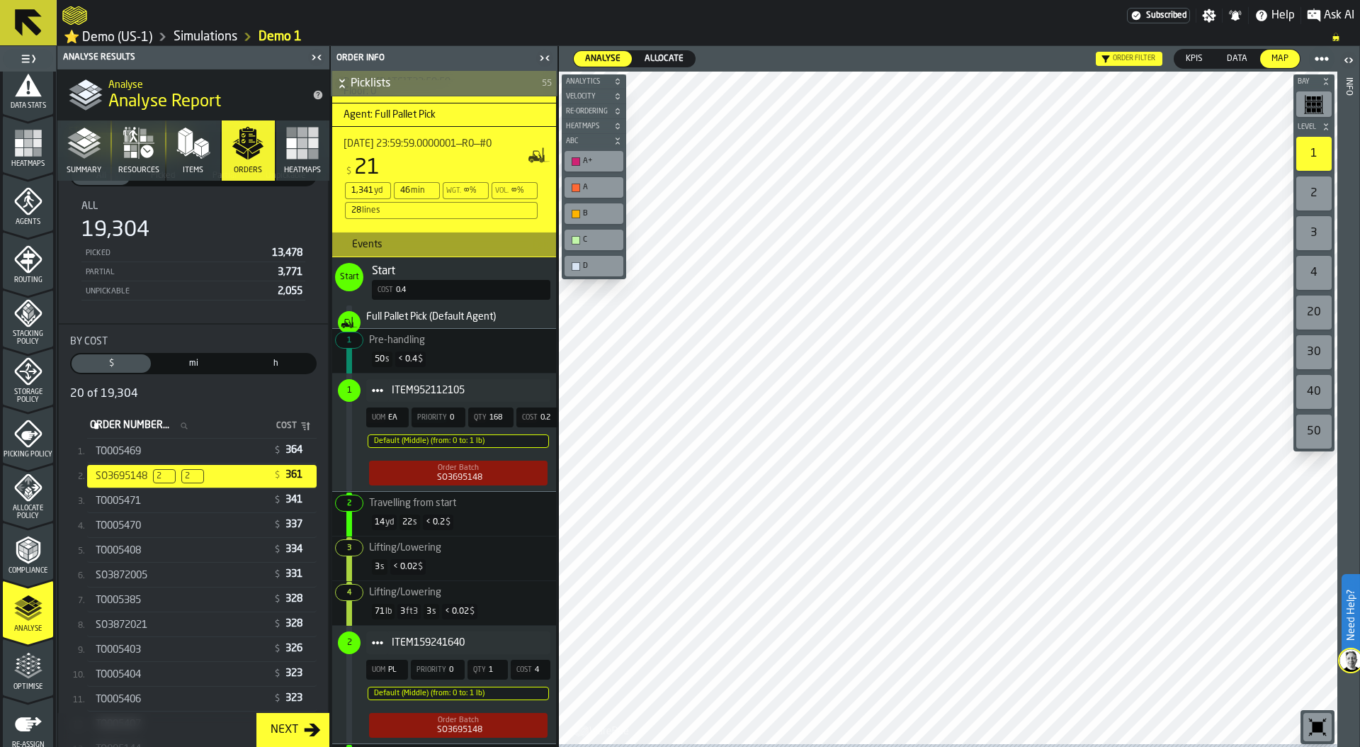
click at [191, 163] on button "Items" at bounding box center [192, 150] width 53 height 60
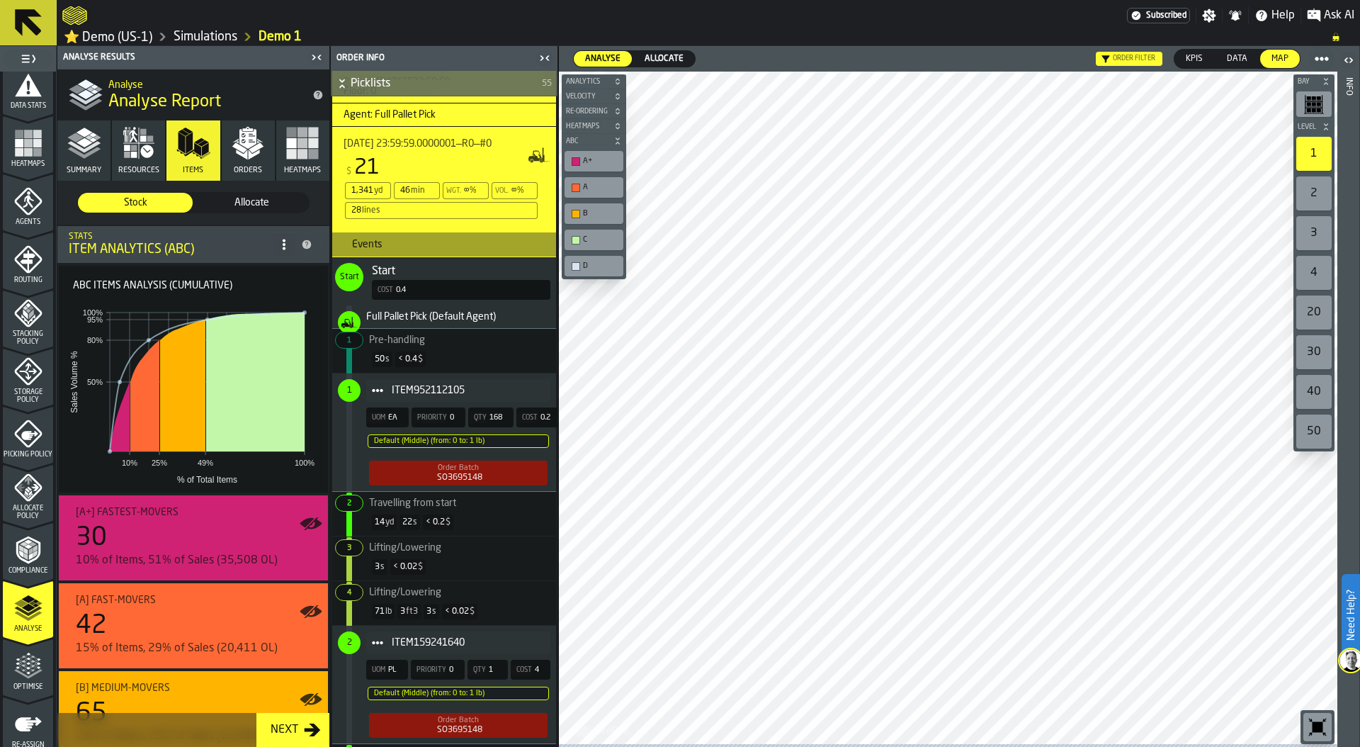
click at [1114, 58] on div "Order filter" at bounding box center [1134, 59] width 43 height 8
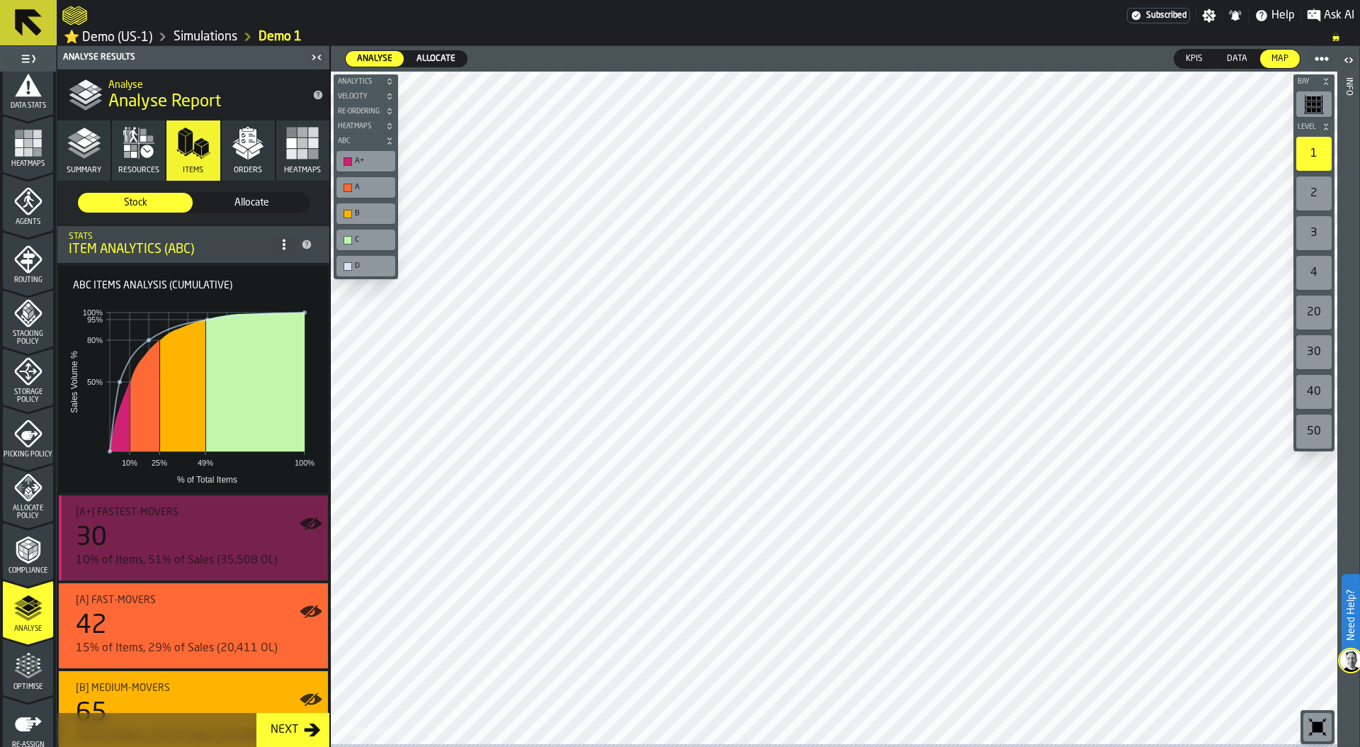
click at [198, 529] on div "30" at bounding box center [196, 538] width 241 height 28
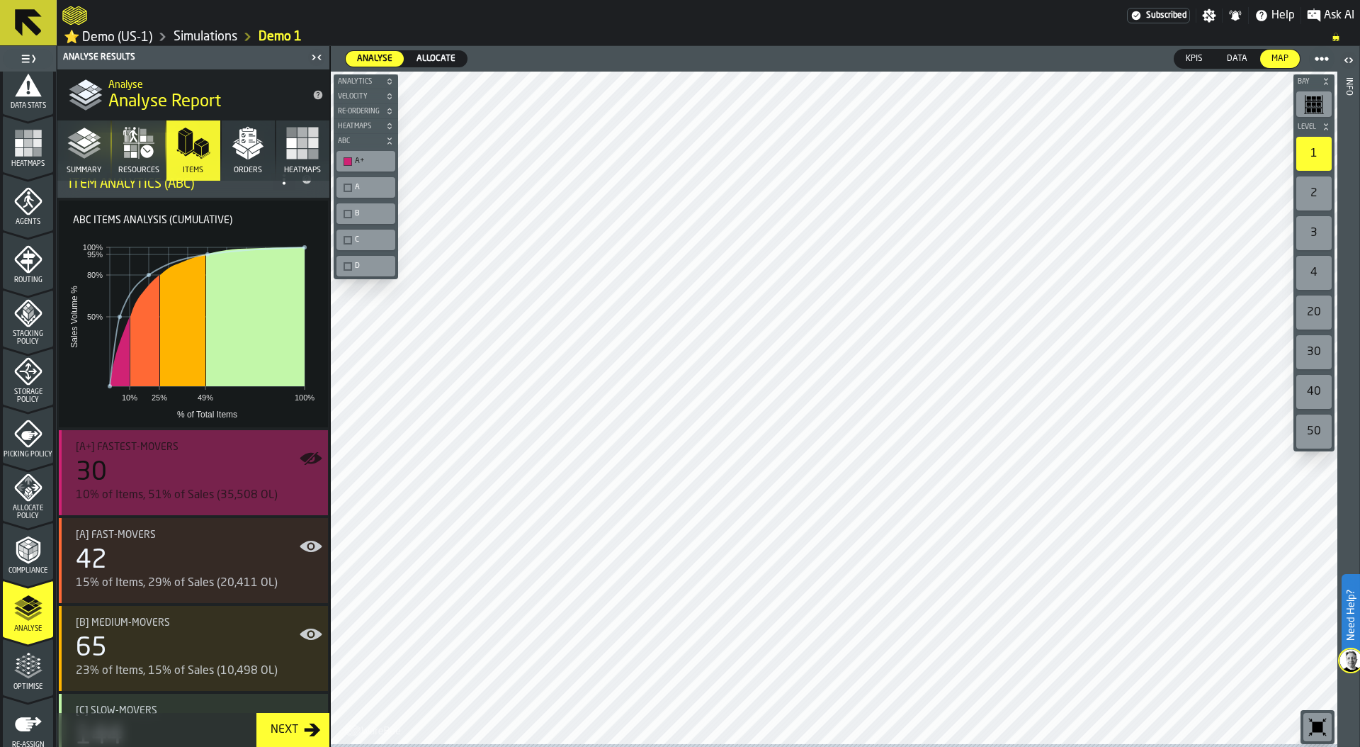
scroll to position [137, 0]
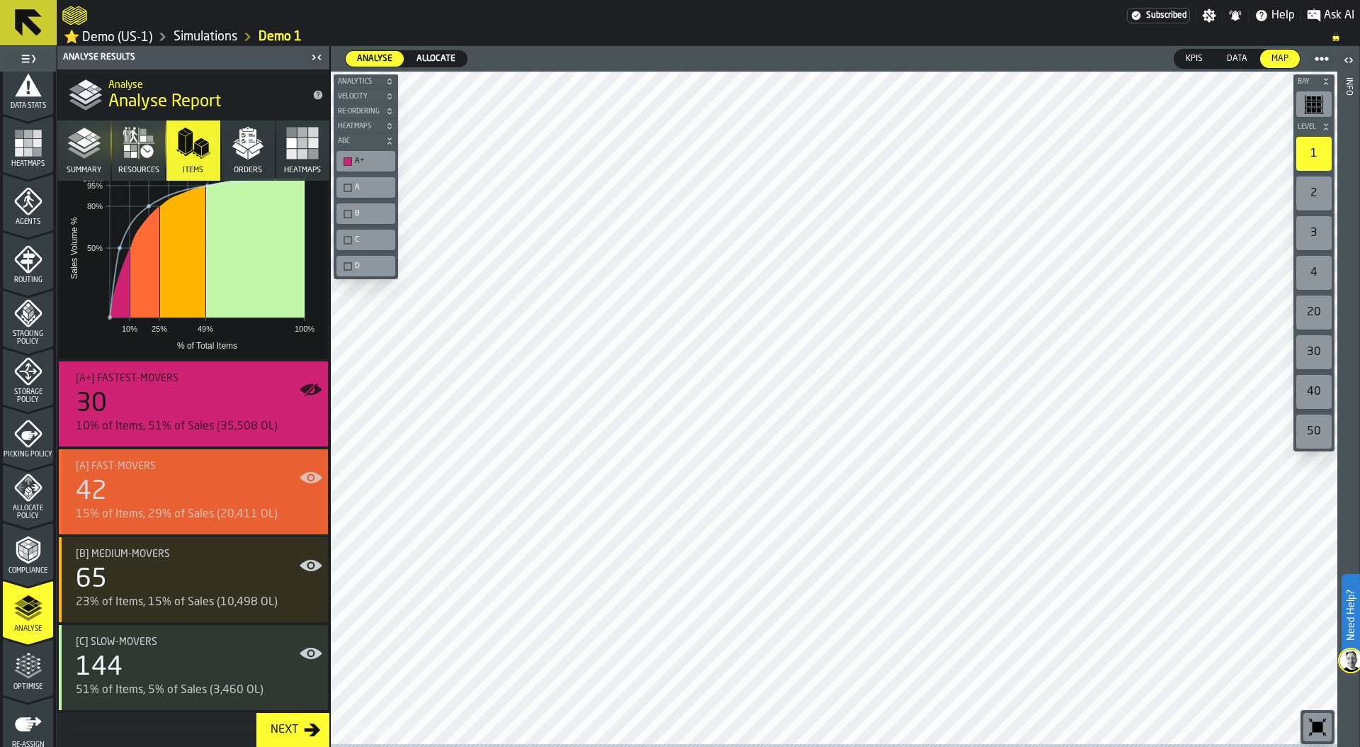
click at [185, 474] on div "[A] Fast-movers 42 15% of Items, 29% of Sales (20,411 OL)" at bounding box center [196, 492] width 241 height 62
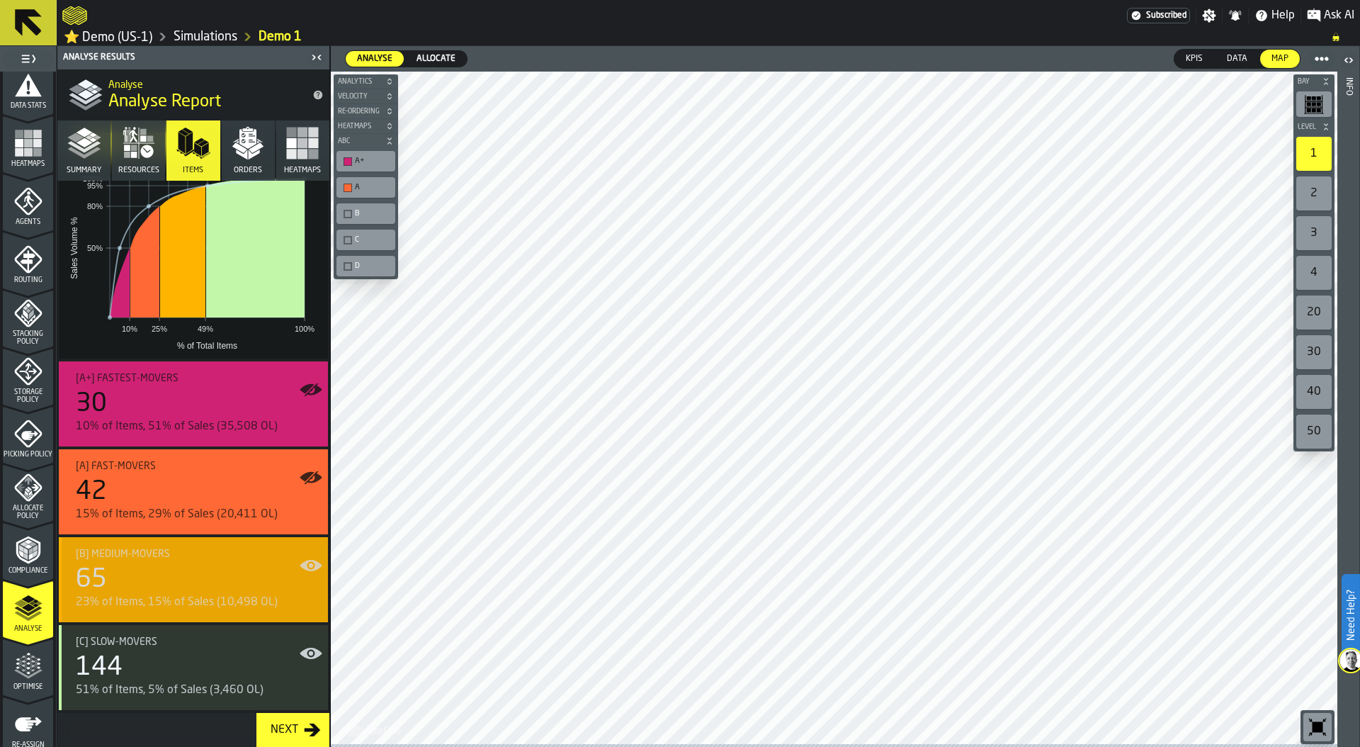
click at [185, 563] on div "[B] Medium-movers 65 23% of Items, 15% of Sales (10,498 OL)" at bounding box center [196, 579] width 241 height 62
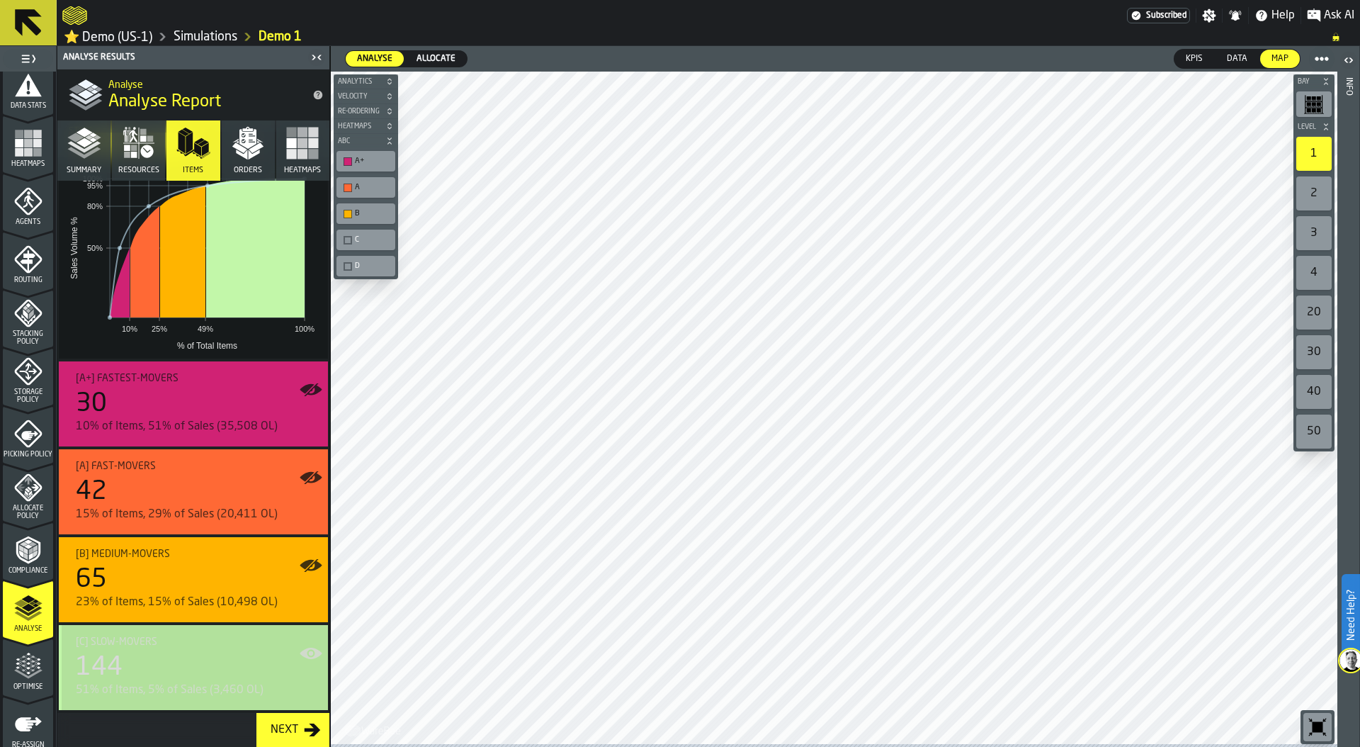
click at [184, 653] on div "144" at bounding box center [196, 667] width 241 height 28
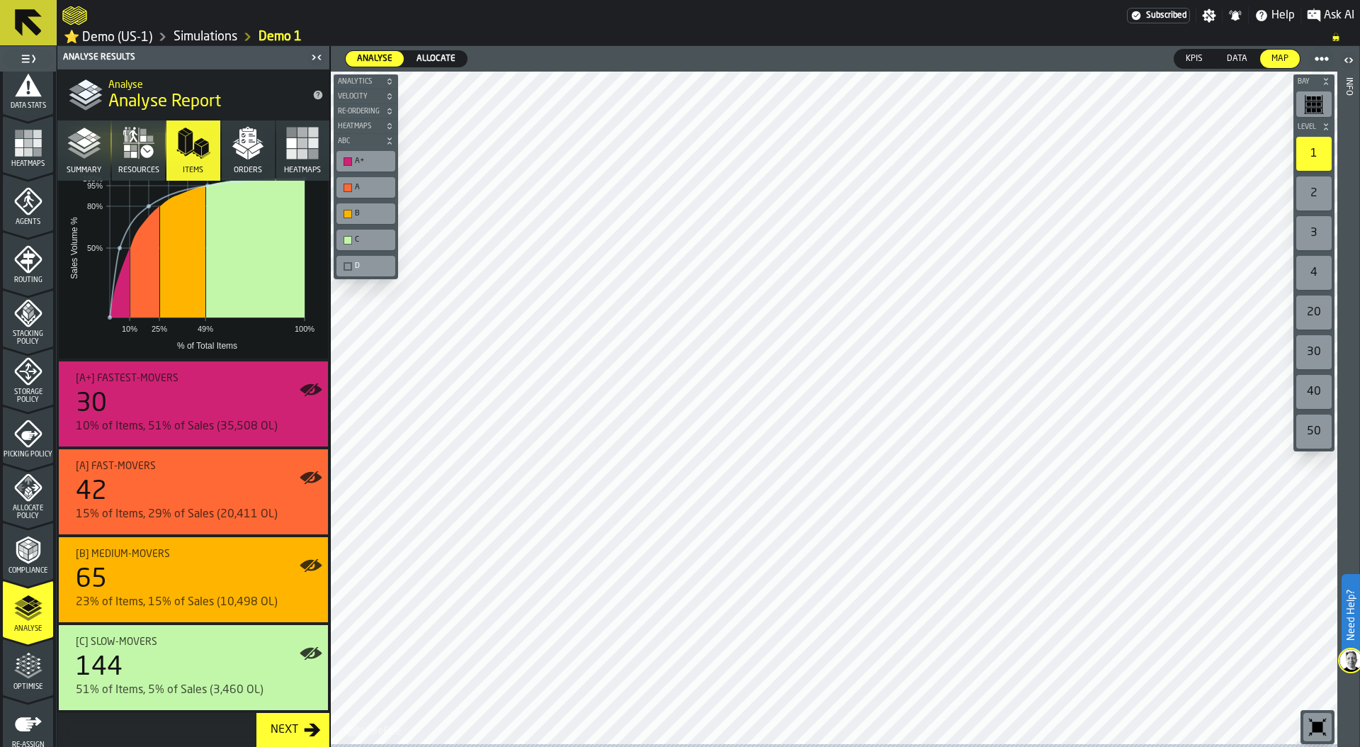
click at [140, 157] on icon "button" at bounding box center [146, 151] width 13 height 13
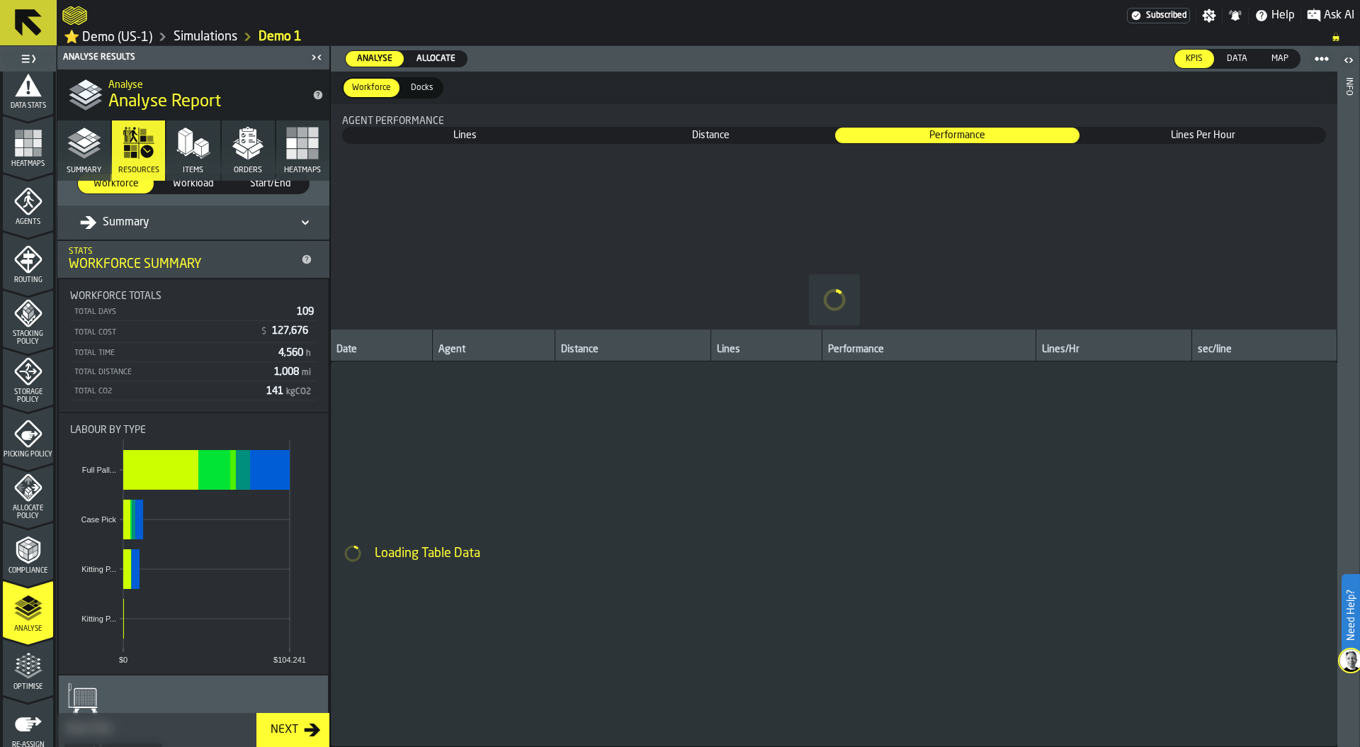
scroll to position [0, 0]
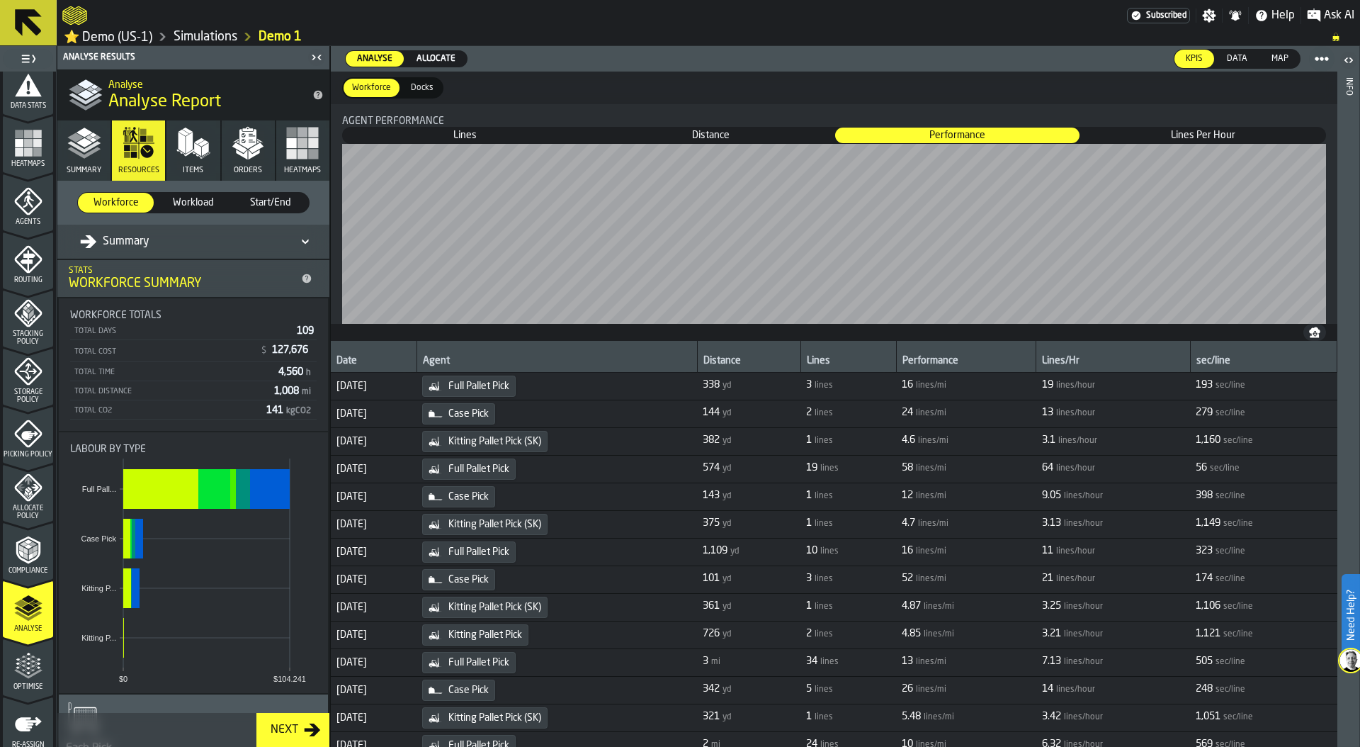
click at [158, 247] on div "Summary" at bounding box center [186, 241] width 213 height 17
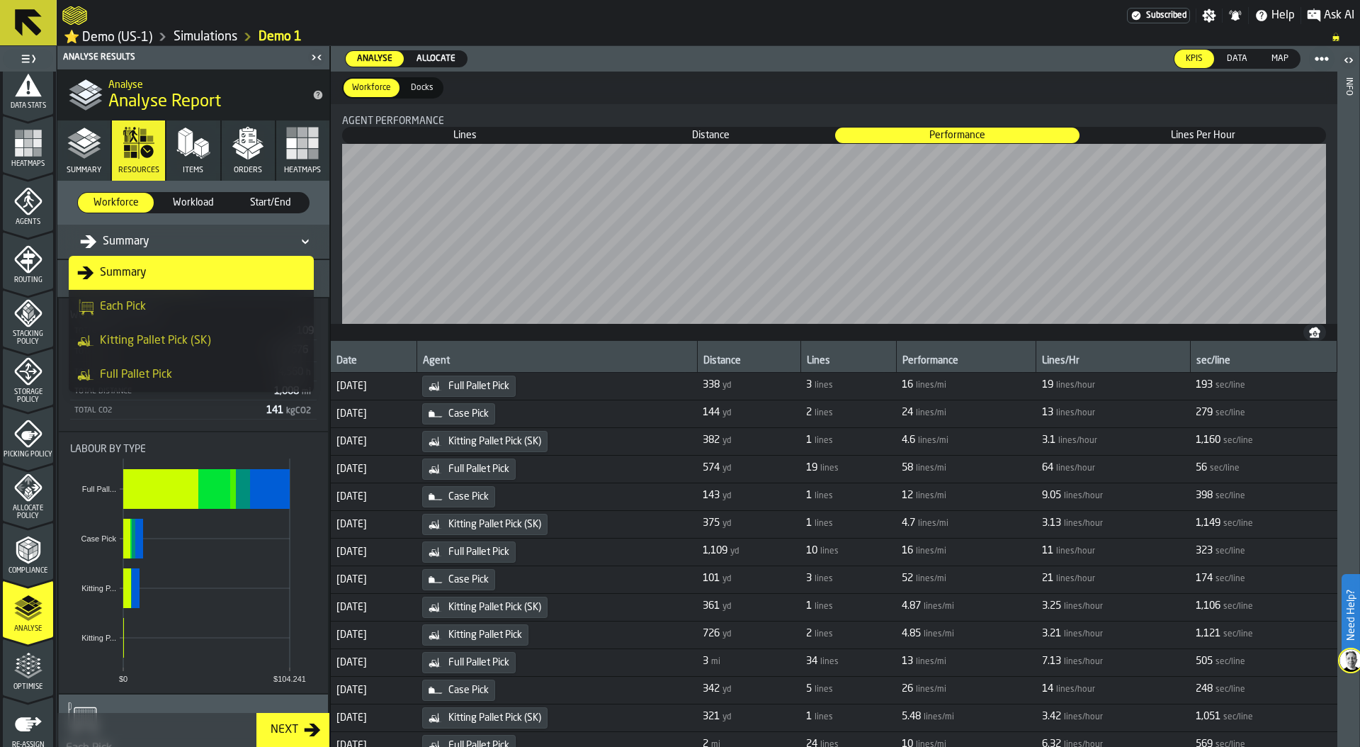
click at [169, 368] on div "Full Pallet Pick" at bounding box center [191, 374] width 228 height 17
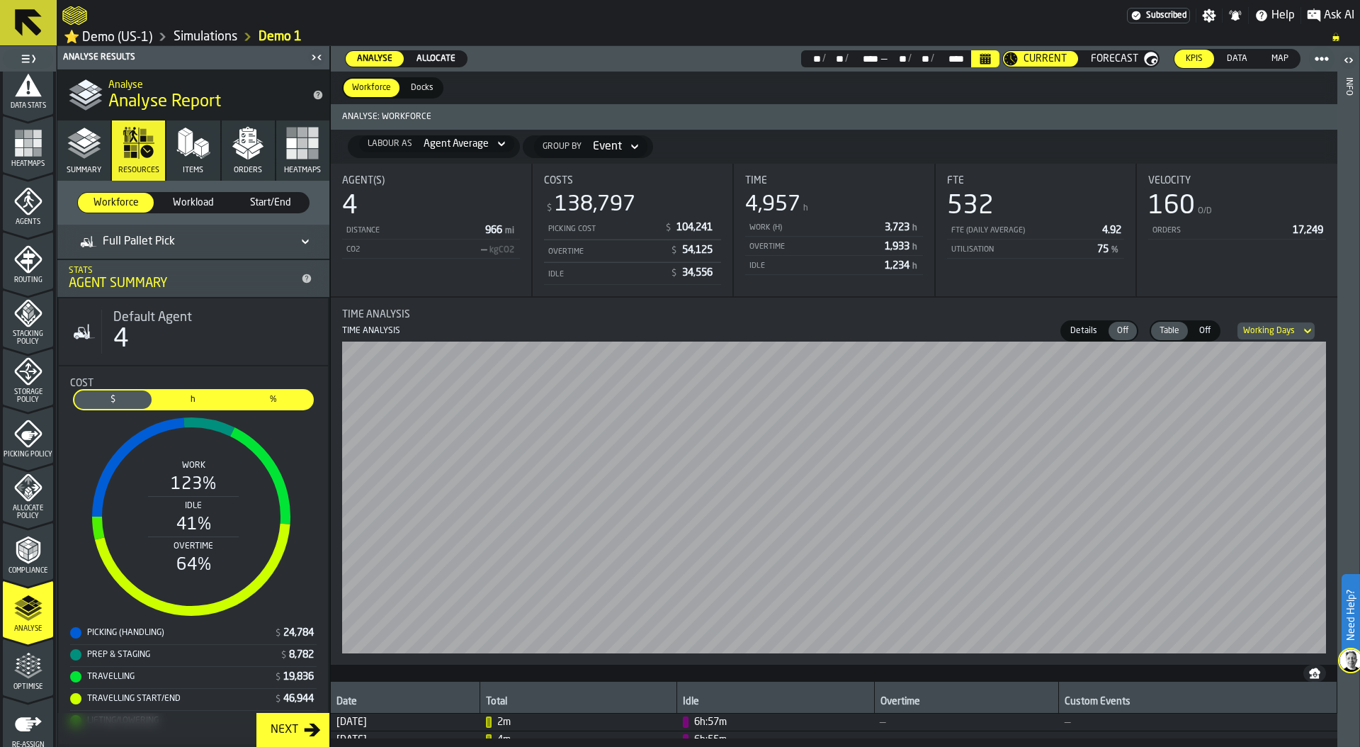
click at [23, 673] on icon "menu Optimise" at bounding box center [22, 665] width 11 height 16
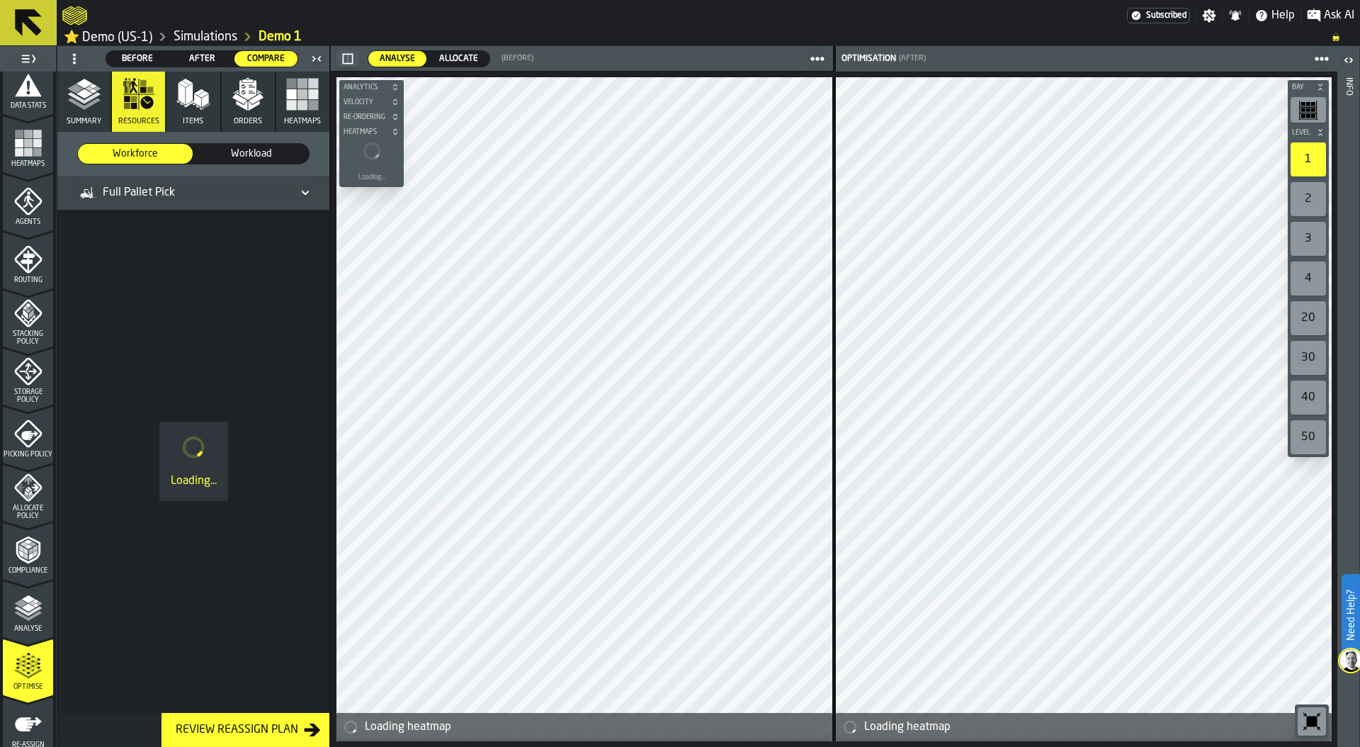
click at [89, 111] on icon "button" at bounding box center [84, 94] width 34 height 34
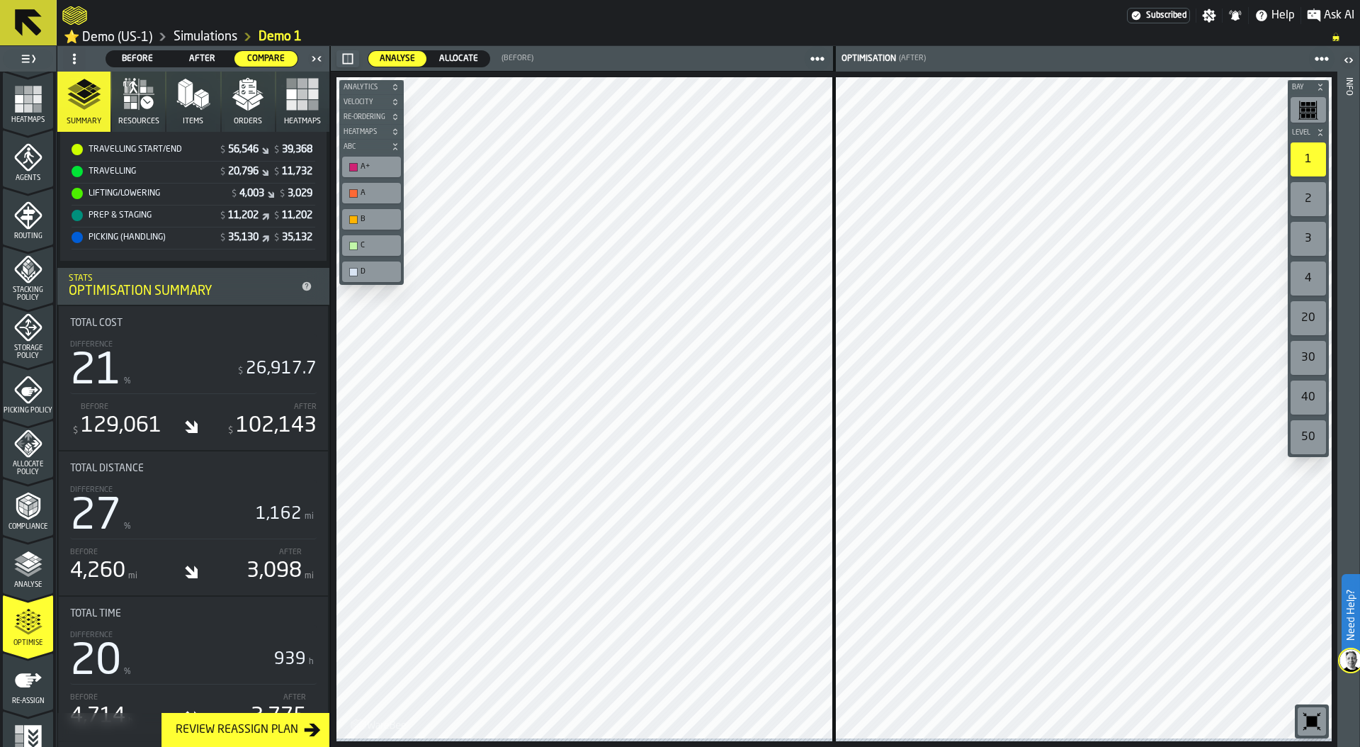
scroll to position [373, 0]
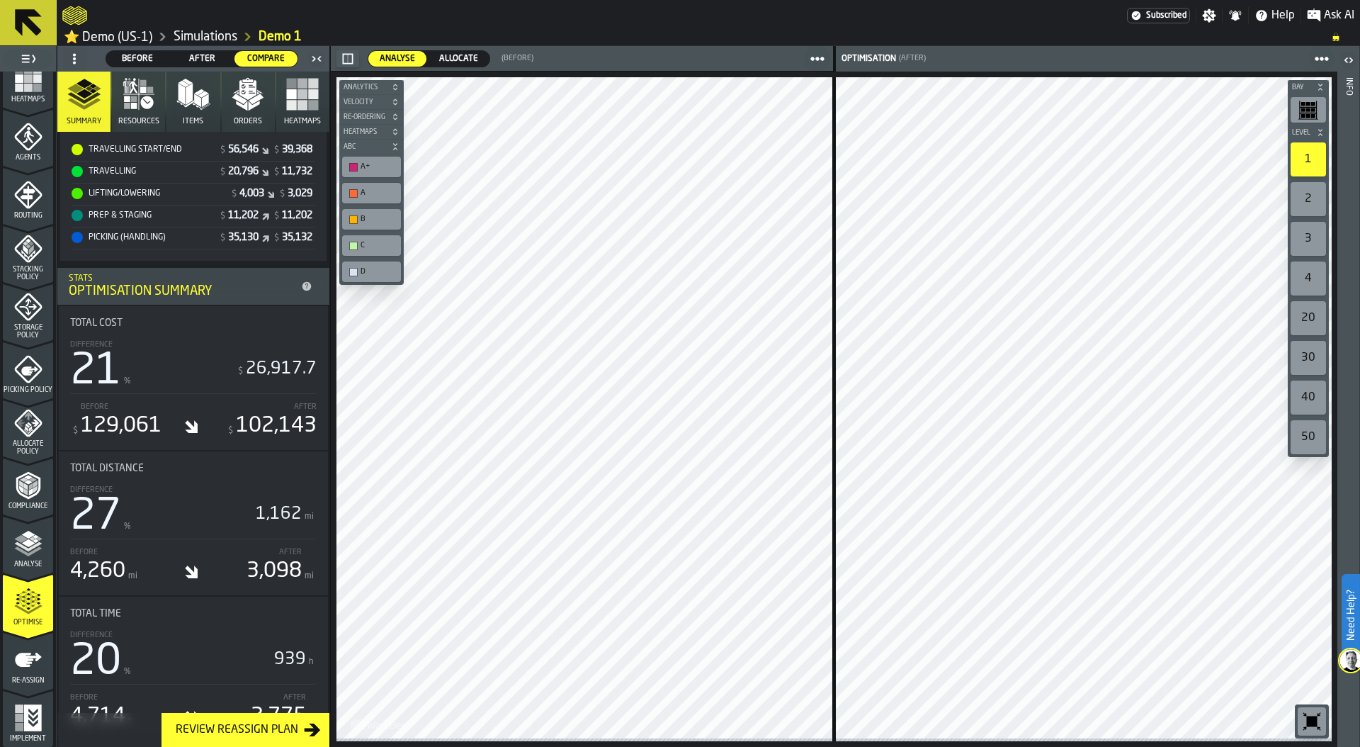
click at [28, 659] on icon "menu Re-assign" at bounding box center [28, 659] width 27 height 14
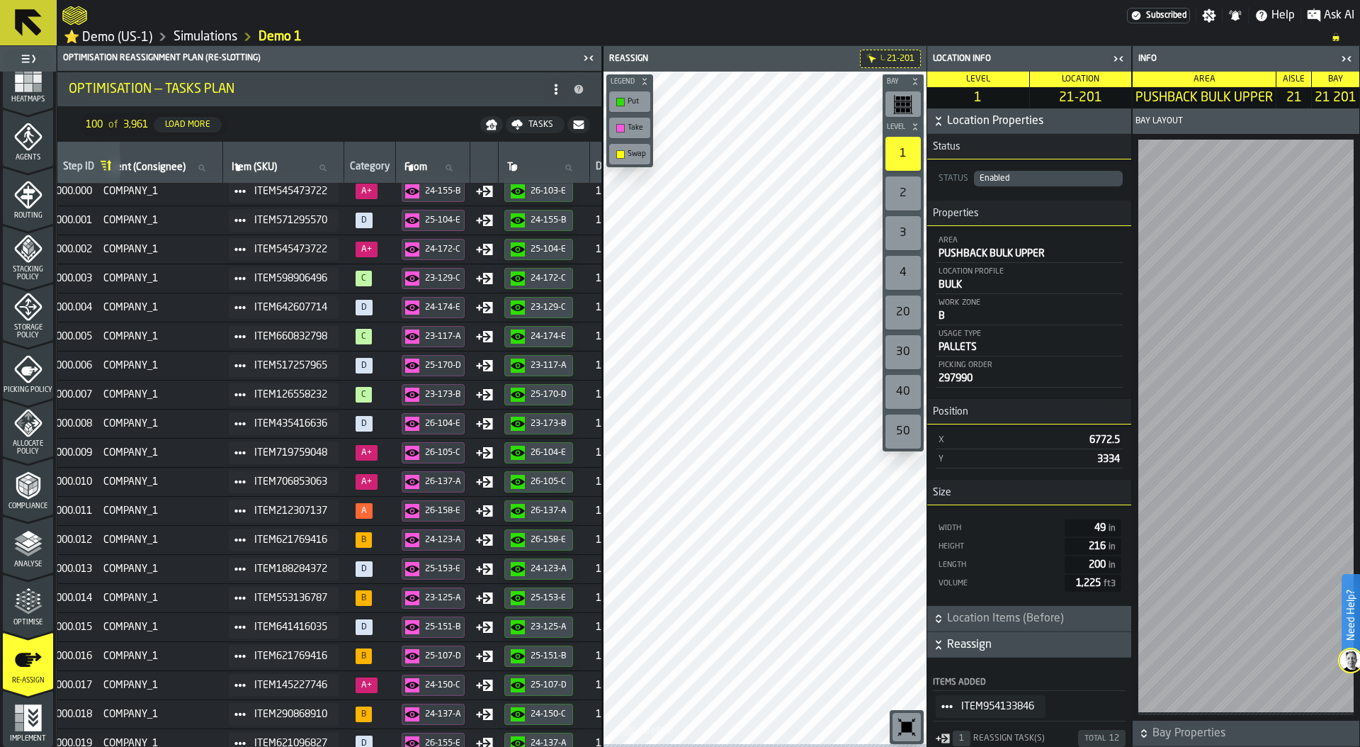
scroll to position [6, 0]
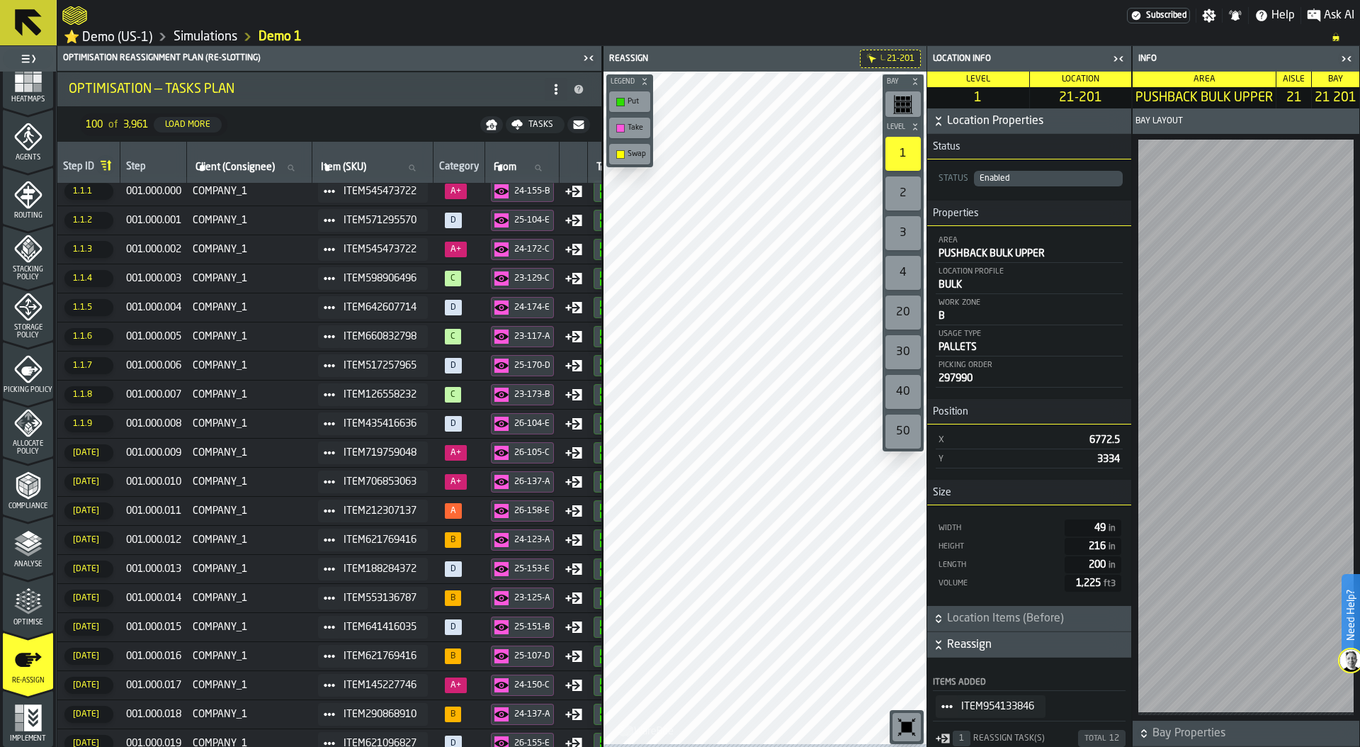
click at [1117, 62] on icon "button-toggle-Close me" at bounding box center [1118, 58] width 17 height 17
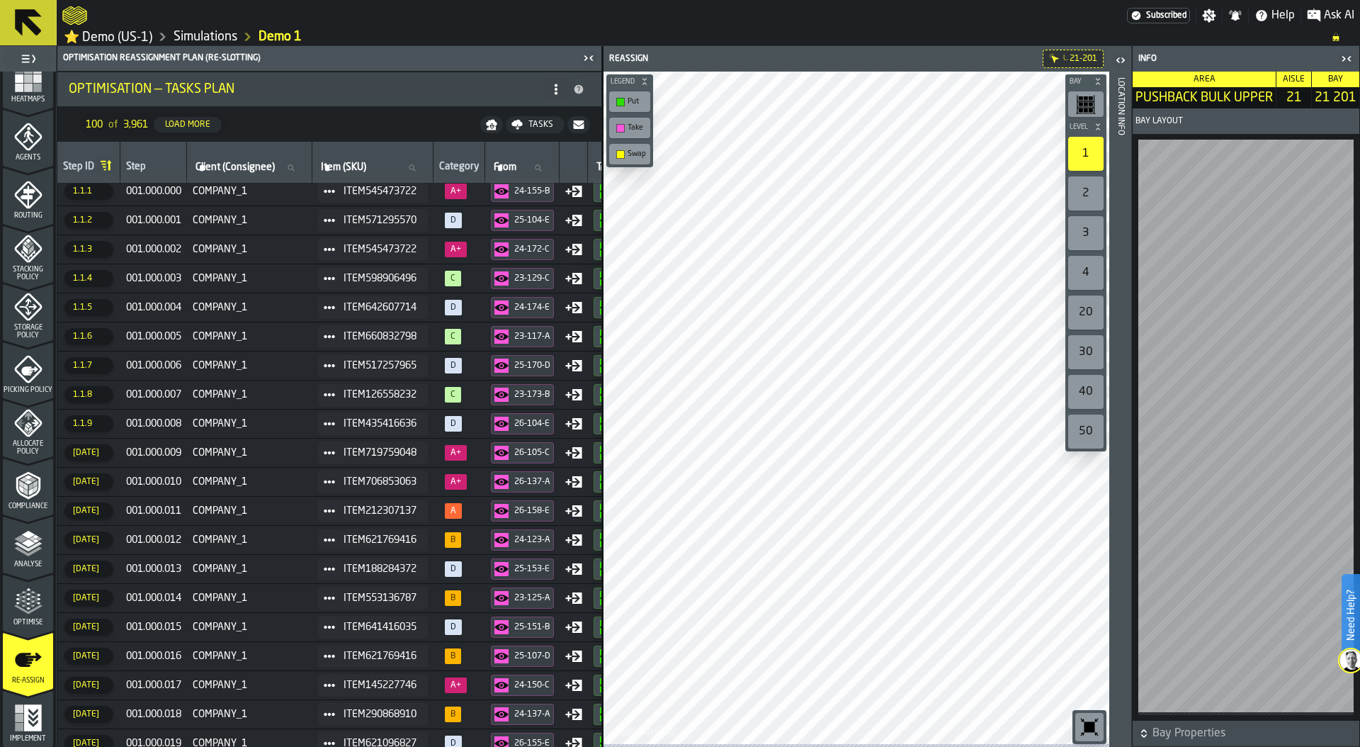
click at [1345, 57] on icon "button-toggle-Close me" at bounding box center [1346, 58] width 17 height 17
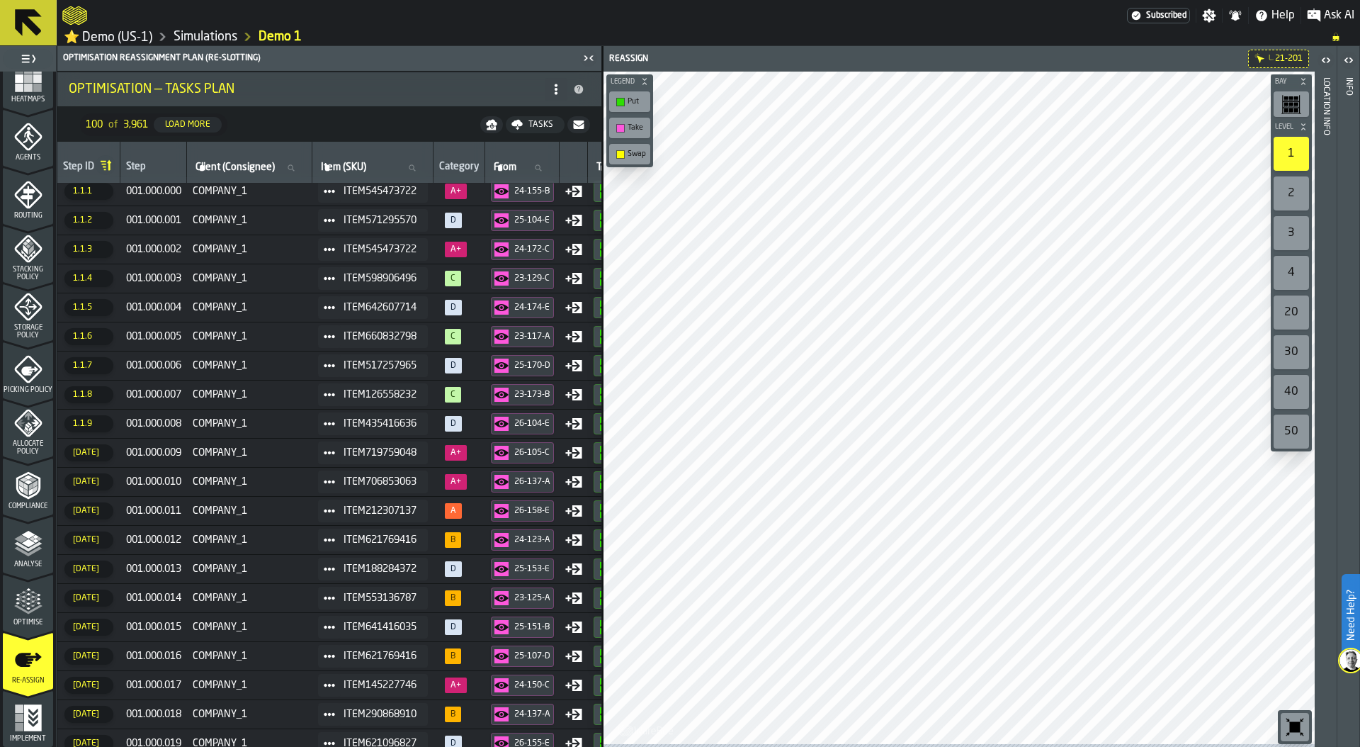
click at [46, 601] on div "Optimise" at bounding box center [28, 606] width 50 height 39
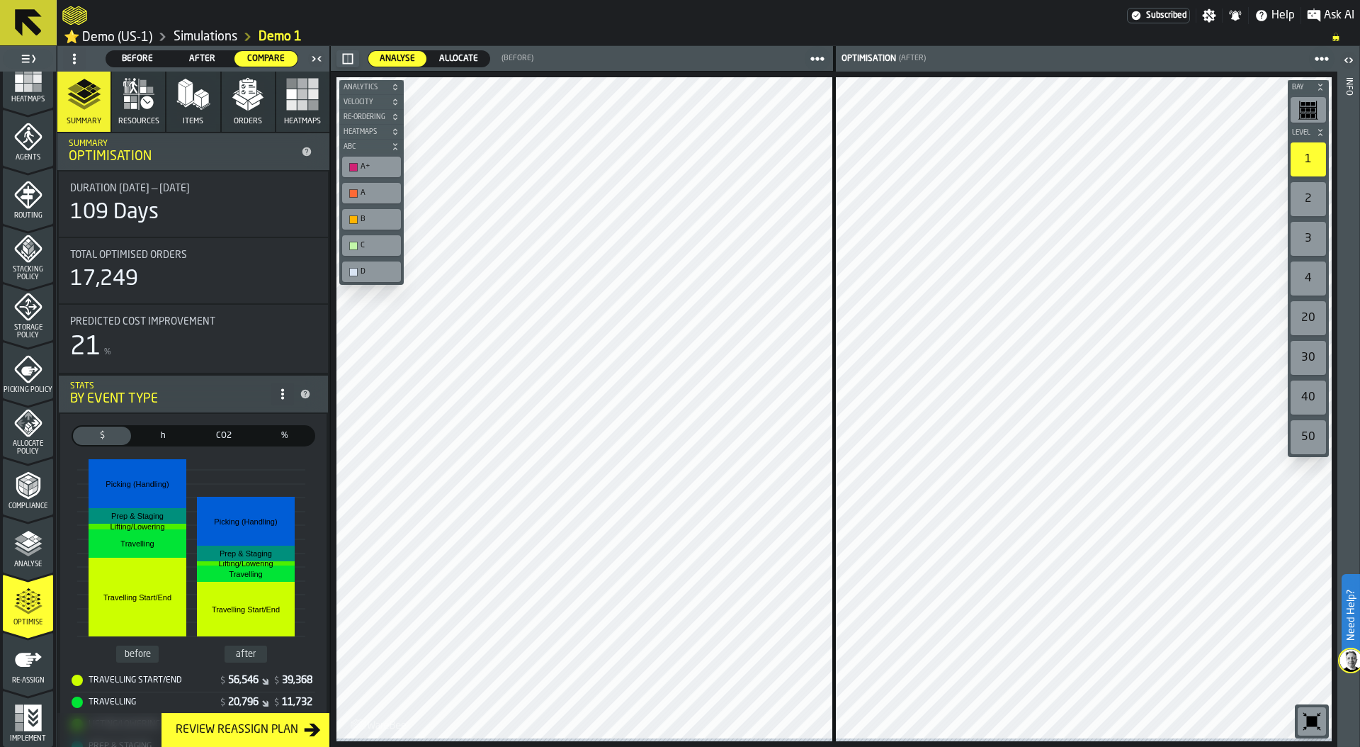
click at [215, 32] on link "Simulations" at bounding box center [206, 37] width 64 height 16
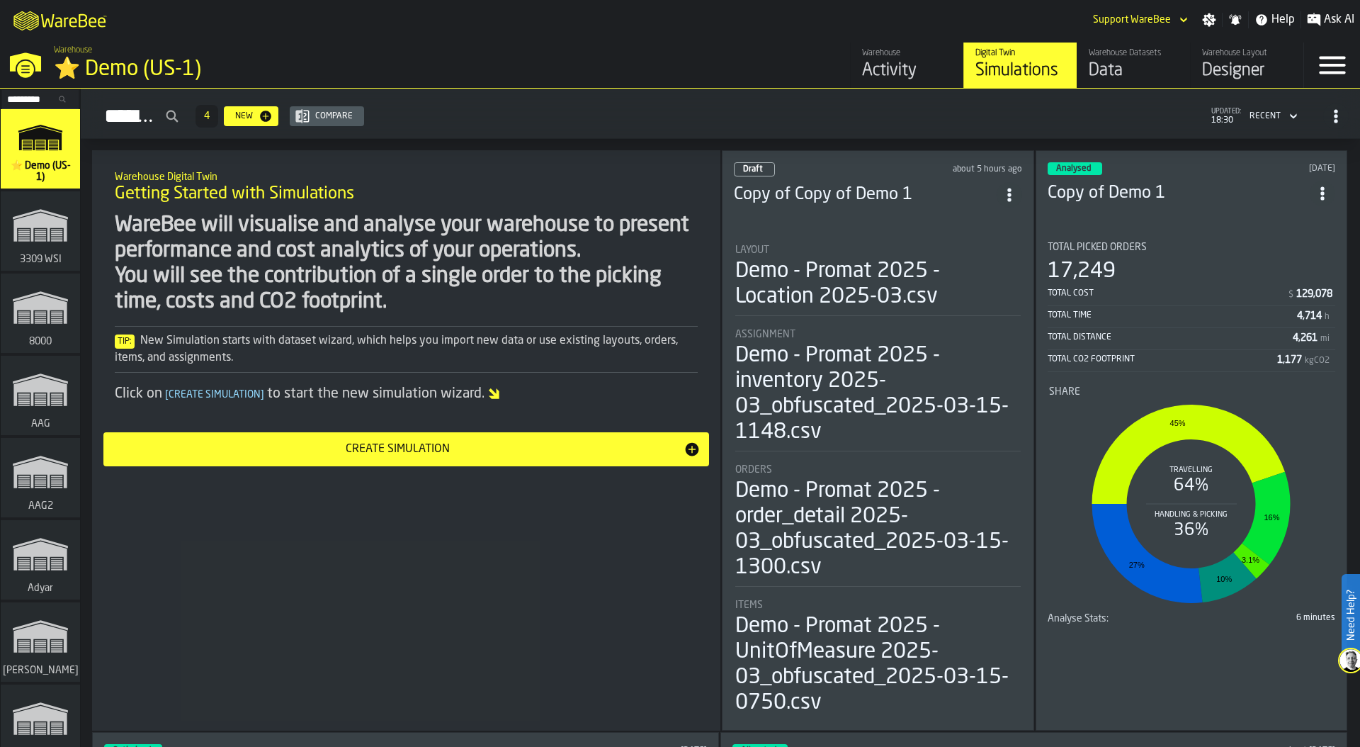
click at [844, 329] on div "Assignment" at bounding box center [878, 334] width 286 height 11
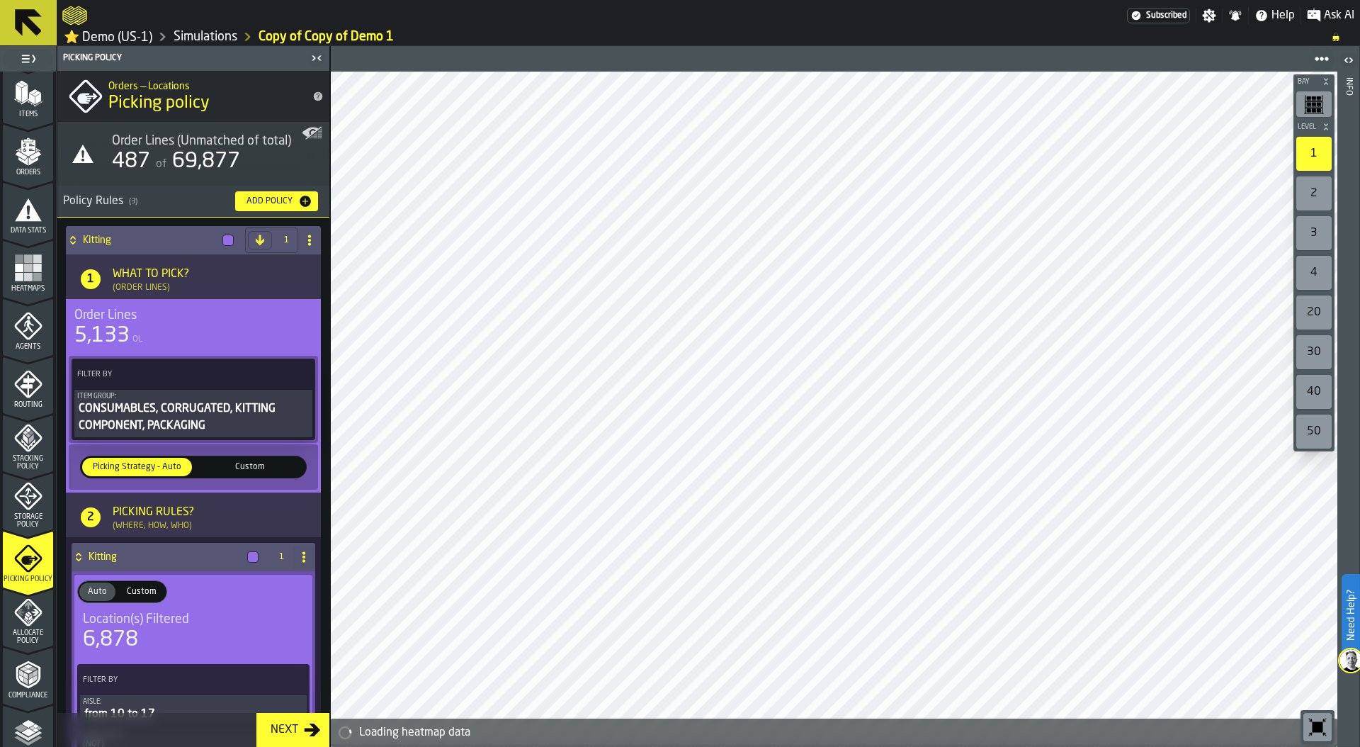
scroll to position [185, 0]
click at [25, 512] on span "Storage Policy" at bounding box center [28, 517] width 50 height 16
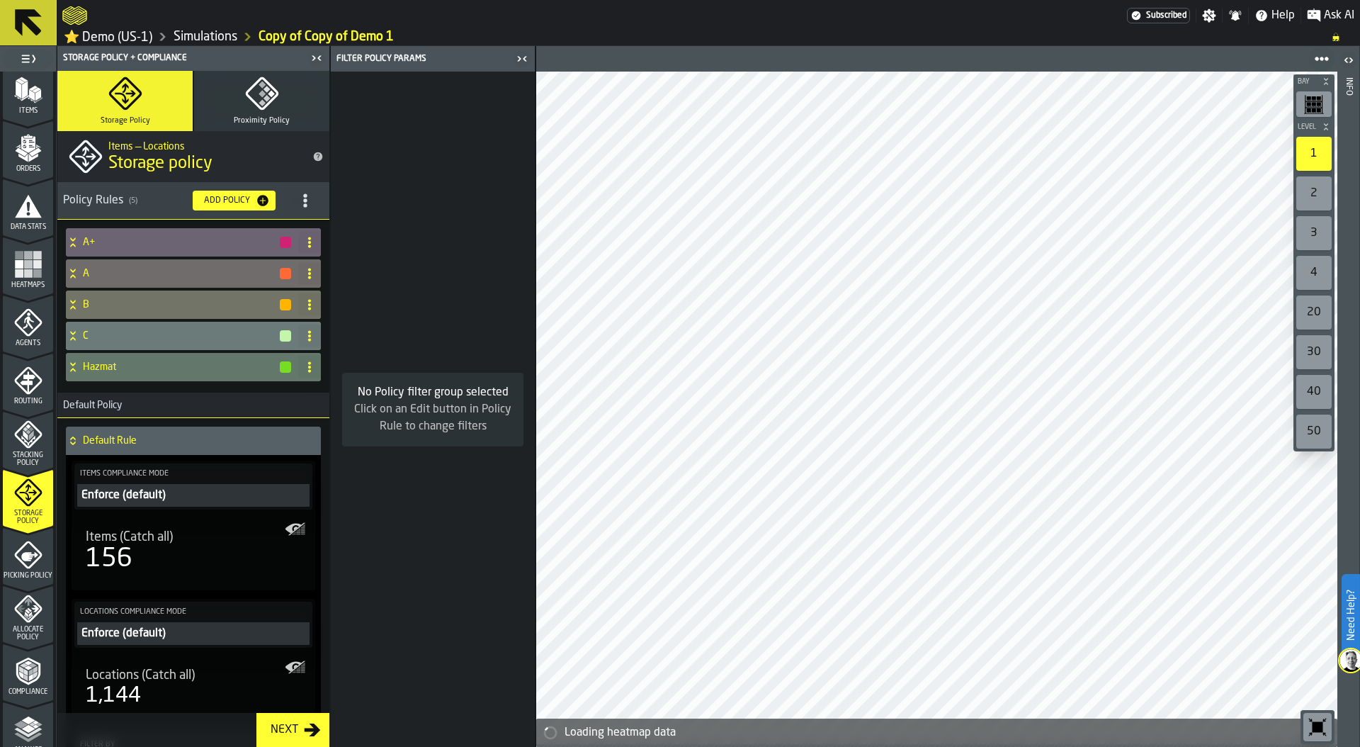
click at [305, 202] on icon "title-section-[object Object]" at bounding box center [305, 200] width 14 height 14
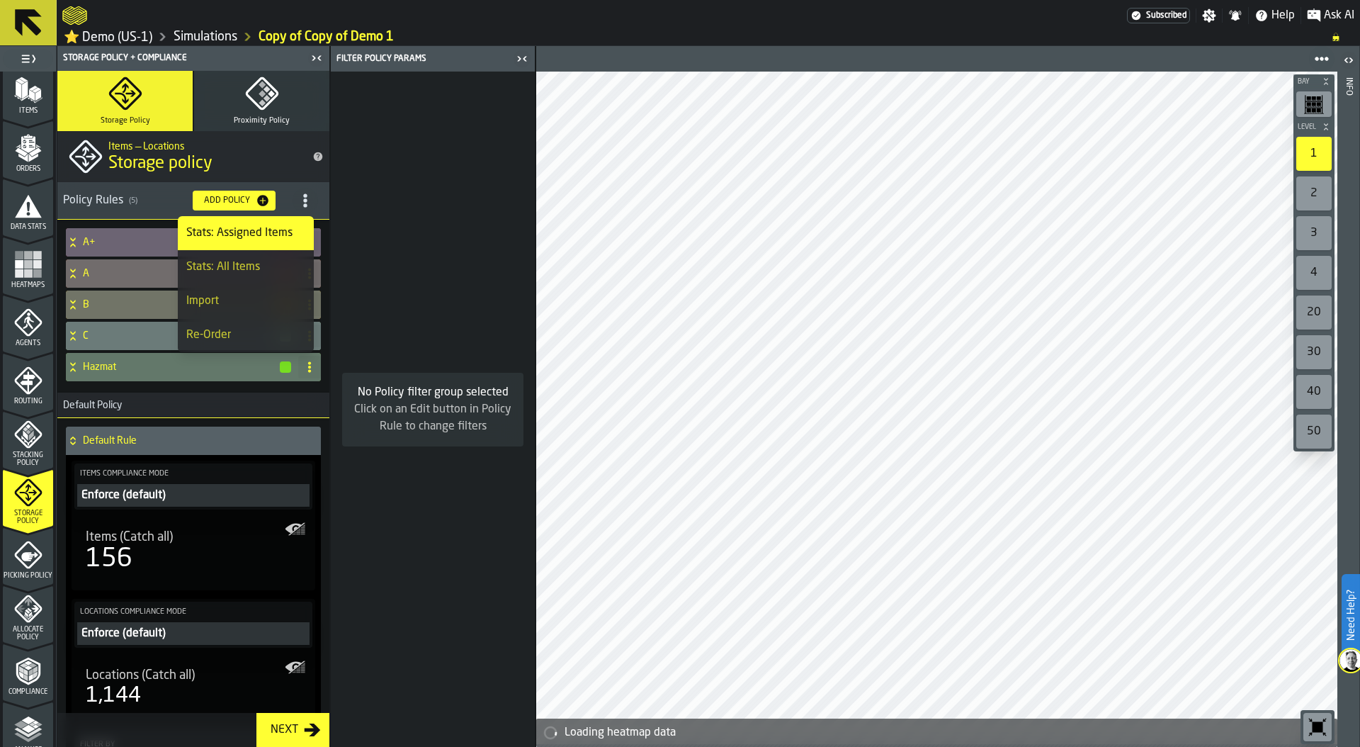
scroll to position [34, 0]
click at [250, 338] on div "Colour Modes" at bounding box center [245, 335] width 119 height 17
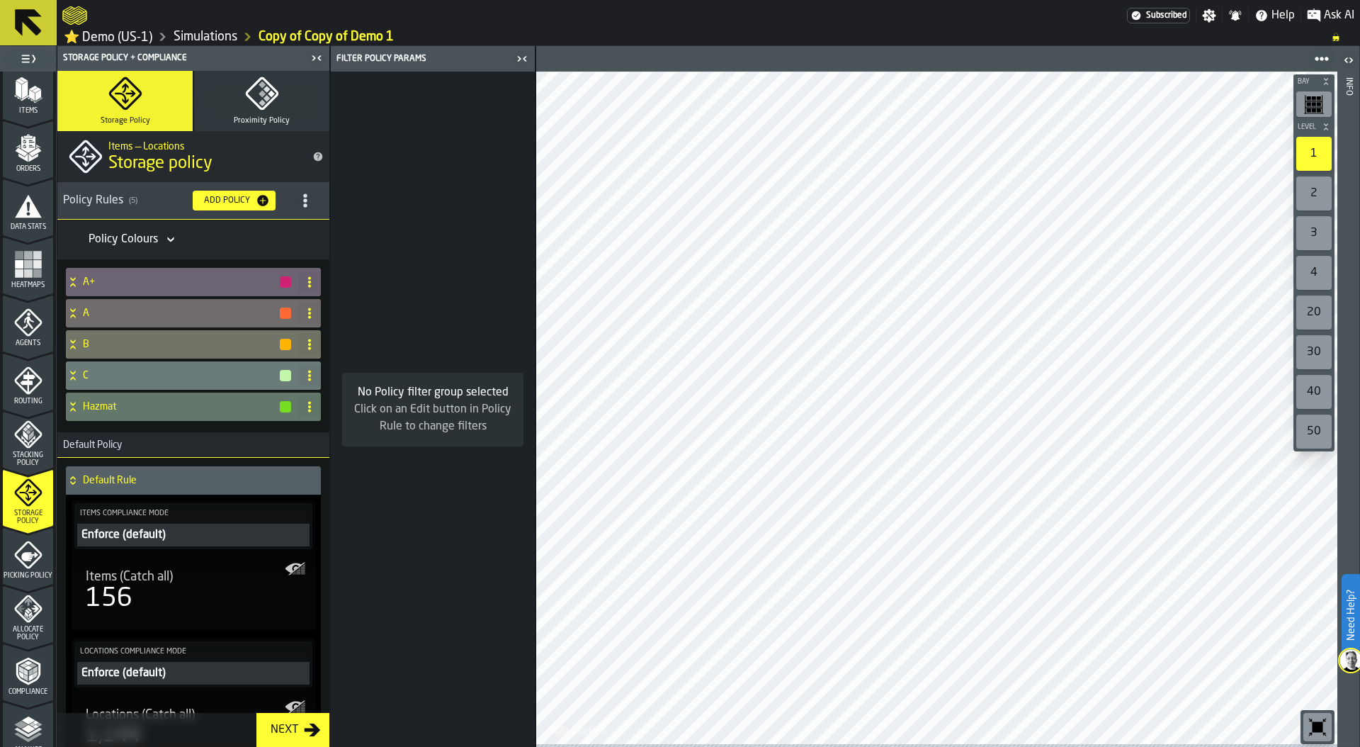
click at [151, 244] on div "Policy Colours" at bounding box center [123, 239] width 69 height 17
click at [144, 303] on div "COMAH Colours" at bounding box center [125, 307] width 91 height 17
click at [304, 406] on icon at bounding box center [309, 406] width 11 height 11
click at [220, 439] on div "Rename" at bounding box center [248, 437] width 119 height 17
drag, startPoint x: 152, startPoint y: 411, endPoint x: 86, endPoint y: 411, distance: 65.9
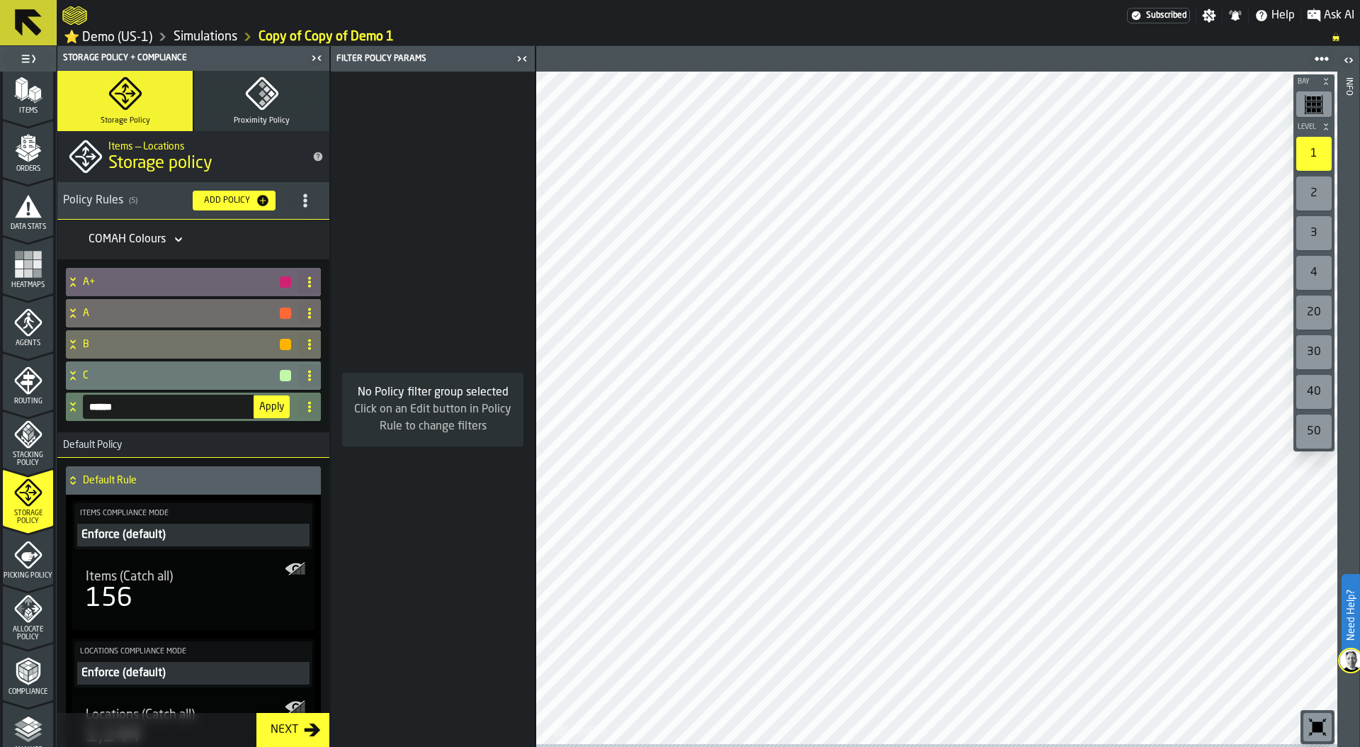
click at [85, 411] on input "******" at bounding box center [168, 407] width 171 height 24
type input "*****"
click at [276, 412] on span "Apply" at bounding box center [271, 407] width 25 height 10
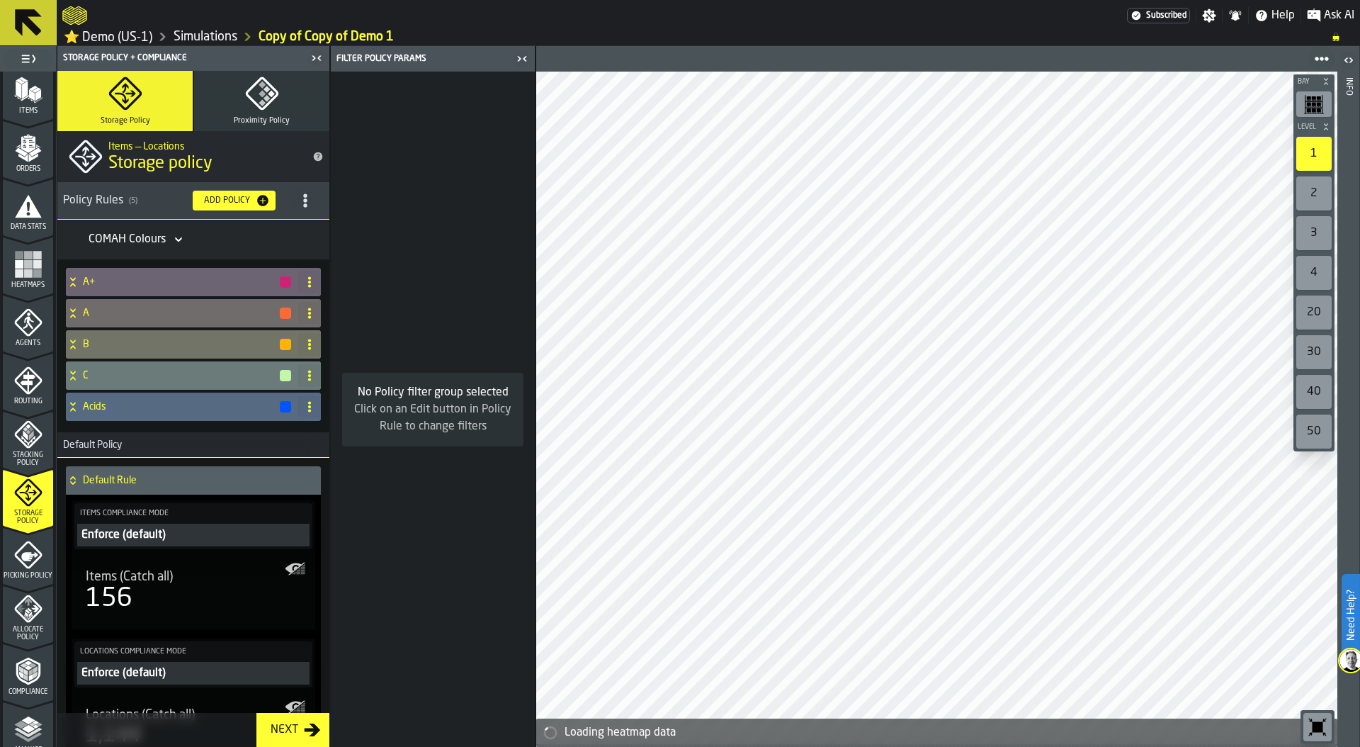
click at [236, 198] on div "Add Policy" at bounding box center [226, 201] width 57 height 10
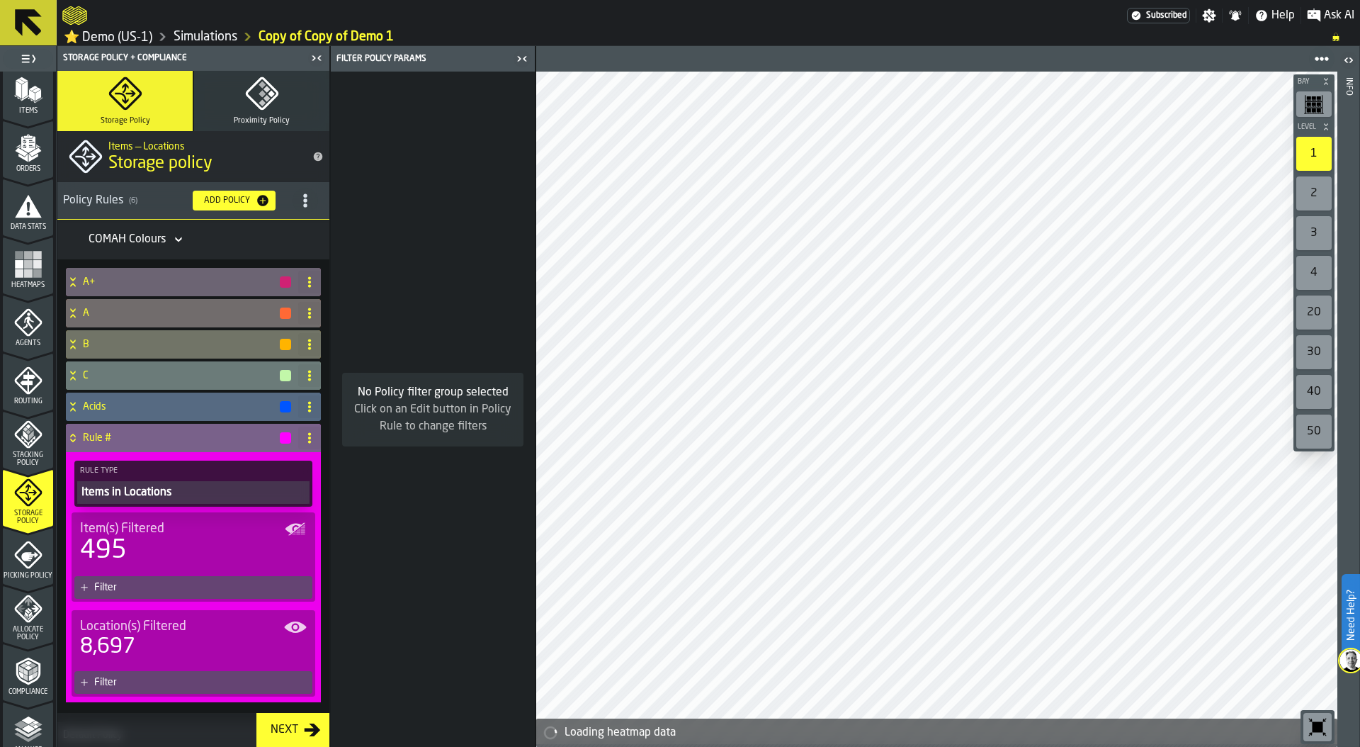
click at [304, 436] on icon at bounding box center [309, 437] width 11 height 11
click at [215, 459] on li "Rename" at bounding box center [249, 469] width 136 height 34
drag, startPoint x: 125, startPoint y: 443, endPoint x: 77, endPoint y: 438, distance: 48.4
click at [77, 438] on div "****** Apply" at bounding box center [179, 438] width 227 height 28
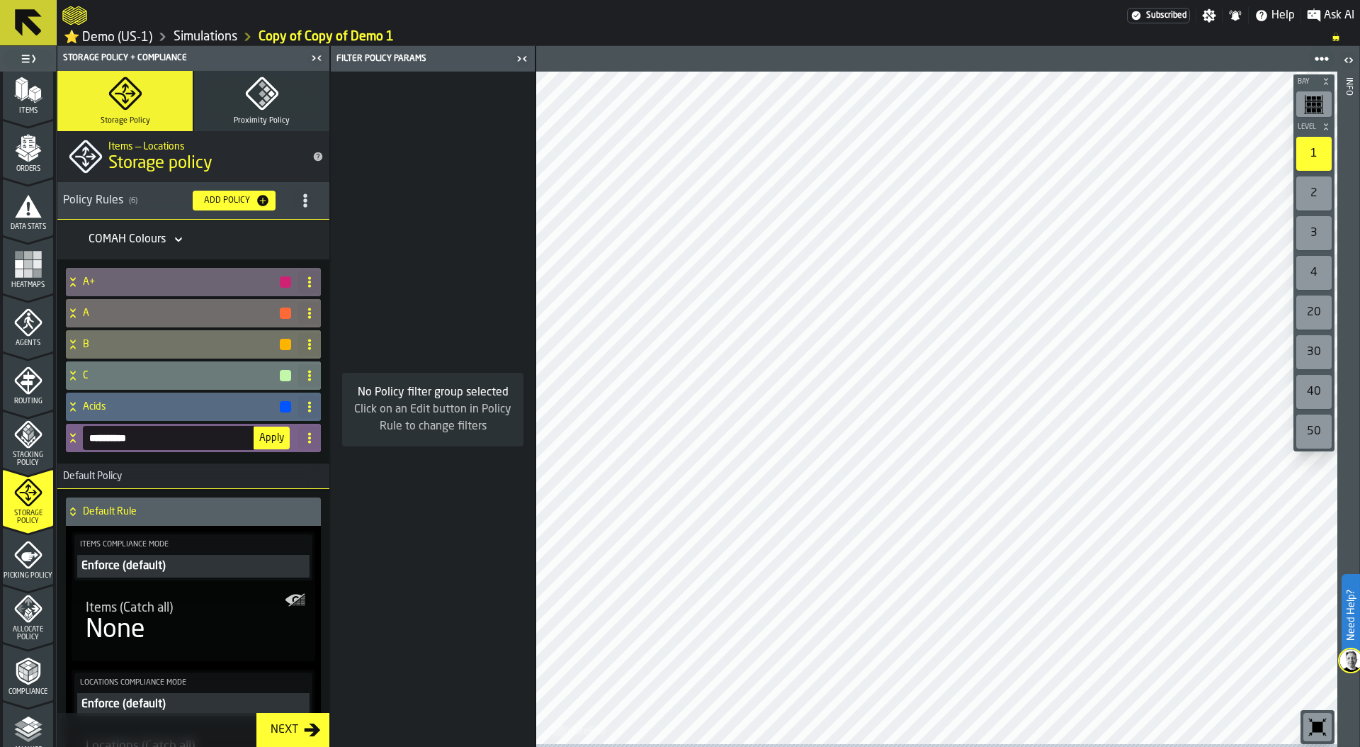
type input "**********"
click at [254, 443] on button "Apply" at bounding box center [272, 437] width 36 height 23
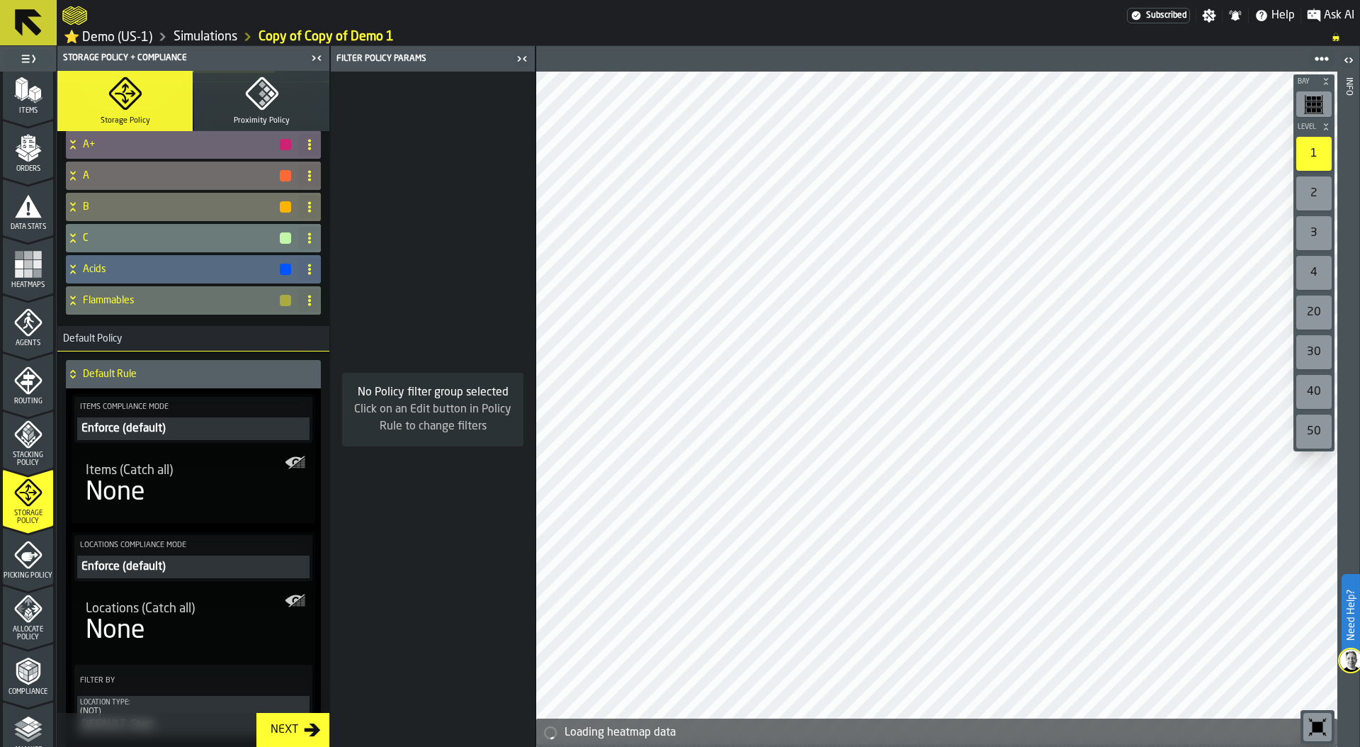
scroll to position [159, 0]
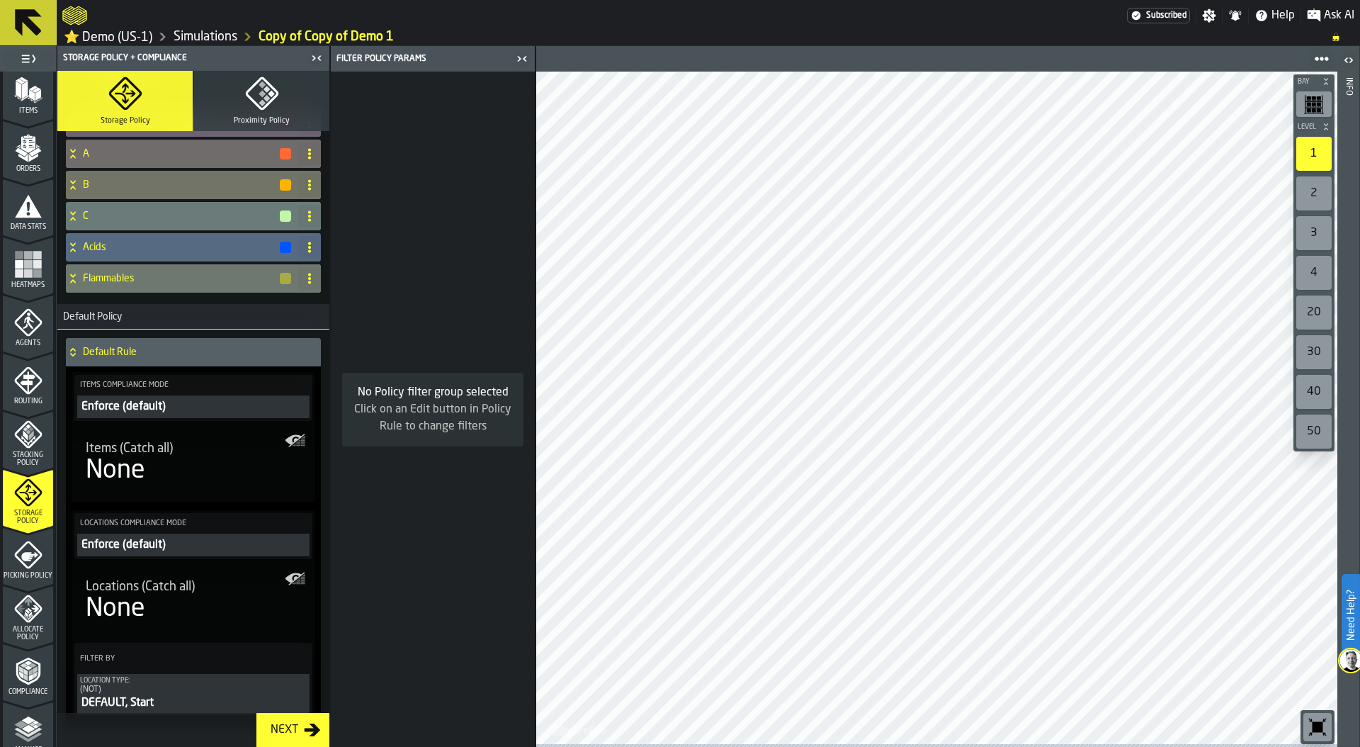
click at [83, 288] on div "Flammables" at bounding box center [179, 278] width 227 height 28
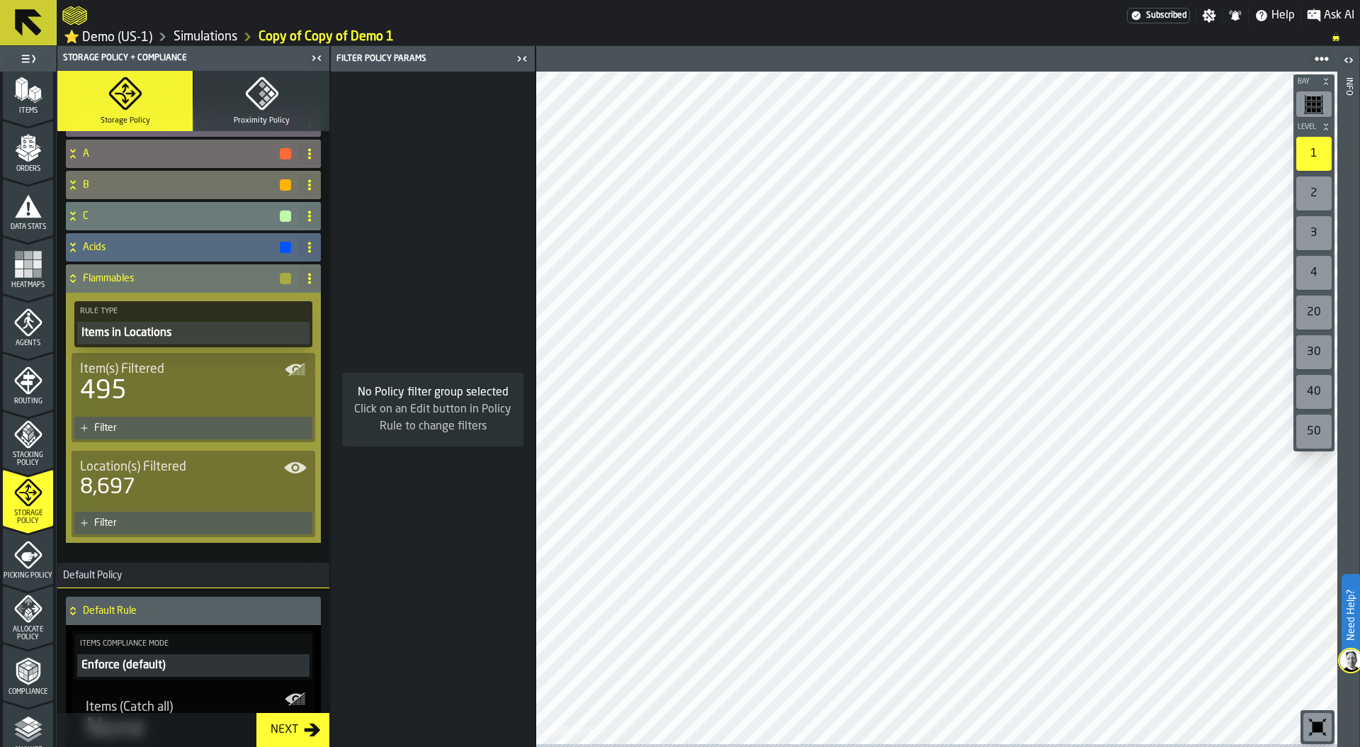
click at [186, 428] on div "Filter" at bounding box center [200, 427] width 213 height 11
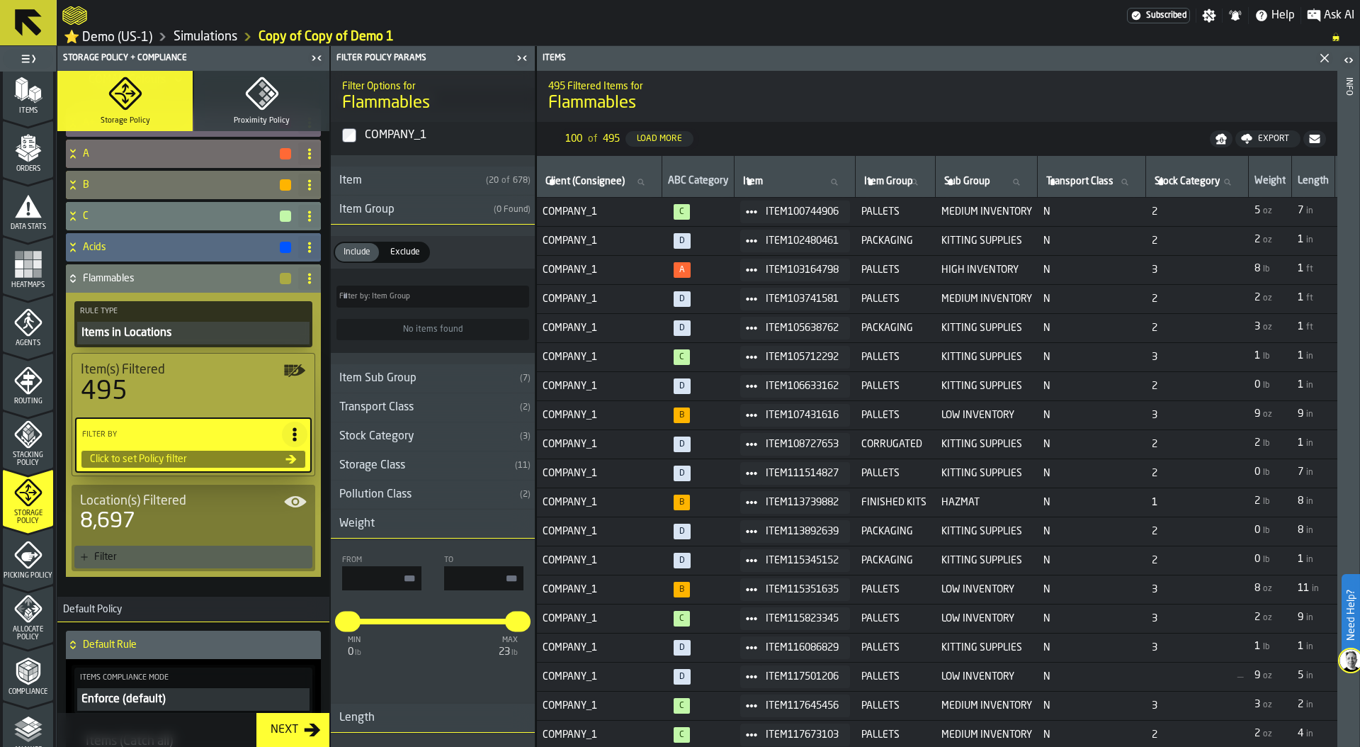
scroll to position [131, 0]
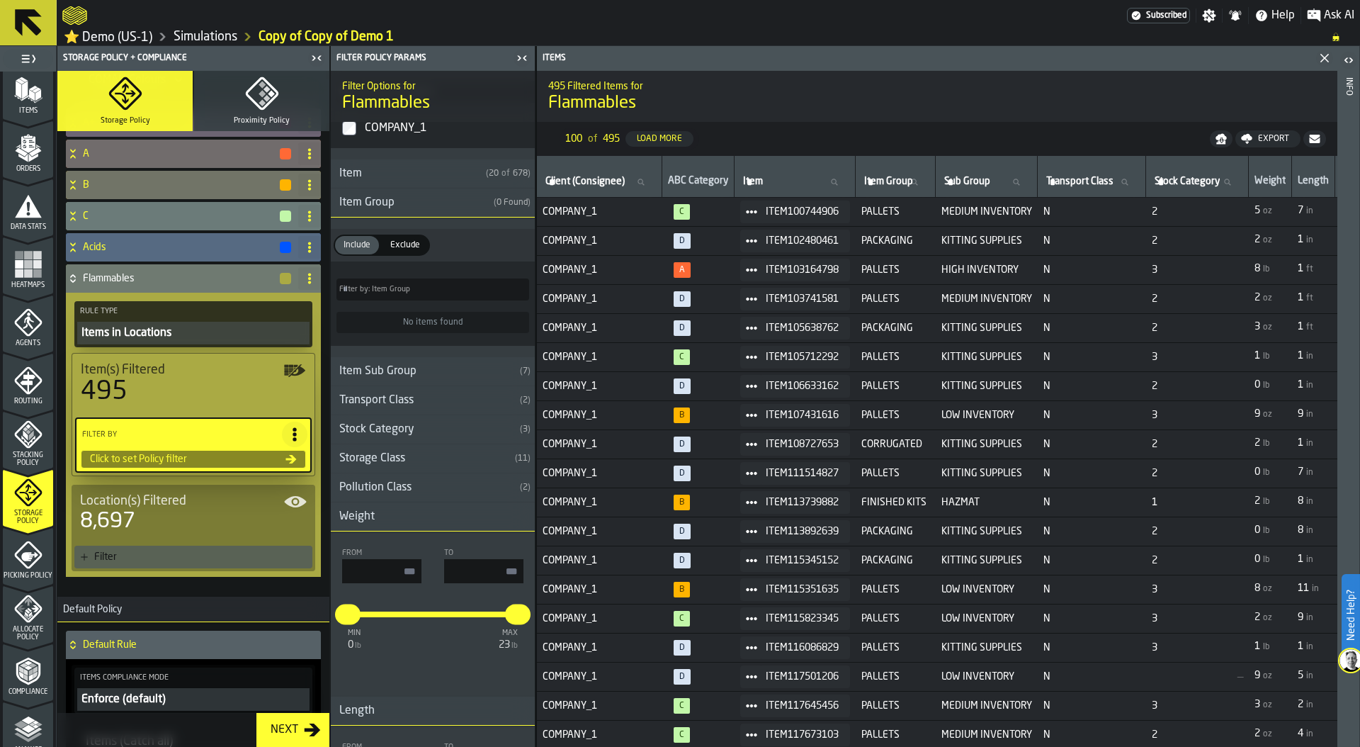
click at [411, 492] on div "Pollution Class" at bounding box center [422, 487] width 183 height 17
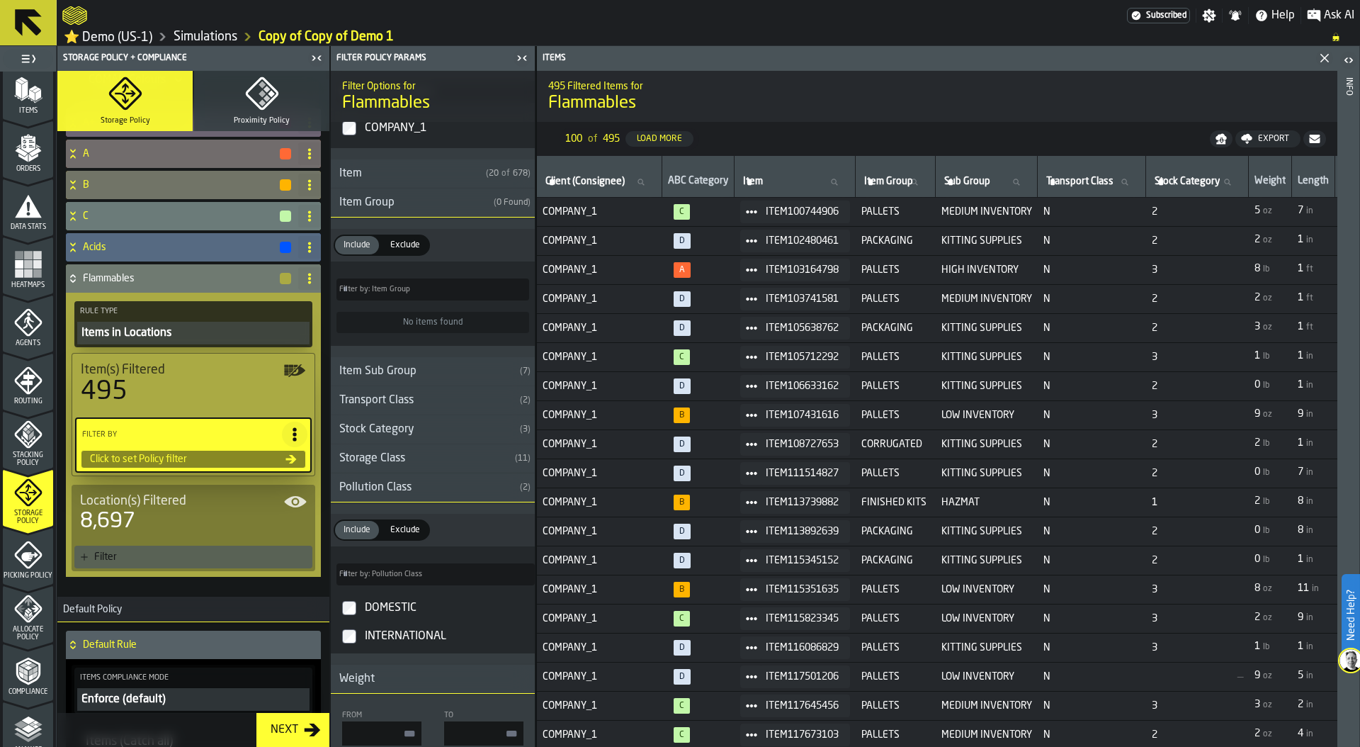
click at [366, 495] on div "Pollution Class" at bounding box center [422, 487] width 183 height 17
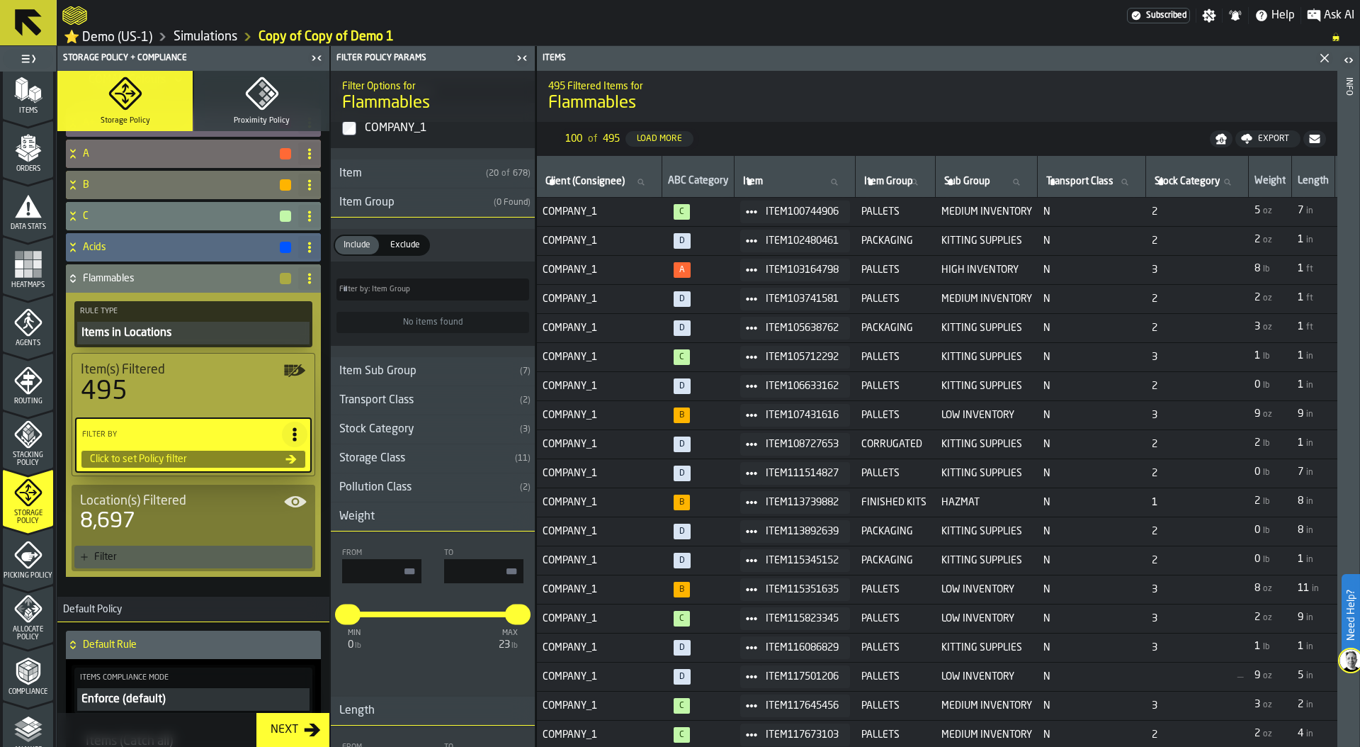
click at [380, 369] on div "Item Sub Group" at bounding box center [422, 371] width 183 height 17
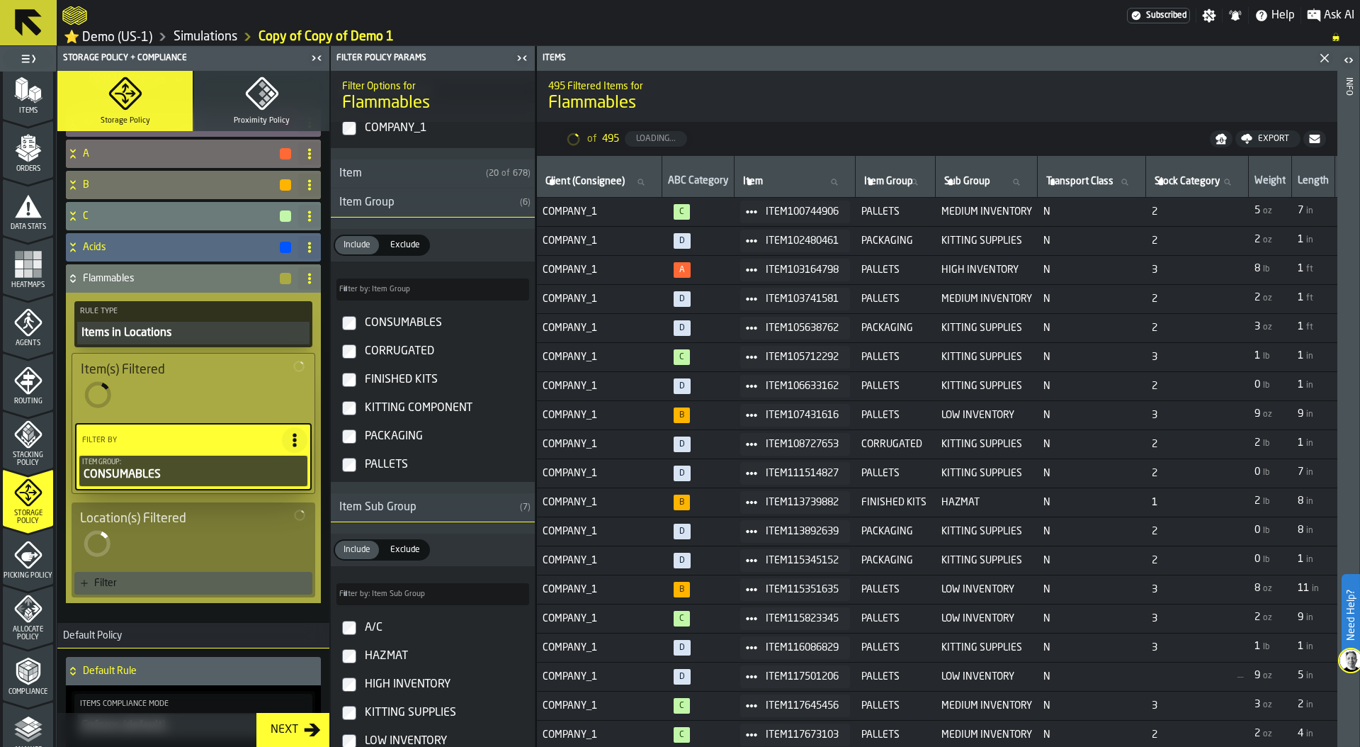
type input "*****"
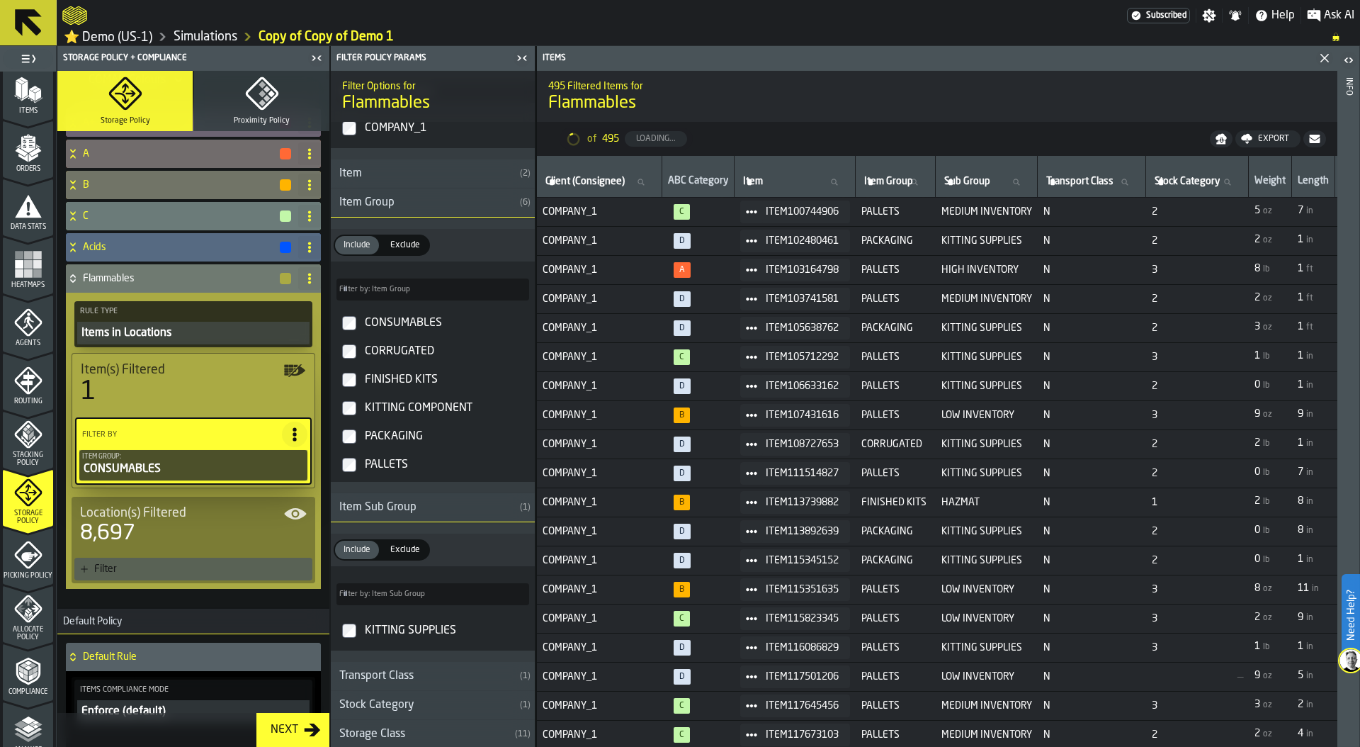
click at [181, 570] on div "Filter" at bounding box center [200, 568] width 213 height 11
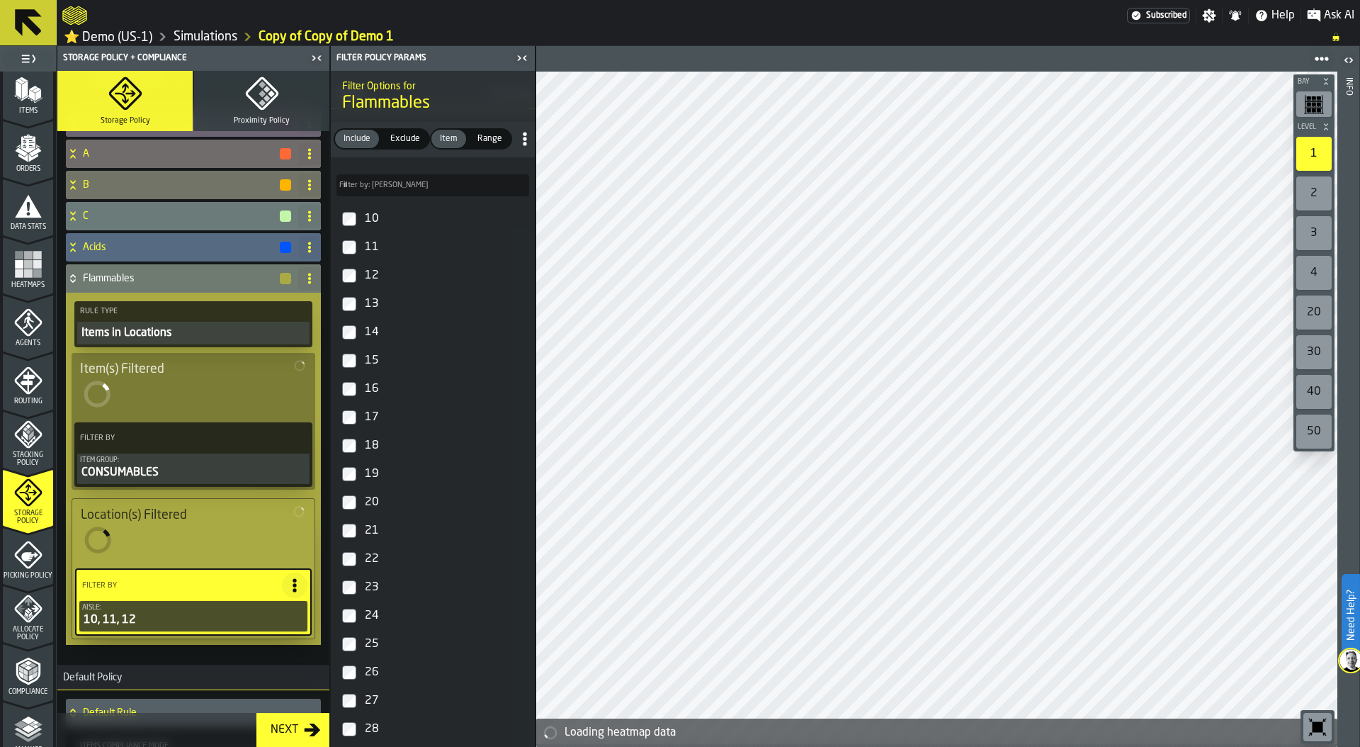
scroll to position [129, 0]
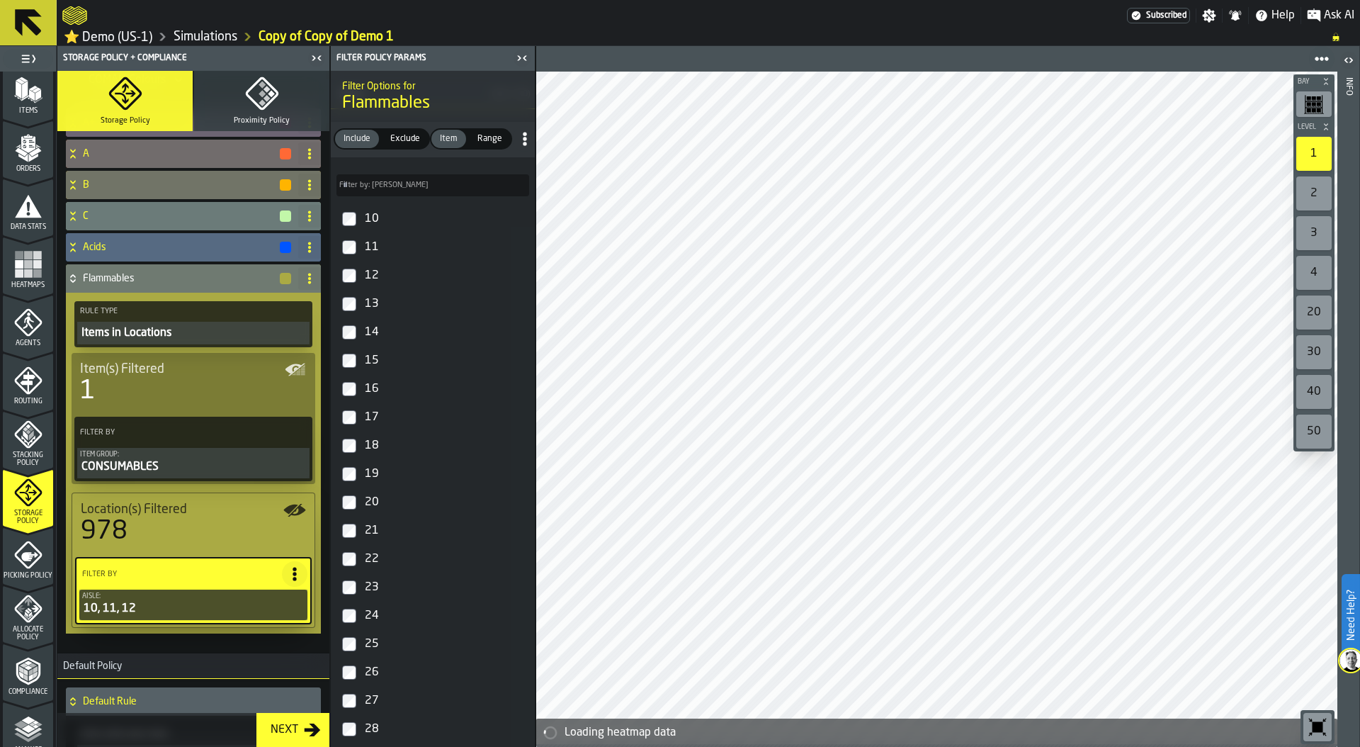
click at [280, 281] on div "button-" at bounding box center [285, 278] width 11 height 11
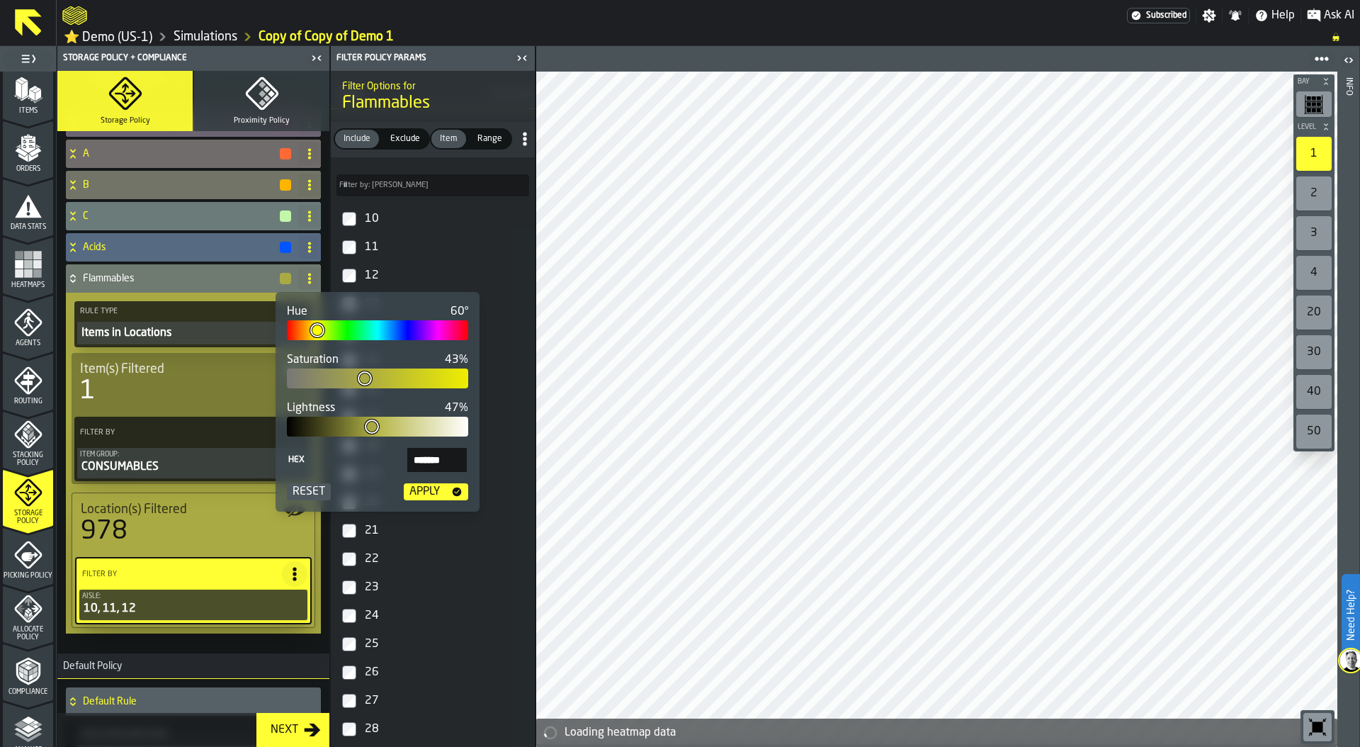
click at [431, 491] on div "Apply" at bounding box center [425, 491] width 42 height 17
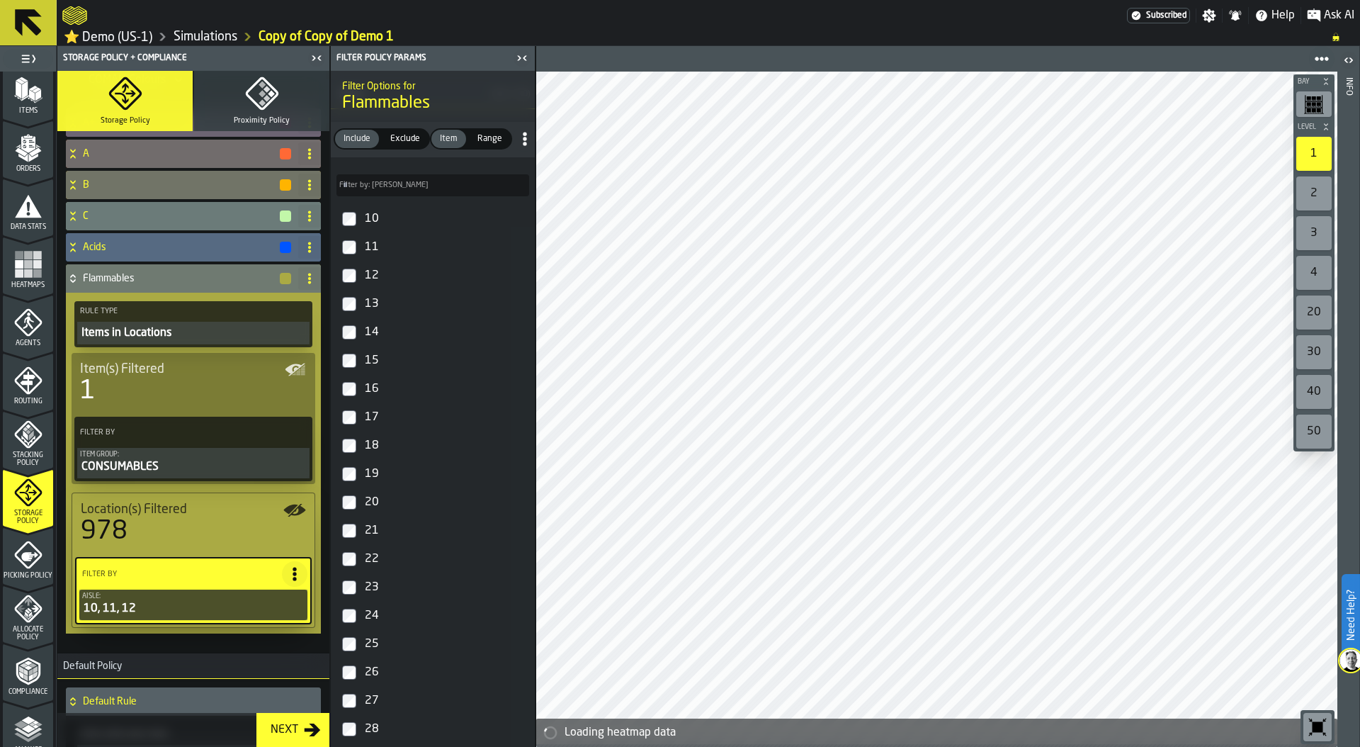
click at [72, 278] on icon at bounding box center [72, 276] width 5 height 4
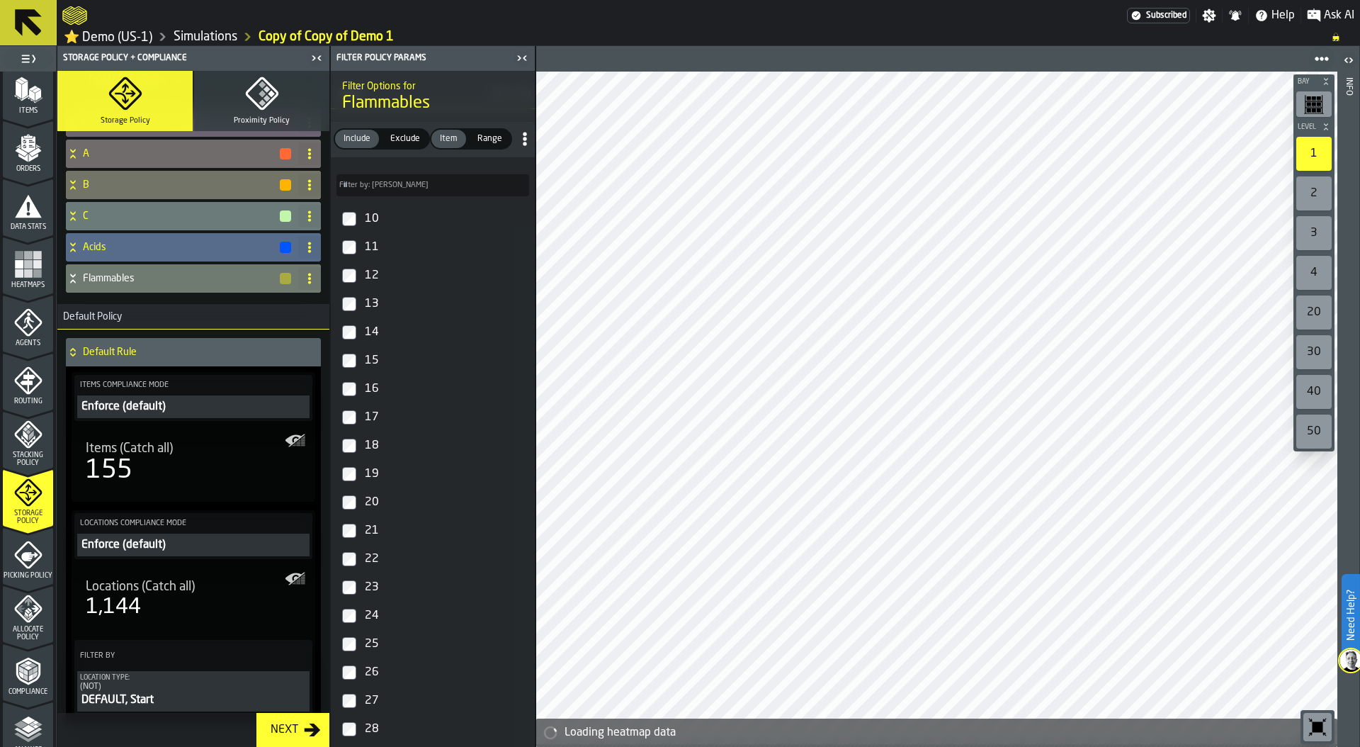
click at [180, 242] on div "Acids" at bounding box center [179, 247] width 227 height 28
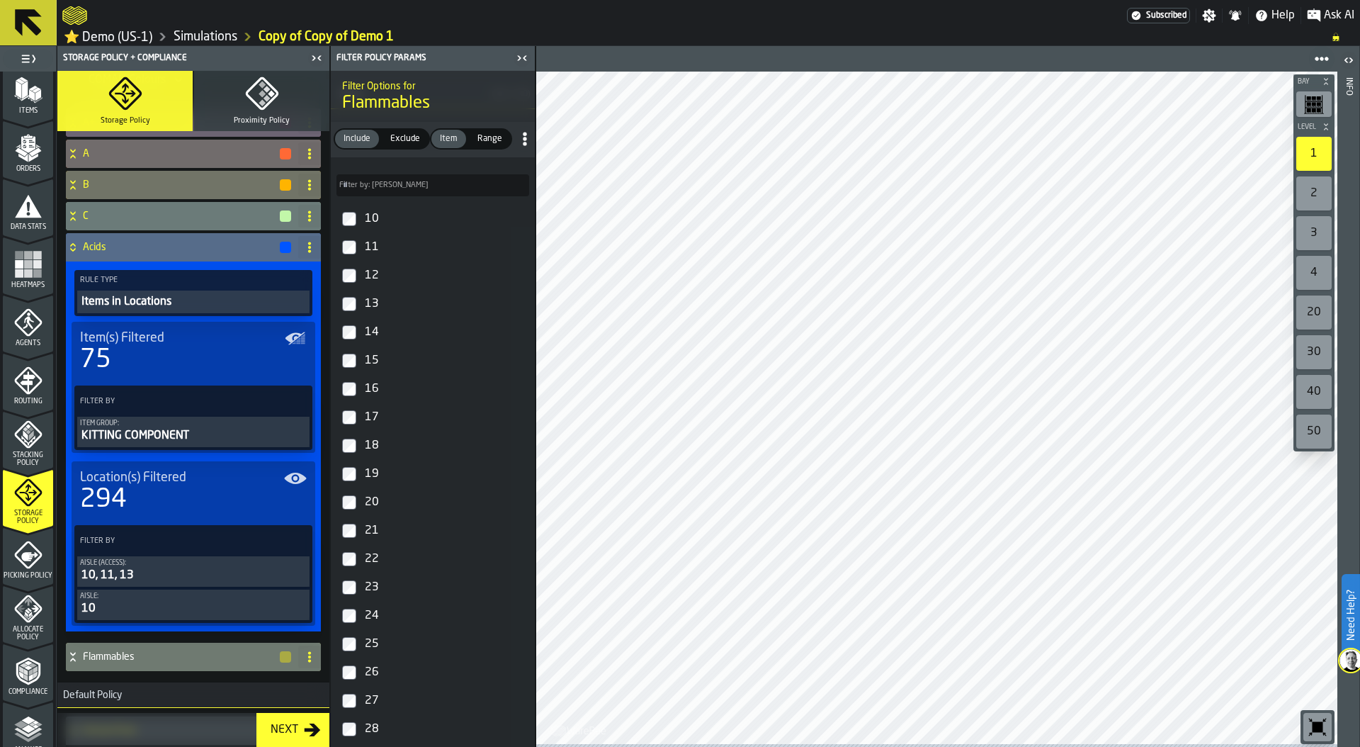
click at [188, 580] on div "10, 11, 13" at bounding box center [193, 575] width 227 height 17
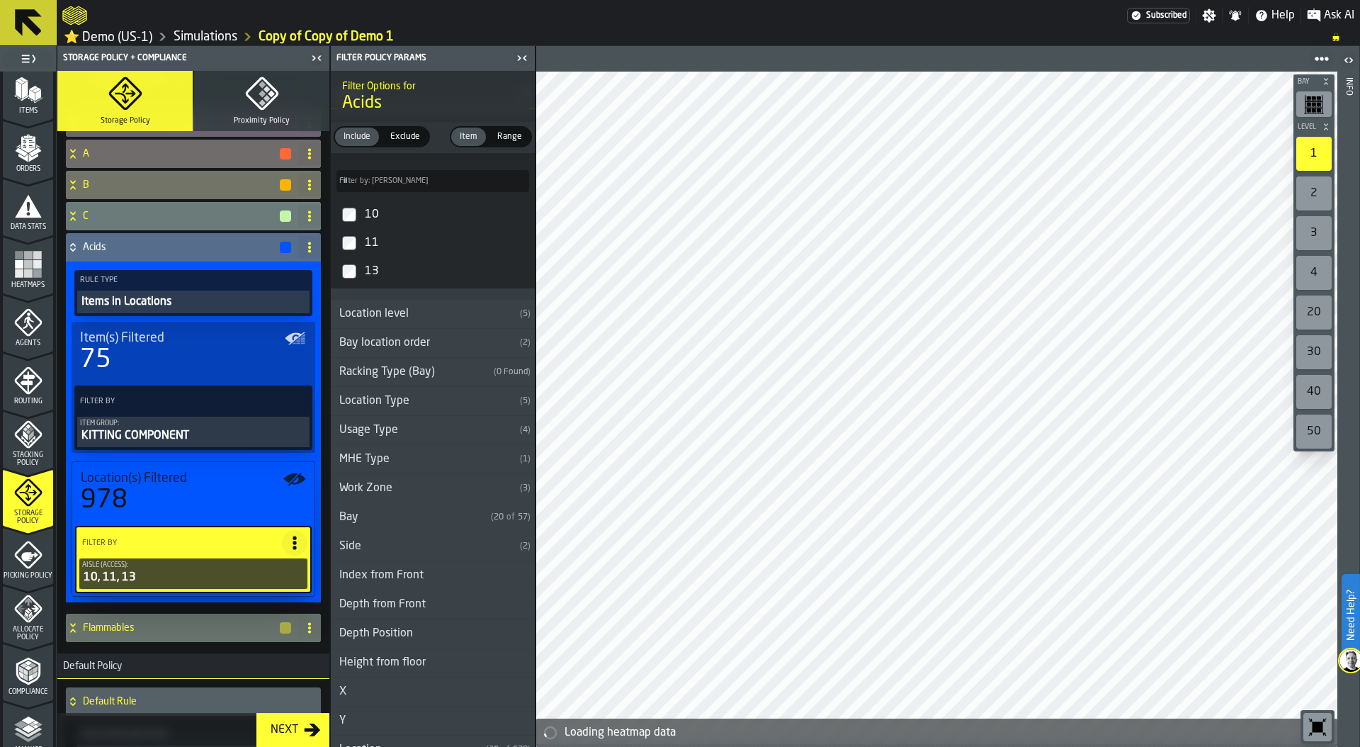
click at [0, 0] on icon "PolicyFilterItem-Aisle (Access)" at bounding box center [0, 0] width 0 height 0
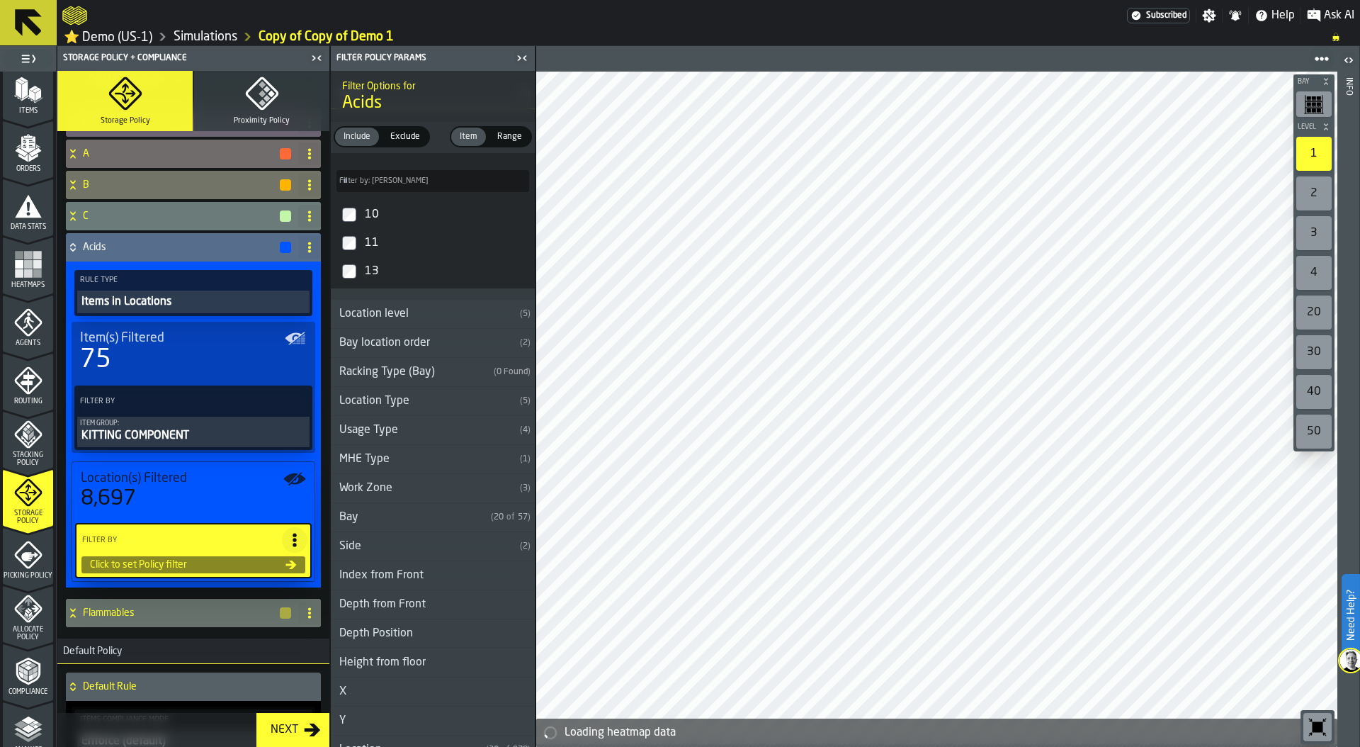
scroll to position [0, 0]
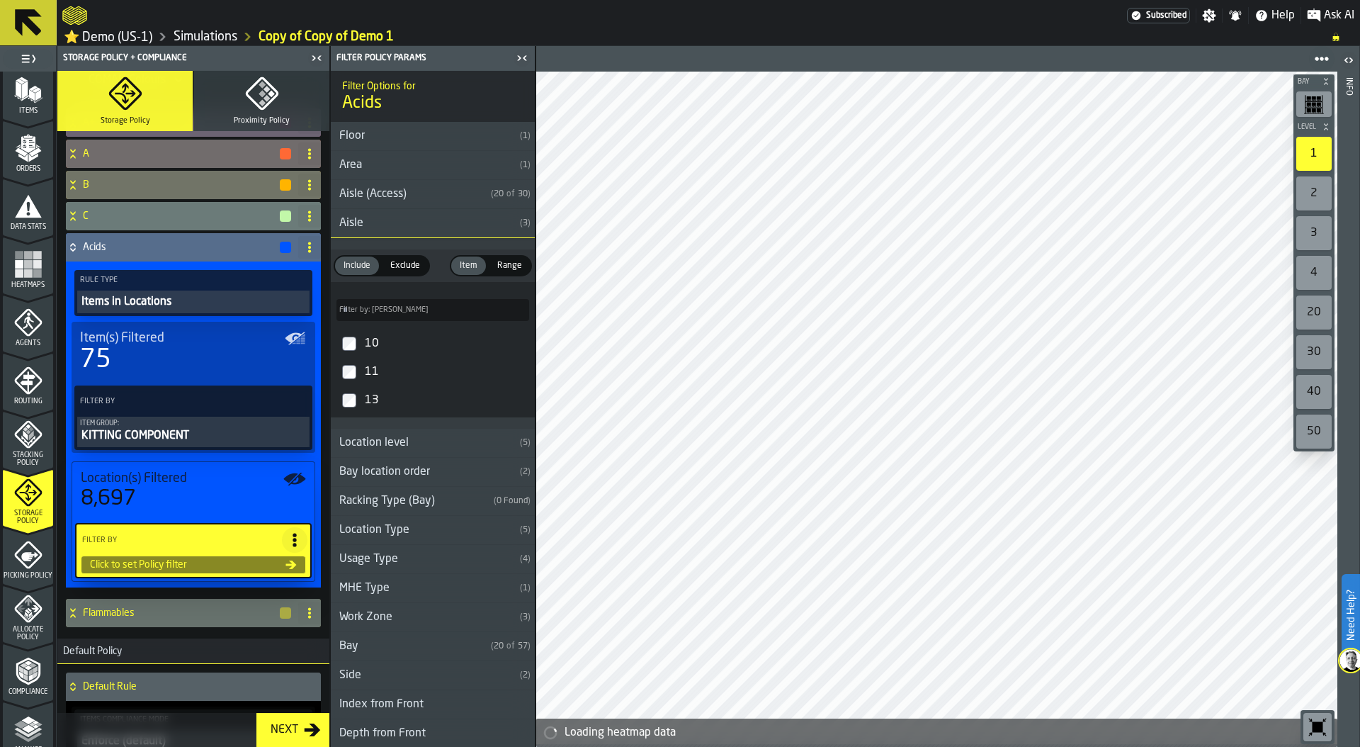
click at [406, 229] on div "Aisle" at bounding box center [422, 223] width 183 height 17
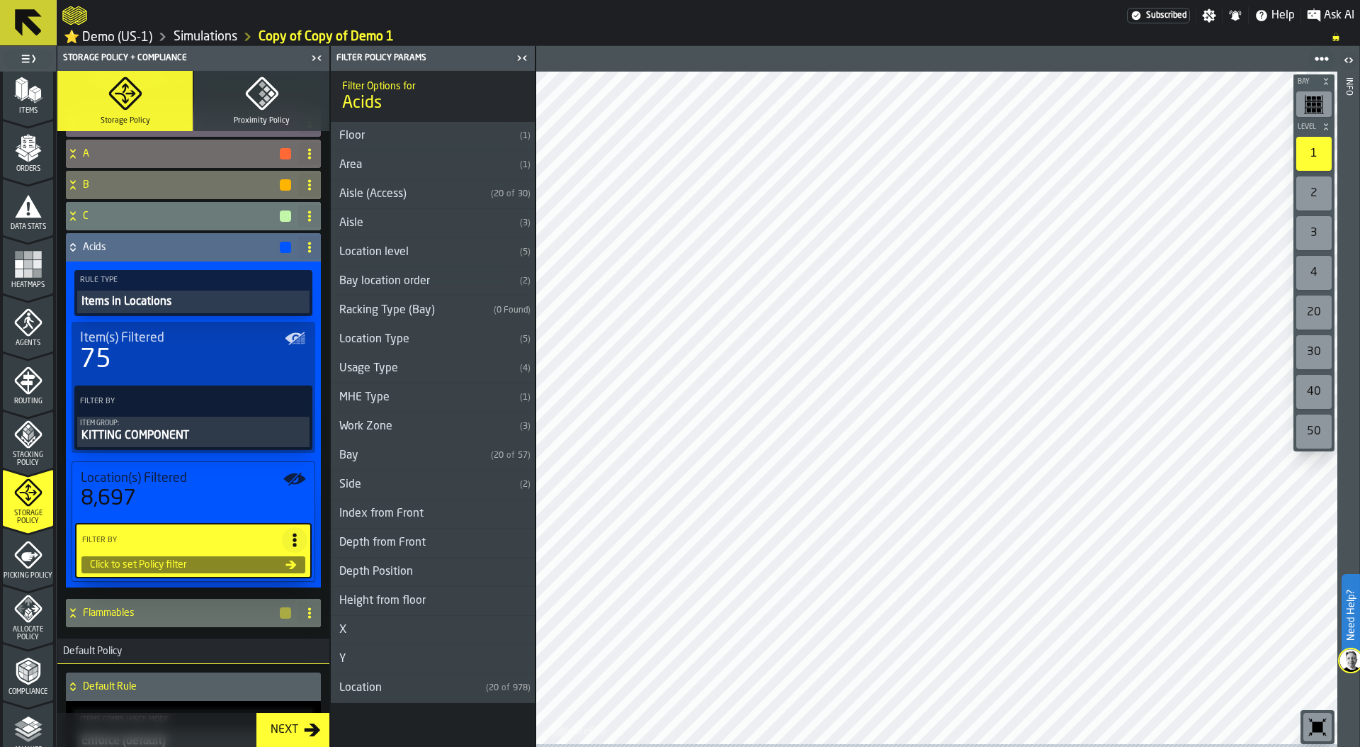
click at [288, 543] on icon at bounding box center [295, 540] width 14 height 14
click at [269, 578] on div "Clear Filter" at bounding box center [258, 572] width 74 height 17
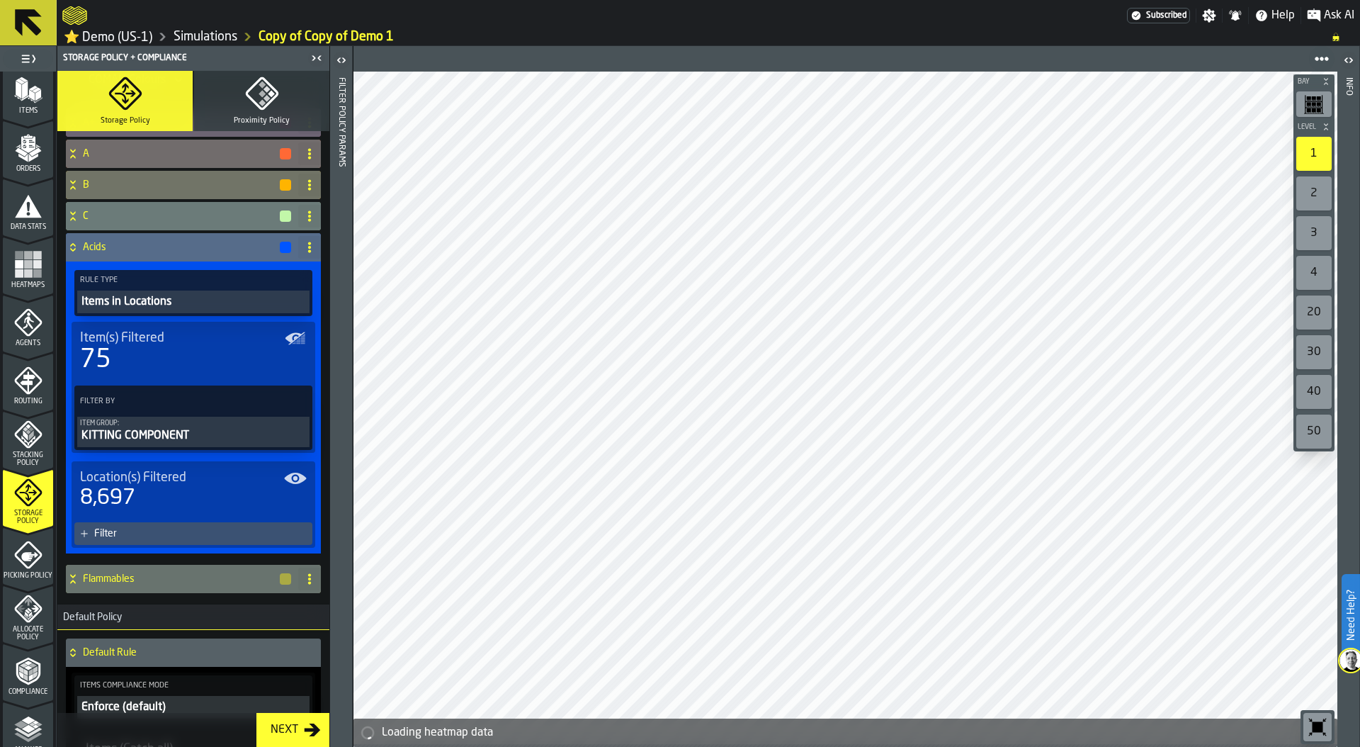
click at [216, 536] on div "Filter" at bounding box center [200, 533] width 213 height 11
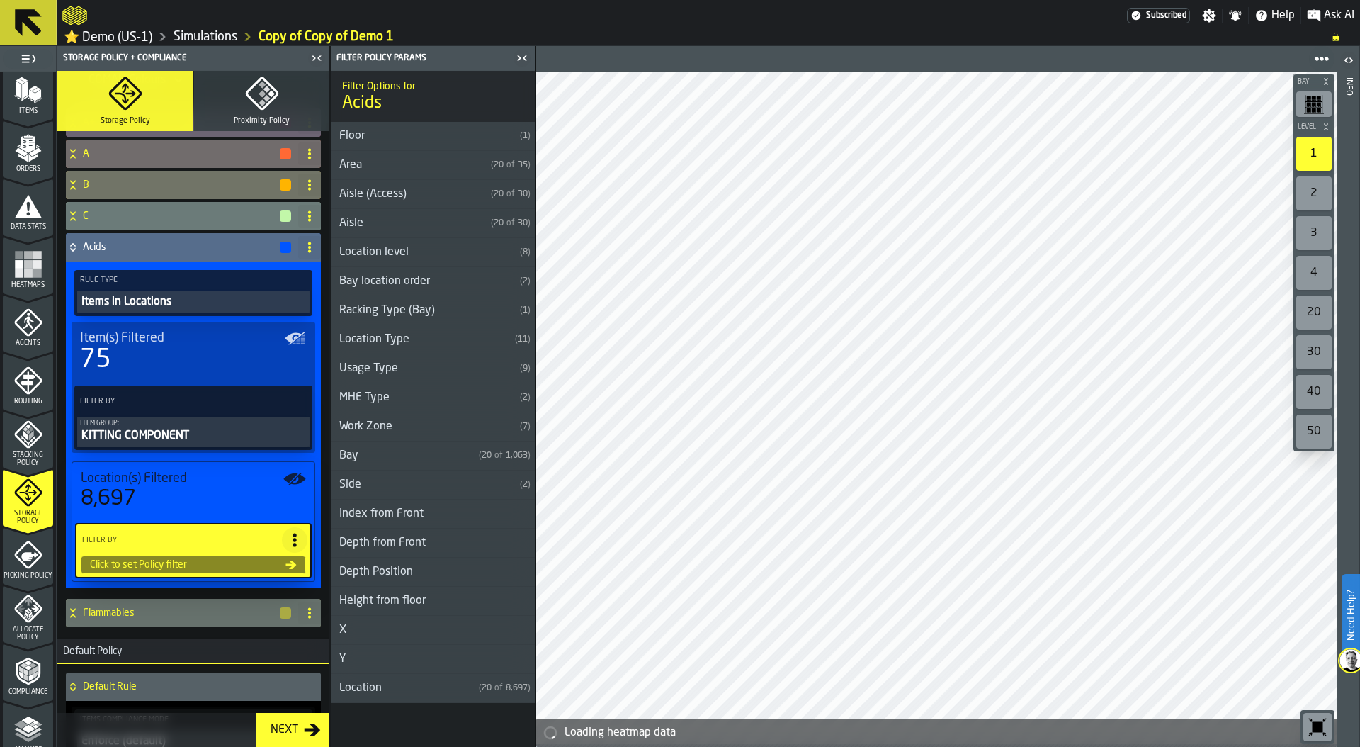
click at [416, 214] on h3 "Aisle ( 20 of 30 )" at bounding box center [433, 223] width 204 height 29
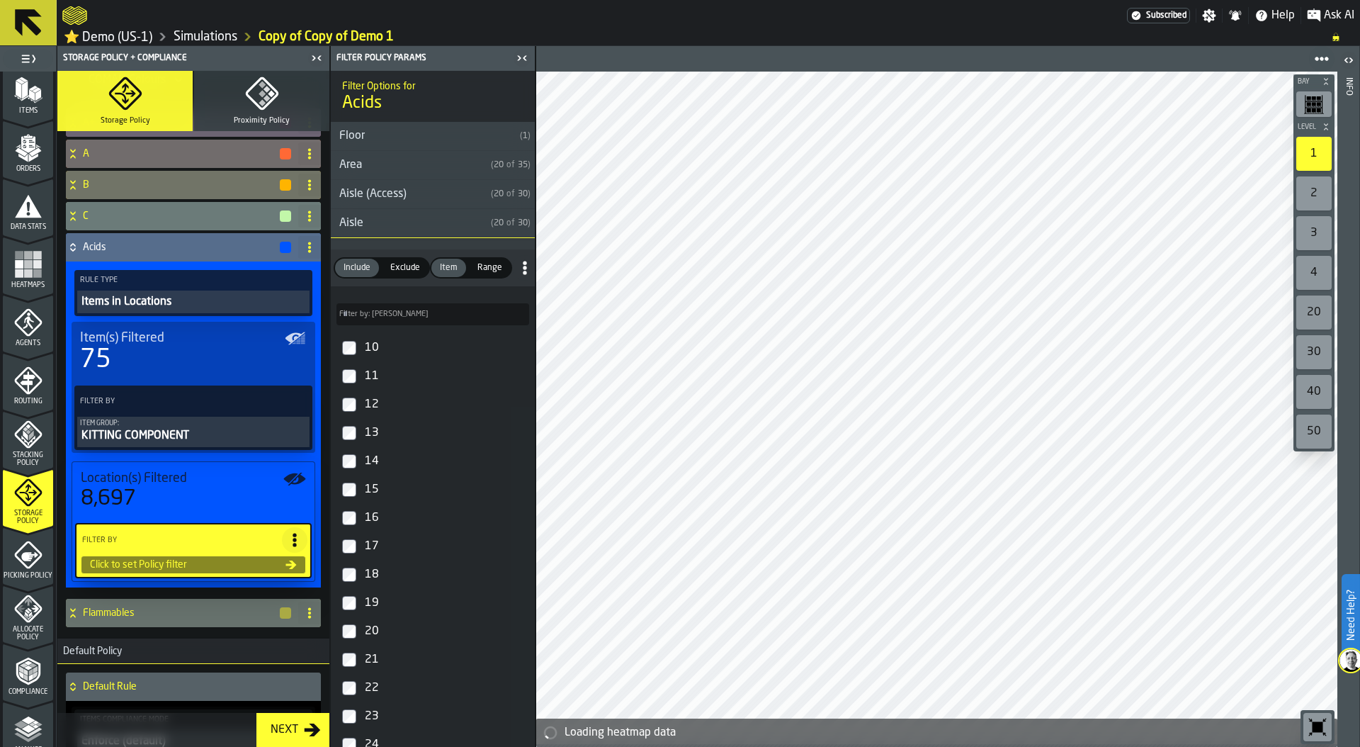
click at [373, 570] on div "18" at bounding box center [445, 574] width 167 height 23
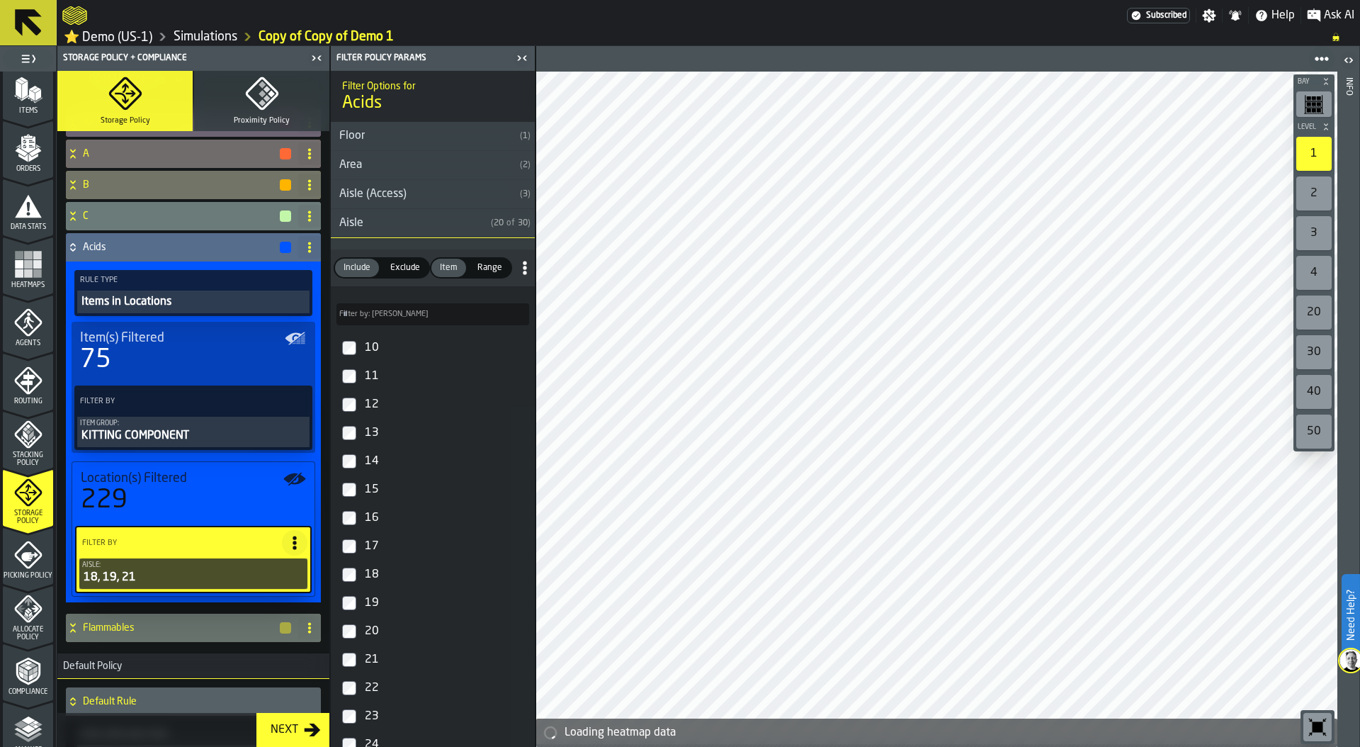
click at [283, 247] on div "button-" at bounding box center [285, 247] width 11 height 11
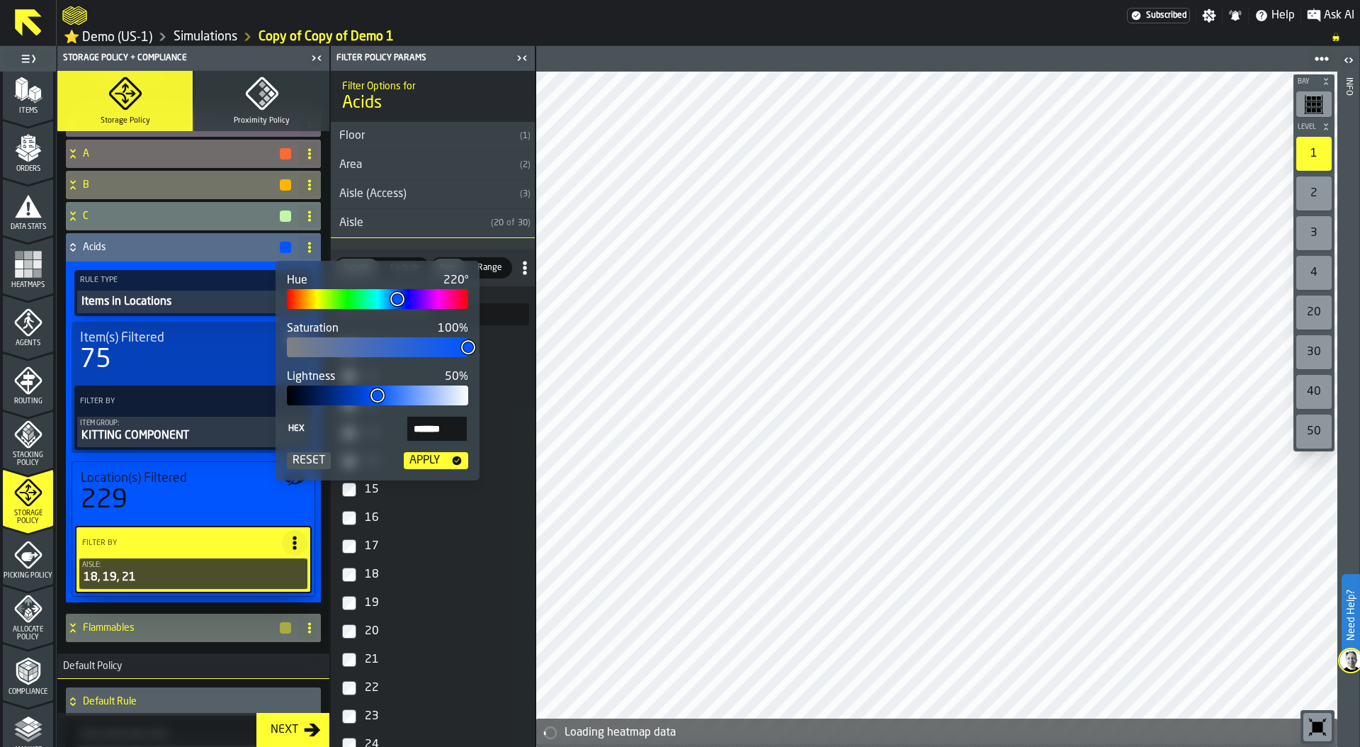
click at [432, 461] on div "Apply" at bounding box center [425, 460] width 42 height 17
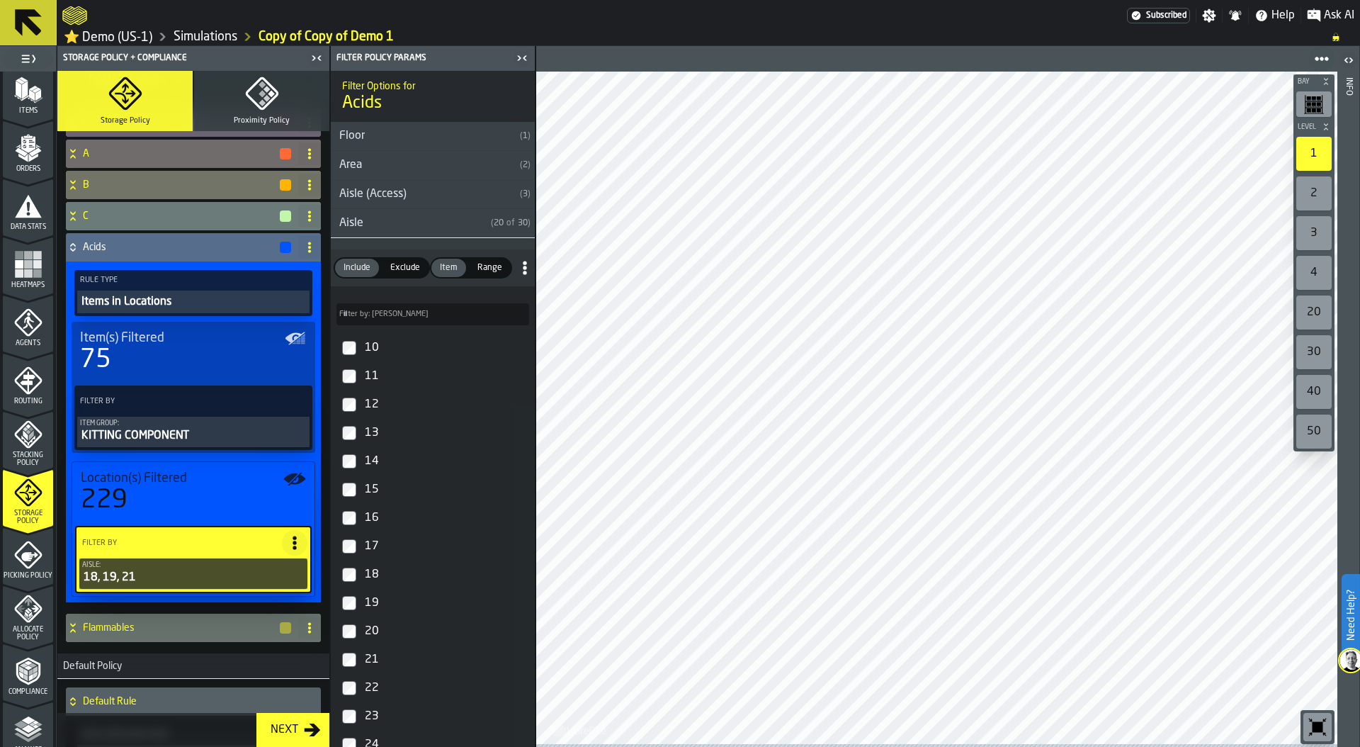
click at [131, 485] on span "Location(s) Filtered" at bounding box center [134, 478] width 106 height 16
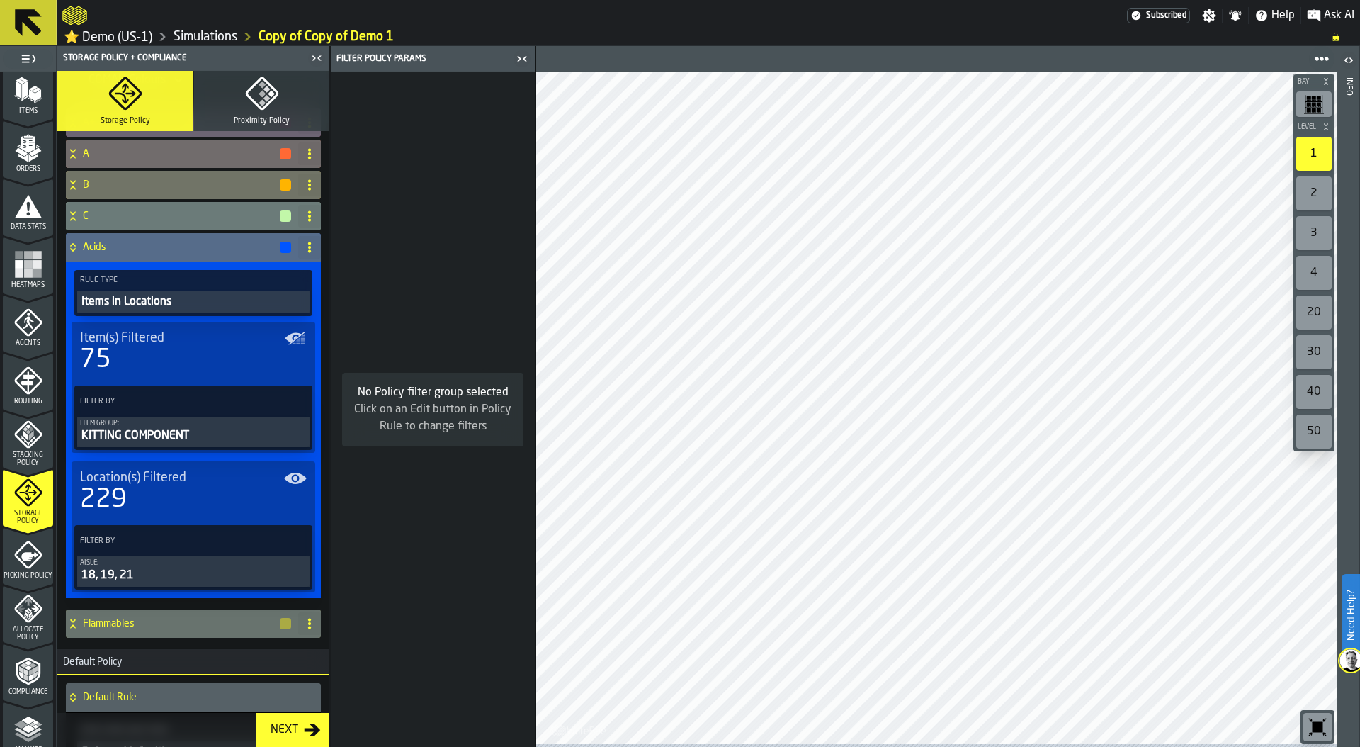
click at [74, 251] on icon at bounding box center [72, 250] width 5 height 4
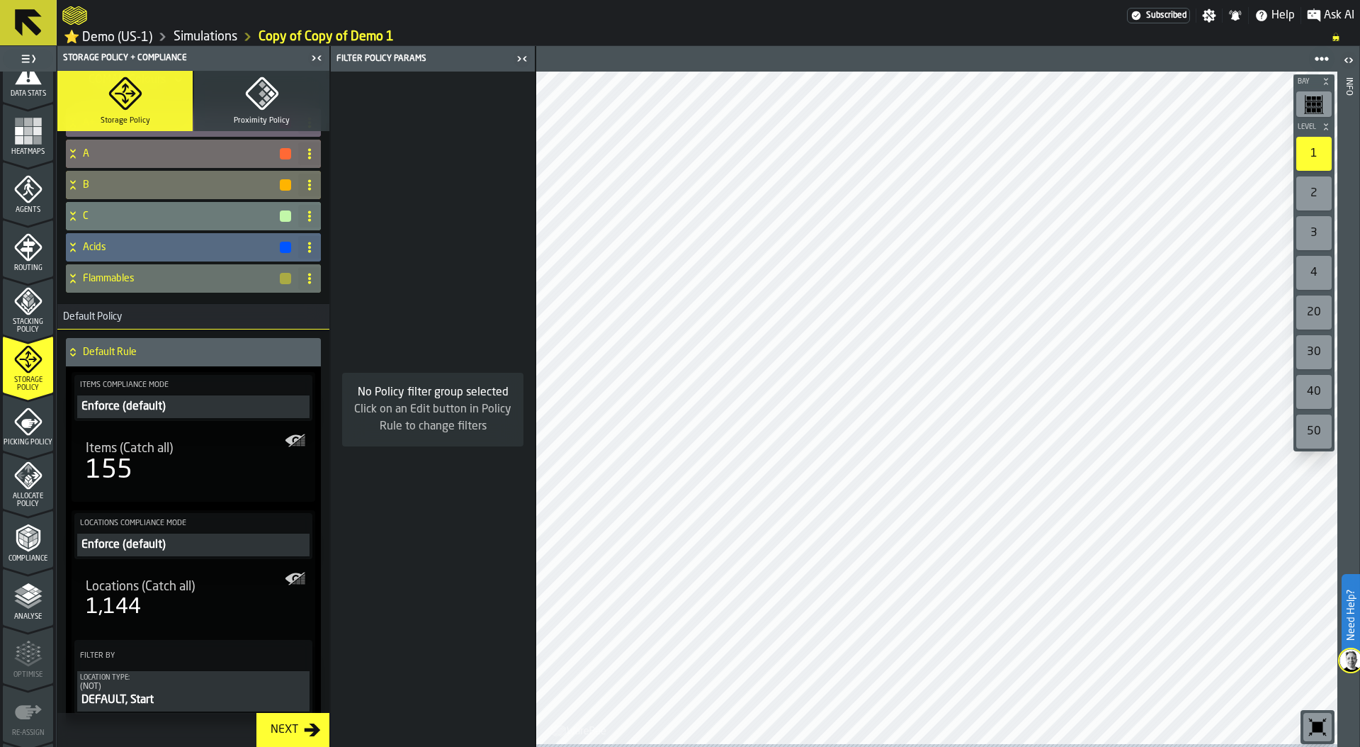
scroll to position [373, 0]
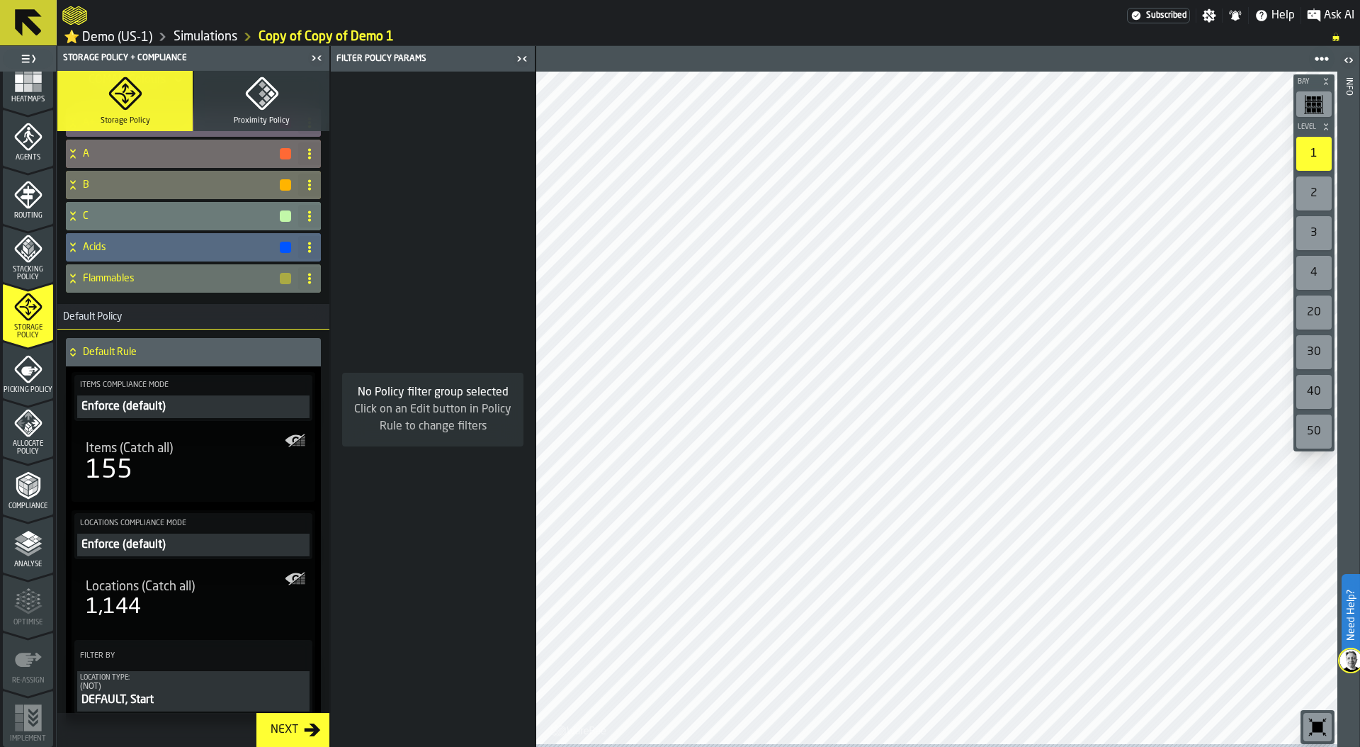
click at [18, 494] on icon "menu Compliance" at bounding box center [28, 485] width 24 height 28
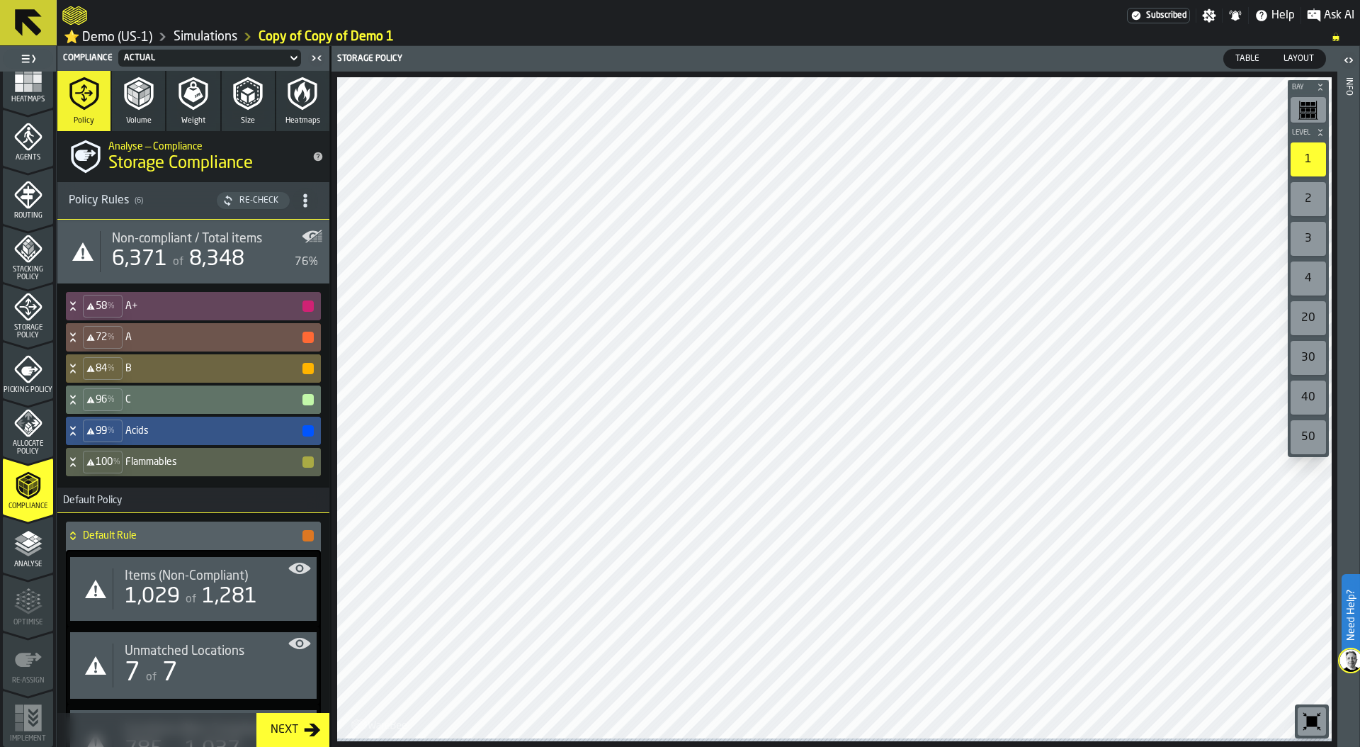
click at [74, 429] on icon at bounding box center [72, 428] width 5 height 4
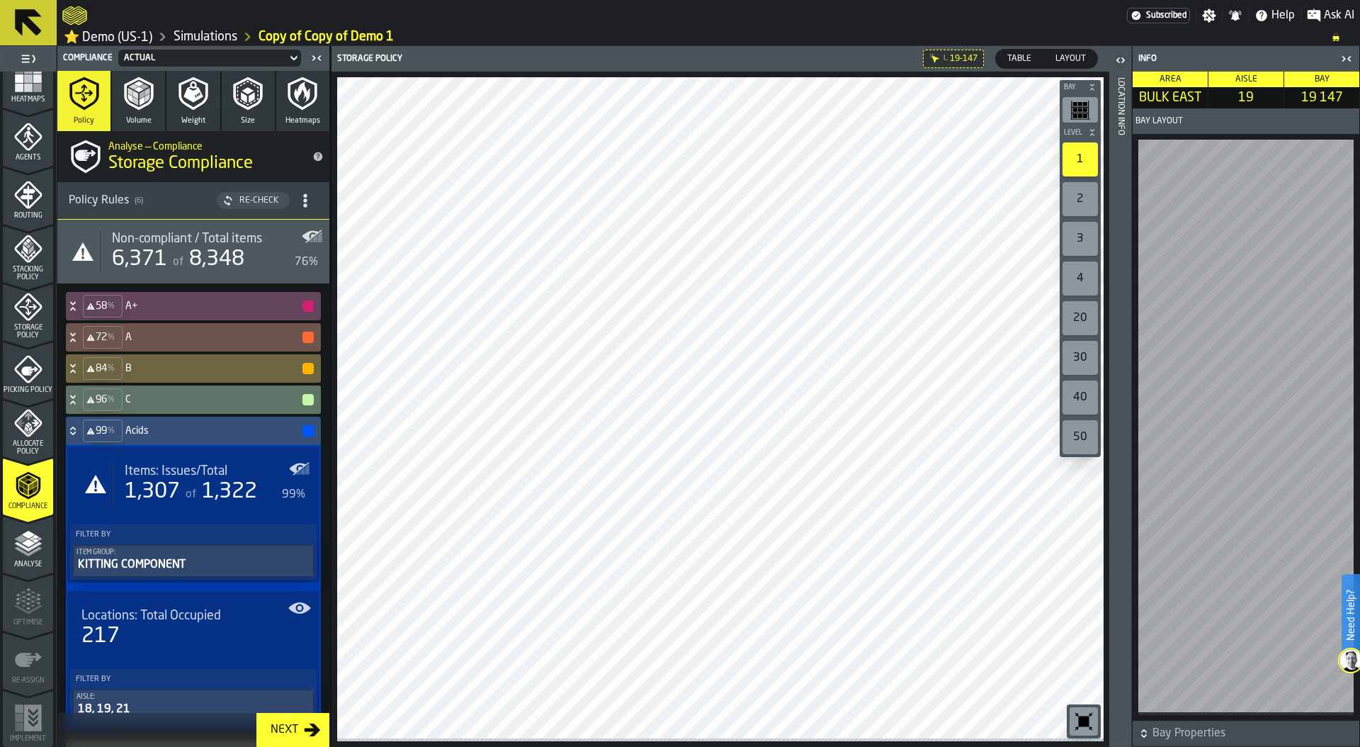
click at [1123, 501] on div "Location Info" at bounding box center [1121, 408] width 10 height 669
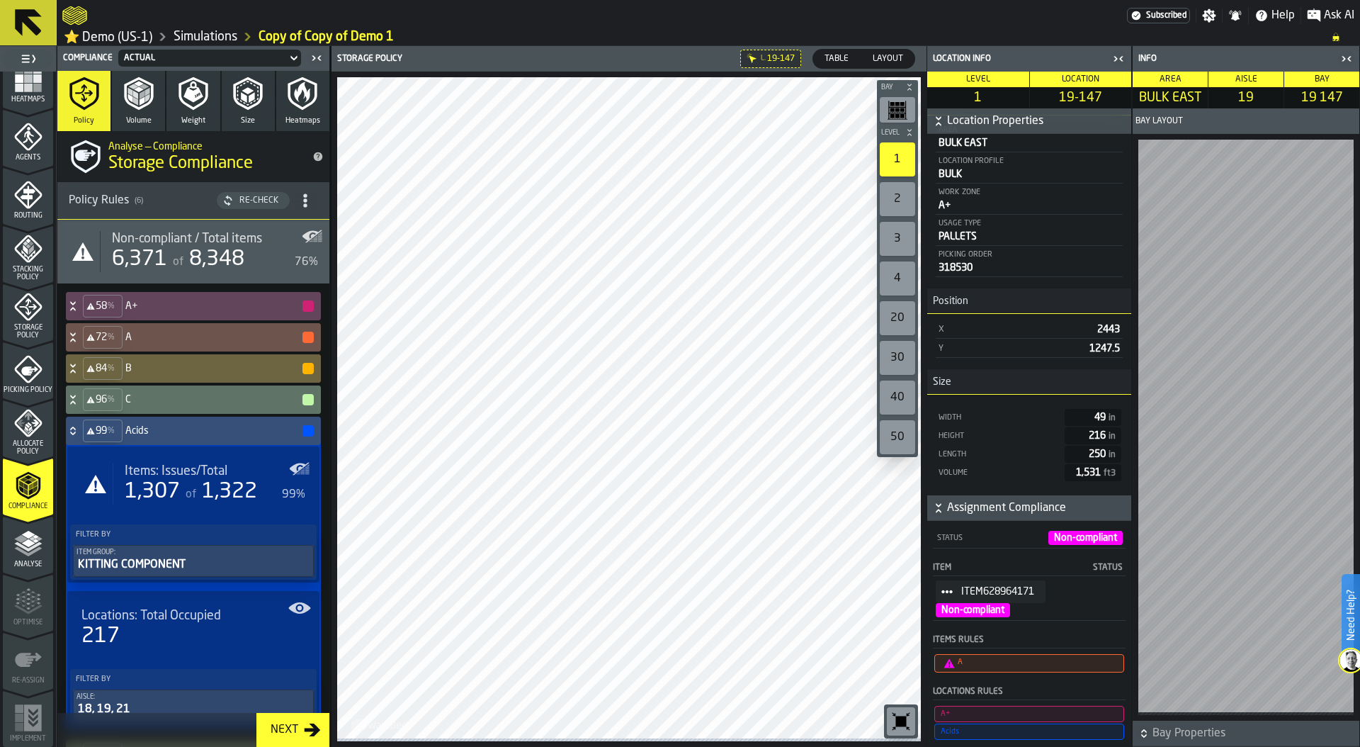
scroll to position [216, 0]
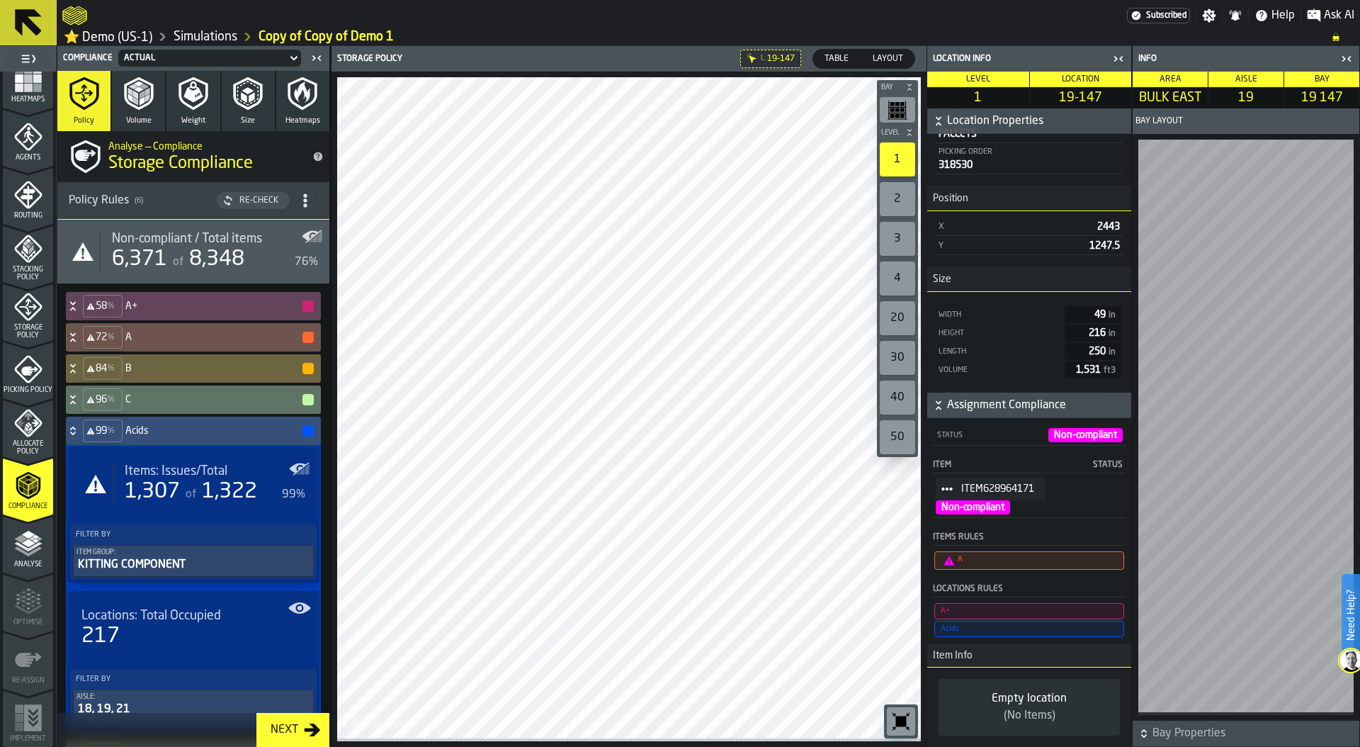
click at [838, 55] on span "Table" at bounding box center [836, 58] width 35 height 13
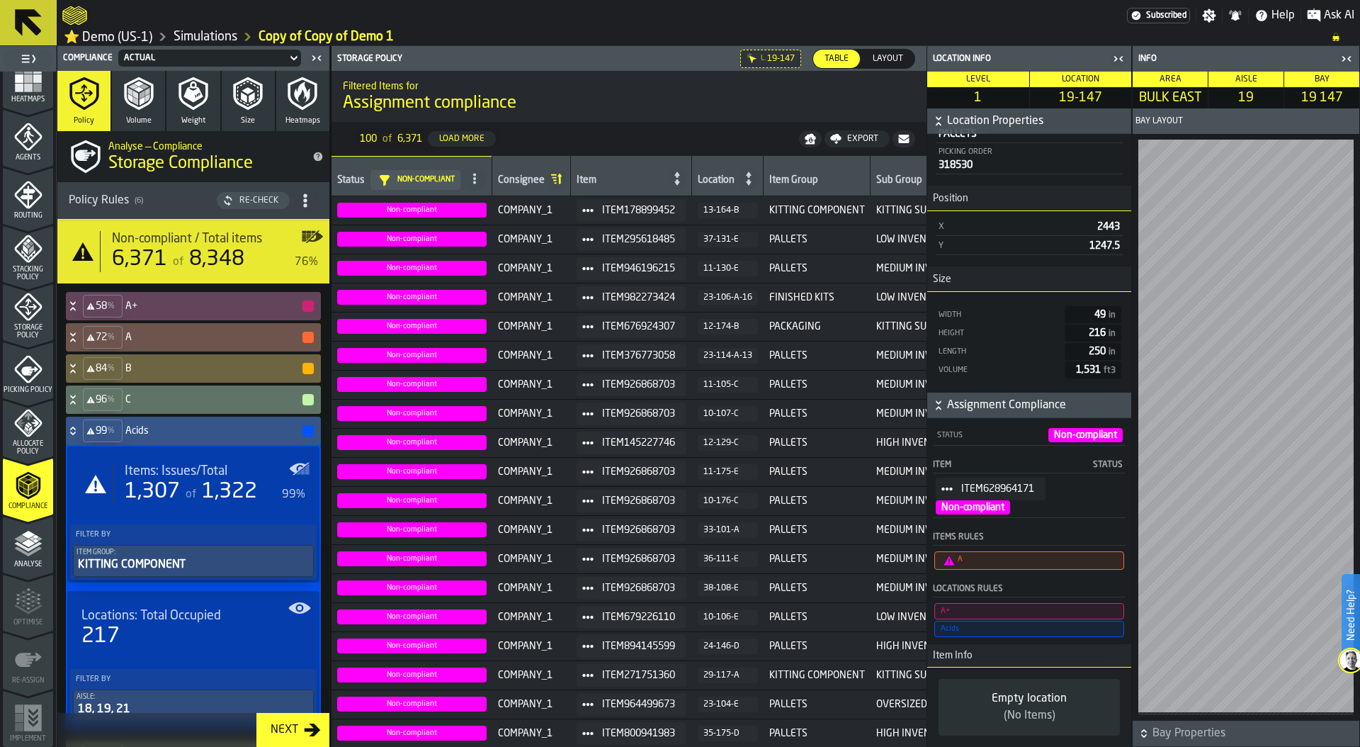
click at [144, 492] on div "1,307" at bounding box center [152, 492] width 55 height 26
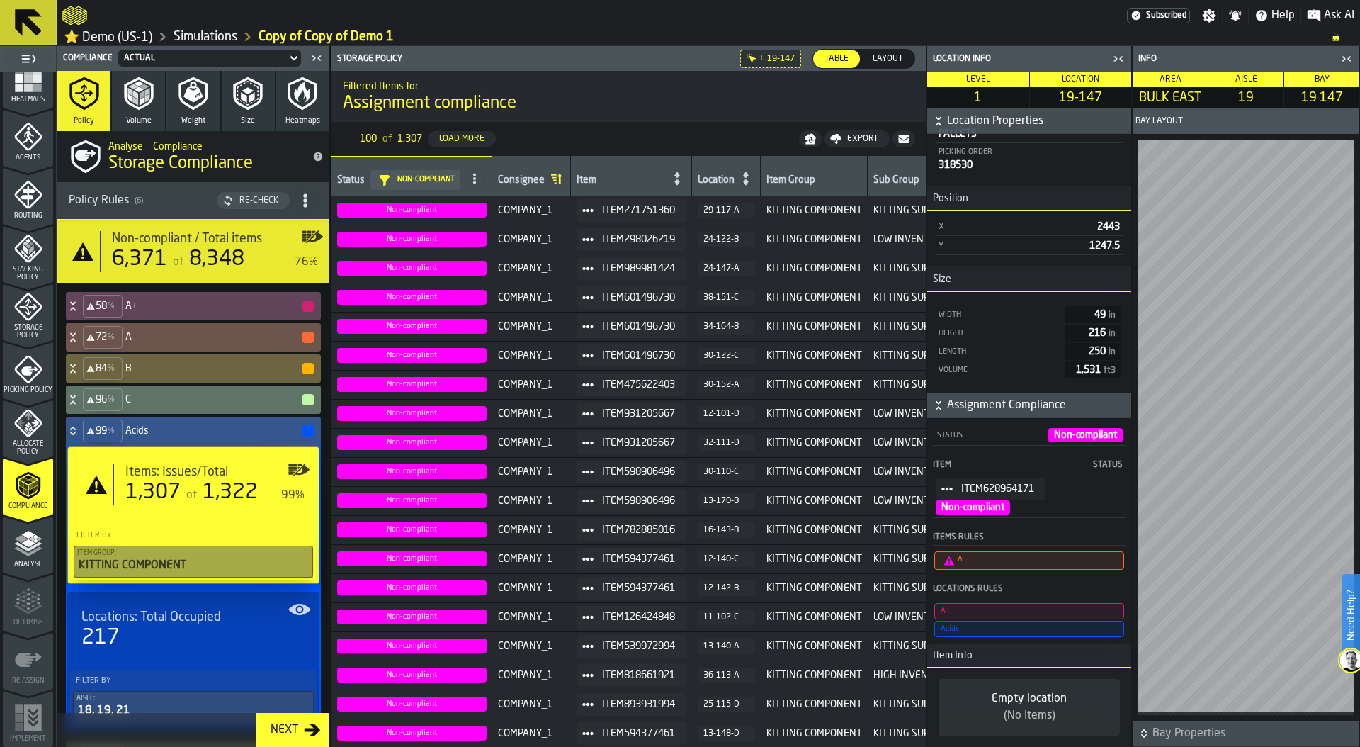
click at [1118, 59] on icon "button-toggle-Close me" at bounding box center [1118, 58] width 17 height 17
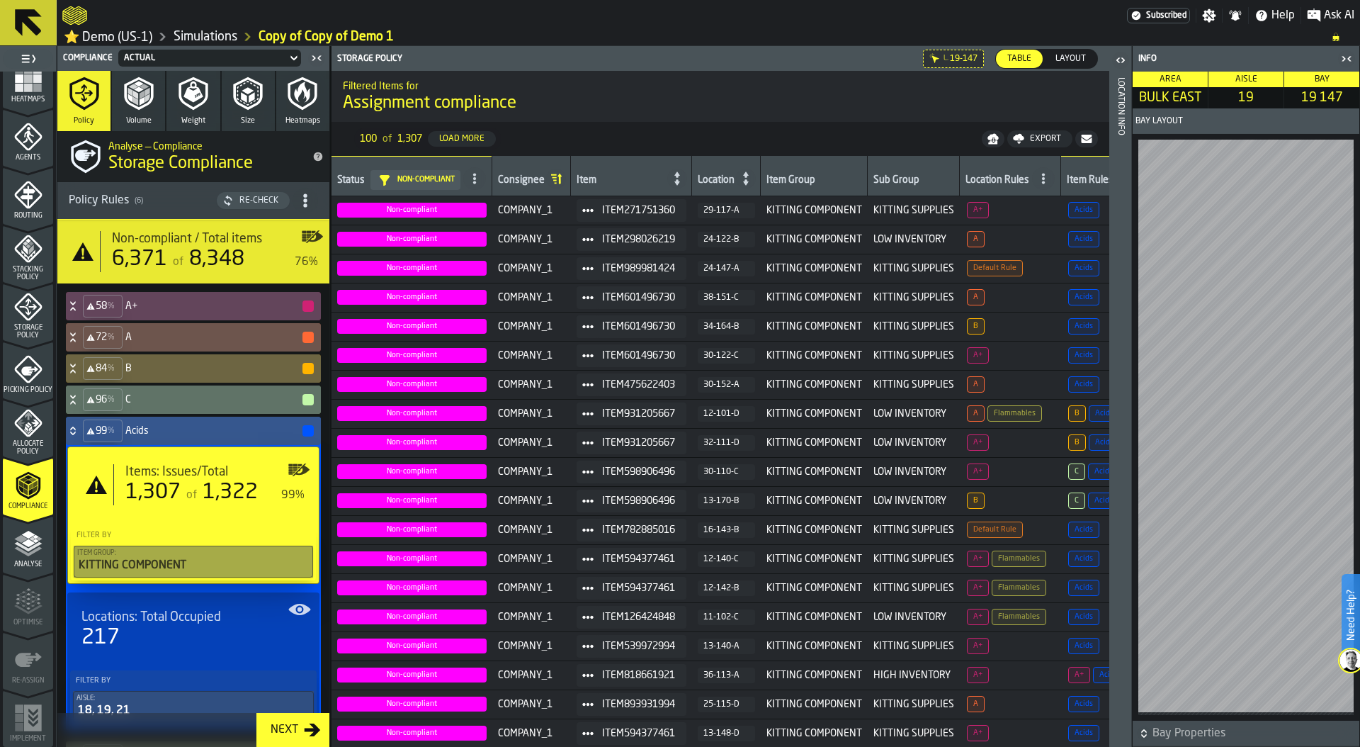
click at [1349, 63] on icon "button-toggle-Close me" at bounding box center [1346, 58] width 17 height 17
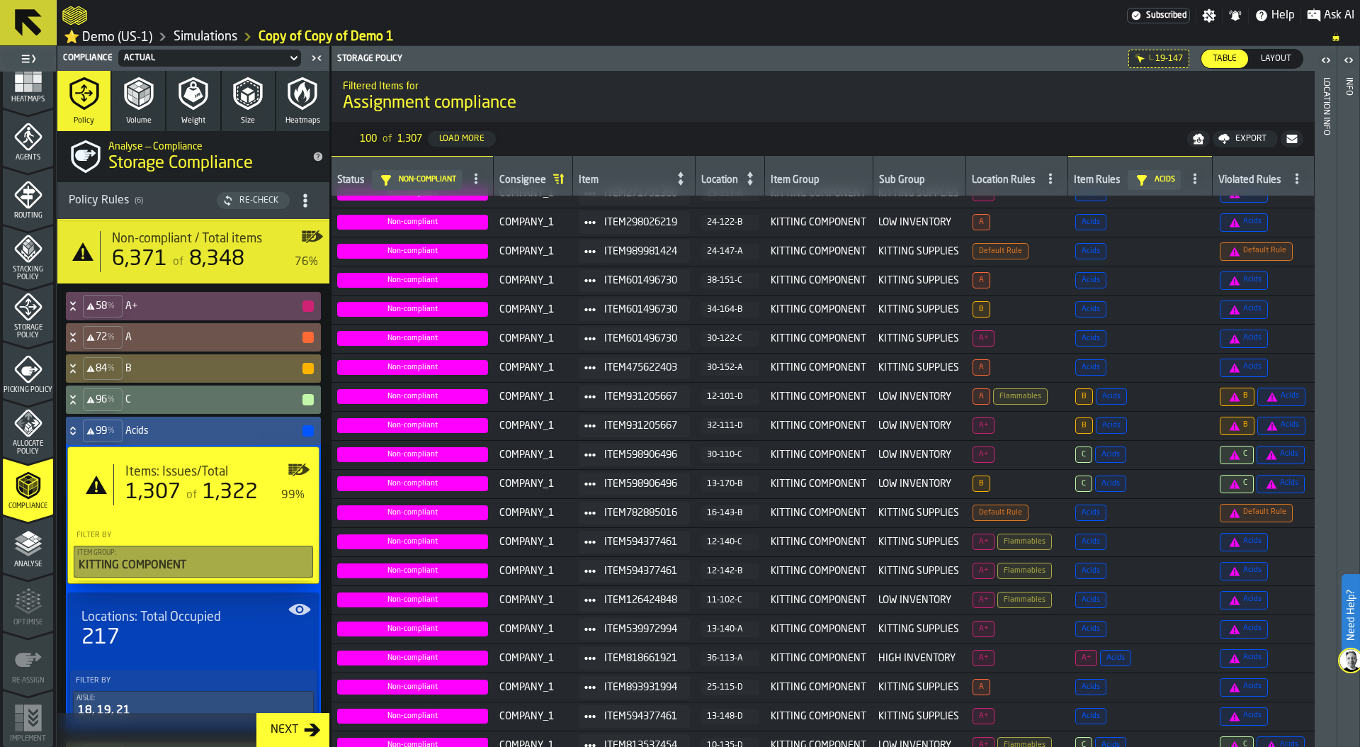
scroll to position [0, 0]
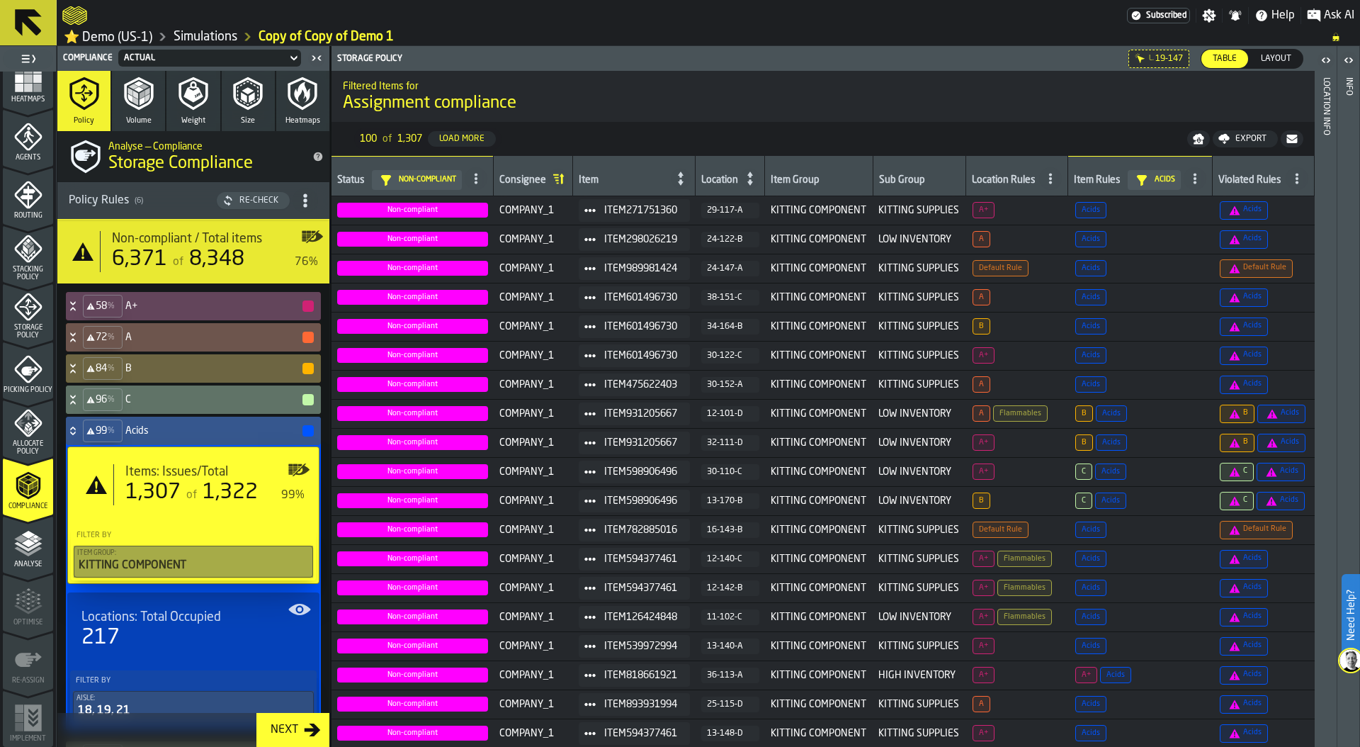
click at [196, 625] on span "Locations: Total Occupied" at bounding box center [151, 617] width 140 height 16
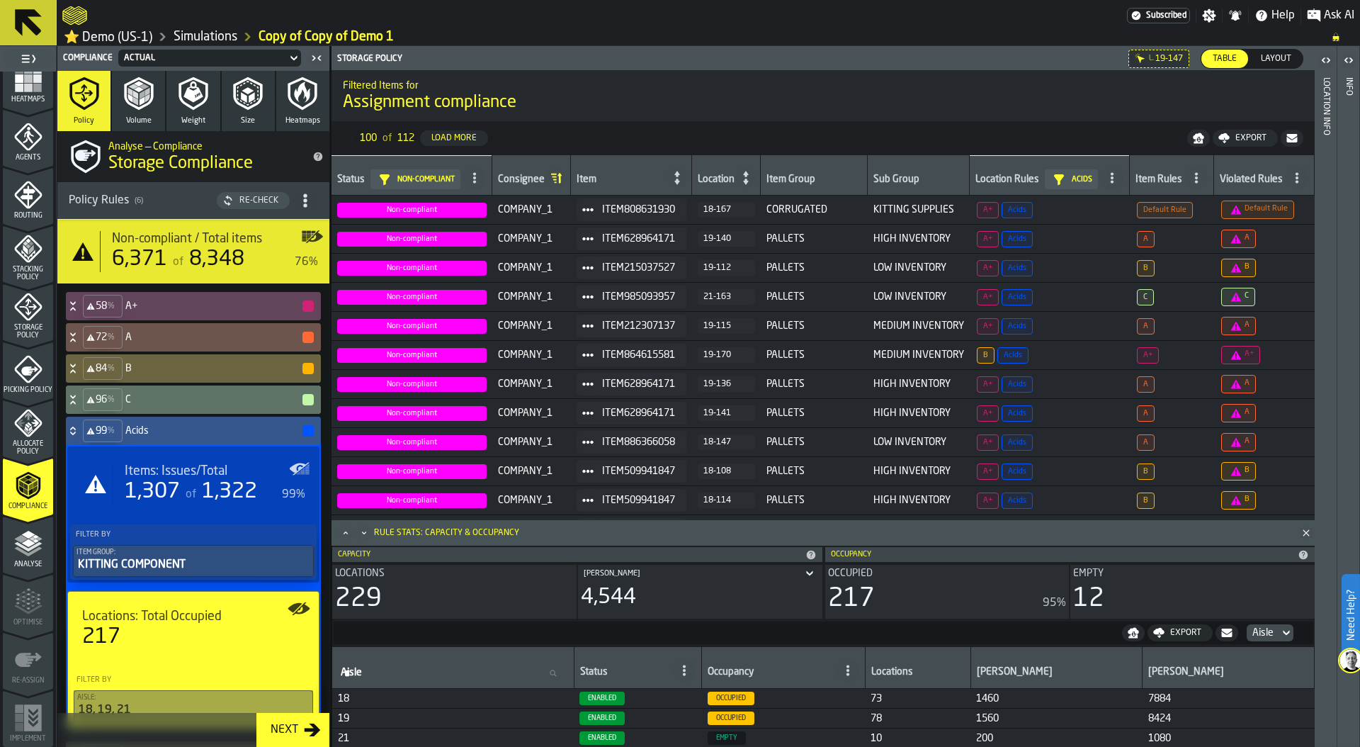
click at [164, 650] on div "217" at bounding box center [193, 637] width 222 height 26
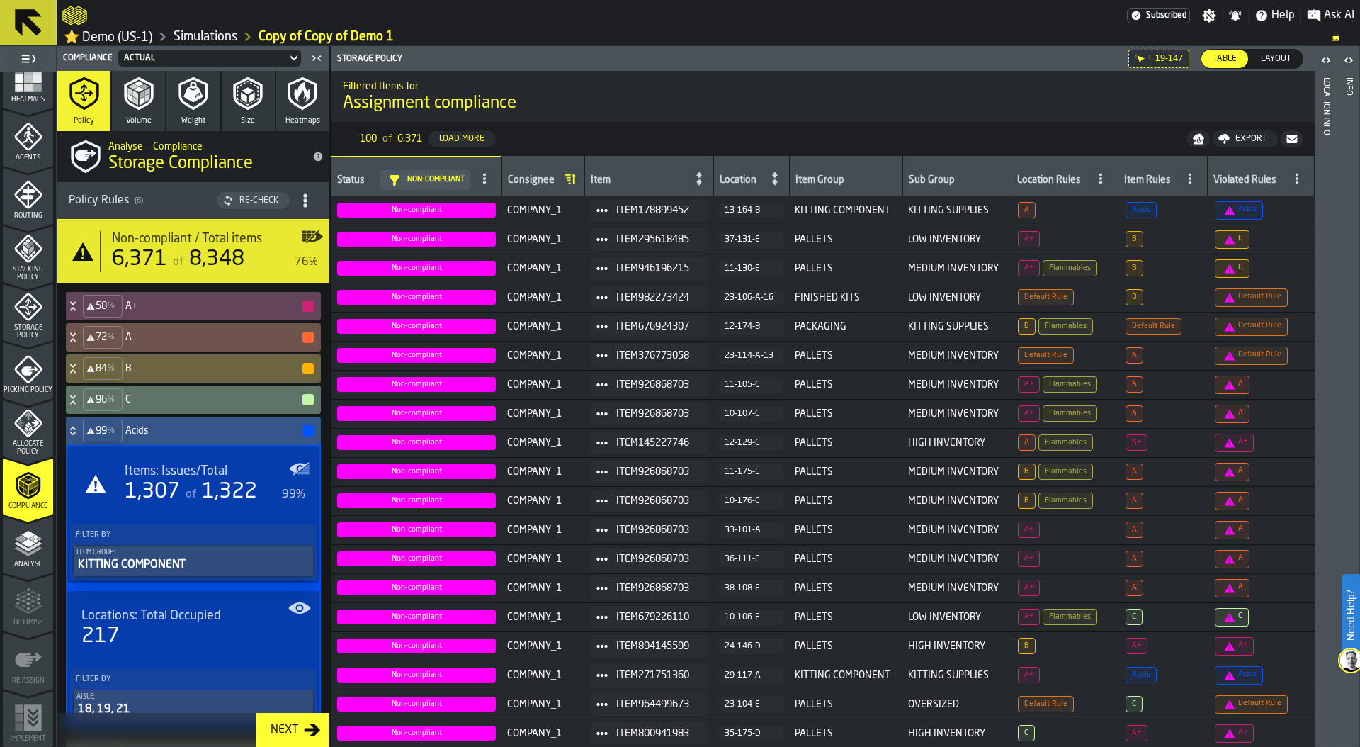
click at [73, 434] on icon at bounding box center [73, 430] width 14 height 11
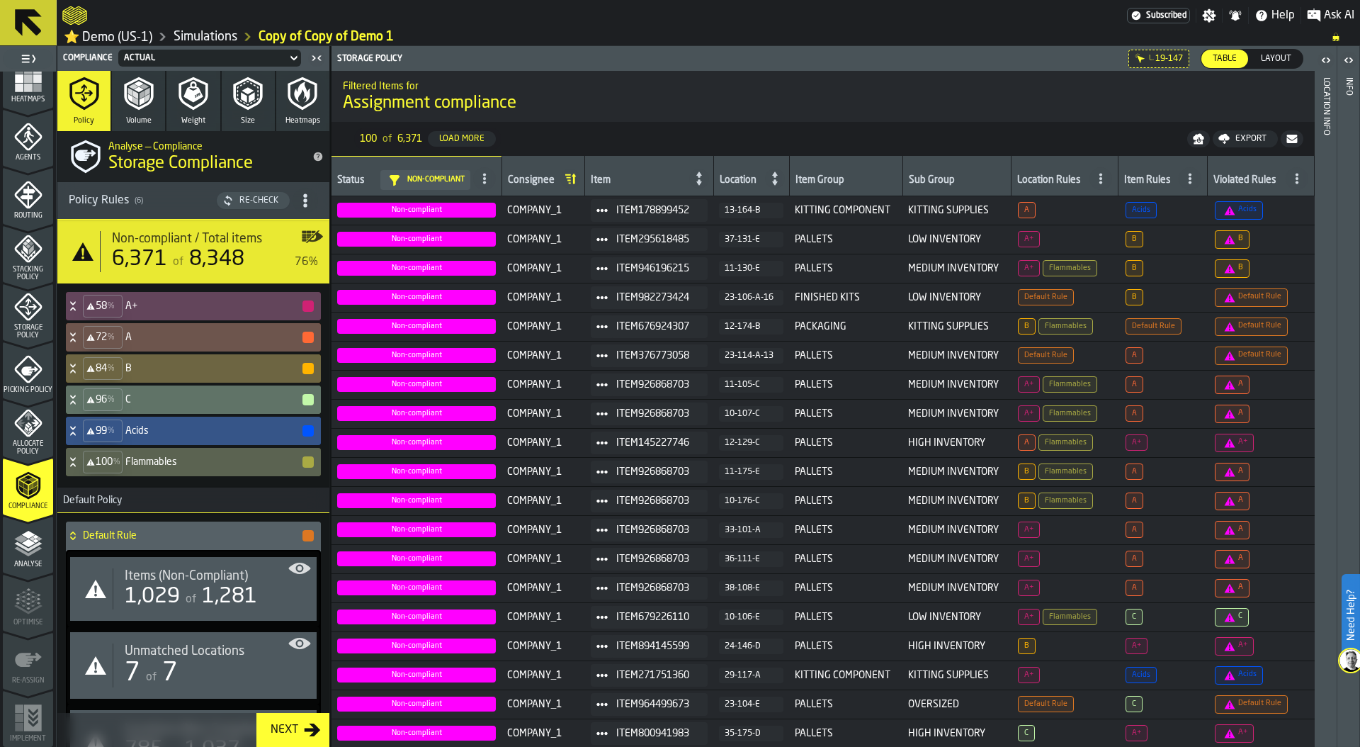
click at [73, 434] on icon at bounding box center [73, 430] width 14 height 11
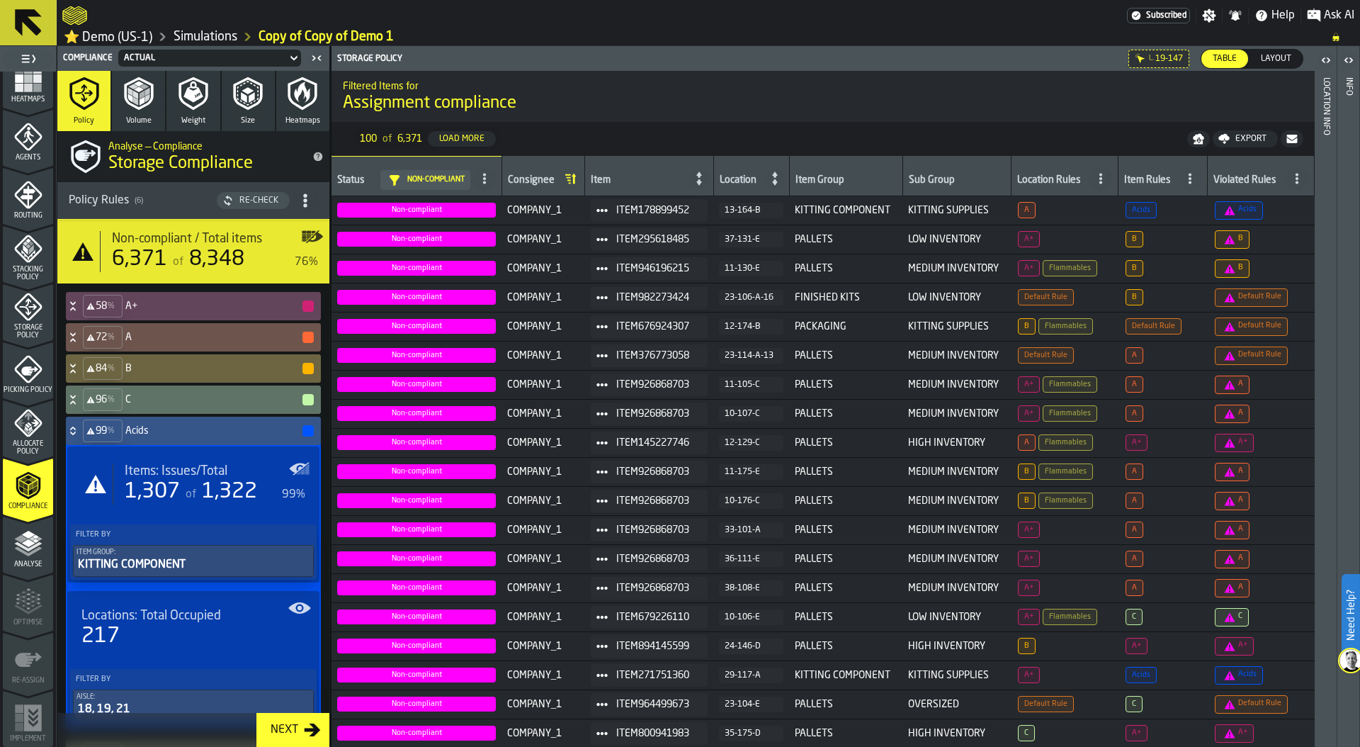
click at [166, 638] on div "217" at bounding box center [193, 636] width 224 height 26
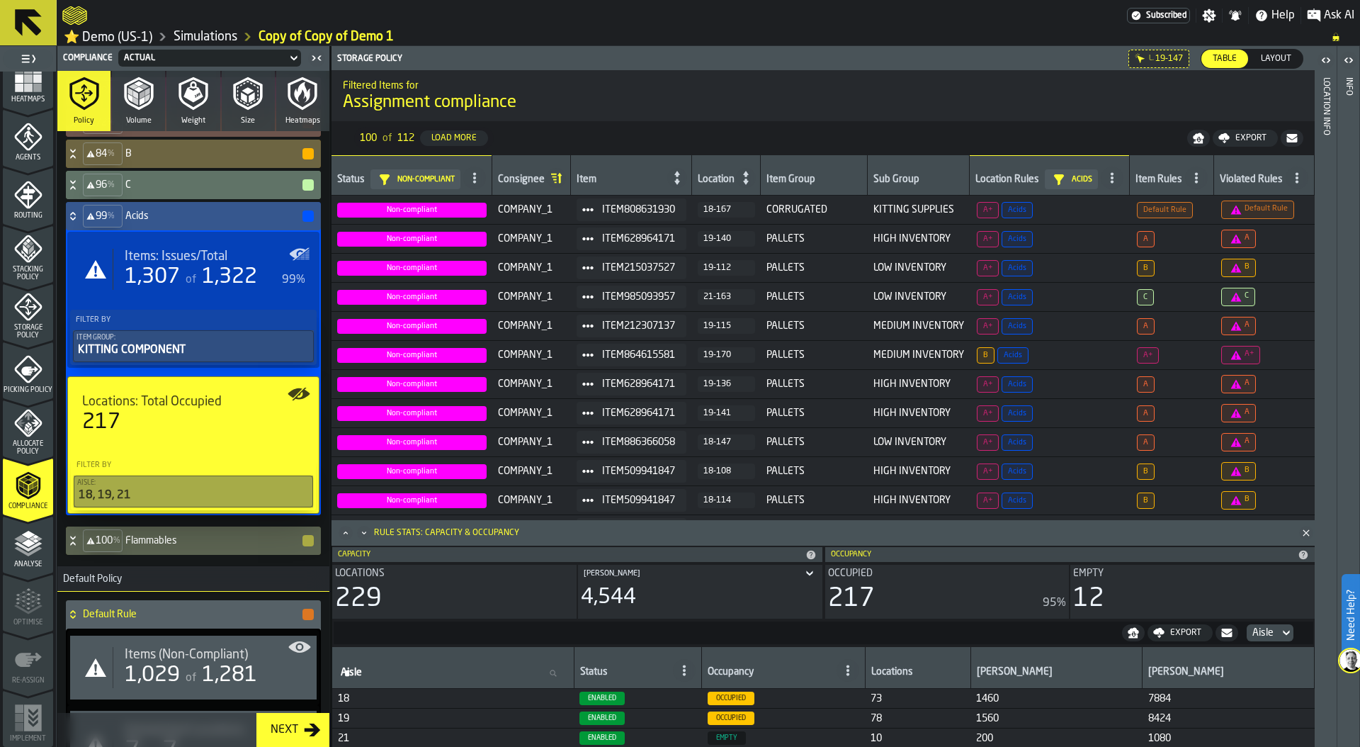
click at [1272, 54] on div "Layout" at bounding box center [1276, 59] width 53 height 18
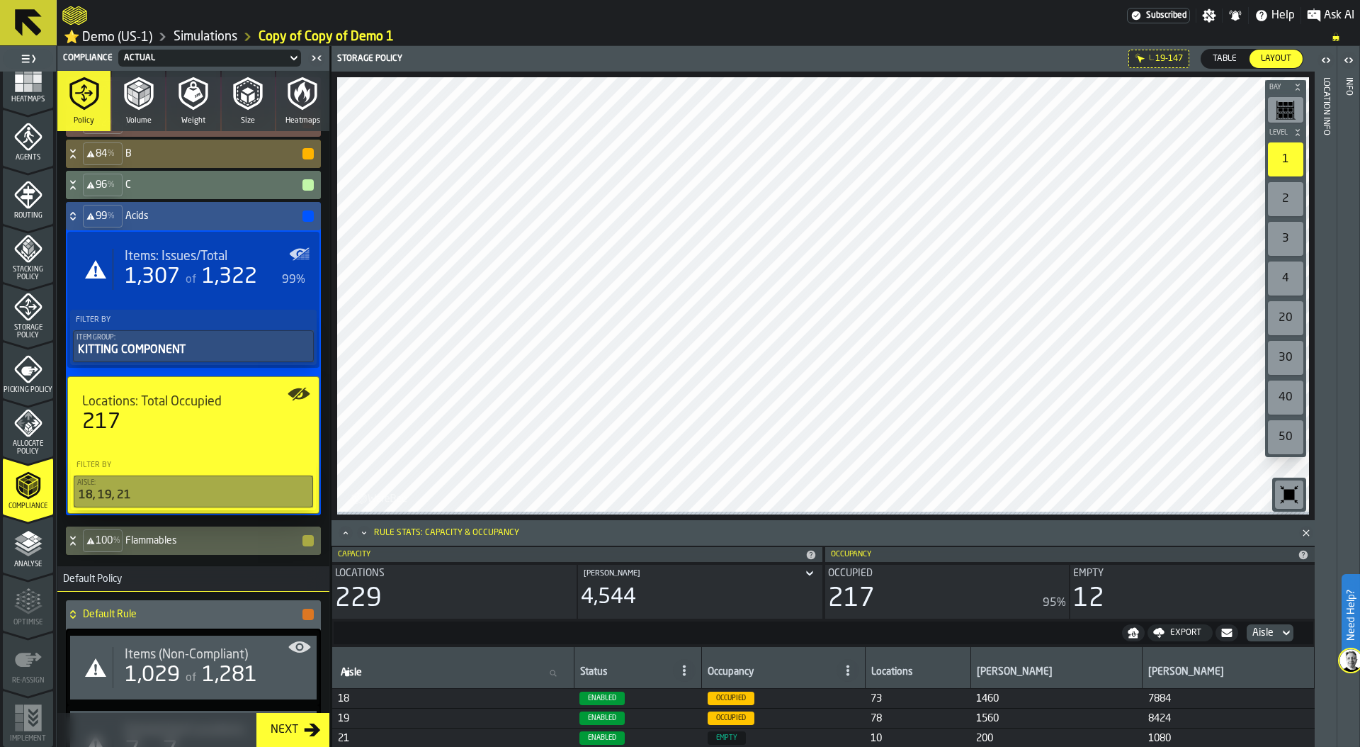
click at [208, 417] on div "217" at bounding box center [193, 422] width 222 height 26
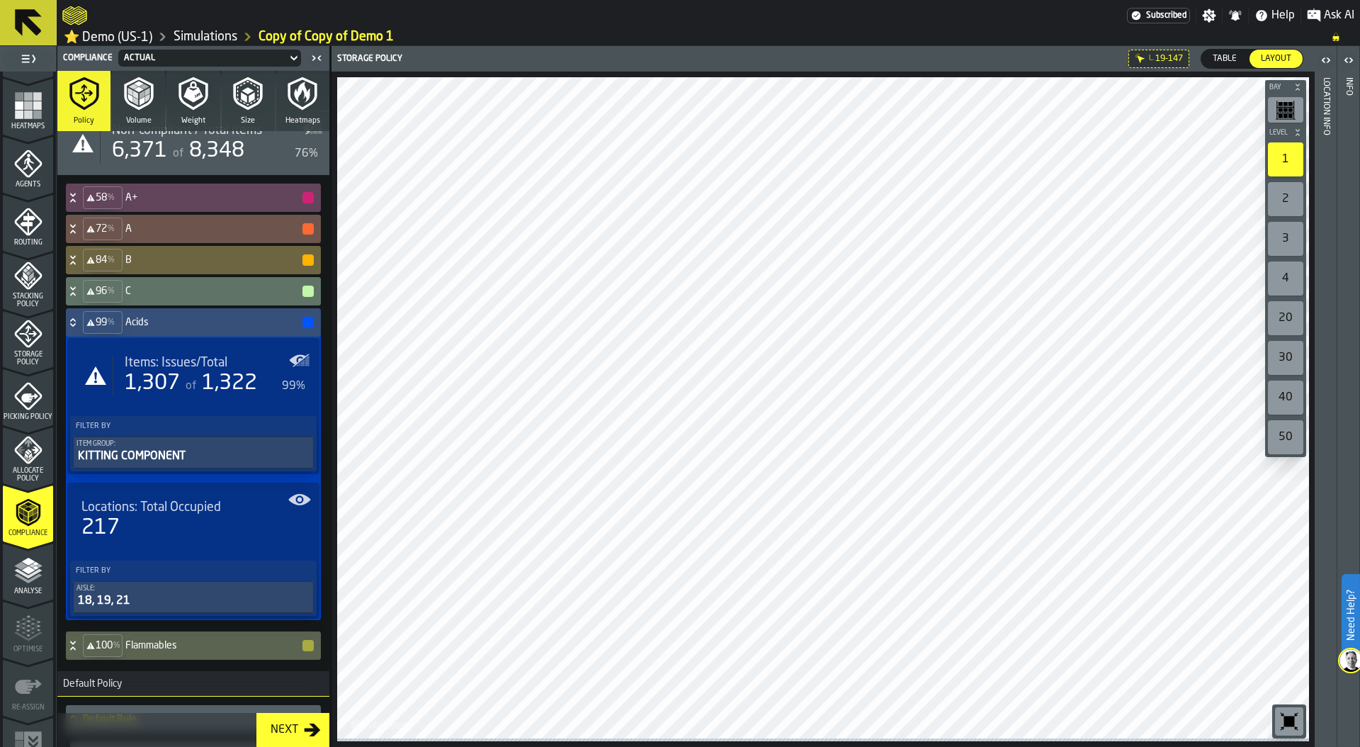
scroll to position [338, 0]
click at [33, 346] on icon "menu Storage Policy" at bounding box center [28, 340] width 28 height 28
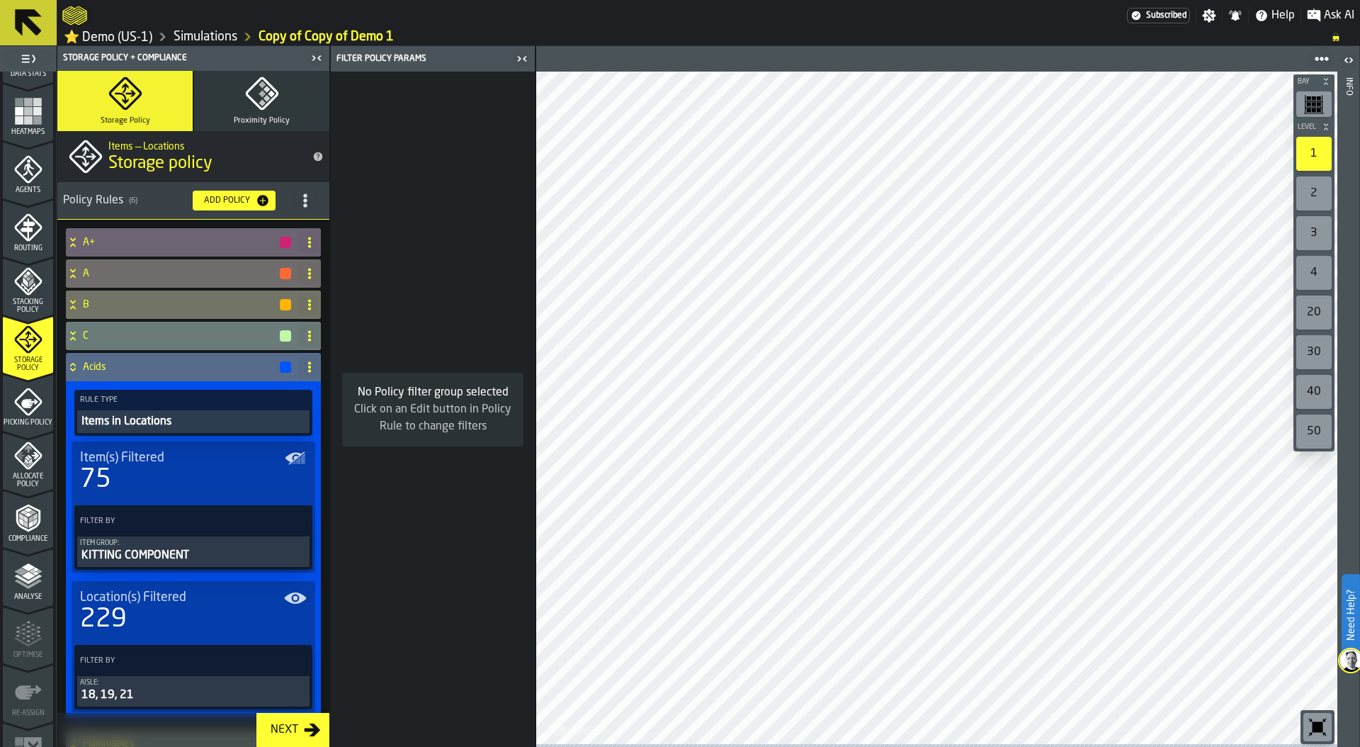
scroll to position [179, 0]
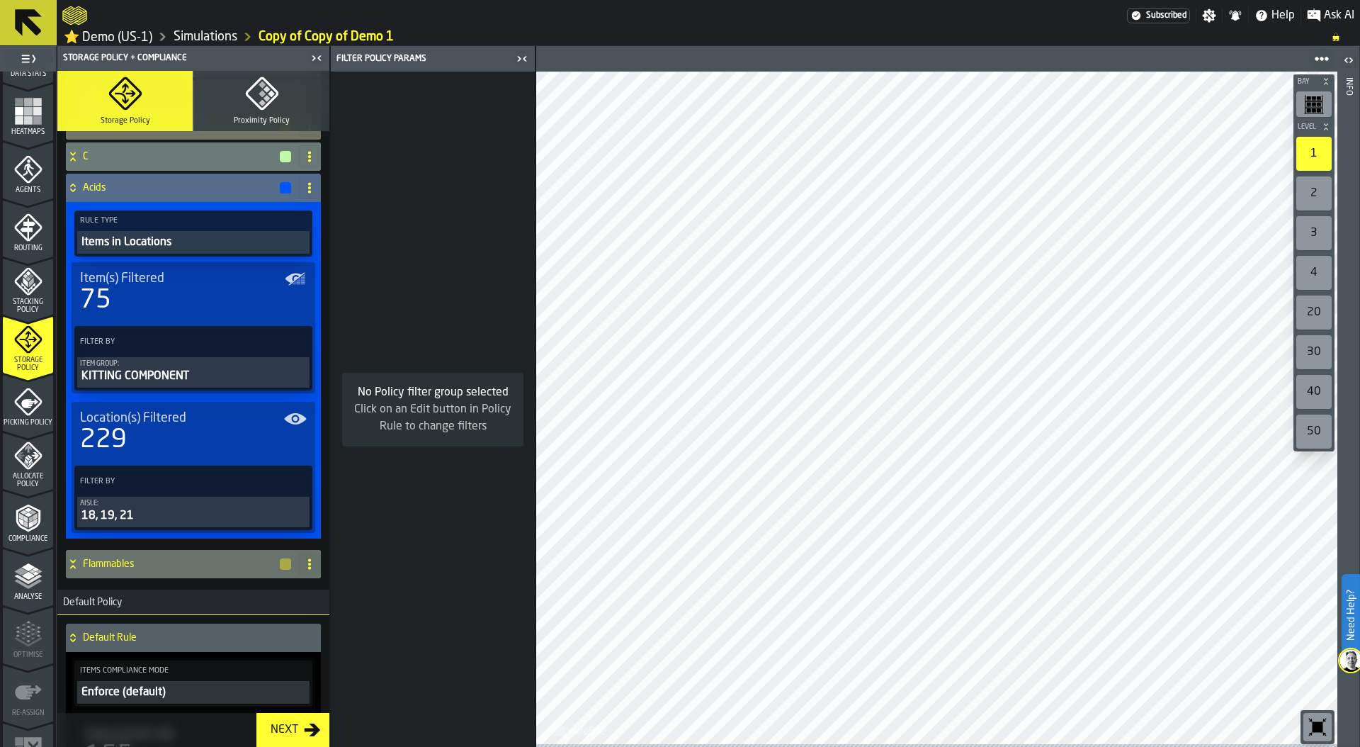
click at [168, 425] on span "Location(s) Filtered" at bounding box center [133, 418] width 106 height 16
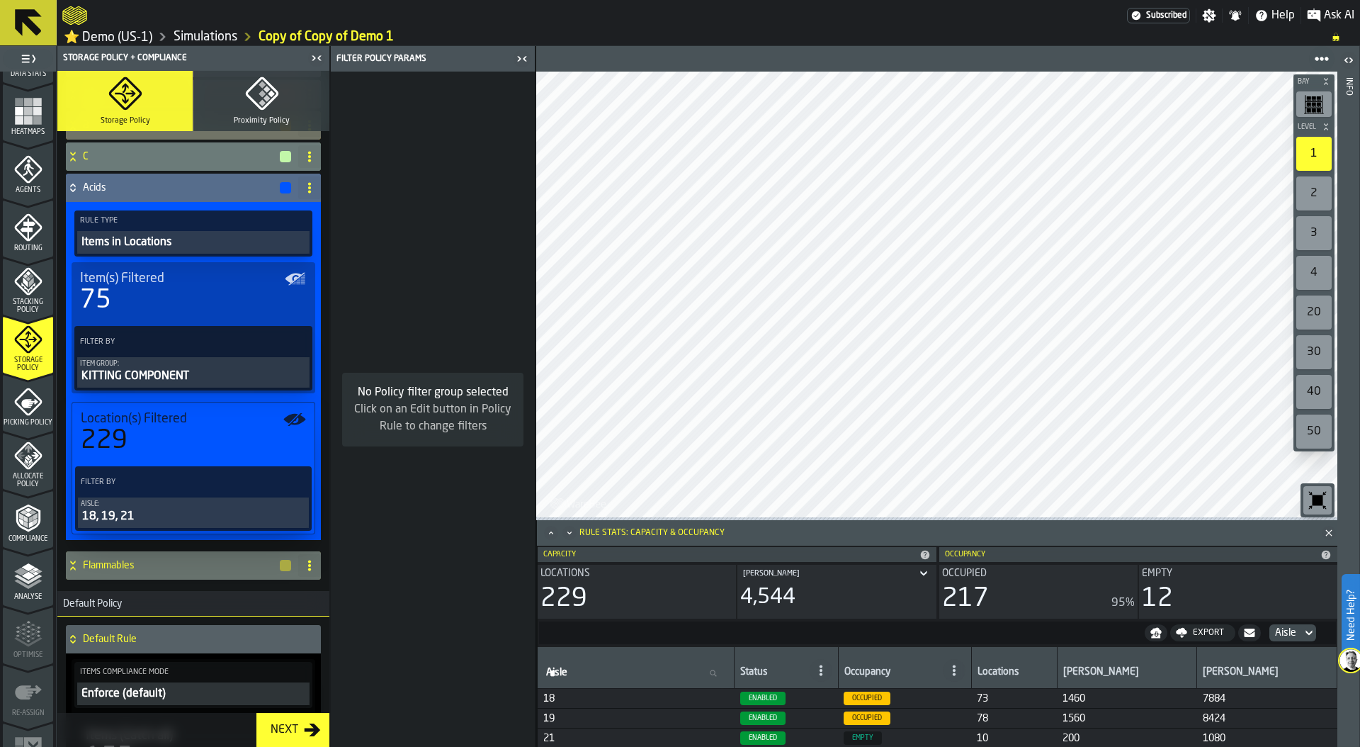
click at [169, 514] on div "18, 19, 21" at bounding box center [193, 516] width 225 height 17
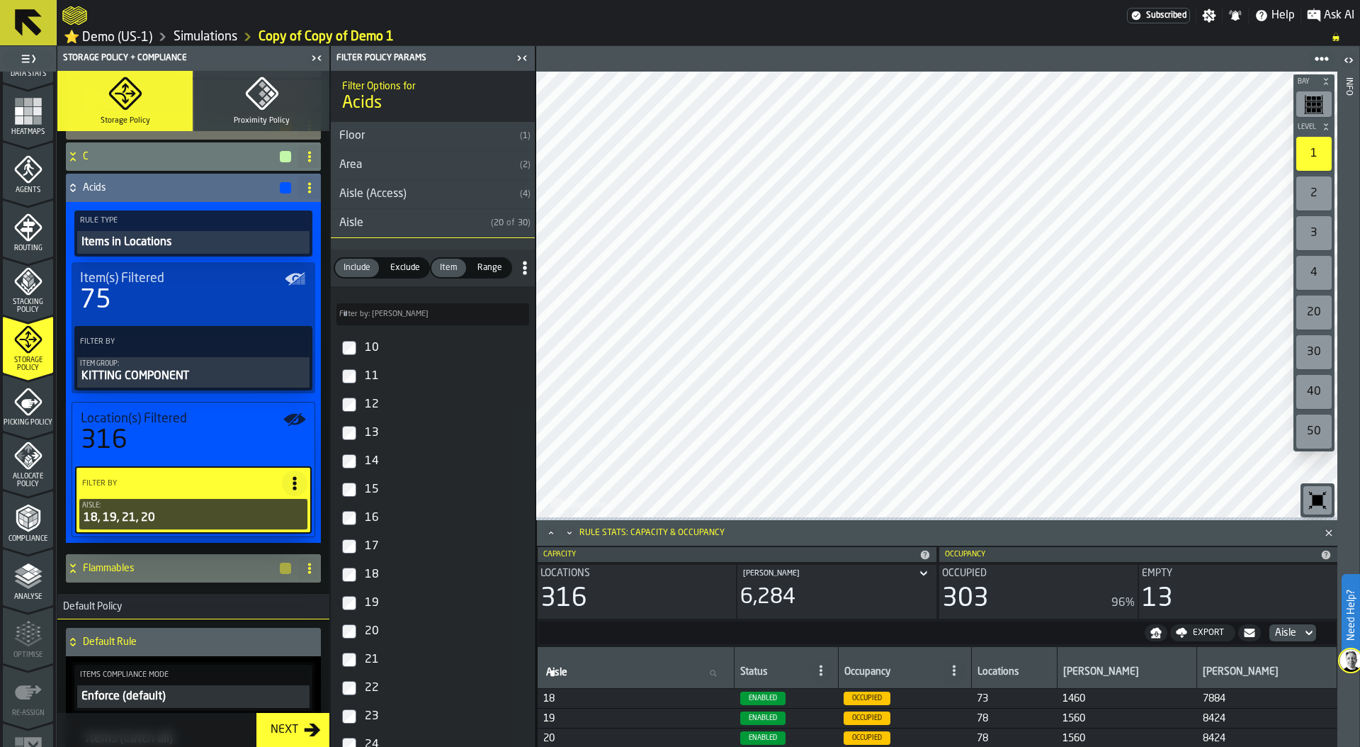
click at [17, 484] on span "Allocate Policy" at bounding box center [28, 481] width 50 height 16
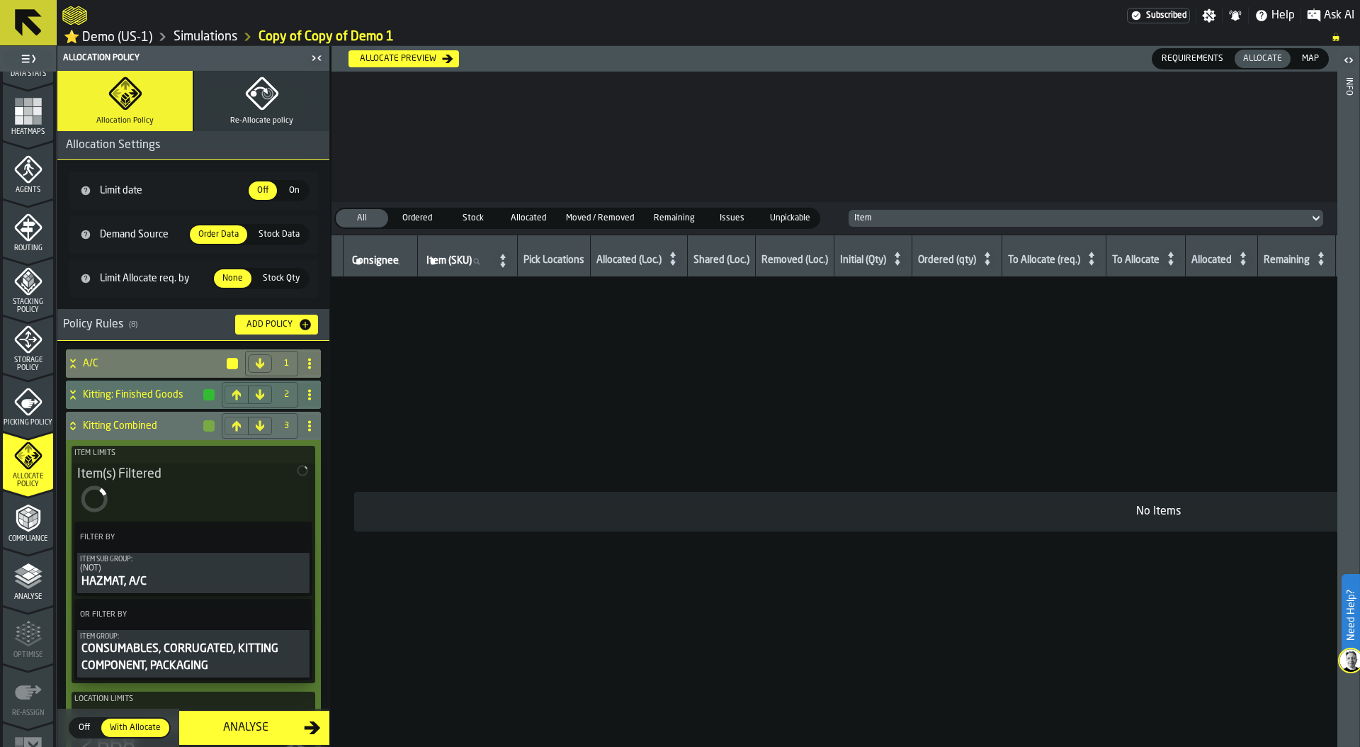
click at [253, 101] on icon "button" at bounding box center [262, 94] width 34 height 34
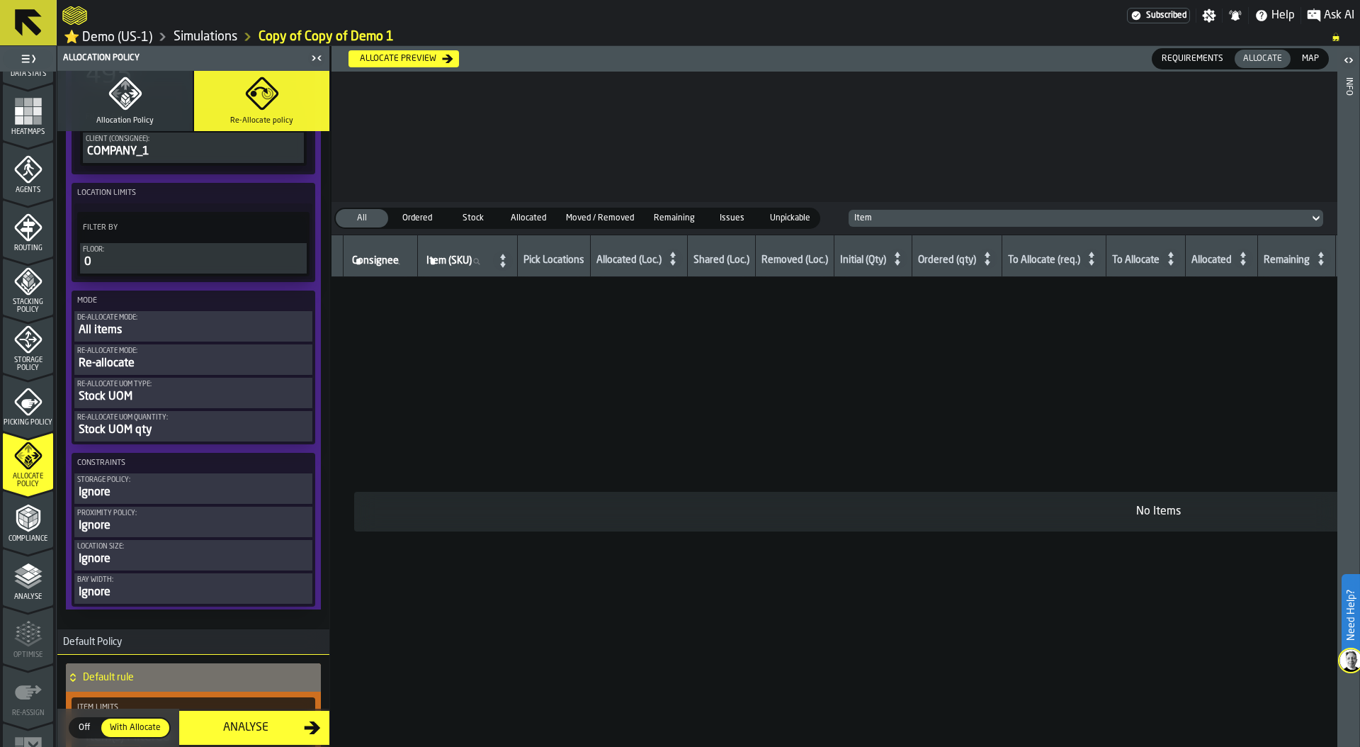
scroll to position [173, 0]
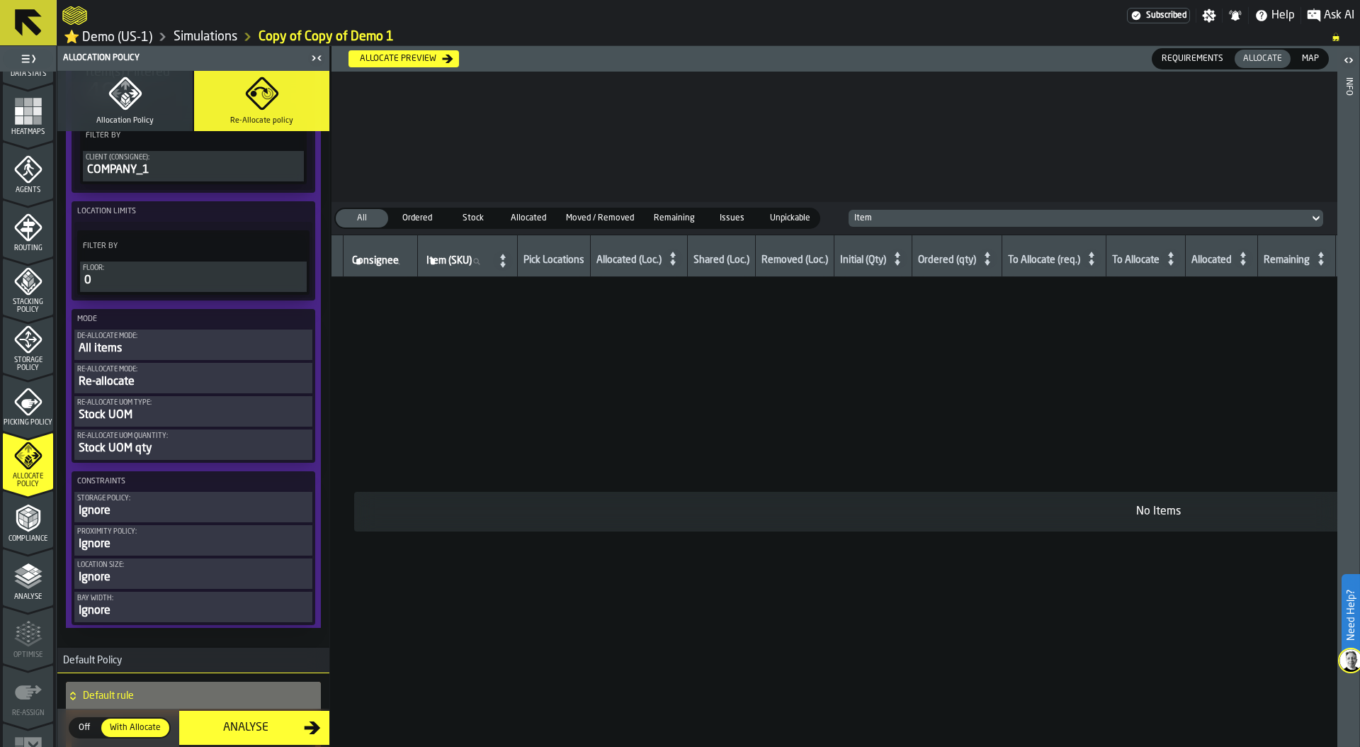
click at [155, 119] on button "Allocation Policy" at bounding box center [124, 101] width 135 height 60
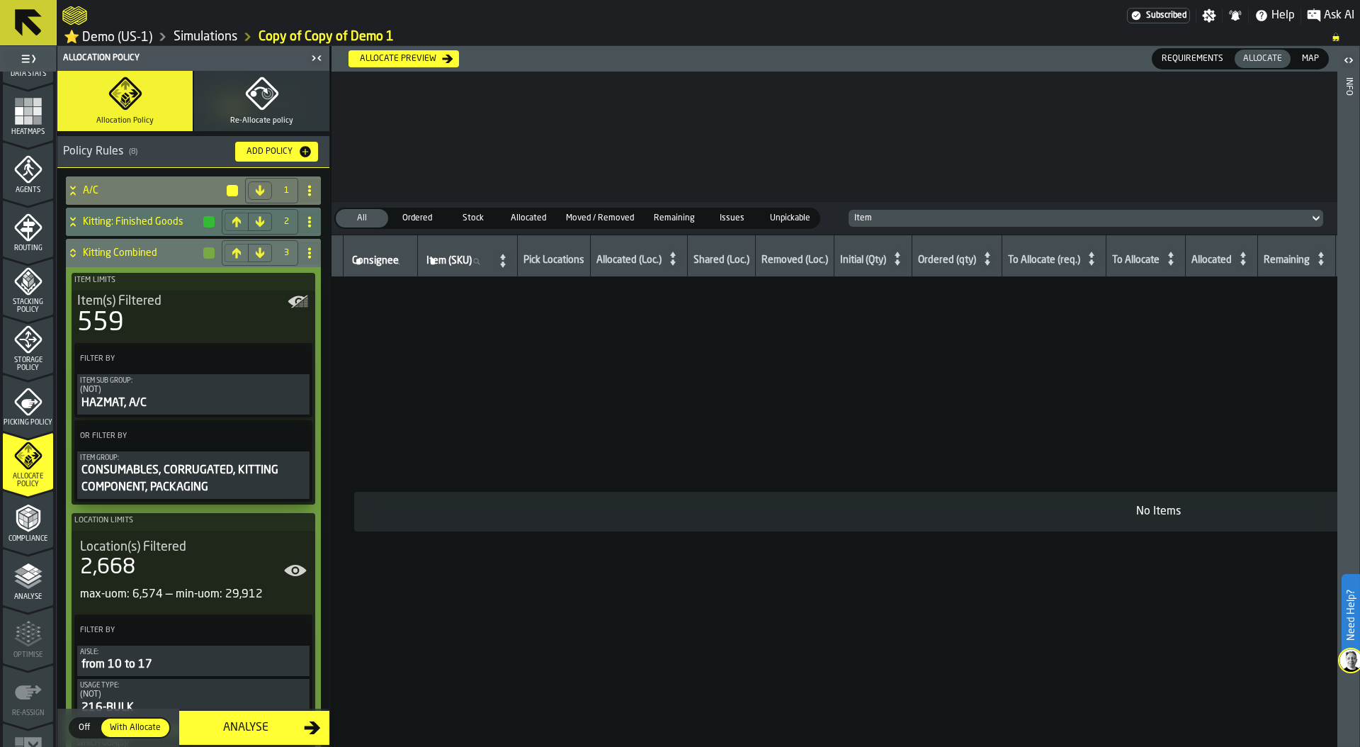
click at [149, 573] on div "2,668" at bounding box center [193, 568] width 227 height 26
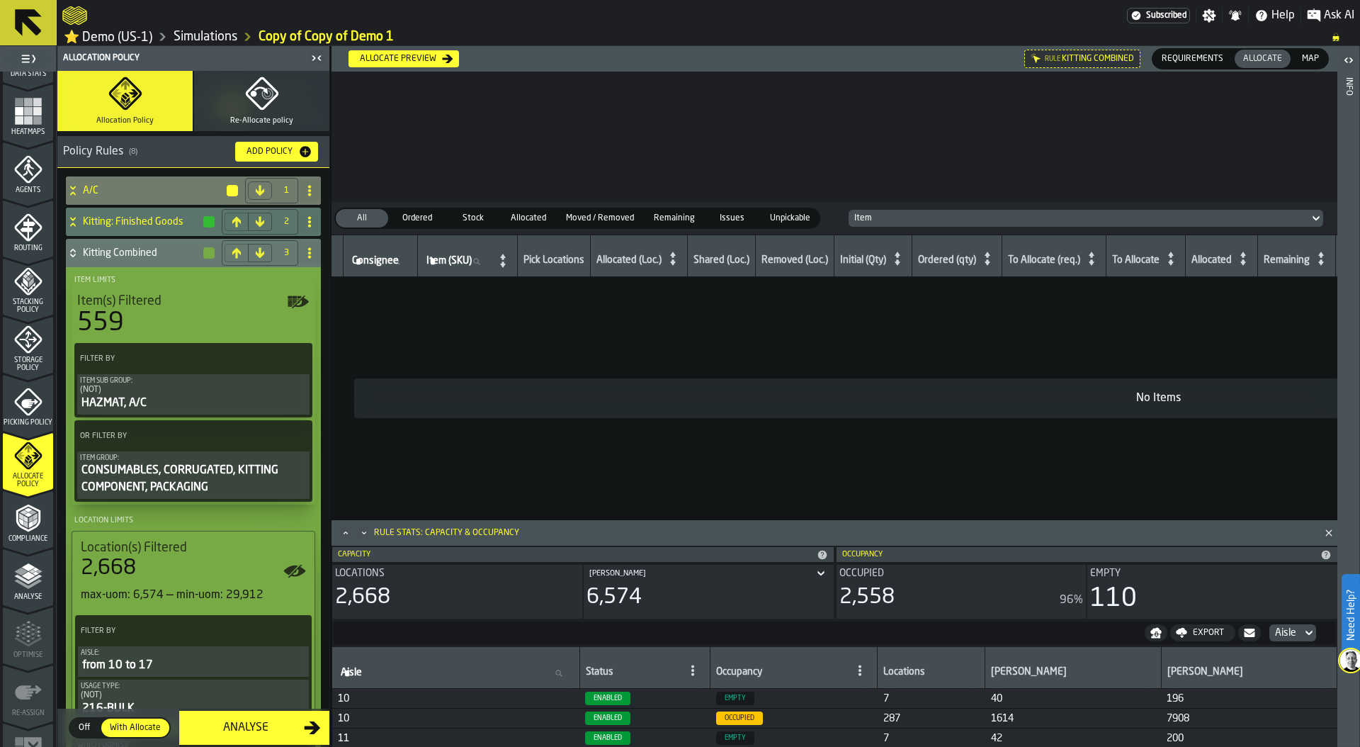
click at [39, 538] on span "Compliance" at bounding box center [28, 539] width 50 height 8
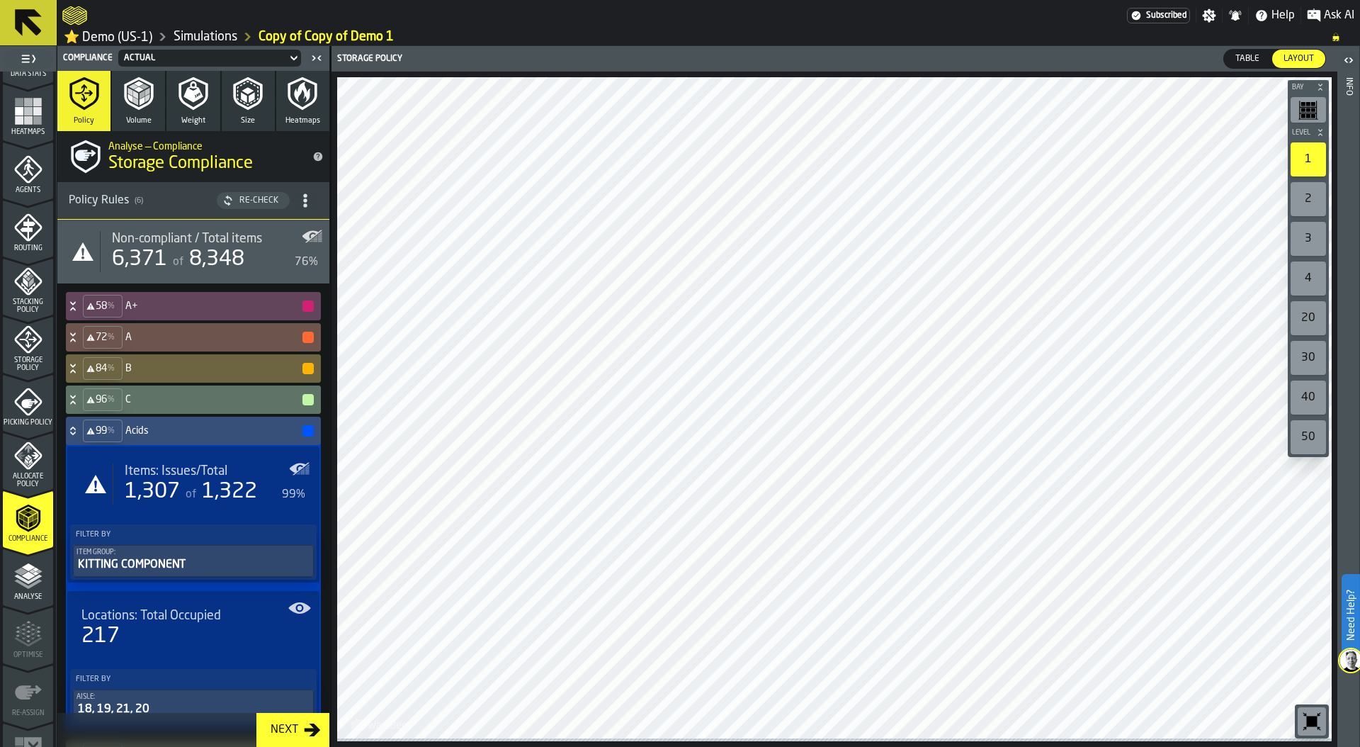
click at [1348, 659] on img at bounding box center [1351, 660] width 23 height 23
click at [1328, 718] on icon at bounding box center [1327, 714] width 17 height 17
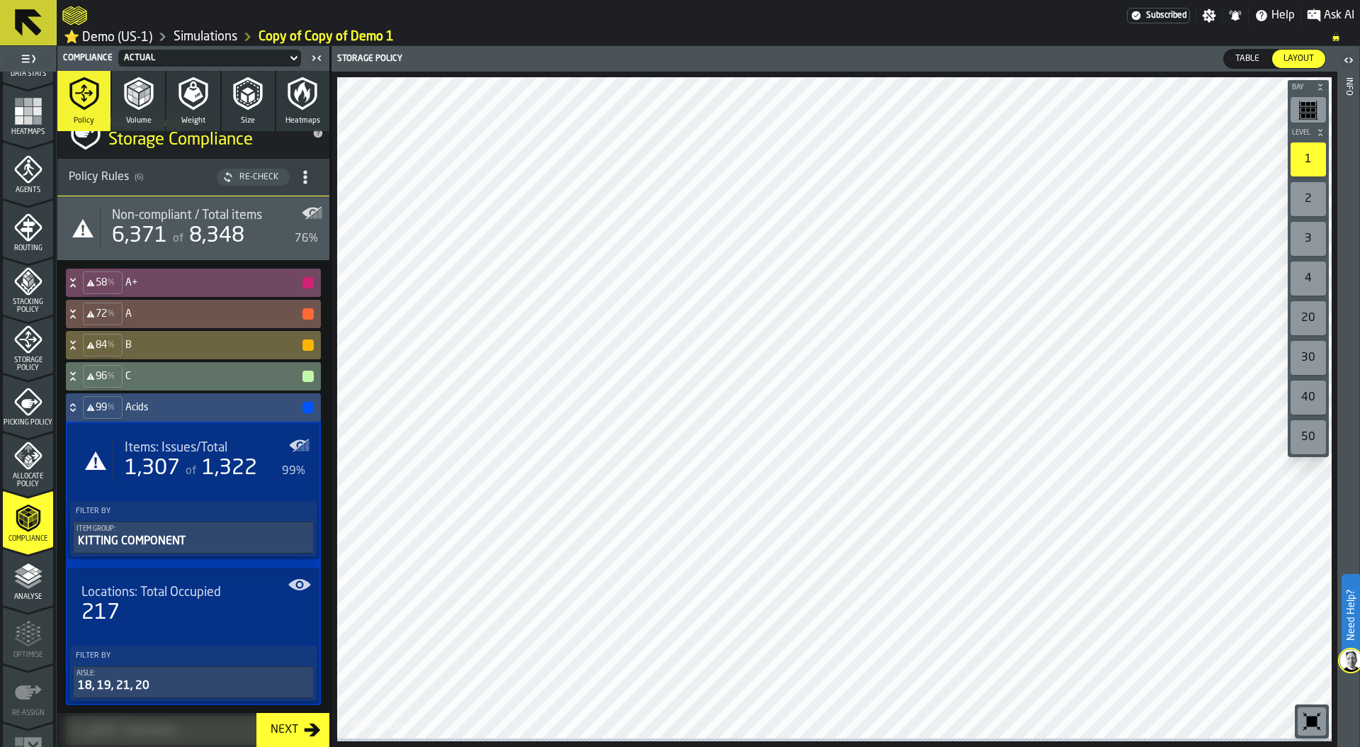
scroll to position [0, 0]
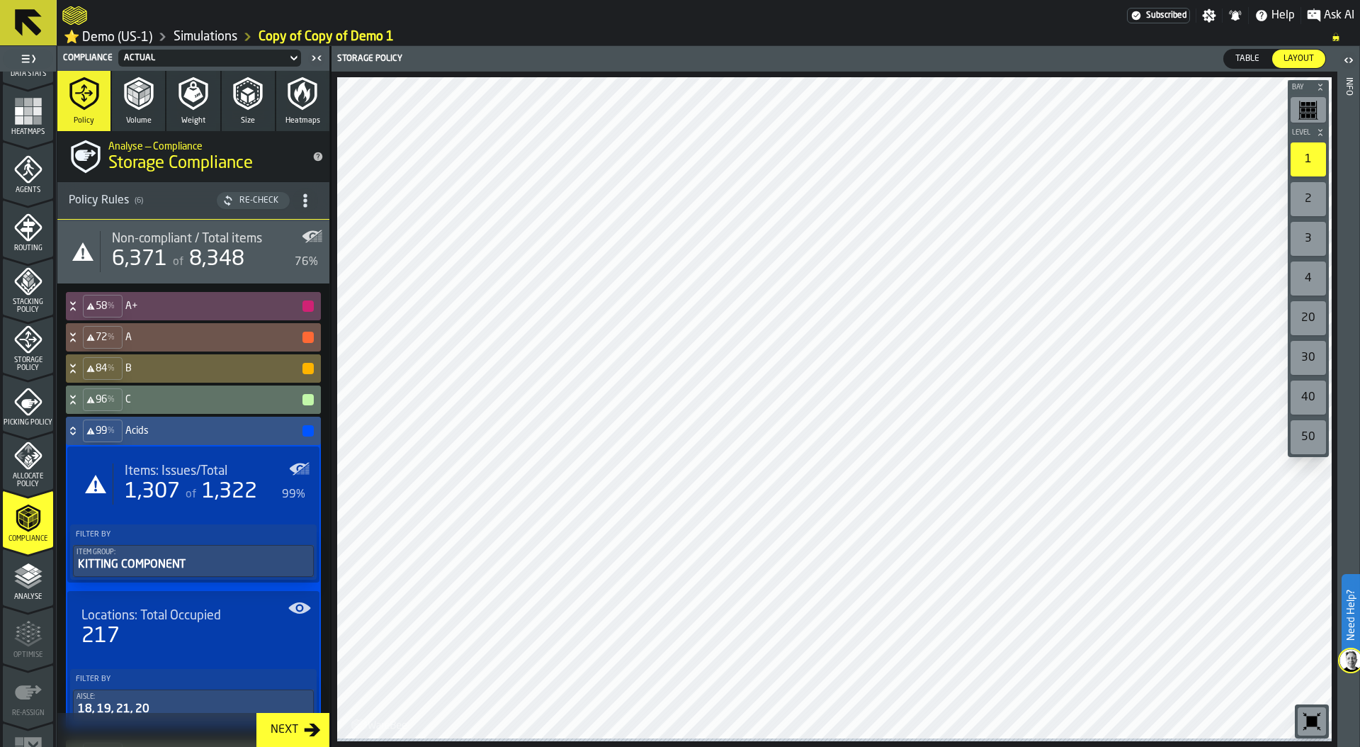
click at [74, 430] on icon at bounding box center [72, 428] width 5 height 4
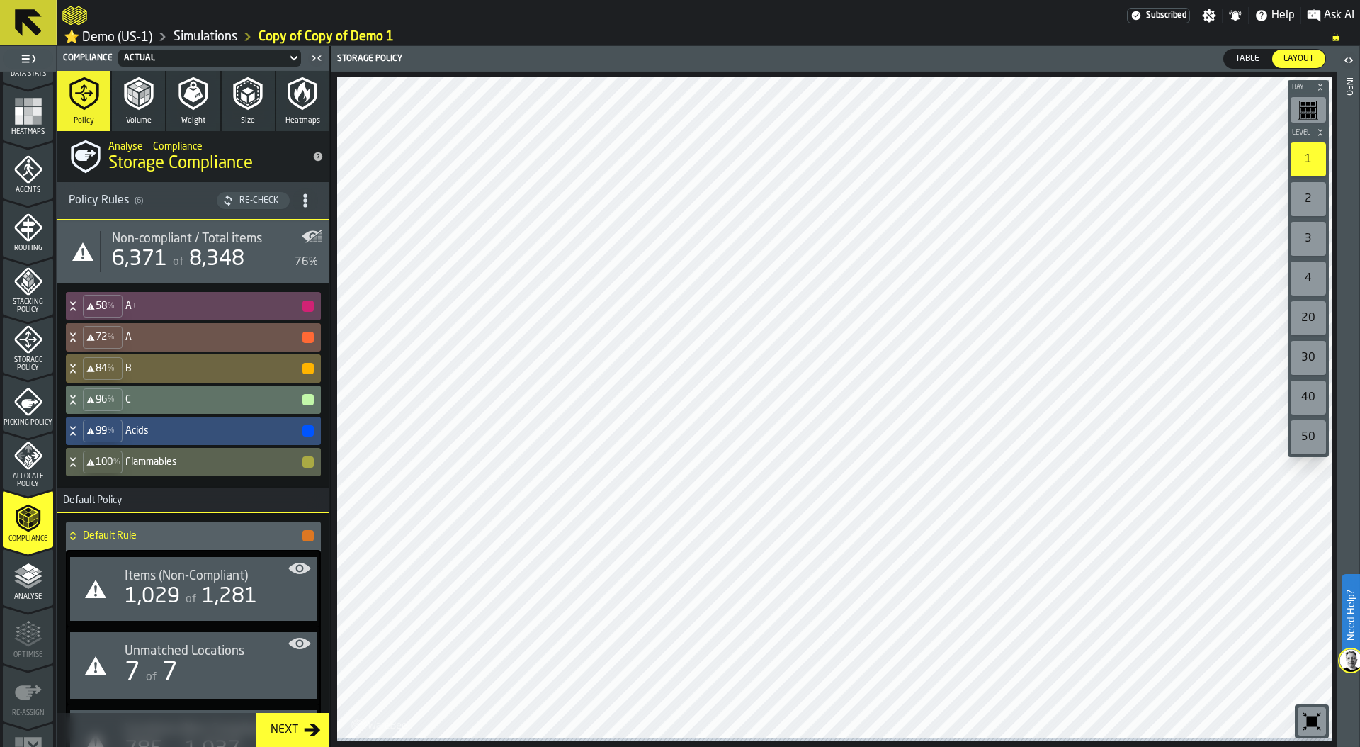
click at [220, 40] on link "Simulations" at bounding box center [206, 37] width 64 height 16
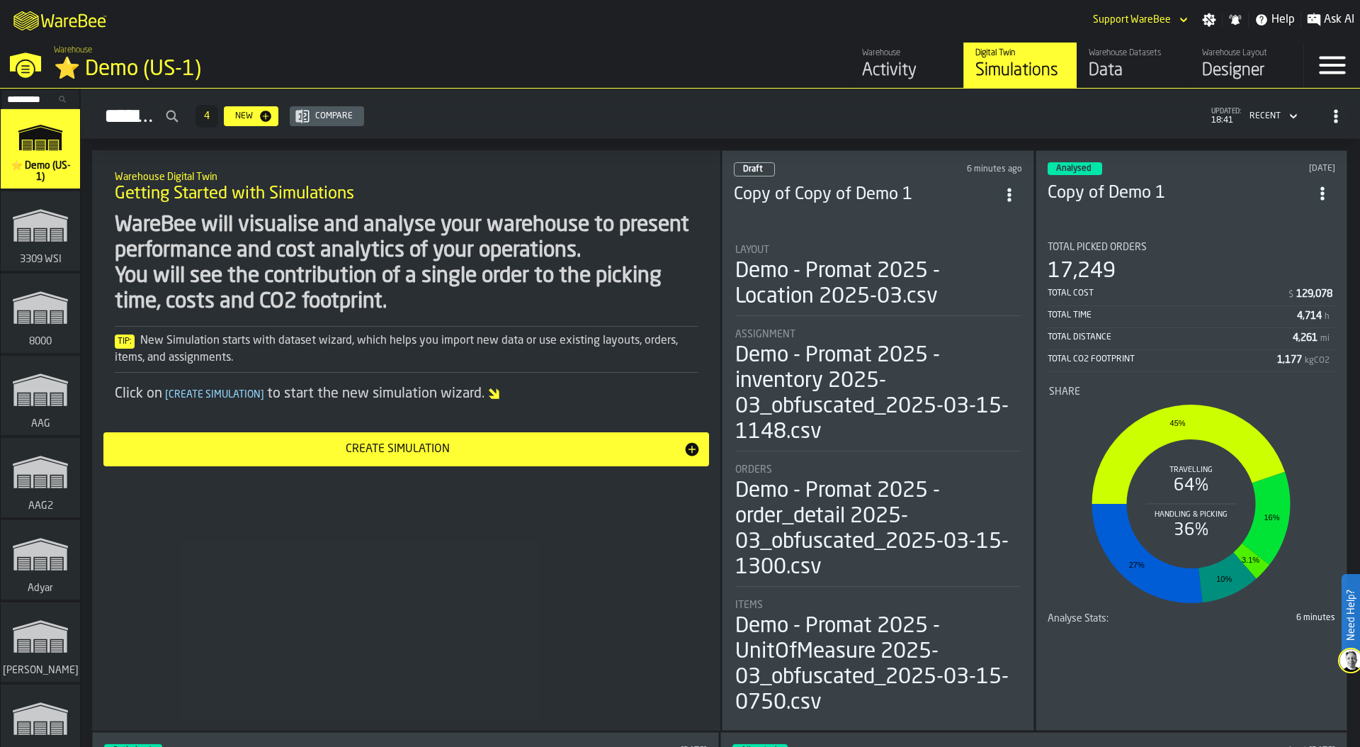
click at [1325, 186] on icon "ItemListCard-DashboardItemContainer" at bounding box center [1323, 193] width 14 height 14
click at [1282, 281] on div "Duplicate" at bounding box center [1290, 284] width 74 height 17
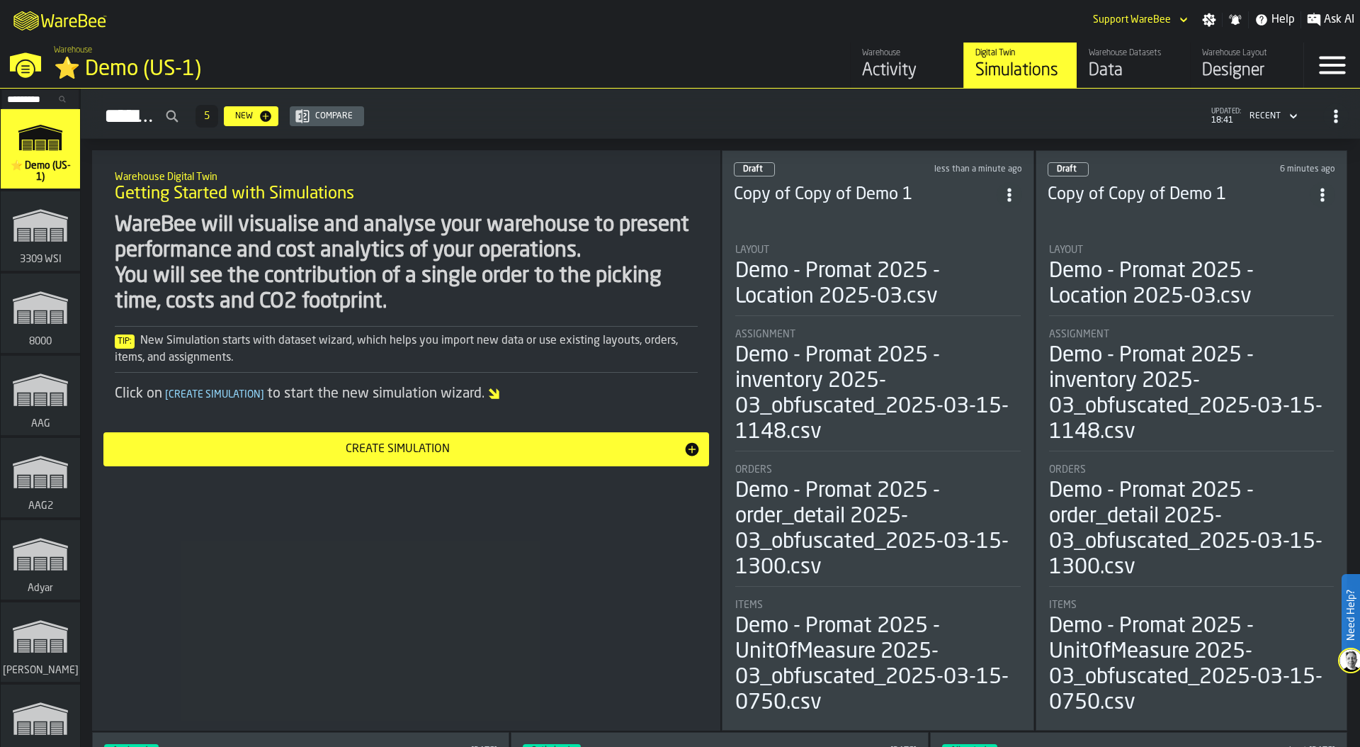
click at [876, 405] on div "Demo - Promat 2025 - inventory 2025-03_obfuscated_2025-03-15-1148.csv" at bounding box center [878, 394] width 286 height 102
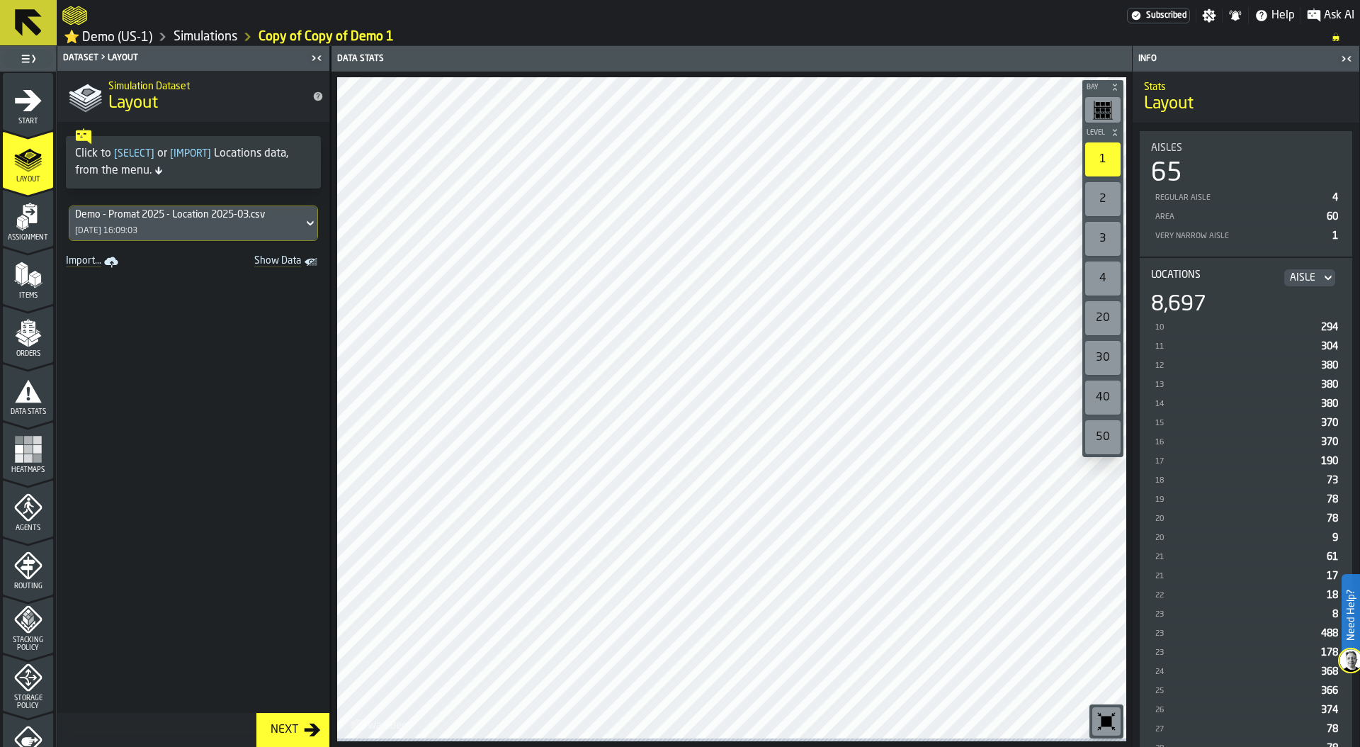
click at [35, 451] on rect "menu Heatmaps" at bounding box center [37, 449] width 9 height 9
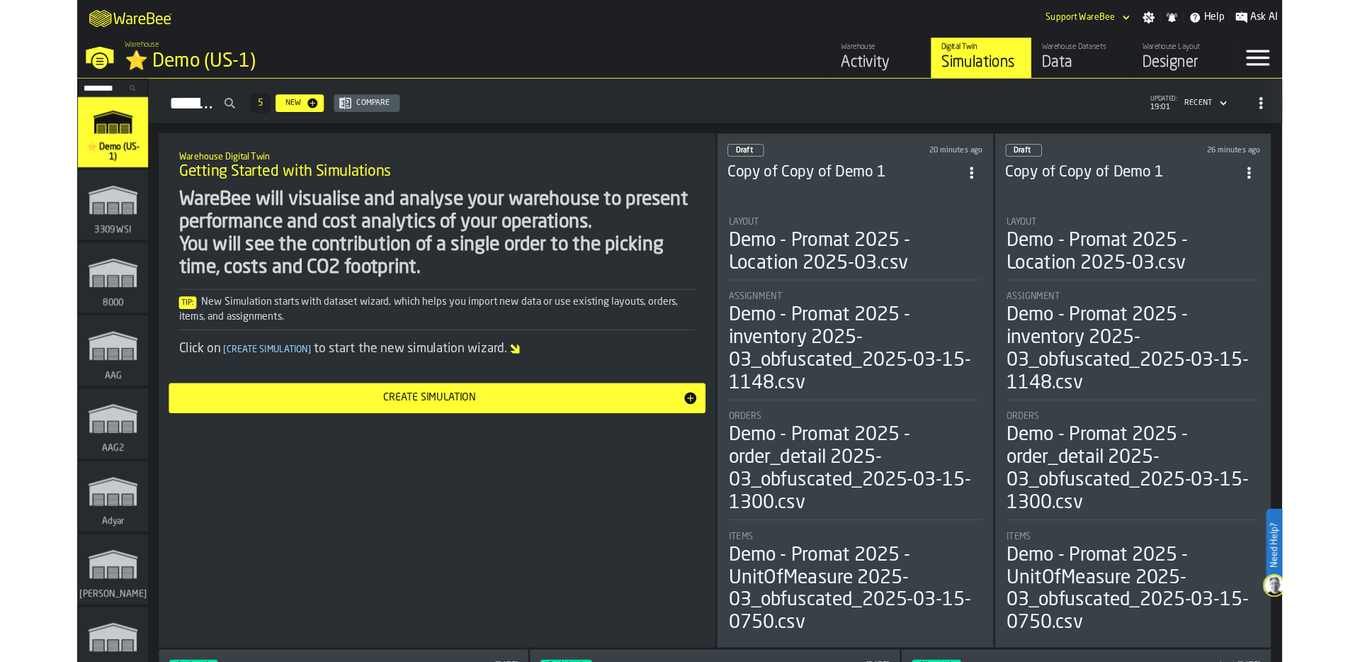
scroll to position [16596, 0]
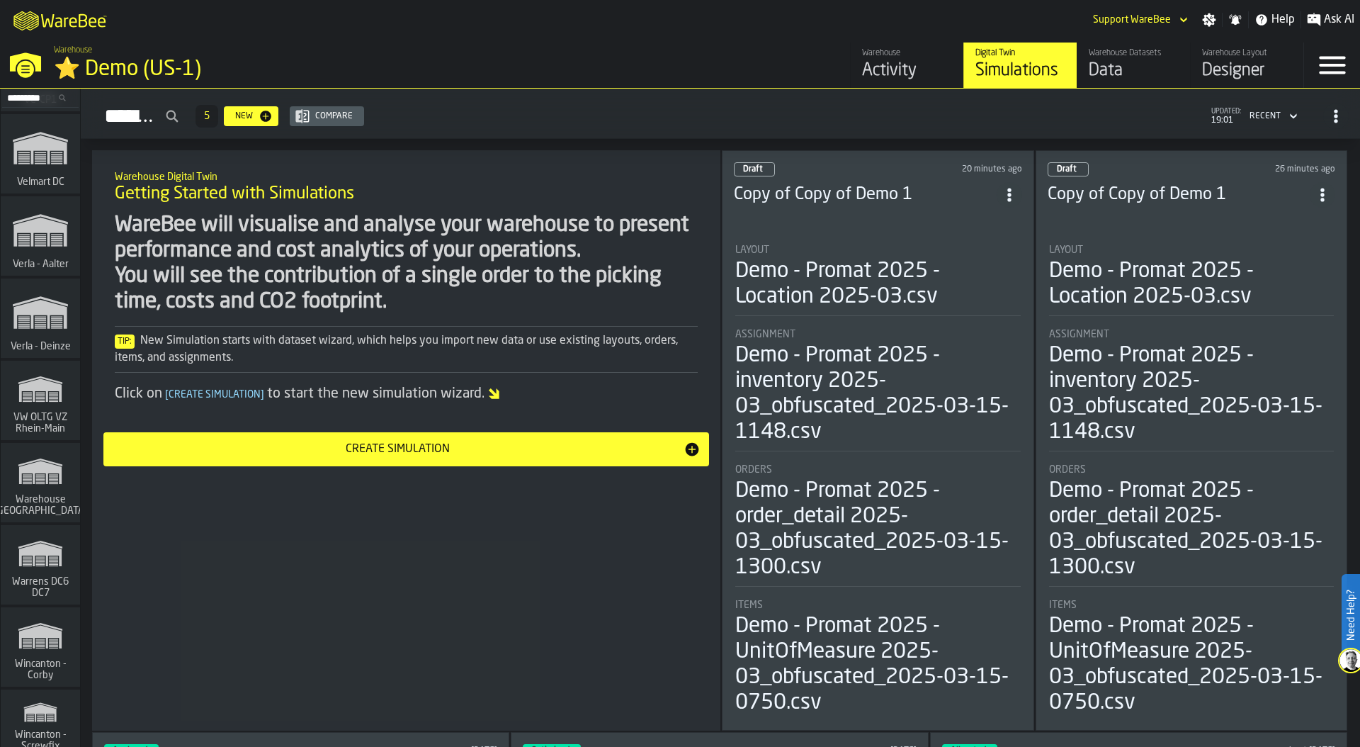
click at [37, 431] on span "VW OLTG VZ Rhein-Main" at bounding box center [40, 423] width 68 height 23
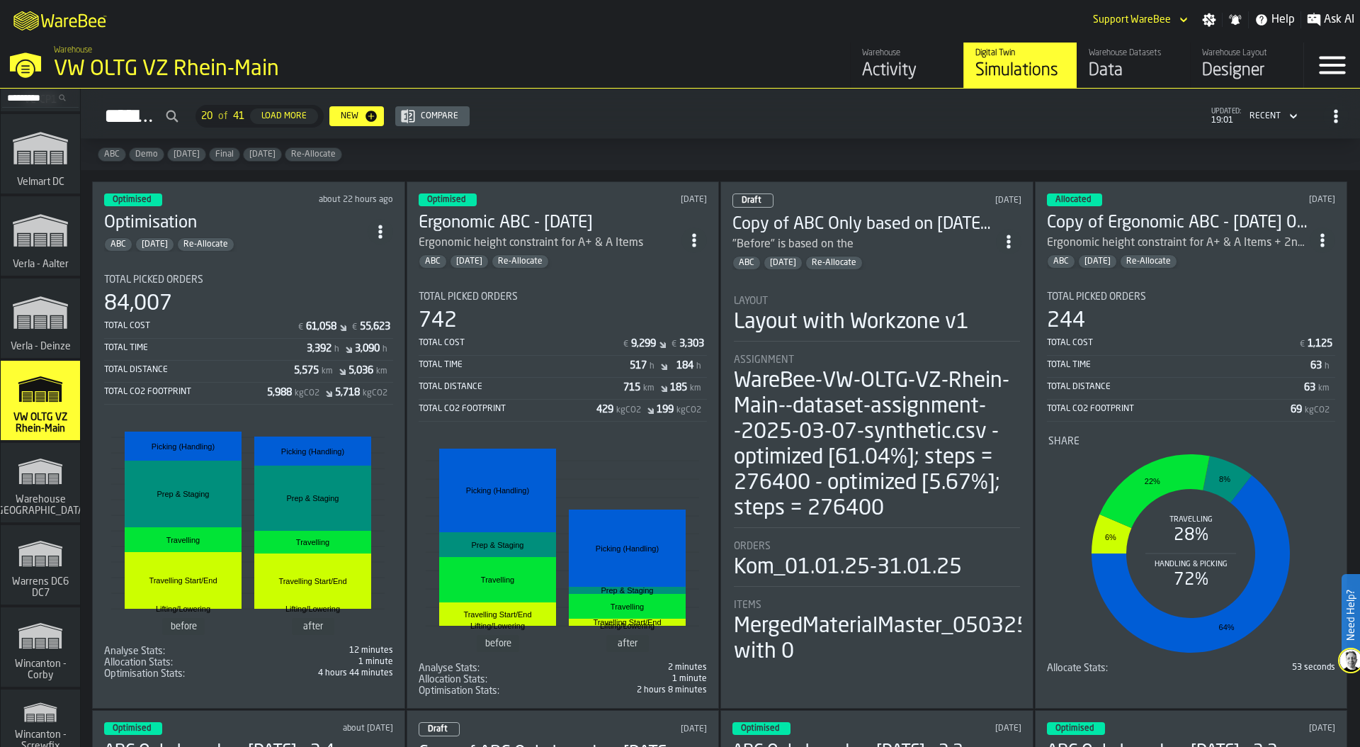
click at [232, 321] on div "Total Cost" at bounding box center [199, 326] width 191 height 10
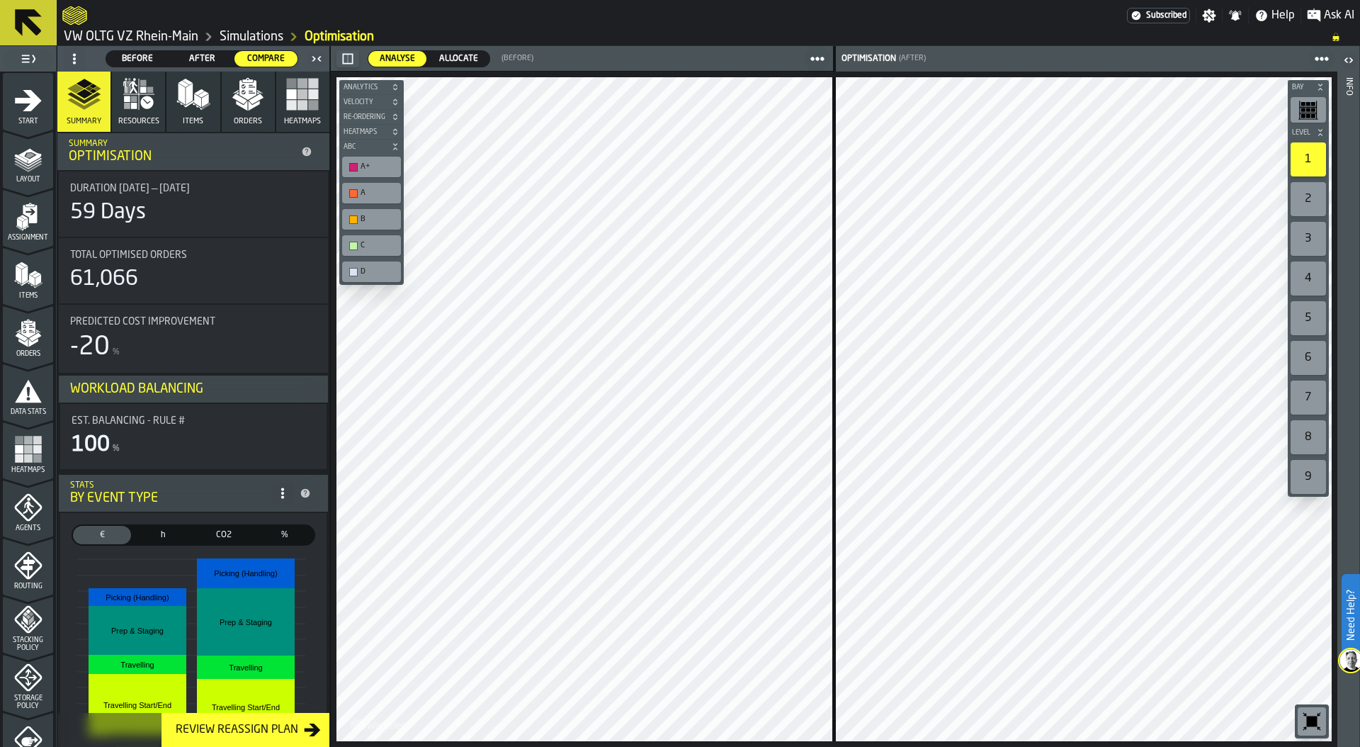
click at [439, 57] on span "Allocate" at bounding box center [459, 58] width 50 height 13
